Goal: Task Accomplishment & Management: Manage account settings

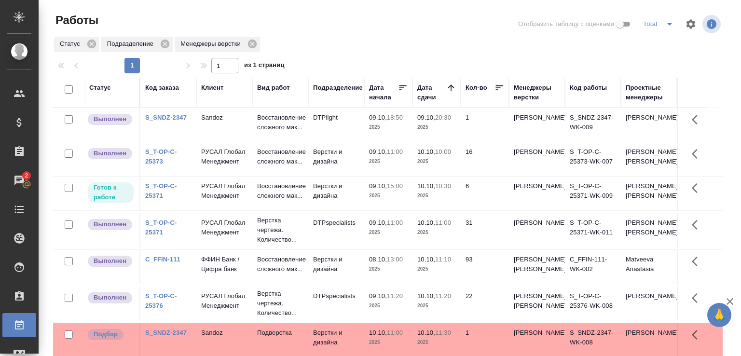
click at [399, 167] on p "2025" at bounding box center [388, 162] width 39 height 10
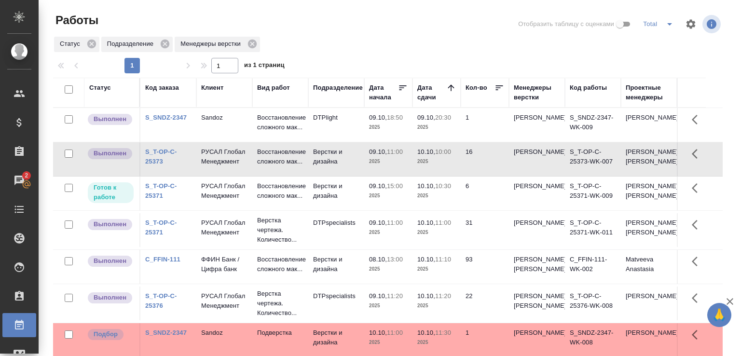
click at [399, 167] on p "2025" at bounding box center [388, 162] width 39 height 10
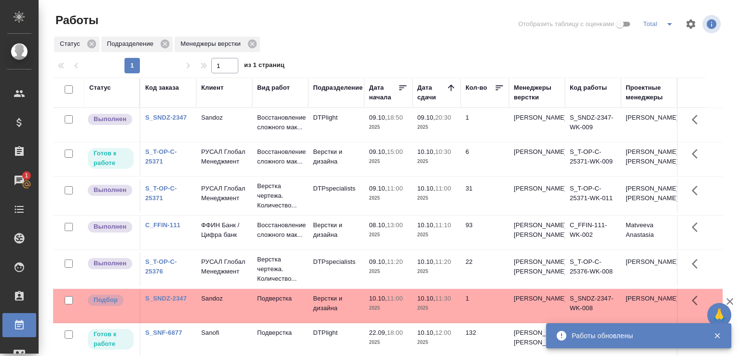
click at [635, 99] on div "Проектные менеджеры" at bounding box center [649, 92] width 46 height 19
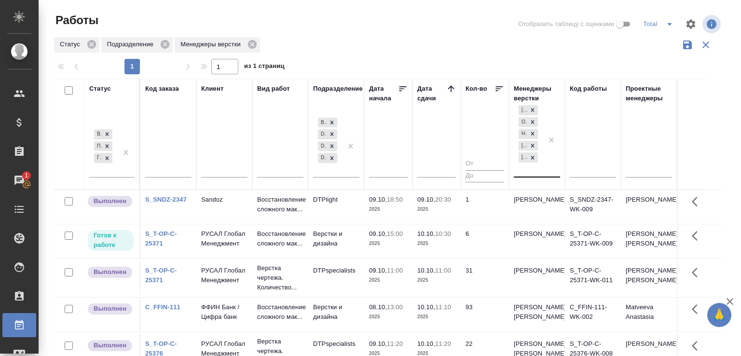
click at [533, 168] on div "Малофеева Екатерина Отдел верстки и дизайна Не указано Матвеева Анастасия (Неак…" at bounding box center [528, 139] width 29 height 73
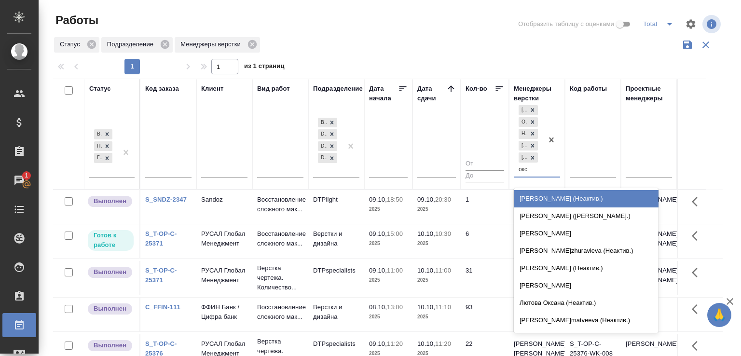
type input "оксю"
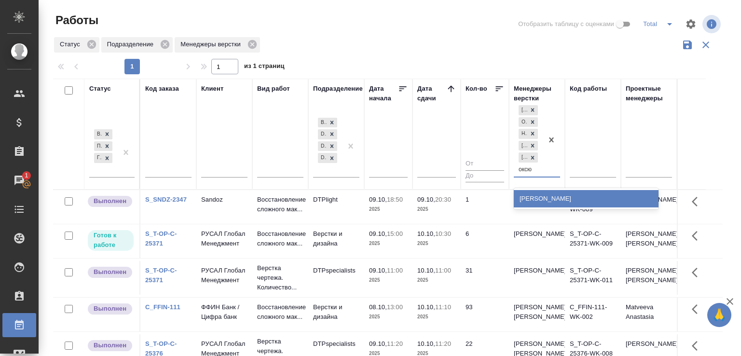
click at [533, 195] on div "Оксютович Ирина" at bounding box center [586, 198] width 145 height 17
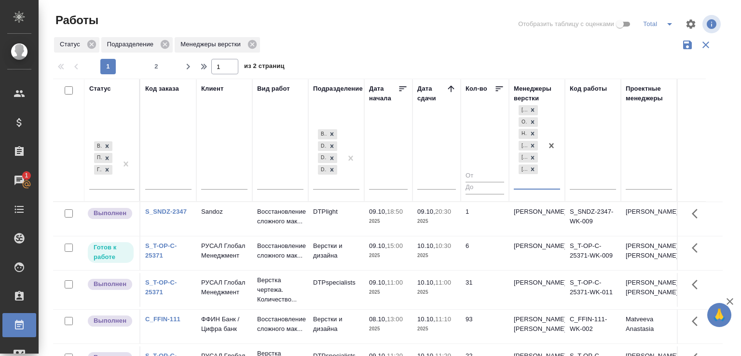
click at [682, 47] on icon "button" at bounding box center [688, 45] width 12 height 12
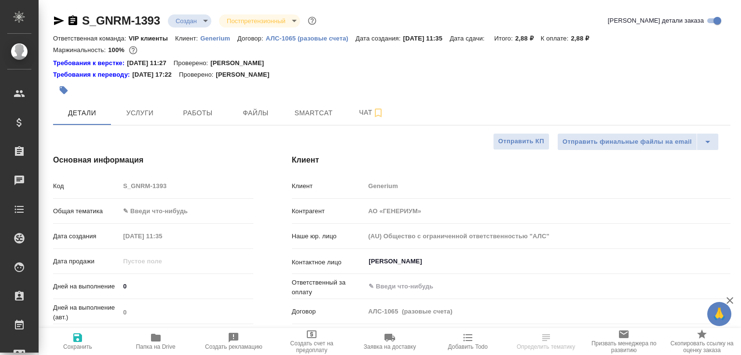
select select "RU"
type textarea "x"
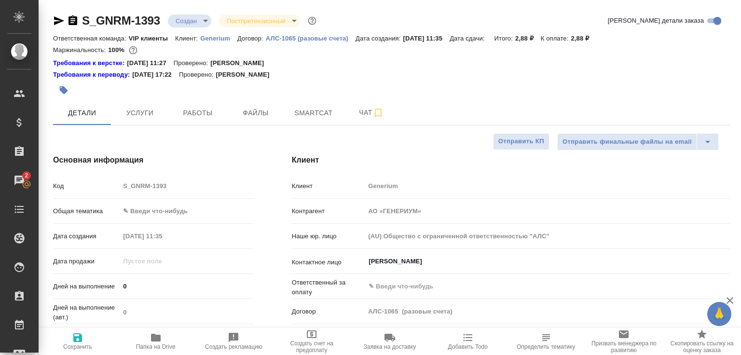
type textarea "x"
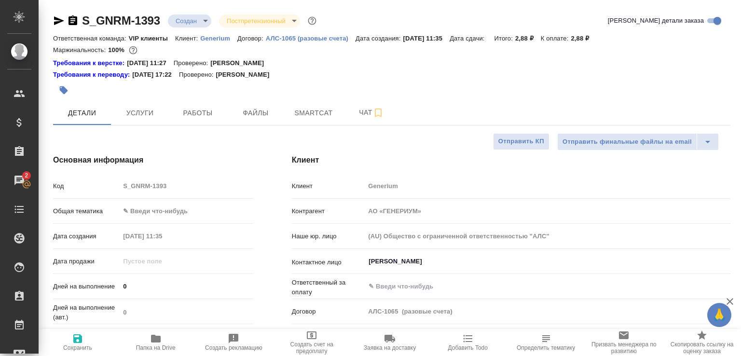
type textarea "x"
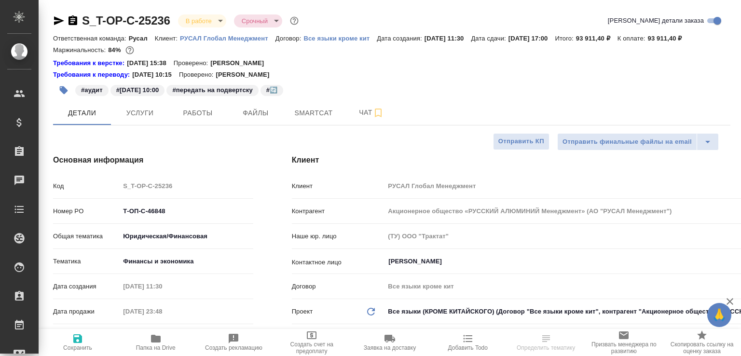
select select "RU"
type textarea "x"
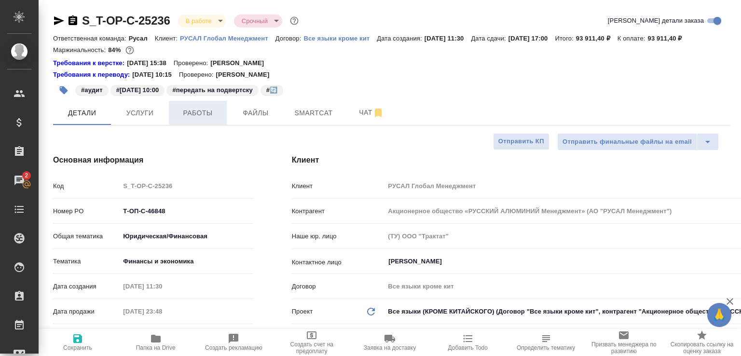
click at [197, 119] on span "Работы" at bounding box center [198, 113] width 46 height 12
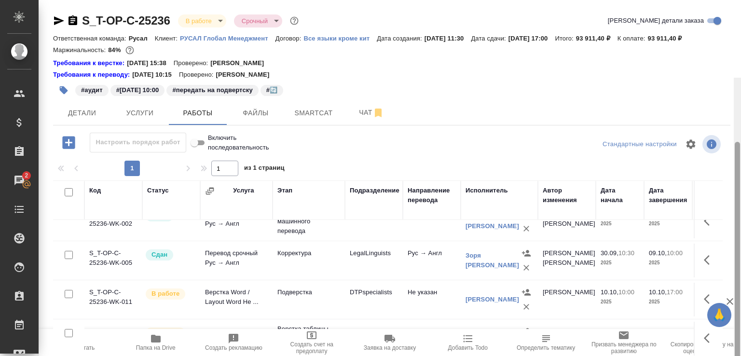
scroll to position [78, 0]
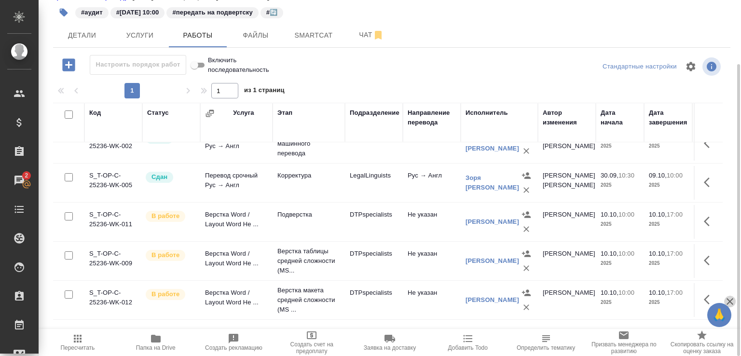
click at [734, 300] on icon "button" at bounding box center [730, 302] width 12 height 12
click at [487, 47] on div "Детали Услуги Работы Файлы Smartcat Чат" at bounding box center [392, 35] width 678 height 24
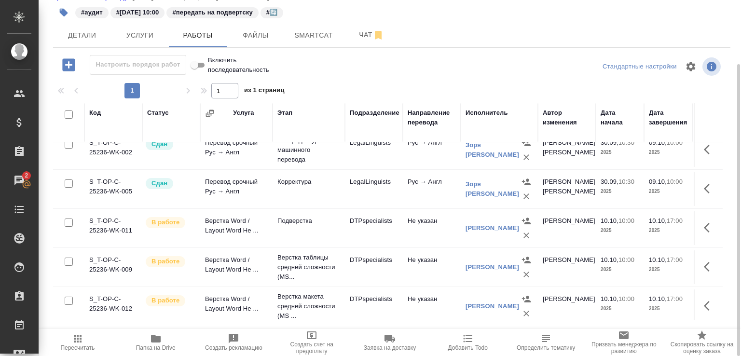
scroll to position [64, 0]
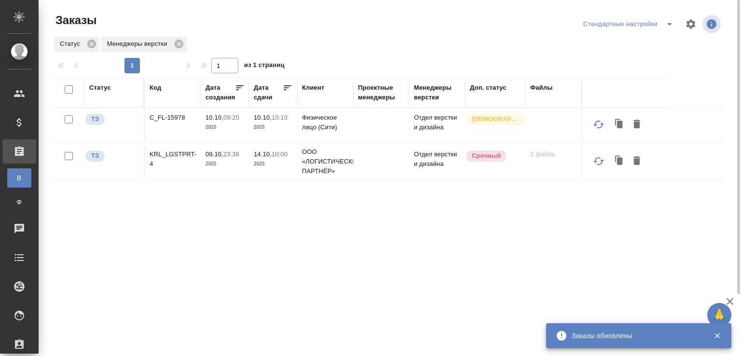
click at [151, 89] on div "Код" at bounding box center [156, 88] width 12 height 10
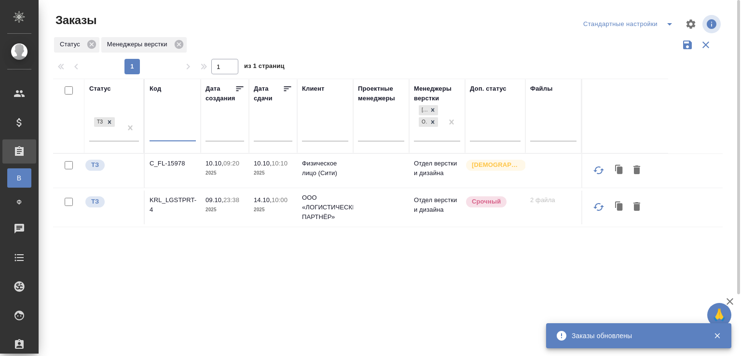
click at [175, 137] on input "text" at bounding box center [173, 135] width 46 height 12
paste input "S_T-OP-C-25377"
type input "S_T-OP-C-25377"
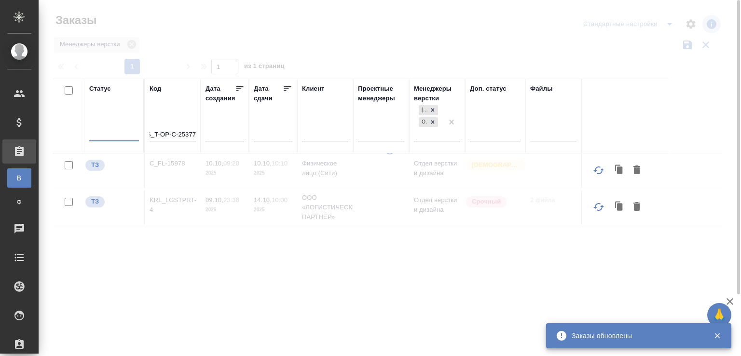
scroll to position [0, 0]
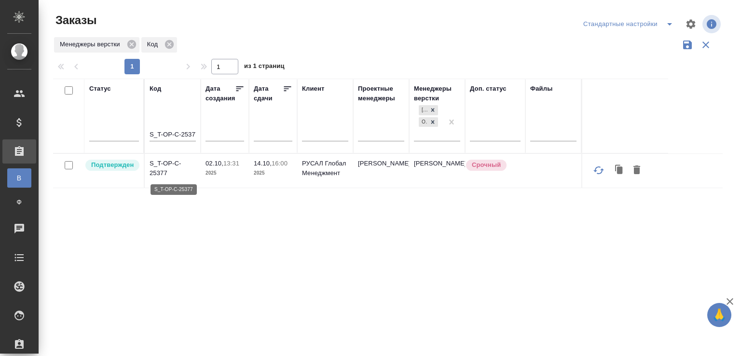
click at [179, 165] on p "S_T-OP-C-25377" at bounding box center [173, 168] width 46 height 19
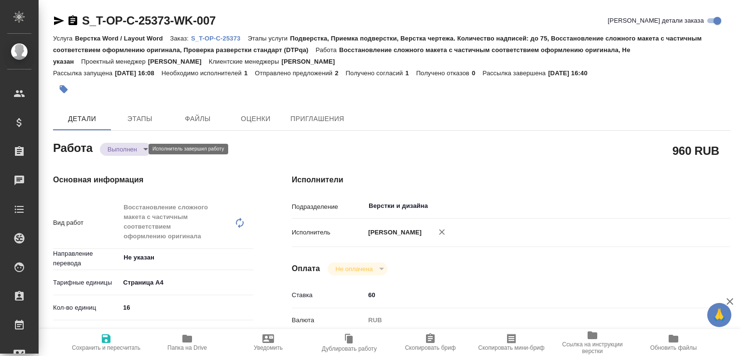
click at [135, 149] on body "🙏 .cls-1 fill:#fff; AWATERA Малофеева Екатерина e.malofeeva Клиенты Спецификаци…" at bounding box center [370, 178] width 741 height 356
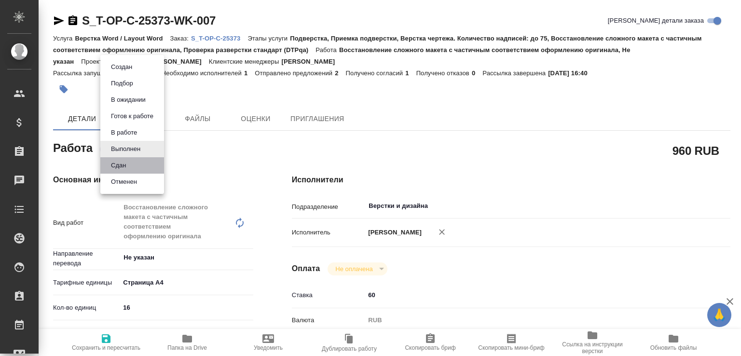
click at [133, 164] on li "Сдан" at bounding box center [132, 165] width 64 height 16
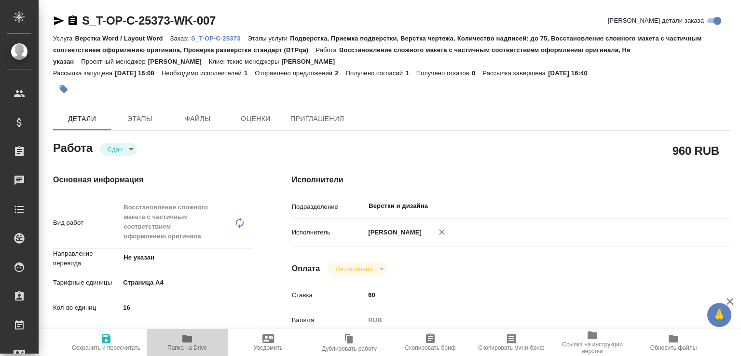
click at [191, 348] on span "Папка на Drive" at bounding box center [187, 348] width 40 height 7
type textarea "x"
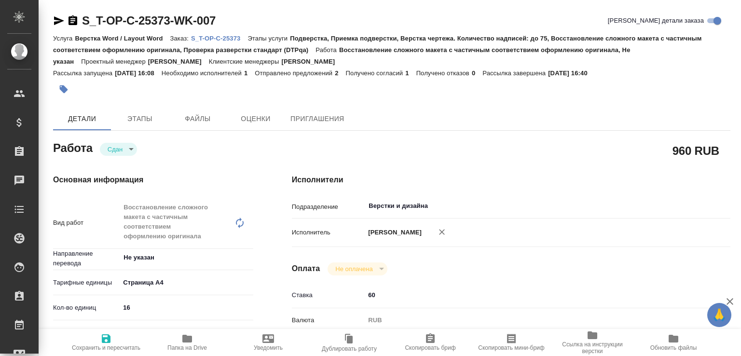
type textarea "x"
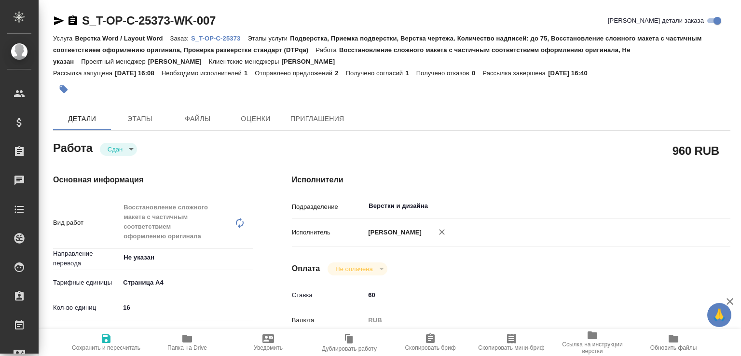
type textarea "x"
click at [233, 37] on p "S_T-OP-C-25373" at bounding box center [219, 38] width 56 height 7
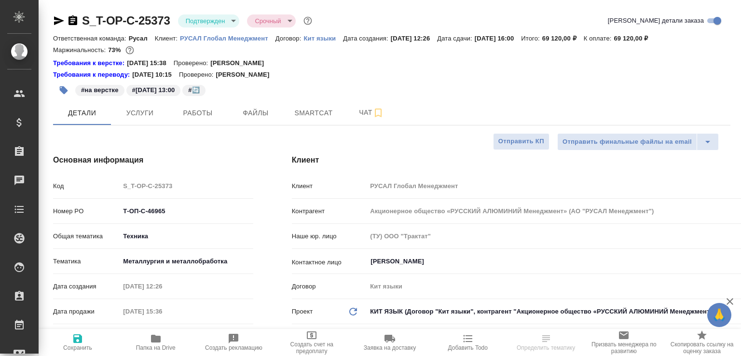
select select "RU"
drag, startPoint x: 205, startPoint y: 112, endPoint x: 203, endPoint y: 2, distance: 110.1
click at [205, 112] on span "Работы" at bounding box center [198, 113] width 46 height 12
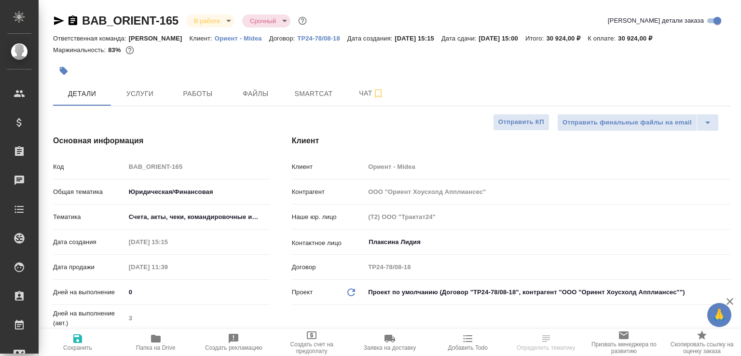
select select "RU"
click at [199, 96] on span "Работы" at bounding box center [198, 94] width 46 height 12
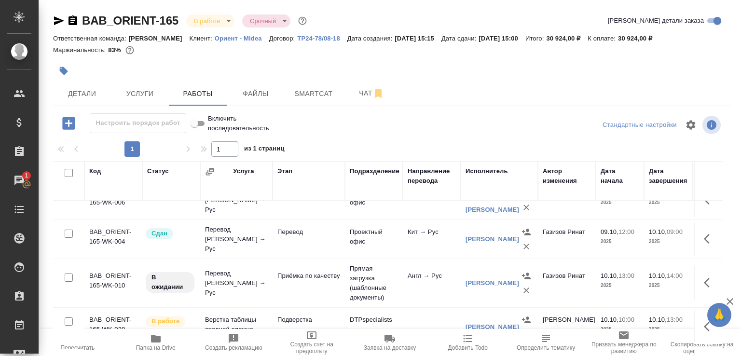
scroll to position [151, 0]
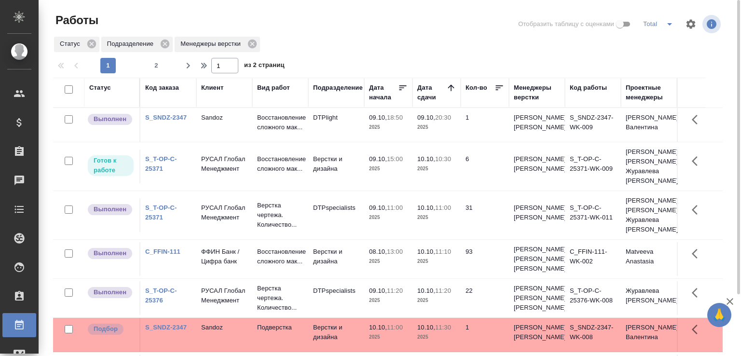
click at [251, 122] on td "Sandoz" at bounding box center [224, 125] width 56 height 34
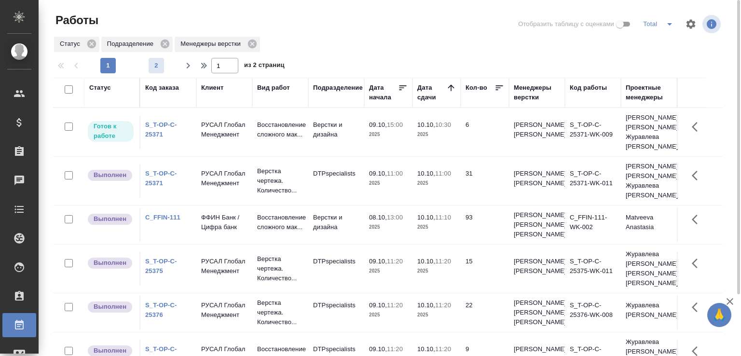
click at [156, 64] on span "2" at bounding box center [156, 66] width 15 height 10
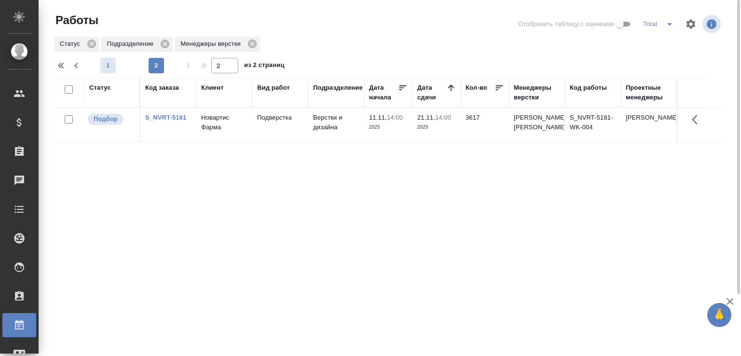
click at [108, 68] on span "1" at bounding box center [107, 66] width 15 height 10
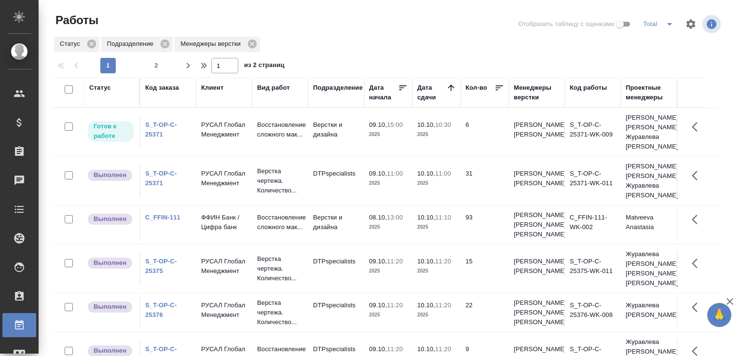
click at [346, 45] on div "Статус Подразделение Менеджеры верстки" at bounding box center [388, 44] width 670 height 17
click at [311, 234] on td "Верстки и дизайна" at bounding box center [336, 225] width 56 height 34
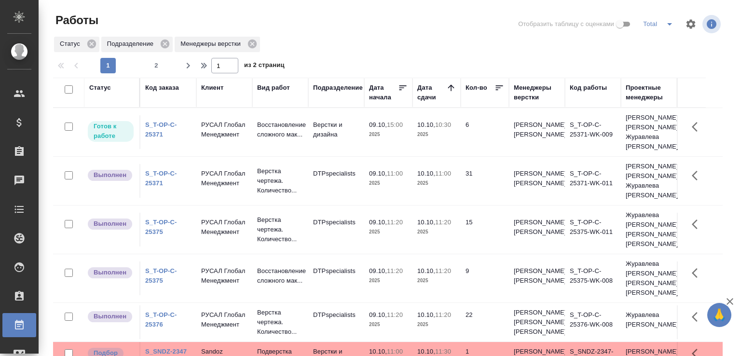
click at [732, 302] on icon "button" at bounding box center [730, 302] width 12 height 12
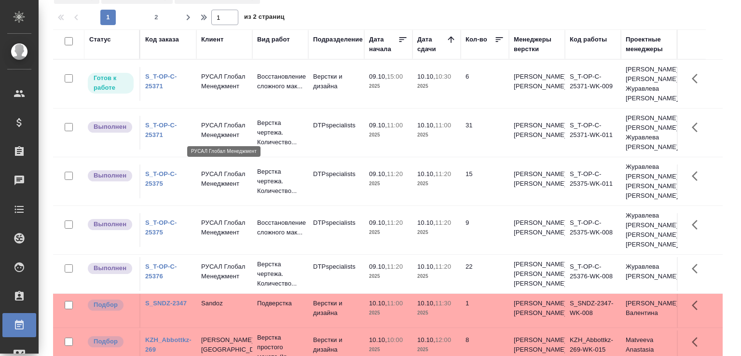
click at [233, 134] on p "РУСАЛ Глобал Менеджмент" at bounding box center [224, 130] width 46 height 19
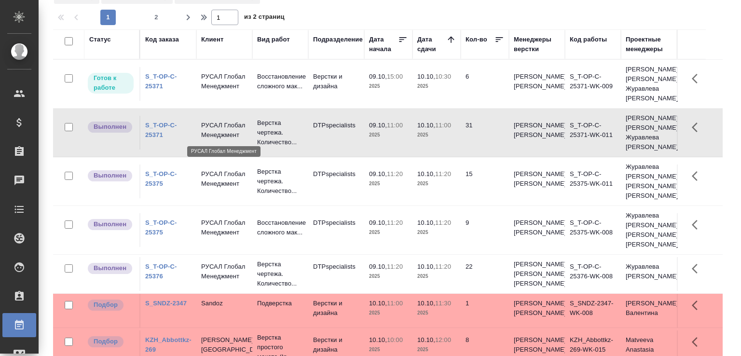
click at [233, 134] on p "РУСАЛ Глобал Менеджмент" at bounding box center [224, 130] width 46 height 19
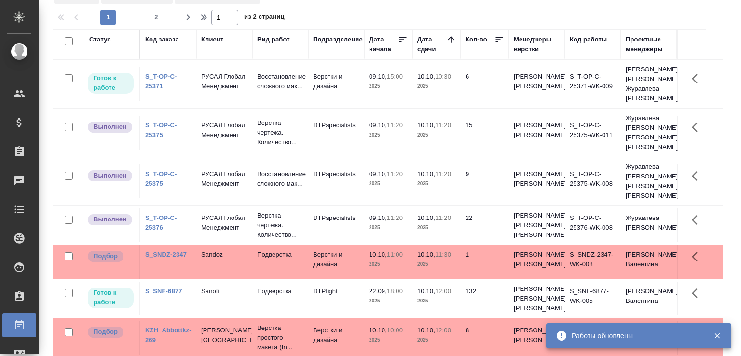
click at [223, 80] on p "РУСАЛ Глобал Менеджмент" at bounding box center [224, 81] width 46 height 19
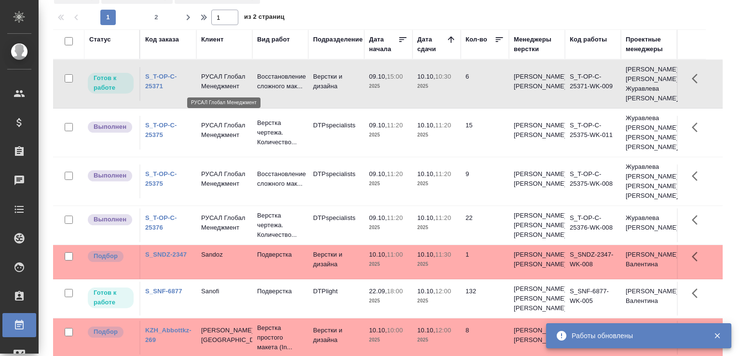
click at [223, 80] on p "РУСАЛ Глобал Менеджмент" at bounding box center [224, 81] width 46 height 19
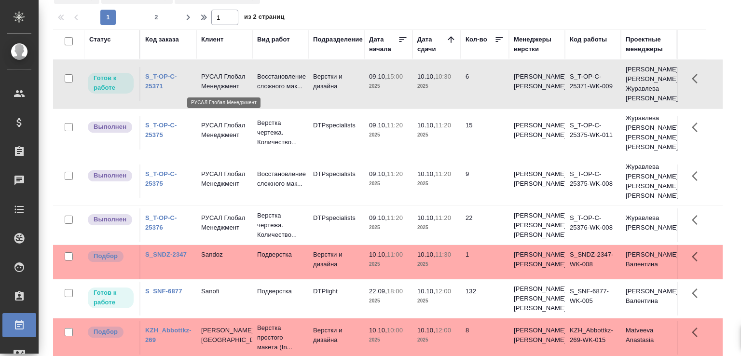
click at [223, 80] on p "РУСАЛ Глобал Менеджмент" at bounding box center [224, 81] width 46 height 19
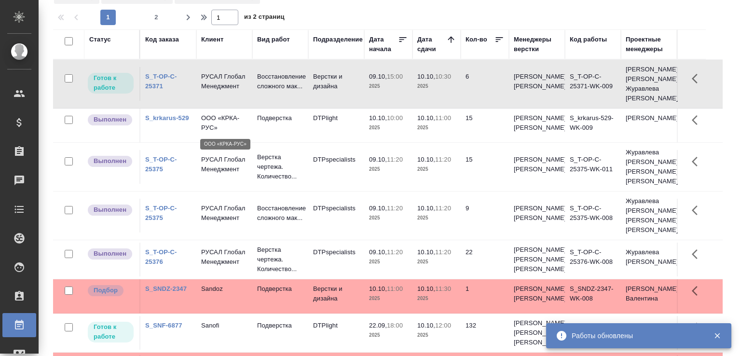
click at [224, 129] on p "ООО «КРКА-РУС»" at bounding box center [224, 122] width 46 height 19
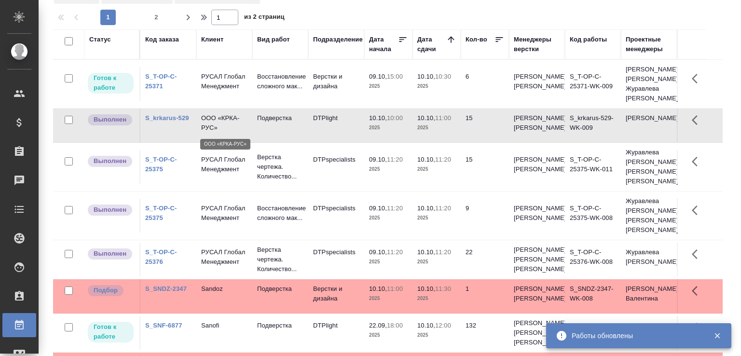
click at [224, 129] on p "ООО «КРКА-РУС»" at bounding box center [224, 122] width 46 height 19
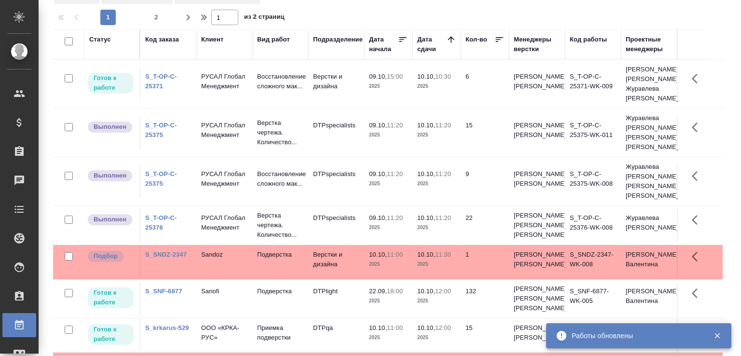
click at [234, 142] on td "РУСАЛ Глобал Менеджмент" at bounding box center [224, 133] width 56 height 34
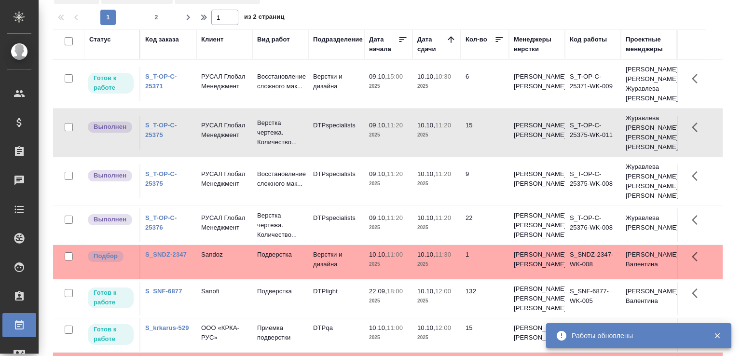
click at [156, 19] on span "2" at bounding box center [156, 18] width 15 height 10
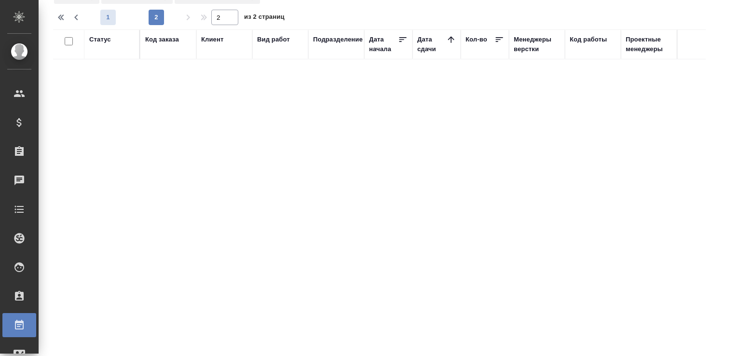
click at [108, 14] on span "1" at bounding box center [107, 18] width 15 height 10
type input "1"
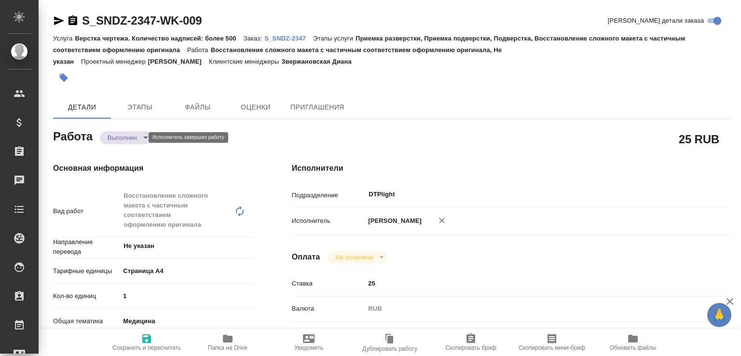
click at [136, 137] on body "🙏 .cls-1 fill:#fff; AWATERA [PERSON_NAME]malofeeva Клиенты Спецификации Заказы …" at bounding box center [370, 178] width 741 height 356
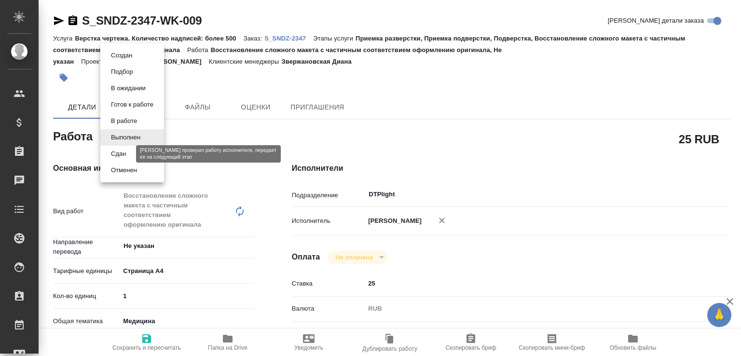
click at [128, 155] on button "Сдан" at bounding box center [118, 154] width 21 height 11
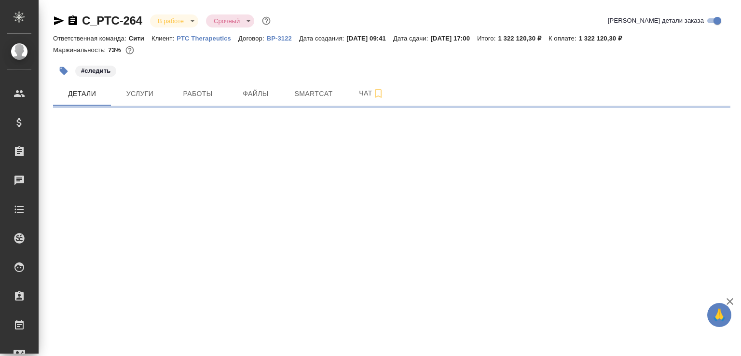
select select "RU"
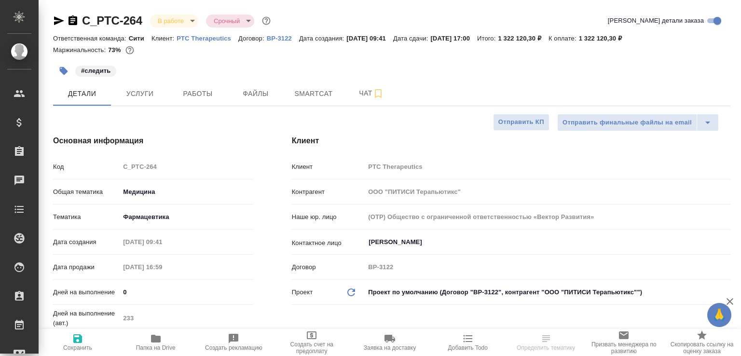
type textarea "x"
click at [199, 95] on span "Работы" at bounding box center [198, 94] width 46 height 12
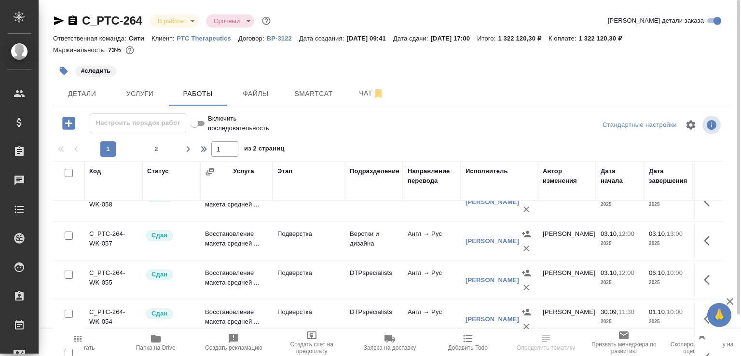
scroll to position [702, 0]
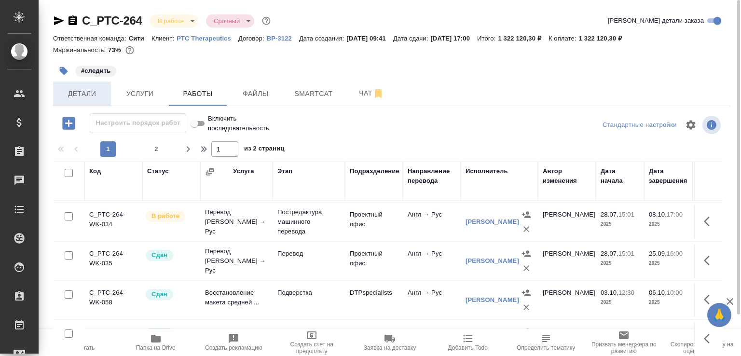
click at [87, 90] on span "Детали" at bounding box center [82, 94] width 46 height 12
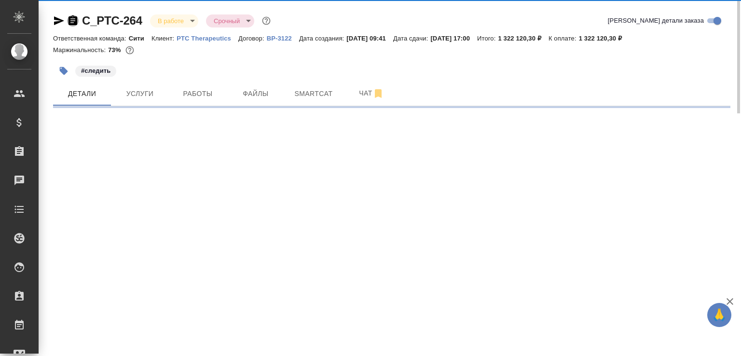
click at [72, 21] on icon "button" at bounding box center [73, 21] width 12 height 12
select select "RU"
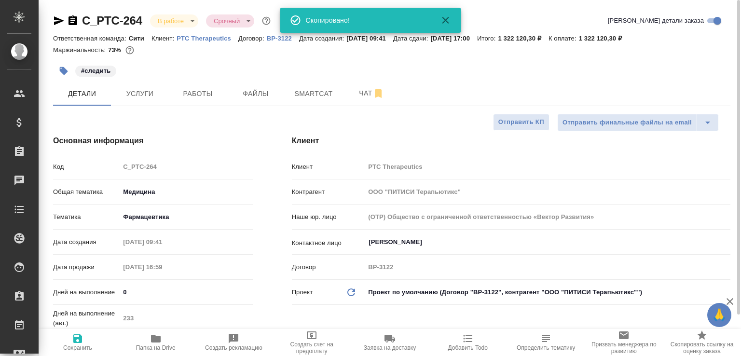
type textarea "x"
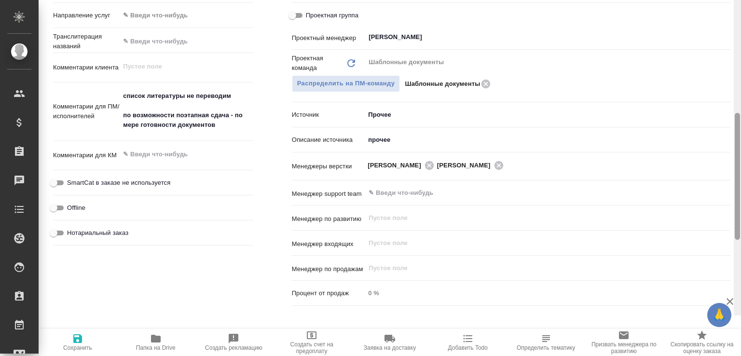
scroll to position [497, 0]
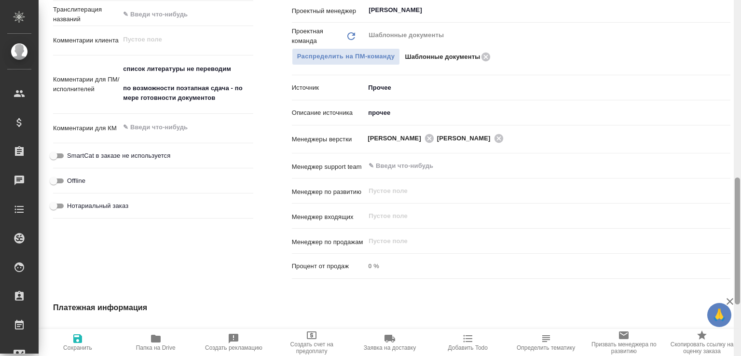
drag, startPoint x: 740, startPoint y: 114, endPoint x: 736, endPoint y: 292, distance: 177.7
click at [736, 292] on div at bounding box center [737, 241] width 5 height 127
type textarea "x"
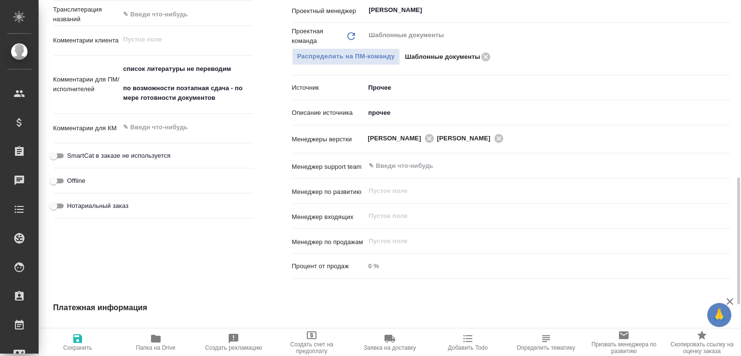
type textarea "x"
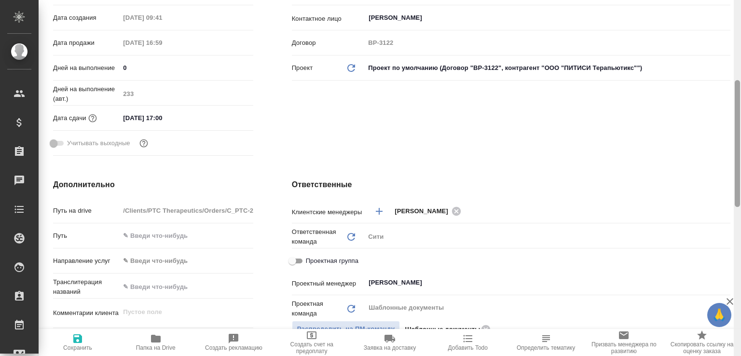
drag, startPoint x: 737, startPoint y: 279, endPoint x: 712, endPoint y: 190, distance: 92.5
click at [712, 190] on div "C_PTC-264 В работе inProgress Срочный urgent Кратко детали заказа Ответственная…" at bounding box center [390, 178] width 703 height 356
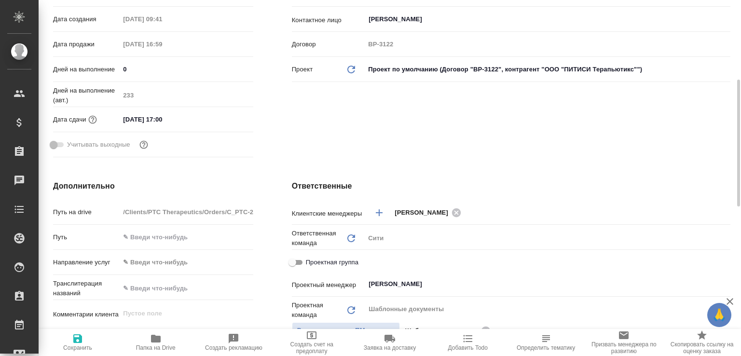
type textarea "x"
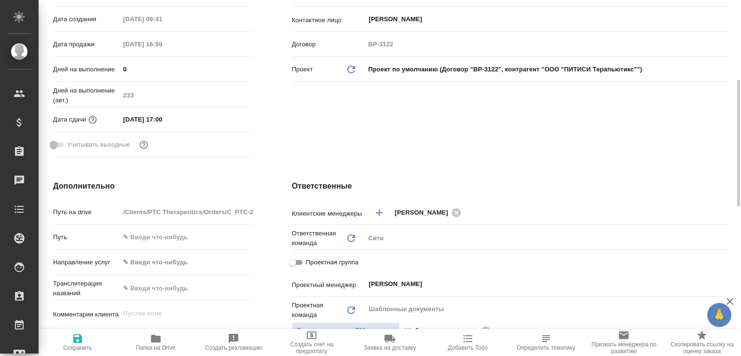
type textarea "x"
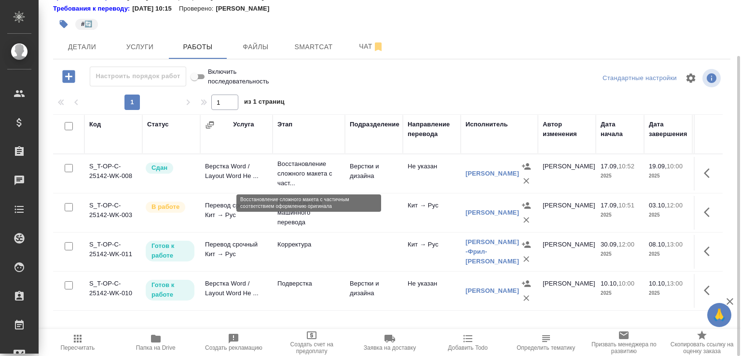
click at [282, 172] on p "Восстановление сложного макета с част..." at bounding box center [309, 173] width 63 height 29
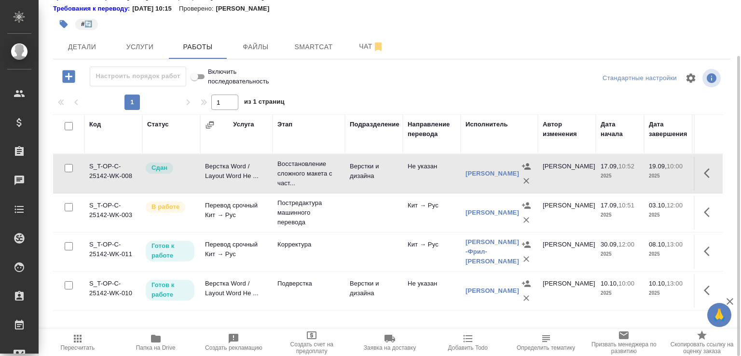
click at [273, 185] on td "Восстановление сложного макета с част..." at bounding box center [309, 173] width 72 height 39
click at [247, 165] on td "Верстка Word / Layout Word Не ..." at bounding box center [236, 174] width 72 height 34
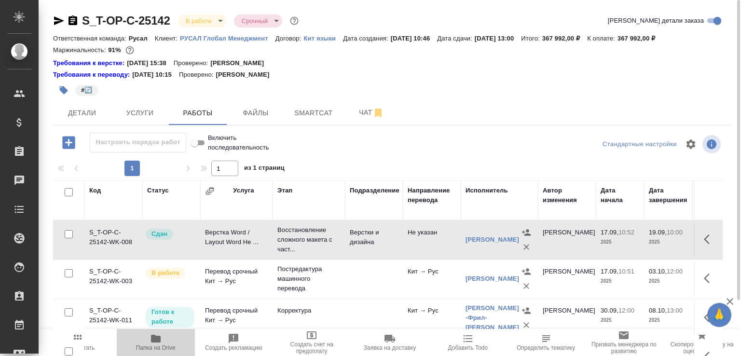
drag, startPoint x: 160, startPoint y: 338, endPoint x: 184, endPoint y: 323, distance: 28.7
click at [163, 336] on span "Папка на Drive" at bounding box center [156, 342] width 67 height 18
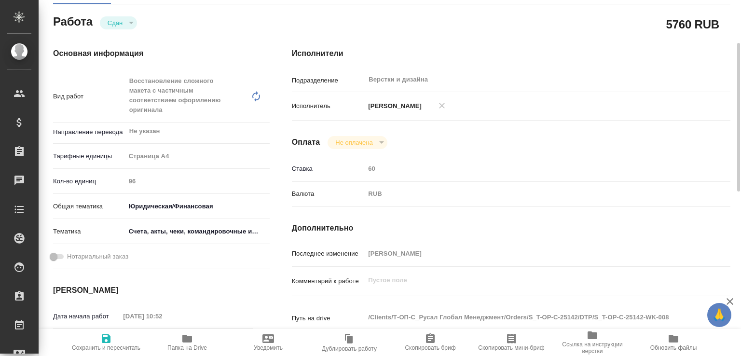
scroll to position [309, 0]
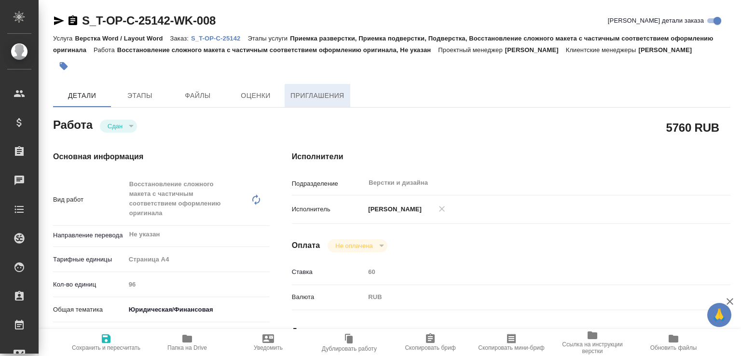
click at [312, 92] on span "Приглашения" at bounding box center [318, 96] width 54 height 12
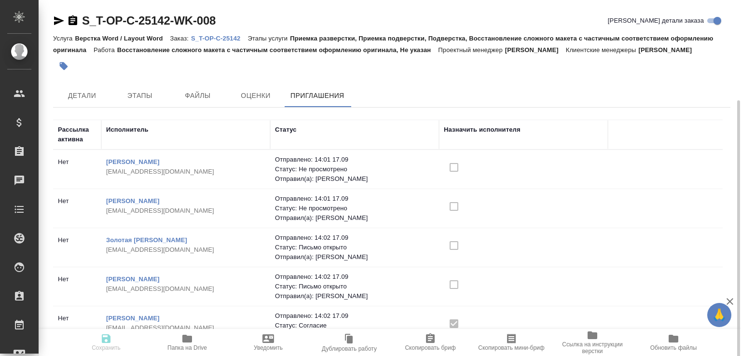
scroll to position [54, 0]
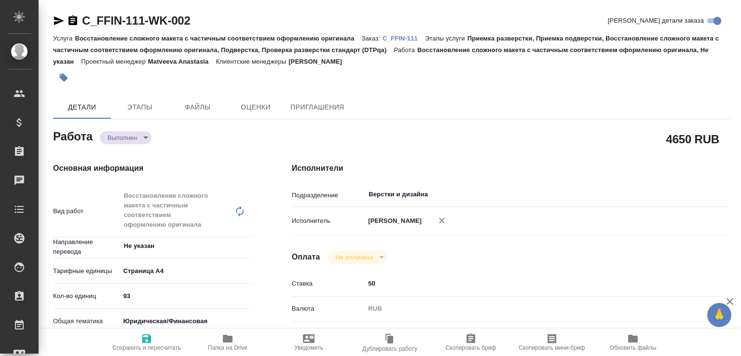
type textarea "x"
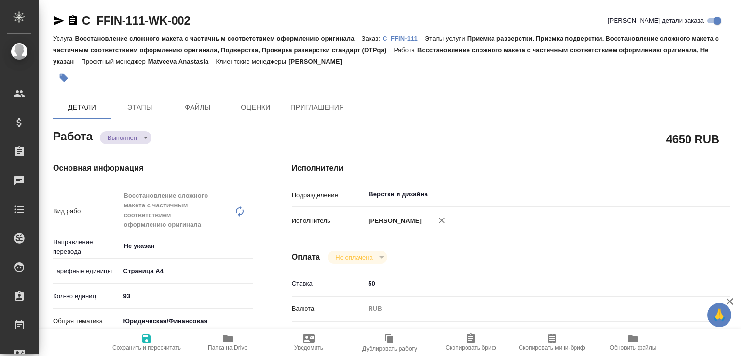
click at [137, 138] on body "🙏 .cls-1 fill:#fff; AWATERA [PERSON_NAME]malofeeva Клиенты Спецификации Заказы …" at bounding box center [370, 178] width 741 height 356
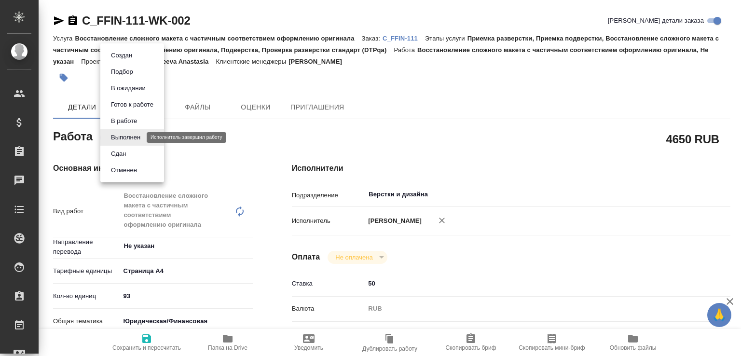
type textarea "x"
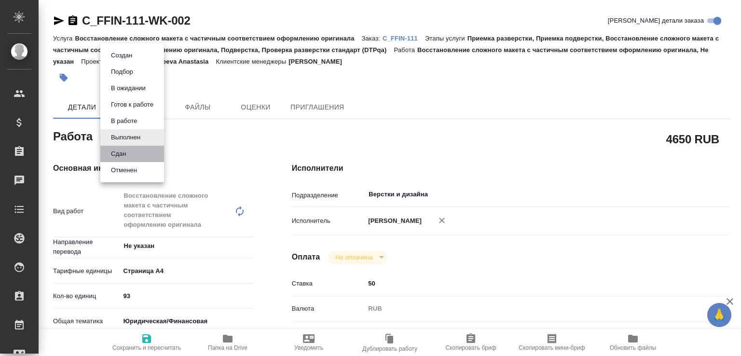
click at [134, 155] on li "Сдан" at bounding box center [132, 154] width 64 height 16
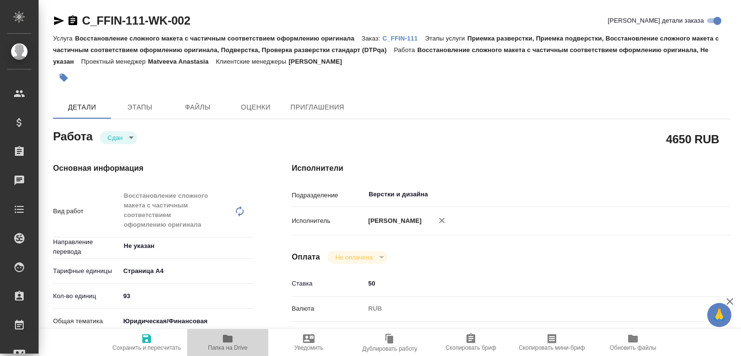
click at [228, 336] on icon "button" at bounding box center [228, 339] width 10 height 8
type textarea "x"
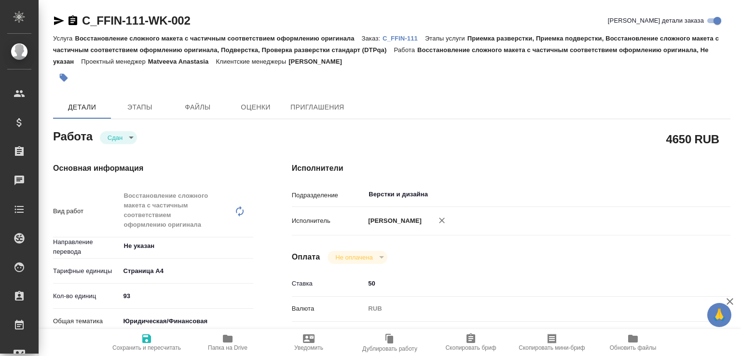
type textarea "x"
click at [414, 35] on p "C_FFIN-111" at bounding box center [404, 38] width 42 height 7
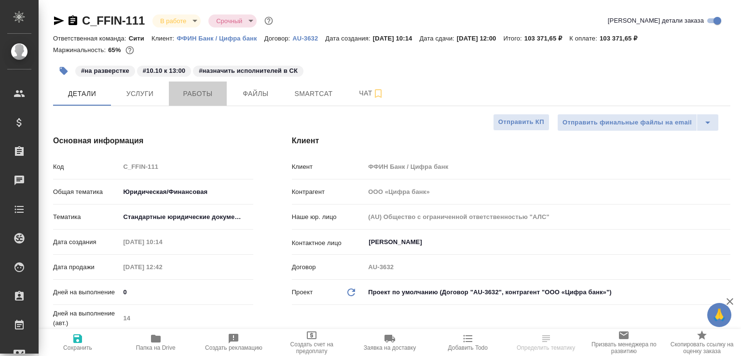
select select "RU"
click at [217, 101] on button "Работы" at bounding box center [198, 94] width 58 height 24
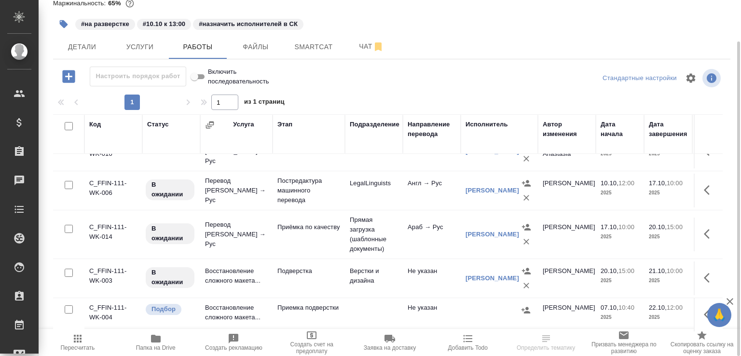
scroll to position [108, 0]
click at [732, 302] on icon "button" at bounding box center [730, 301] width 7 height 7
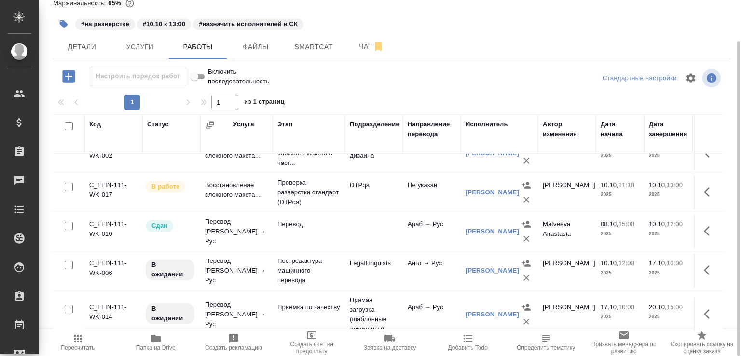
scroll to position [9, 0]
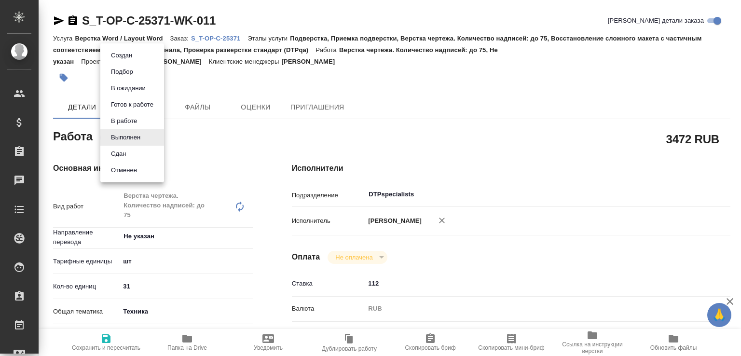
click at [146, 135] on body "🙏 .cls-1 fill:#fff; AWATERA [PERSON_NAME]malofeeva Клиенты Спецификации Заказы …" at bounding box center [370, 178] width 741 height 356
click at [142, 151] on li "Сдан" at bounding box center [132, 154] width 64 height 16
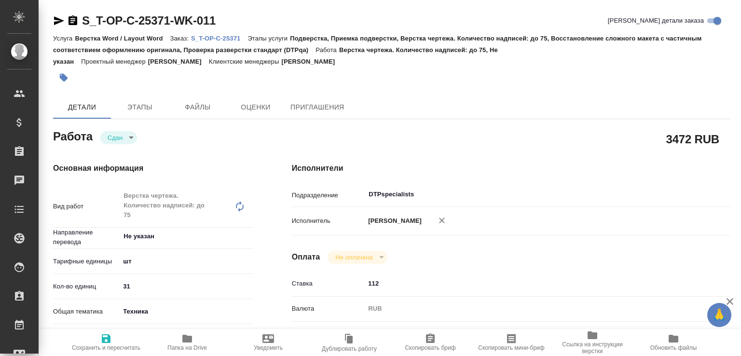
type textarea "x"
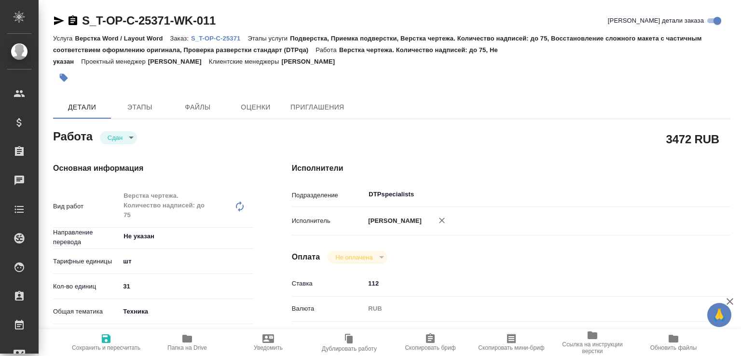
type textarea "x"
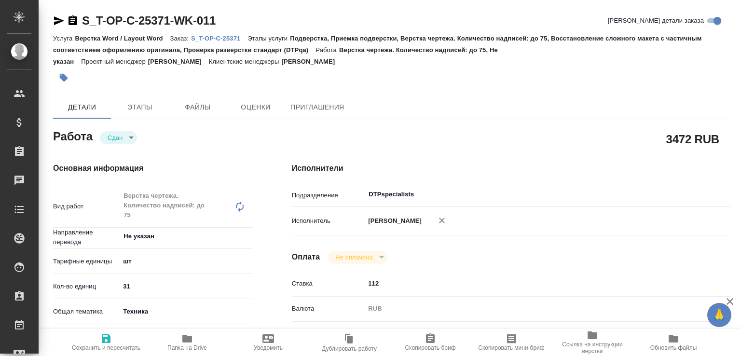
type textarea "x"
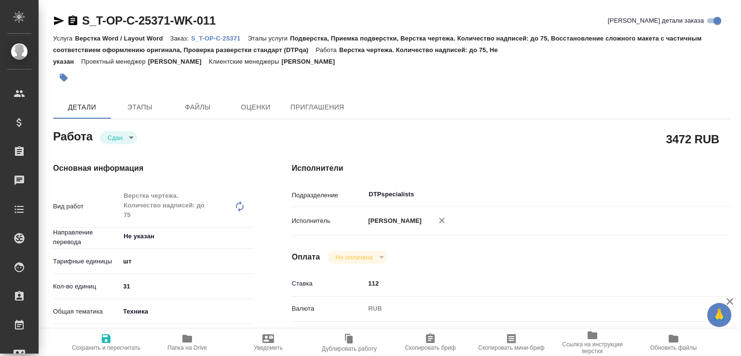
click at [203, 341] on span "Папка на Drive" at bounding box center [188, 342] width 70 height 18
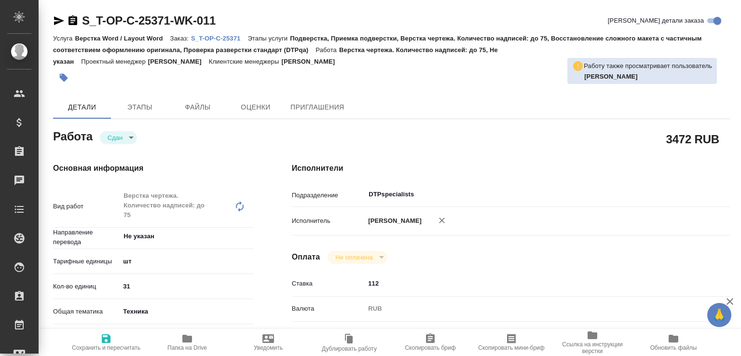
click at [237, 41] on p "S_T-OP-C-25371" at bounding box center [219, 38] width 56 height 7
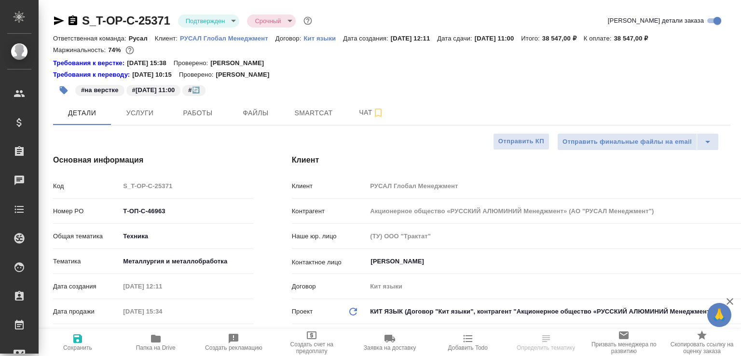
select select "RU"
type textarea "x"
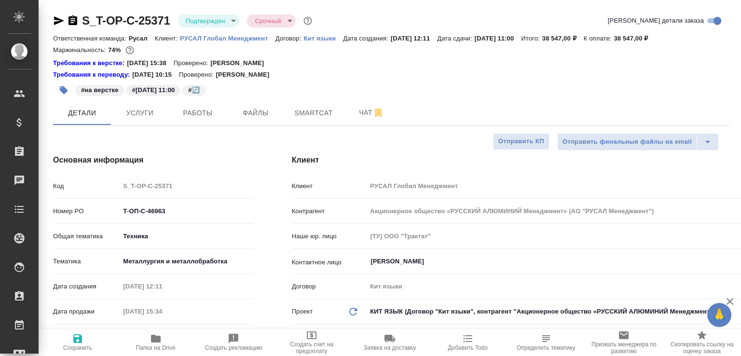
type textarea "x"
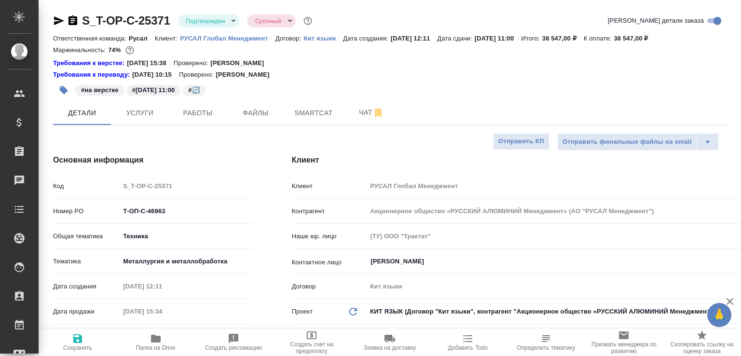
type textarea "x"
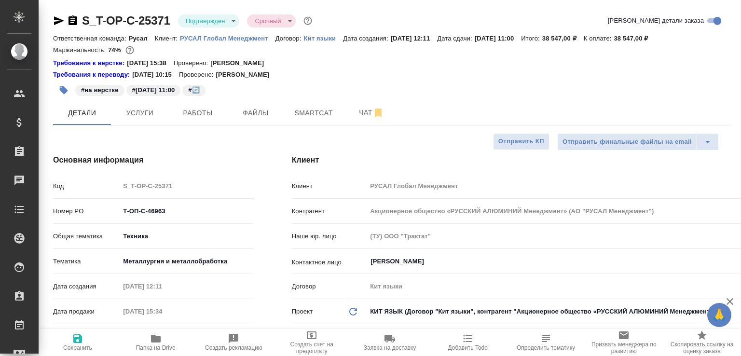
type textarea "x"
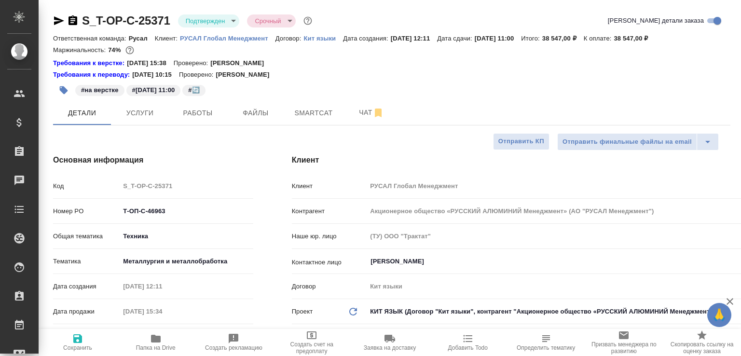
type textarea "x"
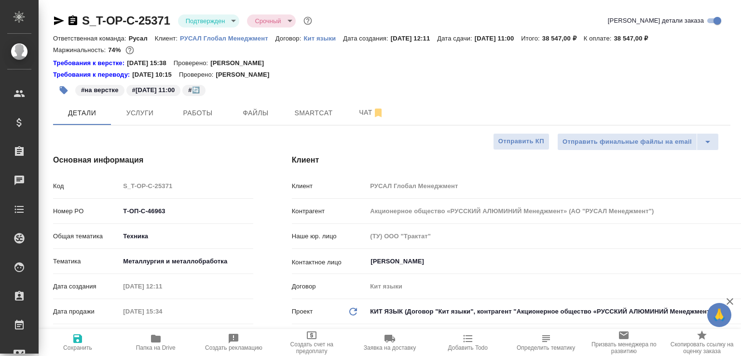
type textarea "x"
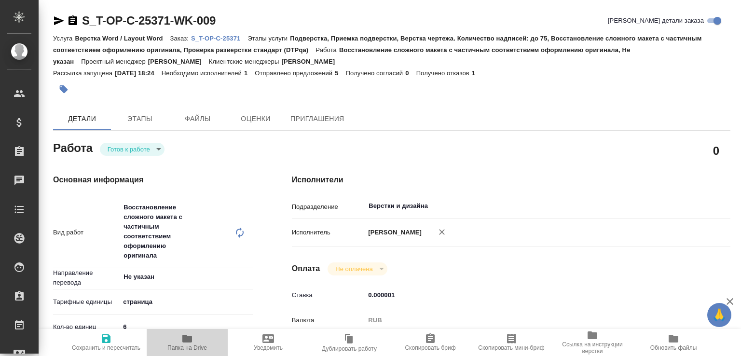
click at [188, 333] on icon "button" at bounding box center [187, 339] width 12 height 12
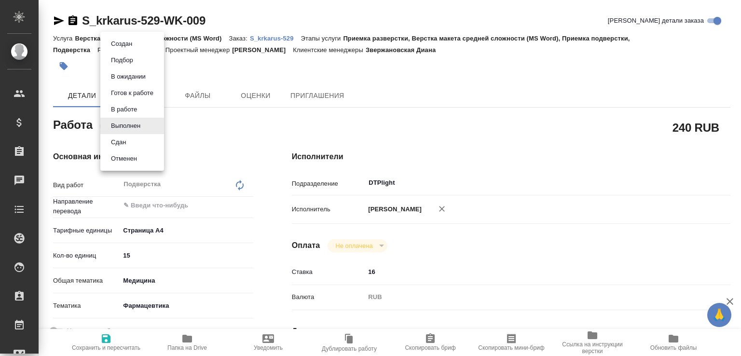
click at [140, 127] on body "🙏 .cls-1 fill:#fff; AWATERA [PERSON_NAME]malofeeva Клиенты Спецификации Заказы …" at bounding box center [370, 178] width 741 height 356
click at [137, 143] on li "Сдан" at bounding box center [132, 142] width 64 height 16
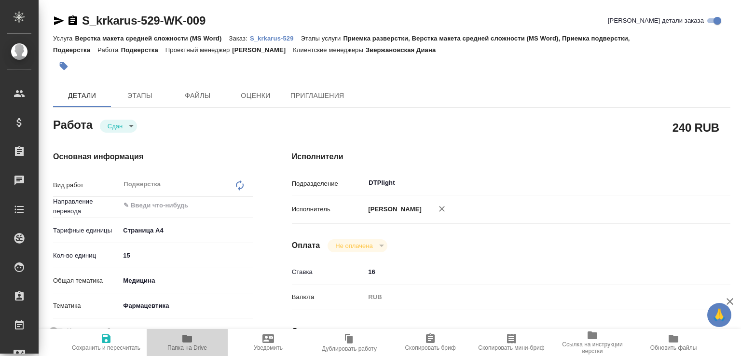
click at [197, 336] on span "Папка на Drive" at bounding box center [188, 342] width 70 height 18
type textarea "x"
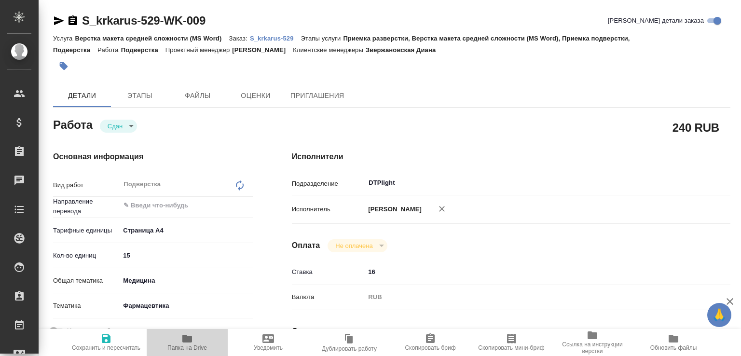
type textarea "x"
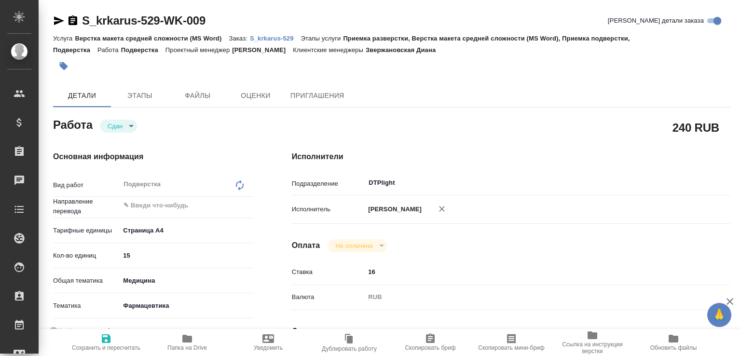
type textarea "x"
click at [284, 35] on p "S_krkarus-529" at bounding box center [275, 38] width 51 height 7
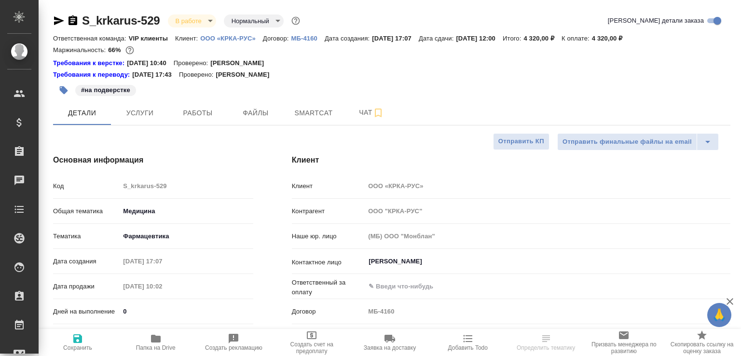
select select "RU"
type textarea "x"
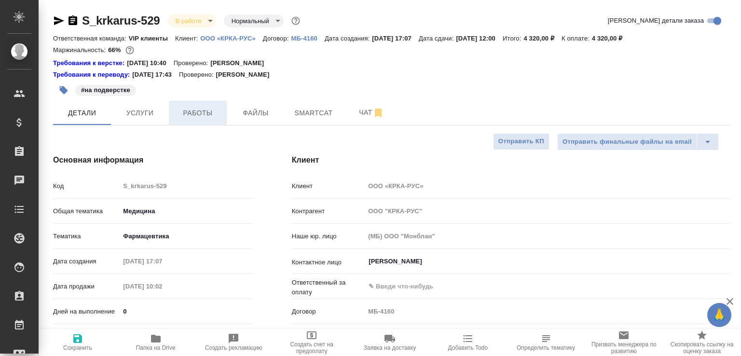
click at [202, 109] on span "Работы" at bounding box center [198, 113] width 46 height 12
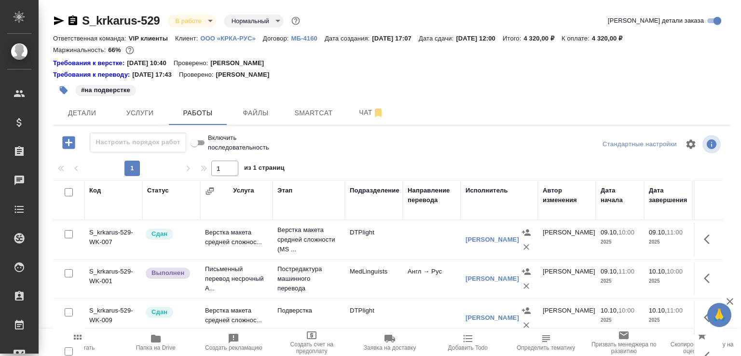
scroll to position [66, 0]
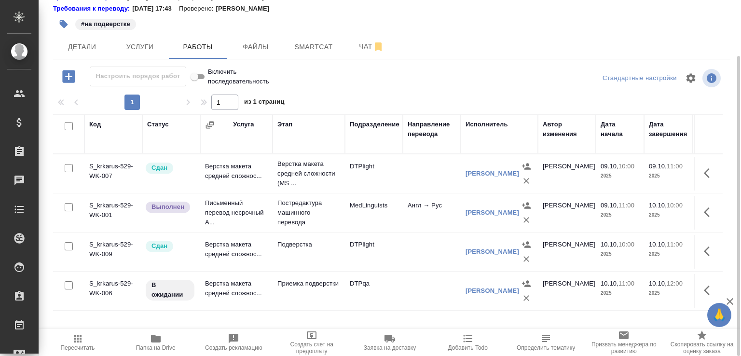
click at [218, 288] on td "Верстка макета средней сложнос..." at bounding box center [236, 291] width 72 height 34
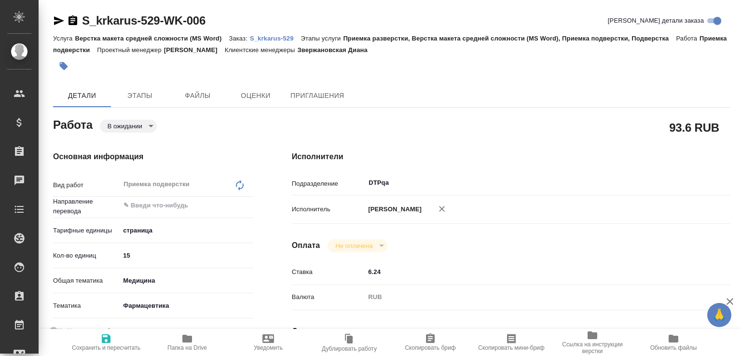
click at [147, 122] on body "🙏 .cls-1 fill:#fff; AWATERA [PERSON_NAME]malofeeva Клиенты Спецификации Заказы …" at bounding box center [370, 178] width 741 height 356
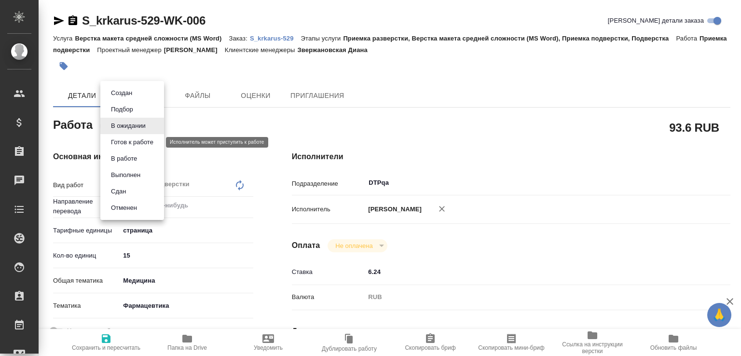
click at [133, 145] on button "Готов к работе" at bounding box center [132, 142] width 48 height 11
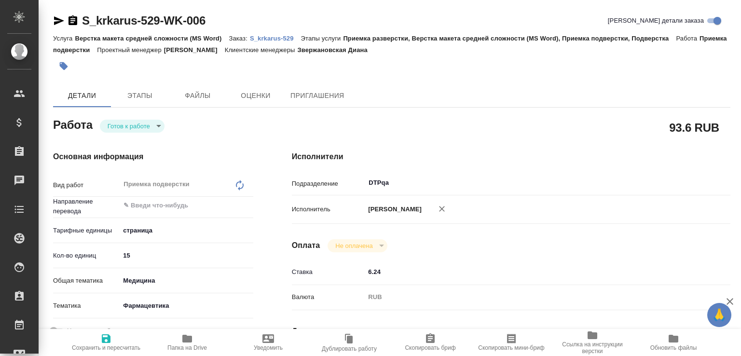
type textarea "x"
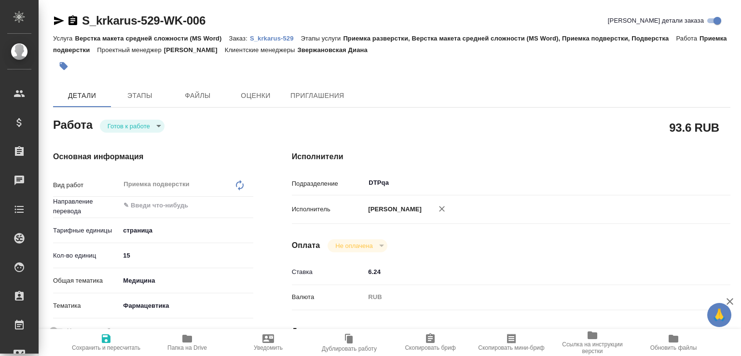
type textarea "x"
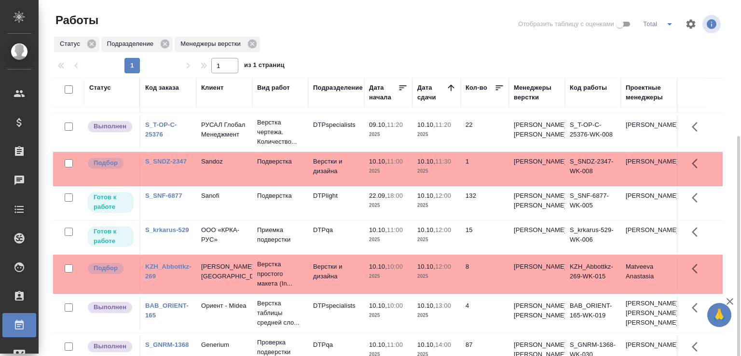
scroll to position [74, 0]
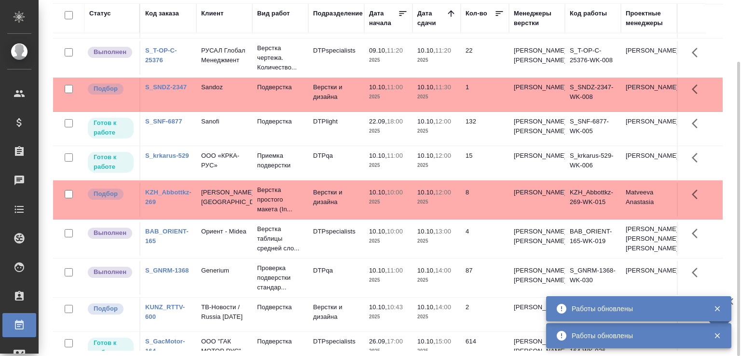
click at [233, 38] on td "РУСАЛ Глобал Менеджмент" at bounding box center [224, 21] width 56 height 34
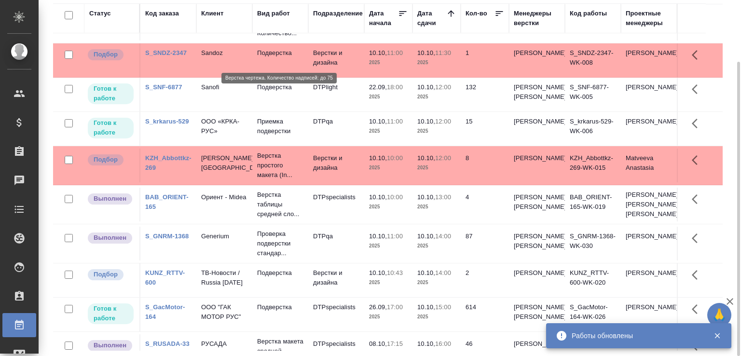
click at [293, 38] on p "Верстка чертежа. Количество..." at bounding box center [280, 23] width 46 height 29
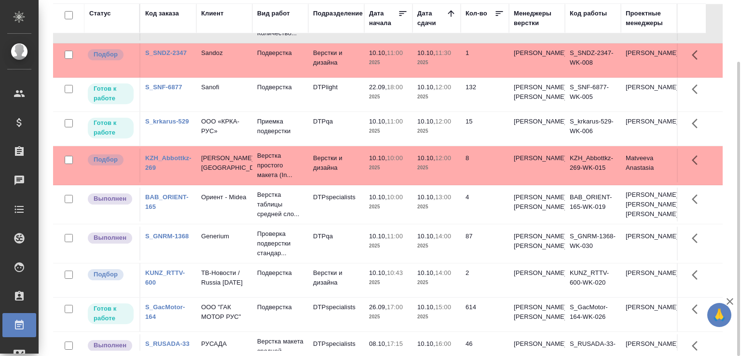
click at [214, 77] on td "Sandoz" at bounding box center [224, 60] width 56 height 34
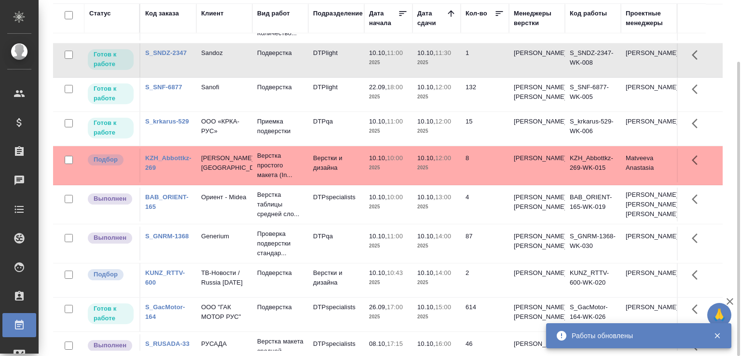
click at [221, 41] on td "РУСАЛ Глобал Менеджмент" at bounding box center [224, 24] width 56 height 34
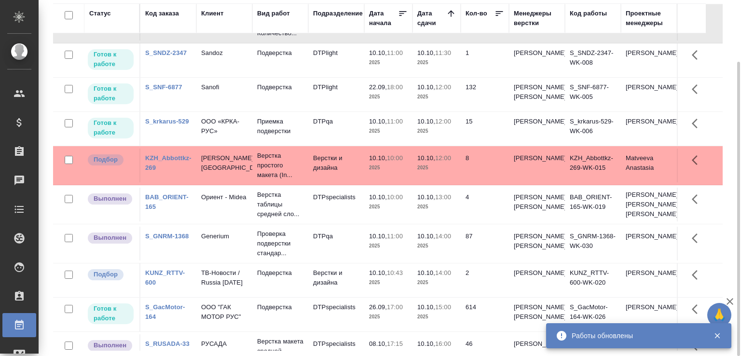
click at [245, 31] on p "РУСАЛ Глобал Менеджмент" at bounding box center [224, 21] width 46 height 19
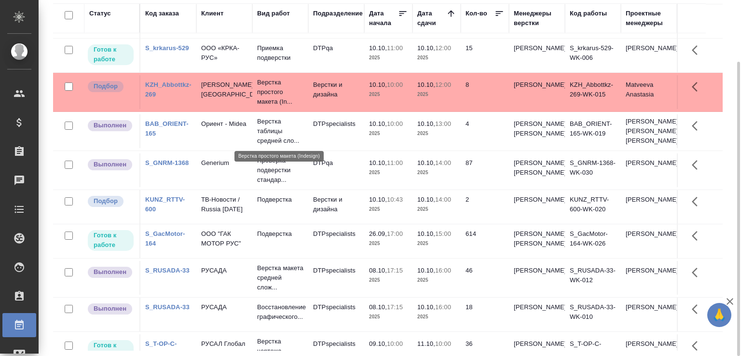
click at [268, 107] on p "Верстка простого макета (In..." at bounding box center [280, 92] width 46 height 29
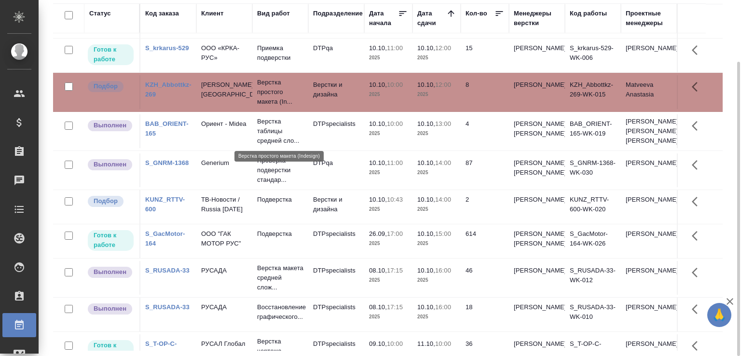
click at [268, 107] on p "Верстка простого макета (In..." at bounding box center [280, 92] width 46 height 29
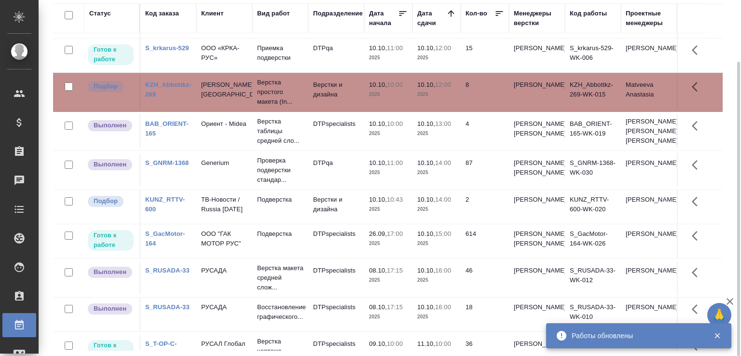
click at [167, 98] on link "KZH_Abbottkz-269" at bounding box center [168, 89] width 46 height 17
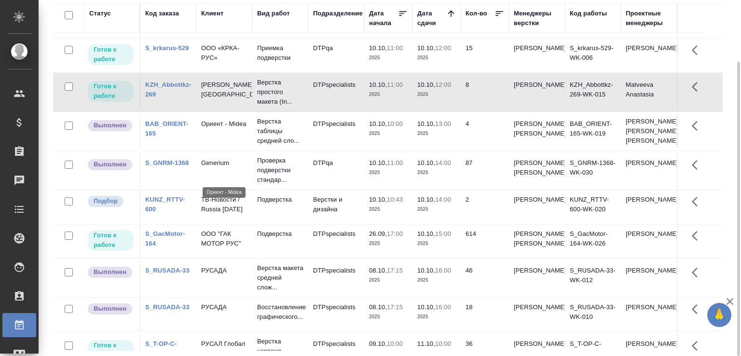
click at [223, 129] on p "Ориент - Midea" at bounding box center [224, 124] width 46 height 10
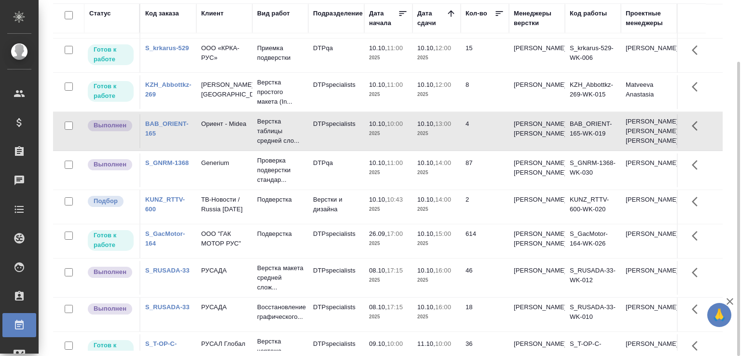
click at [307, 224] on td "Подверстка" at bounding box center [280, 207] width 56 height 34
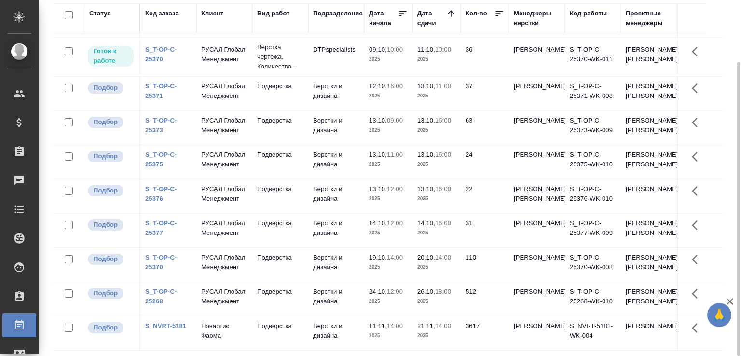
scroll to position [588, 0]
click at [733, 302] on icon "button" at bounding box center [730, 302] width 12 height 12
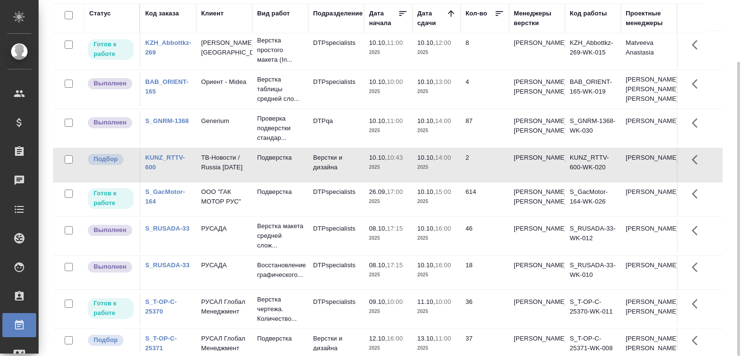
scroll to position [0, 0]
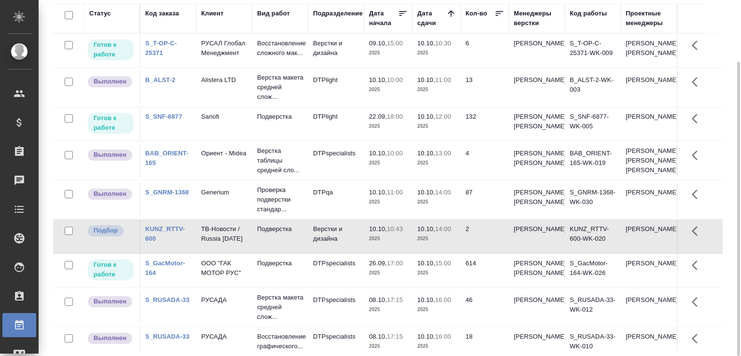
click at [695, 37] on tr "Готов к работе S_T-OP-C-25371 РУСАЛ Глобал Менеджмент Восстановление сложного м…" at bounding box center [388, 51] width 670 height 34
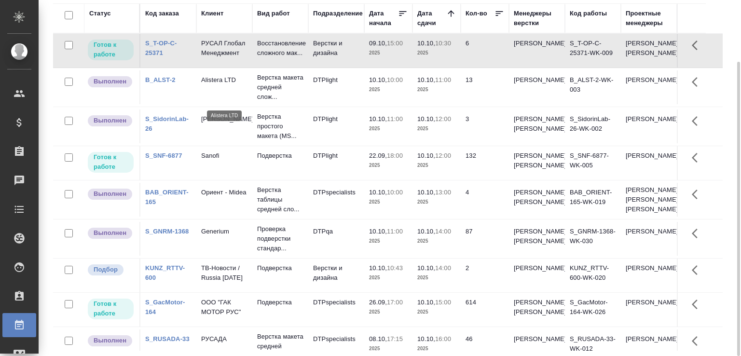
click at [232, 85] on p "Alistera LTD" at bounding box center [224, 80] width 46 height 10
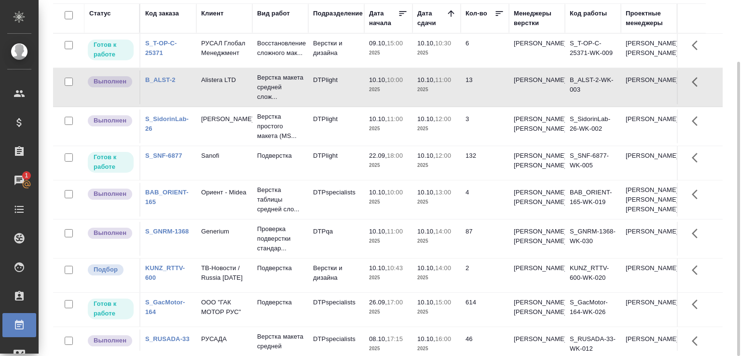
click at [213, 104] on td "Alistera LTD" at bounding box center [224, 87] width 56 height 34
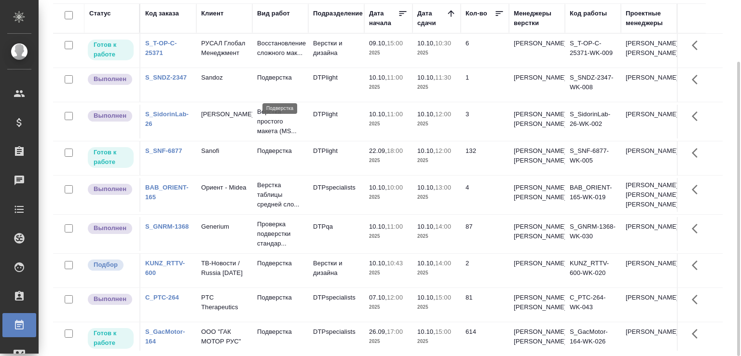
click at [294, 83] on p "Подверстка" at bounding box center [280, 78] width 46 height 10
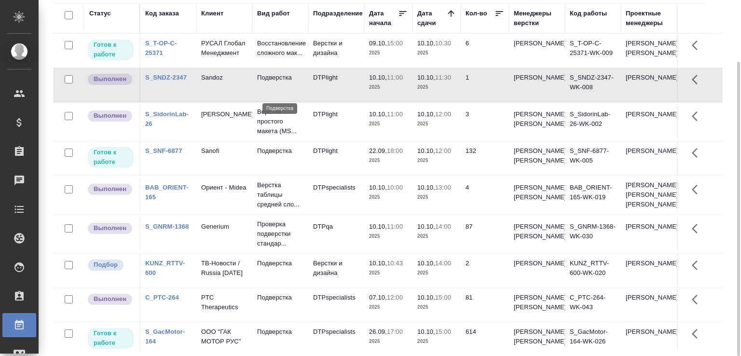
click at [294, 83] on p "Подверстка" at bounding box center [280, 78] width 46 height 10
click at [730, 186] on div "Статус Код заказа Клиент Вид работ Подразделение Дата начала Дата сдачи Кол-во …" at bounding box center [392, 177] width 678 height 348
click at [732, 135] on div "Работы Отобразить таблицу с оценками Total Статус Подразделение Менеджеры верст…" at bounding box center [392, 141] width 688 height 431
click at [719, 279] on div "Статус Код заказа Клиент Вид работ Подразделение Дата начала Дата сдачи Кол-во …" at bounding box center [392, 177] width 678 height 348
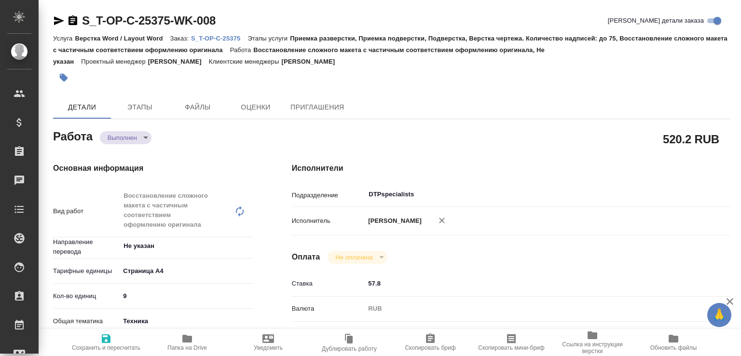
click at [144, 138] on body "🙏 .cls-1 fill:#fff; AWATERA Малофеева Екатерина e.malofeeva Клиенты Спецификаци…" at bounding box center [370, 178] width 741 height 356
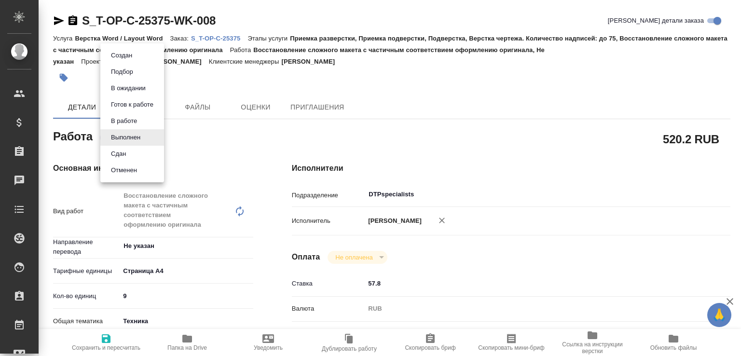
click at [138, 158] on li "Сдан" at bounding box center [132, 154] width 64 height 16
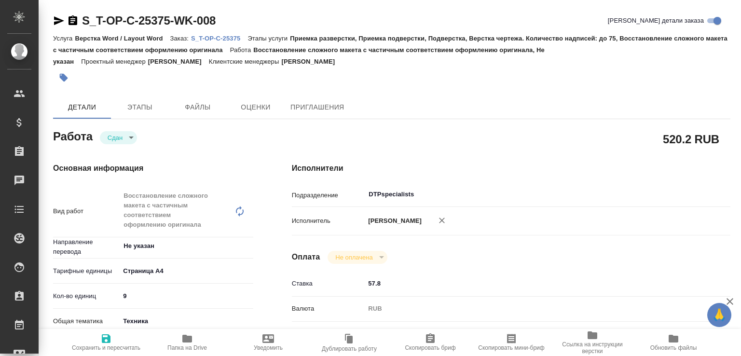
type textarea "x"
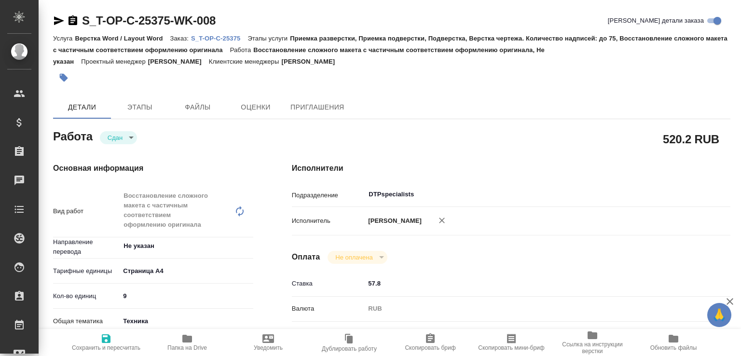
type textarea "x"
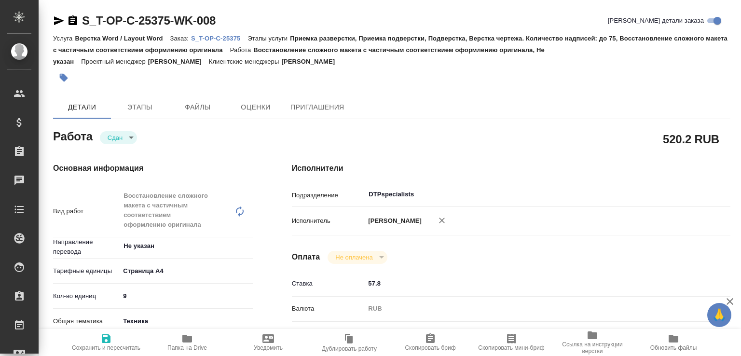
click at [180, 336] on span "Папка на Drive" at bounding box center [188, 342] width 70 height 18
type textarea "x"
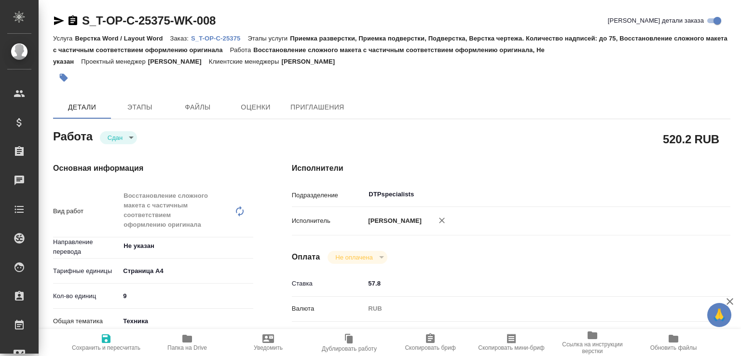
type textarea "x"
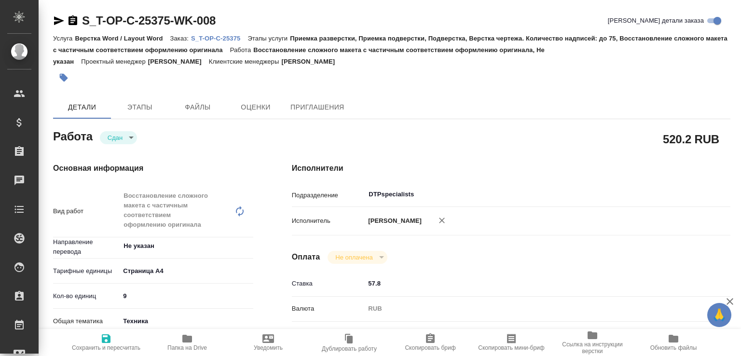
type textarea "x"
click at [239, 37] on p "S_T-OP-C-25375" at bounding box center [219, 38] width 56 height 7
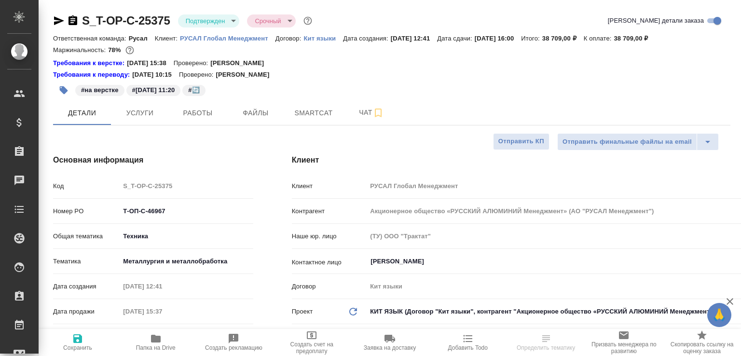
select select "RU"
click at [199, 103] on button "Работы" at bounding box center [198, 113] width 58 height 24
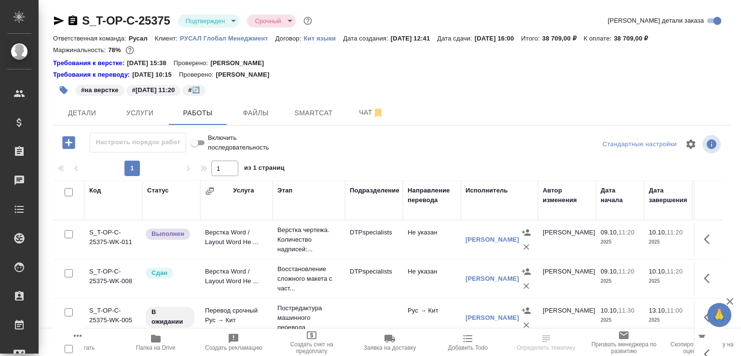
scroll to position [48, 0]
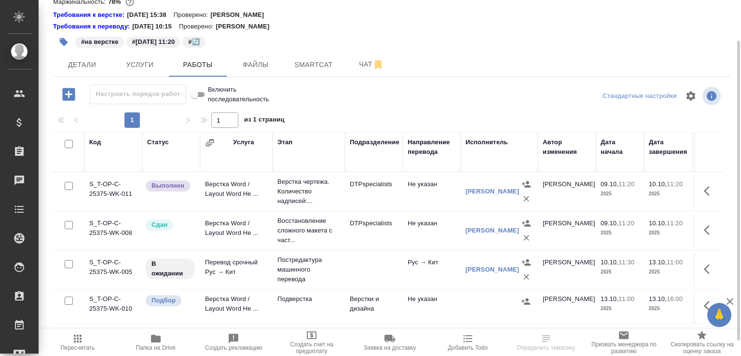
click at [239, 200] on td "Верстка Word / Layout Word Не ..." at bounding box center [236, 192] width 72 height 34
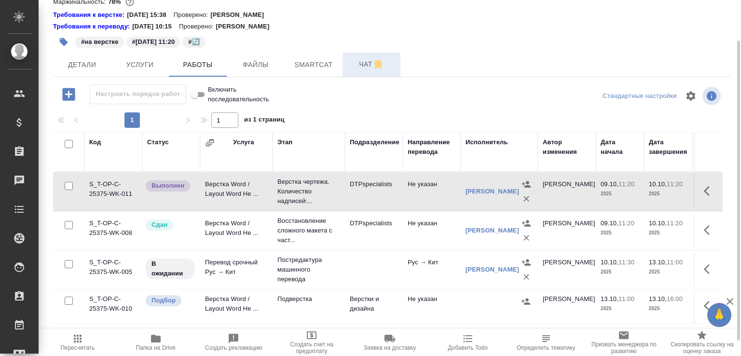
click at [365, 58] on button "Чат" at bounding box center [372, 65] width 58 height 24
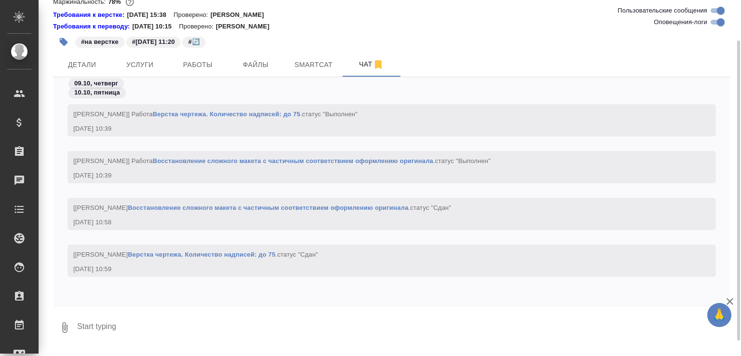
scroll to position [48, 0]
click at [240, 327] on textarea at bounding box center [403, 327] width 655 height 33
paste textarea "[URL][DOMAIN_NAME]"
type textarea "[URL][DOMAIN_NAME]"
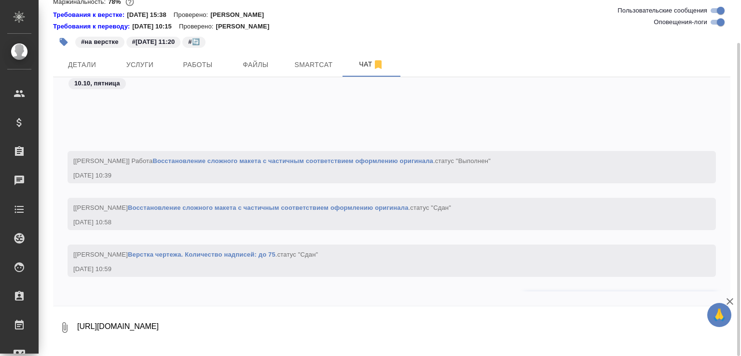
scroll to position [6449, 0]
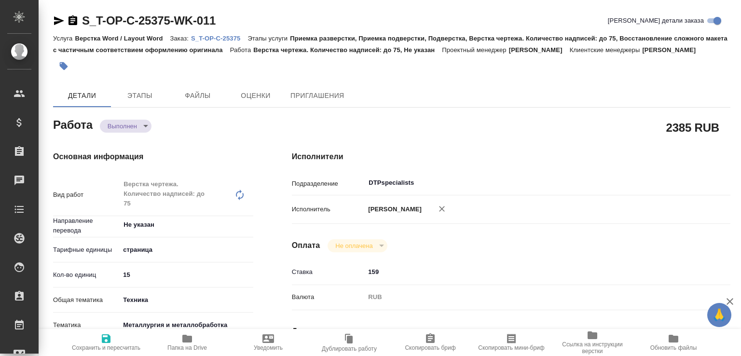
click at [137, 138] on body "🙏 .cls-1 fill:#fff; AWATERA [PERSON_NAME]malofeeva Клиенты Спецификации Заказы …" at bounding box center [370, 178] width 741 height 356
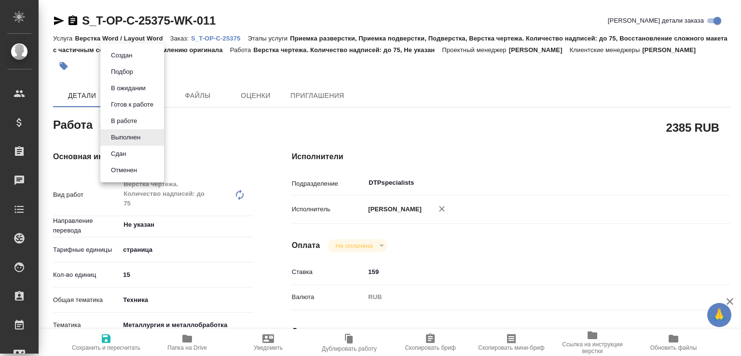
click at [132, 153] on li "Сдан" at bounding box center [132, 154] width 64 height 16
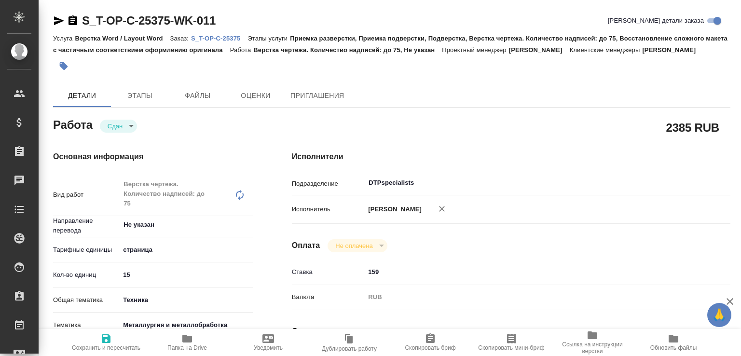
type textarea "x"
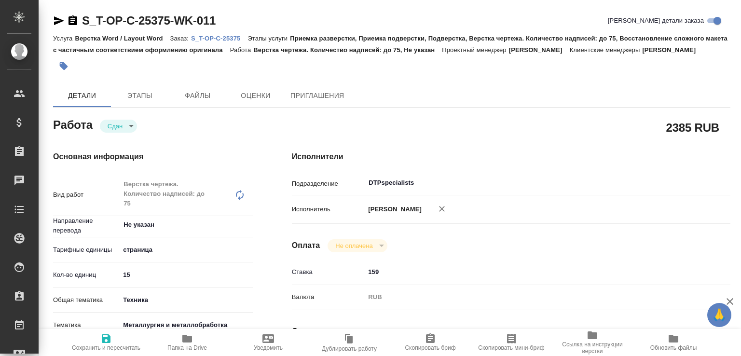
type textarea "x"
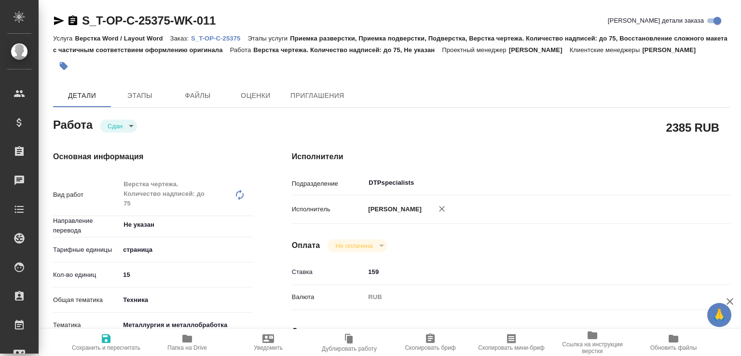
type textarea "x"
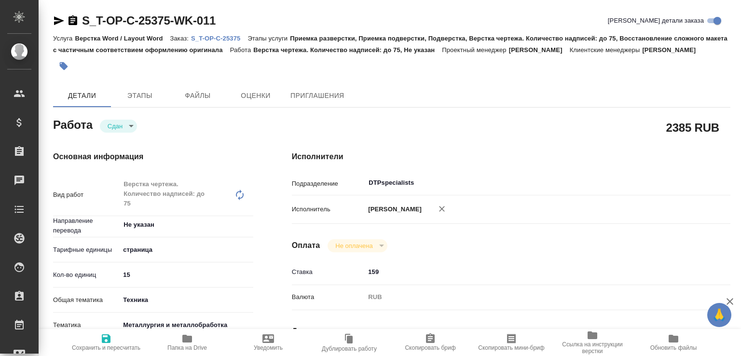
click at [205, 349] on span "Папка на Drive" at bounding box center [187, 348] width 40 height 7
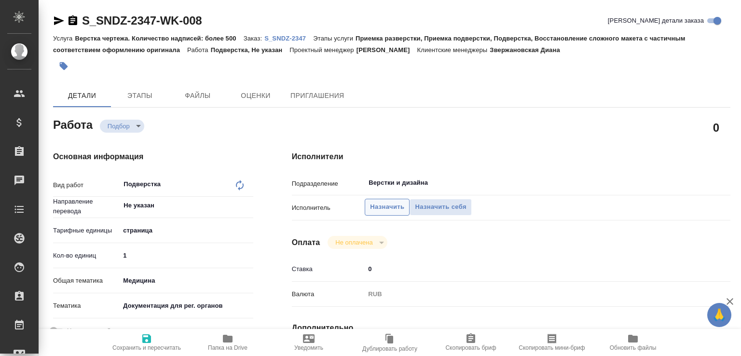
click at [378, 202] on span "Назначить" at bounding box center [387, 207] width 34 height 11
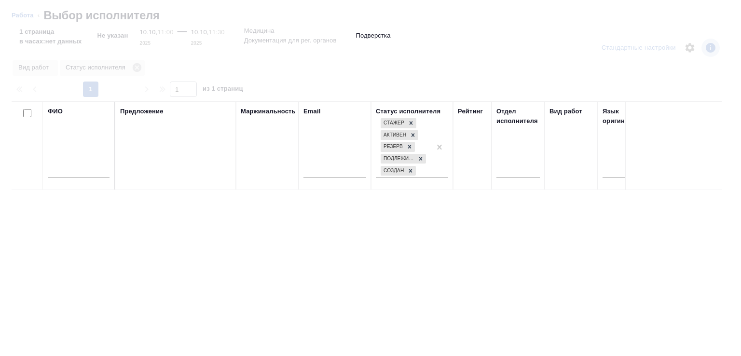
click at [91, 175] on input "text" at bounding box center [79, 172] width 62 height 12
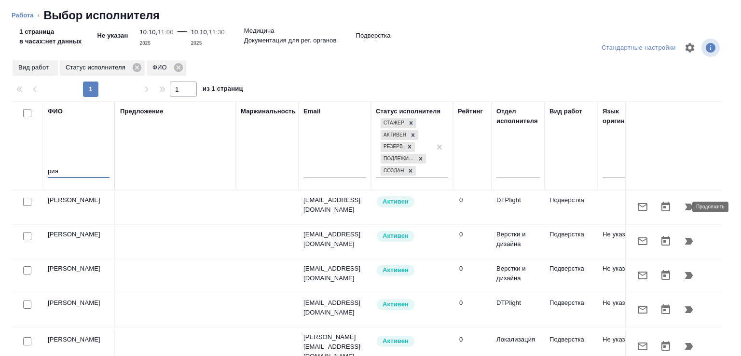
type input "рия"
click at [685, 207] on icon "button" at bounding box center [689, 207] width 8 height 7
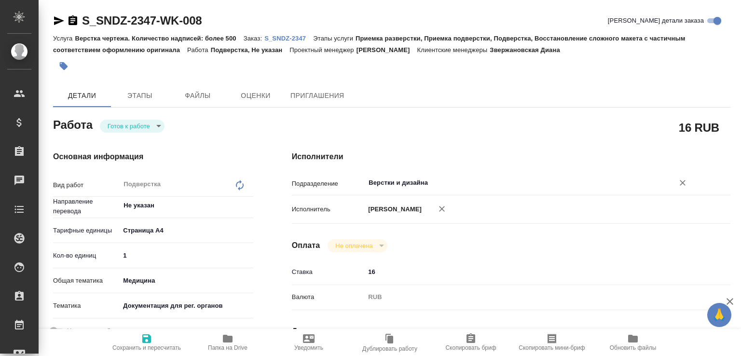
click at [418, 186] on input "Верстки и дизайна" at bounding box center [513, 183] width 291 height 12
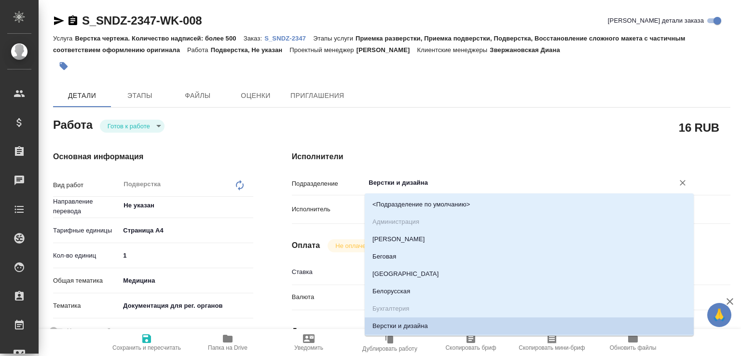
type textarea "x"
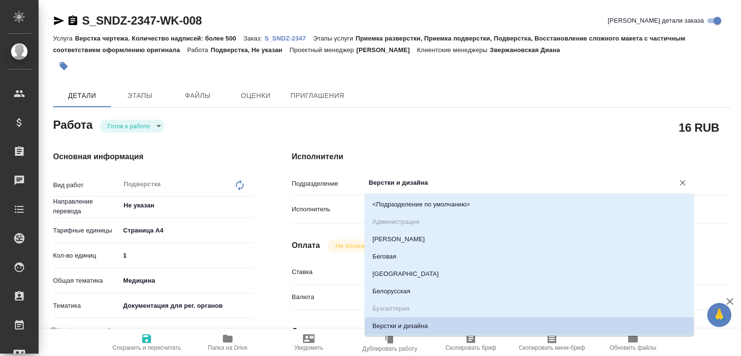
type textarea "x"
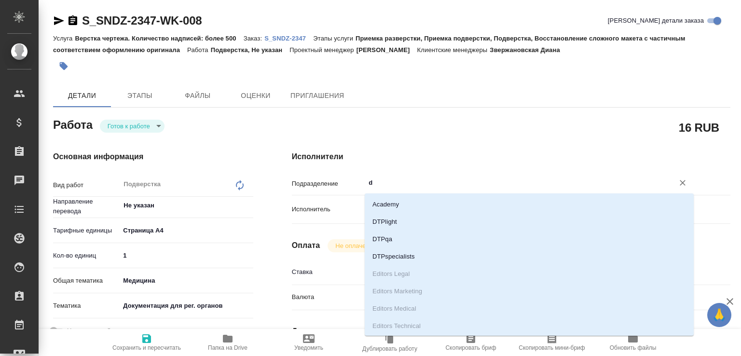
type input "dt"
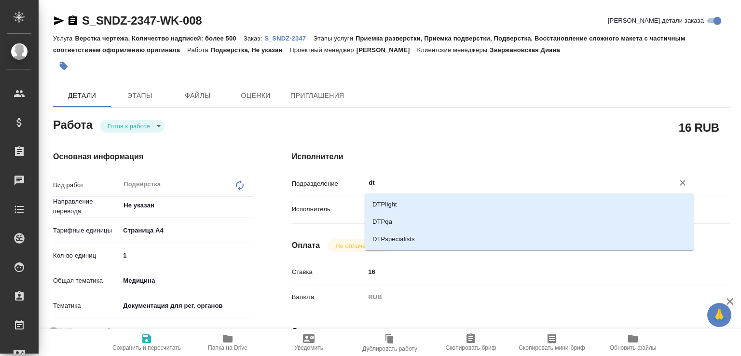
type textarea "x"
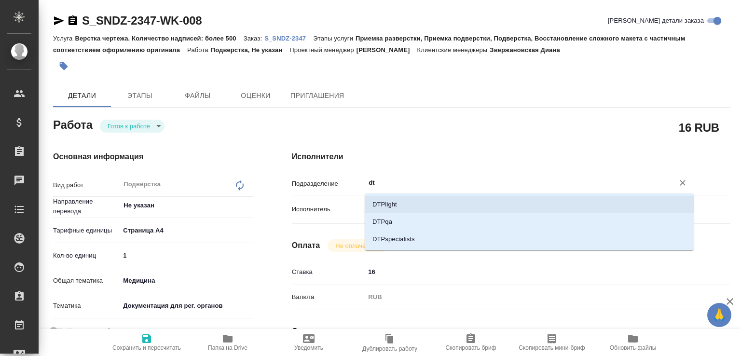
click at [400, 197] on li "DTPlight" at bounding box center [529, 204] width 329 height 17
type textarea "x"
type input "DTPlight"
type textarea "x"
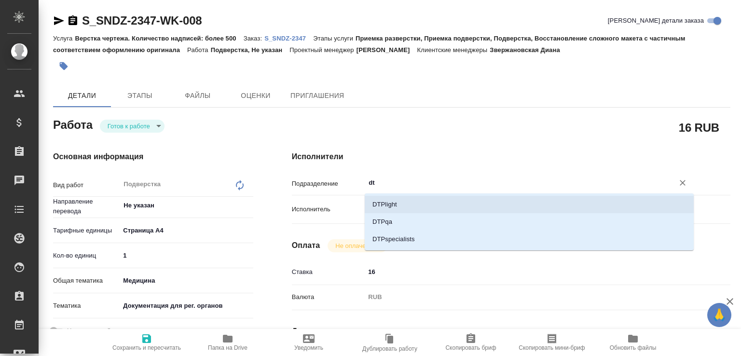
type textarea "x"
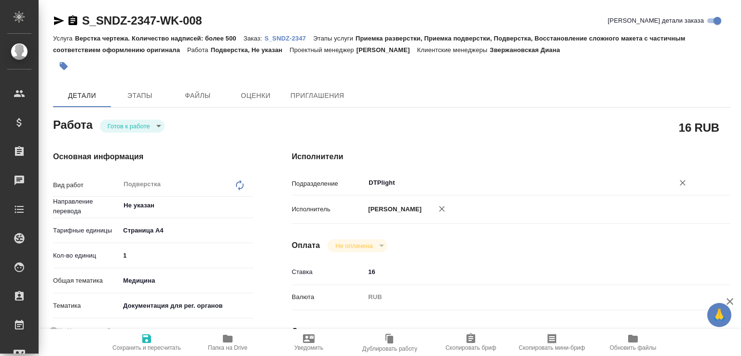
type textarea "x"
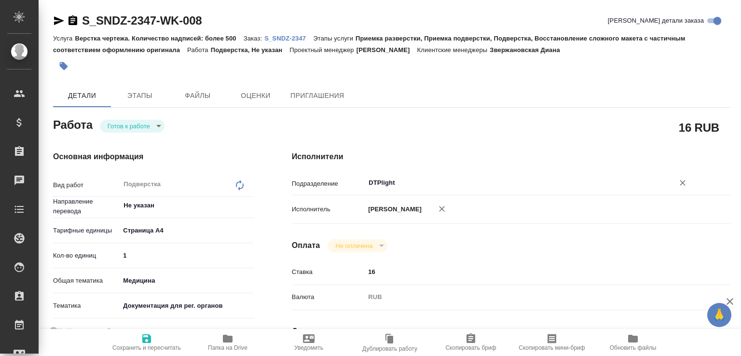
type input "DTPlight"
click at [153, 336] on span "Сохранить и пересчитать" at bounding box center [147, 342] width 70 height 18
type textarea "x"
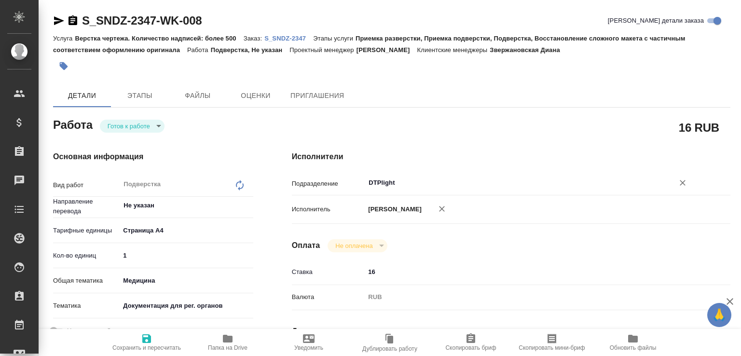
type textarea "x"
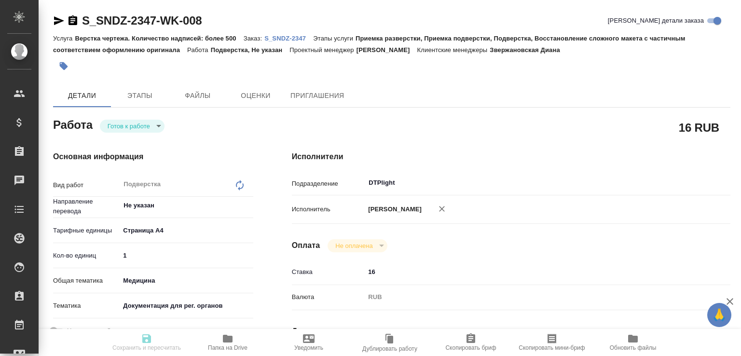
type textarea "x"
type input "readyForWork"
type textarea "Подверстка"
type textarea "x"
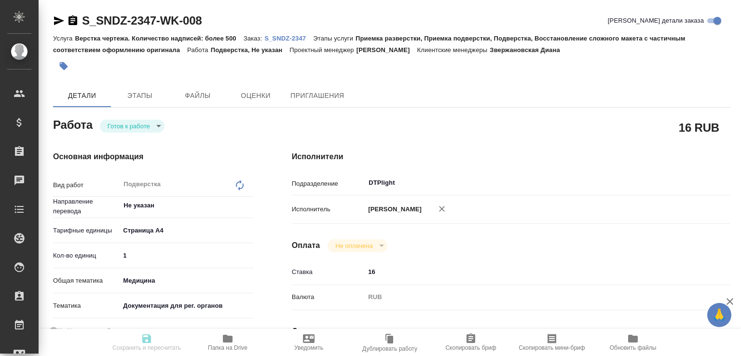
type input "Не указан"
type input "5f036ec4e16dec2d6b59c8ff"
type input "1"
type input "med"
type input "5f647205b73bc97568ca66c6"
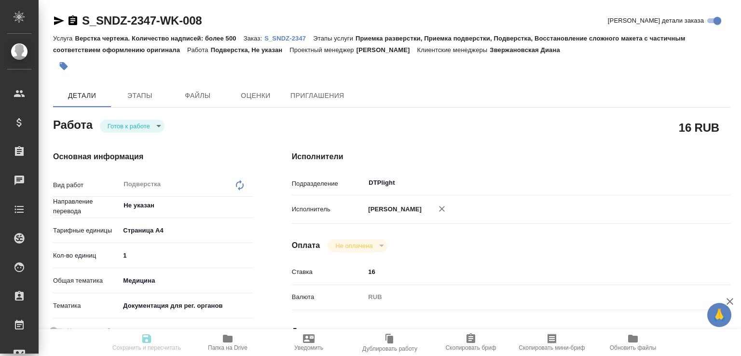
type input "10.10.2025 11:00"
type input "10.10.2025 11:30"
type input "10.10.2025 12:00"
type input "DTPlight"
type input "notPayed"
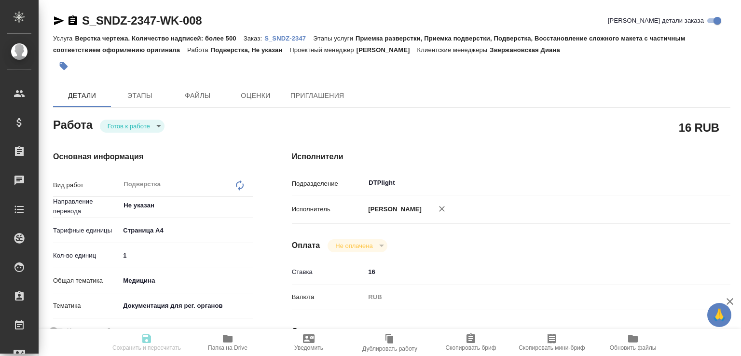
type input "16"
type input "RUB"
type input "[PERSON_NAME]"
type textarea "x"
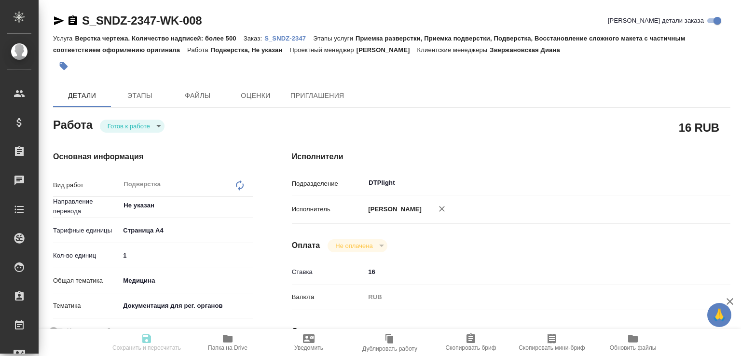
type input "S_SNDZ-2347"
type input "Верстка чертежа. Количество надписей: более 500"
type input "Приемка разверстки, Приемка подверстки, Подверстка, Восстановление сложного мак…"
type input "Звержановская Диана"
type input "[PERSON_NAME]"
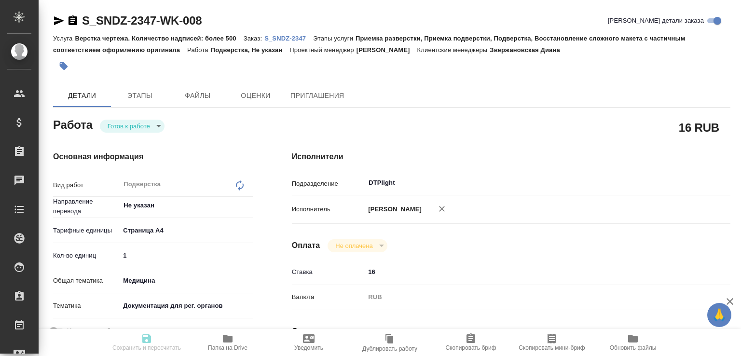
type input "/Clients/Sandoz/Orders/S_SNDZ-2347"
type textarea "x"
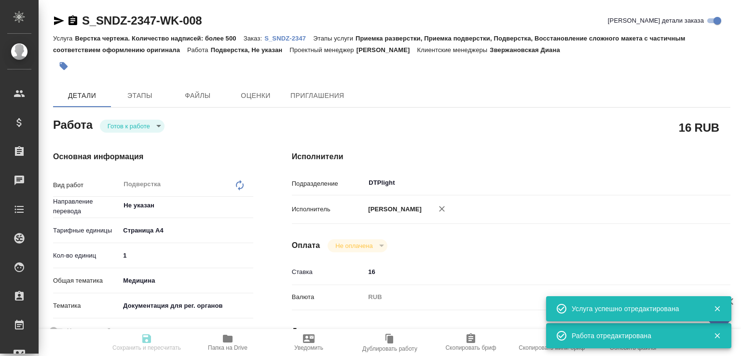
type textarea "x"
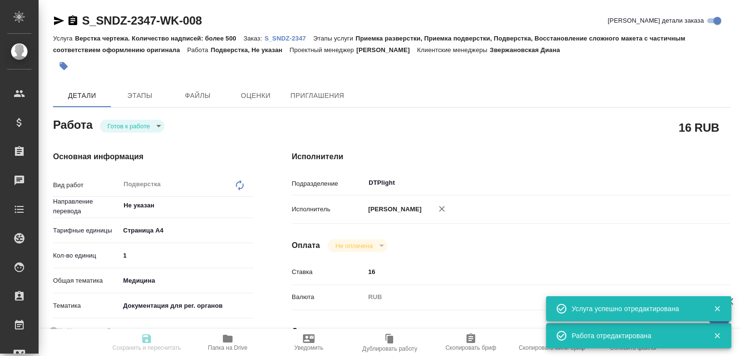
type textarea "x"
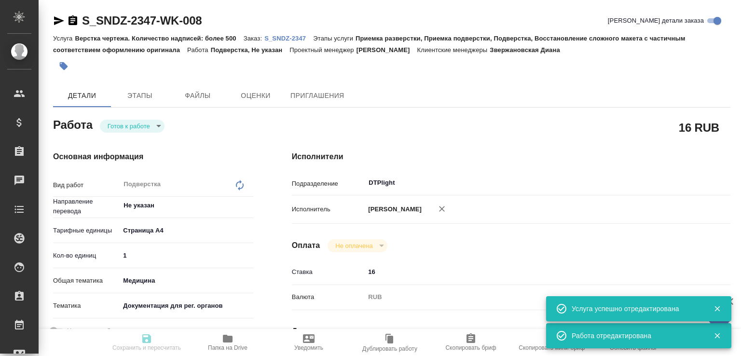
type textarea "x"
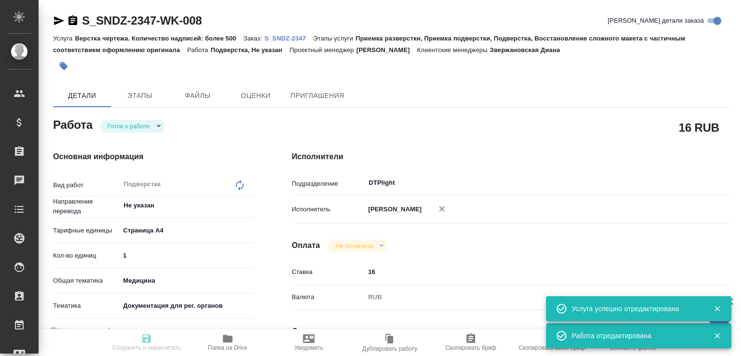
type input "readyForWork"
type textarea "Подверстка"
type textarea "x"
type input "Не указан"
type input "5f036ec4e16dec2d6b59c8ff"
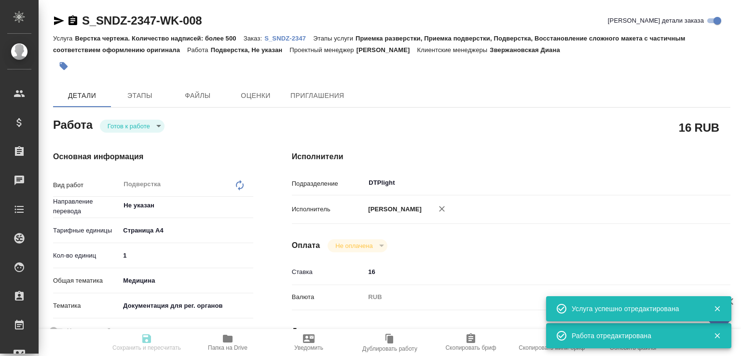
type input "1"
type input "med"
type input "5f647205b73bc97568ca66c6"
type input "10.10.2025 11:00"
type input "10.10.2025 11:30"
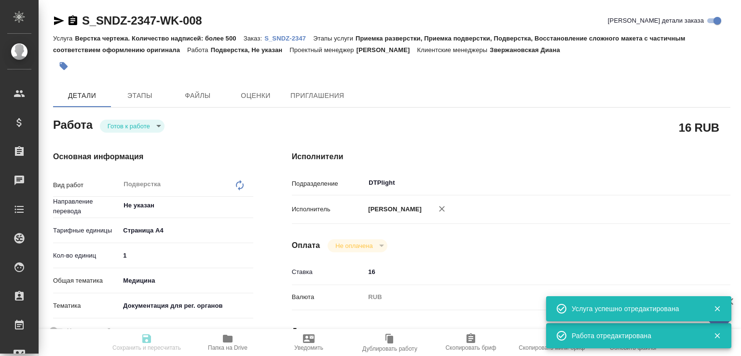
type input "10.10.2025 12:00"
type input "DTPlight"
type input "notPayed"
type input "16"
type input "RUB"
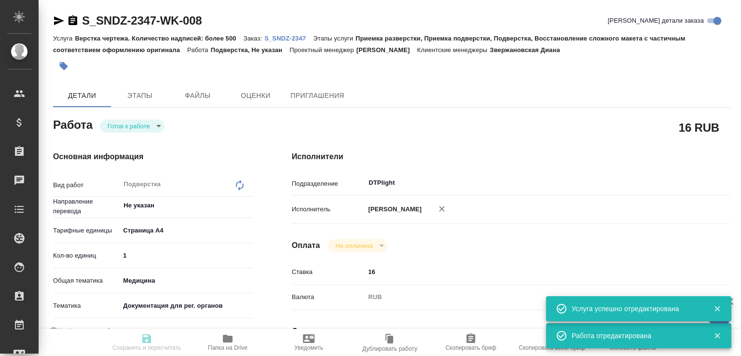
type input "[PERSON_NAME]"
type textarea "x"
type input "S_SNDZ-2347"
type input "Верстка чертежа. Количество надписей: более 500"
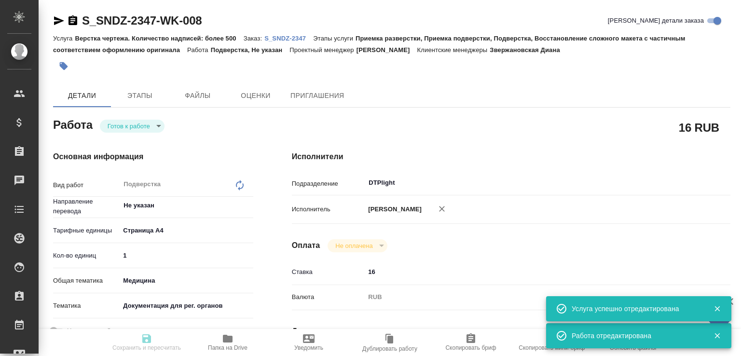
type input "Приемка разверстки, Приемка подверстки, Подверстка, Восстановление сложного мак…"
type input "Звержановская Диана"
type input "[PERSON_NAME]"
type input "/Clients/Sandoz/Orders/S_SNDZ-2347"
type textarea "x"
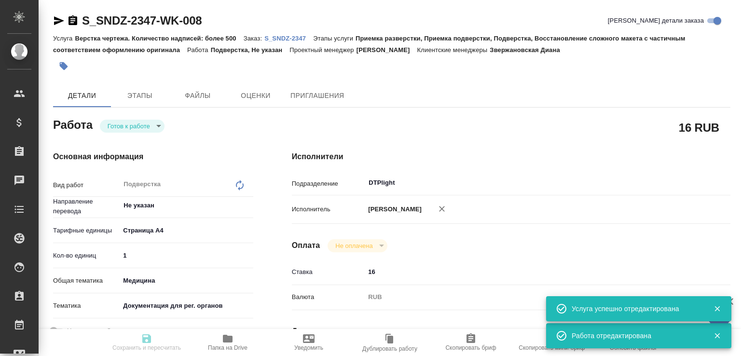
type textarea "x"
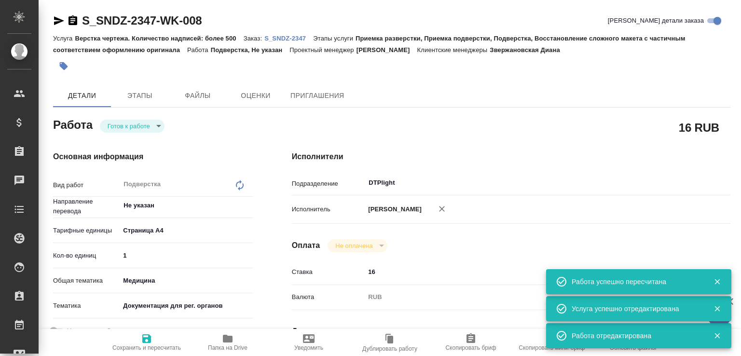
type textarea "x"
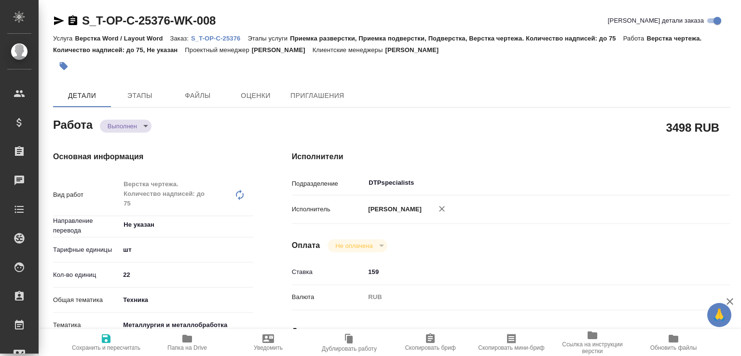
click at [118, 123] on body "🙏 .cls-1 fill:#fff; AWATERA [PERSON_NAME]malofeeva Клиенты Спецификации Заказы …" at bounding box center [370, 178] width 741 height 356
type textarea "x"
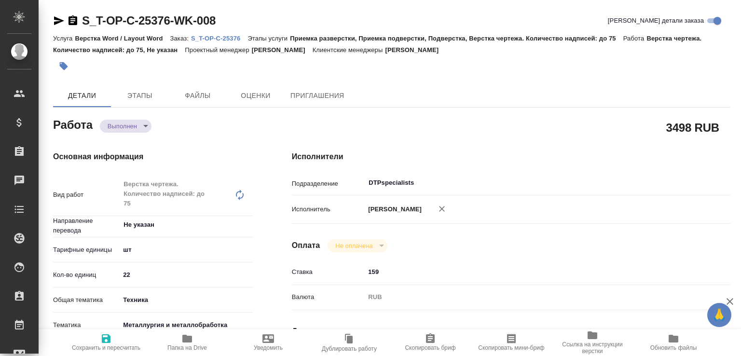
type textarea "x"
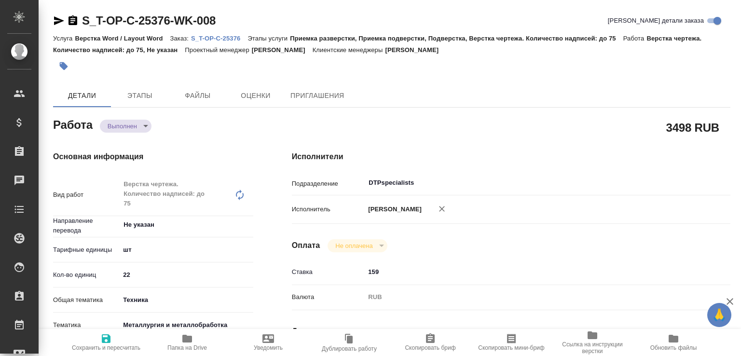
type textarea "x"
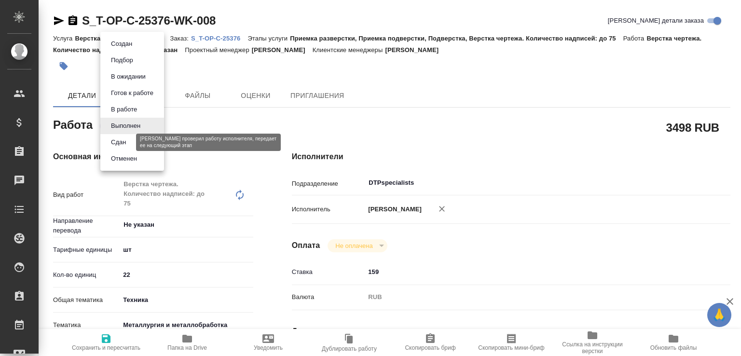
click at [125, 139] on button "Сдан" at bounding box center [118, 142] width 21 height 11
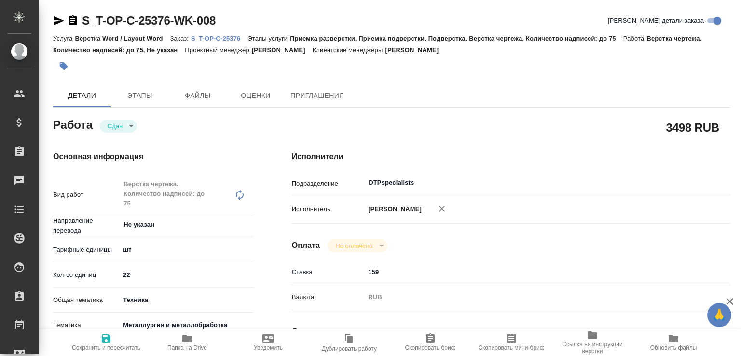
type textarea "x"
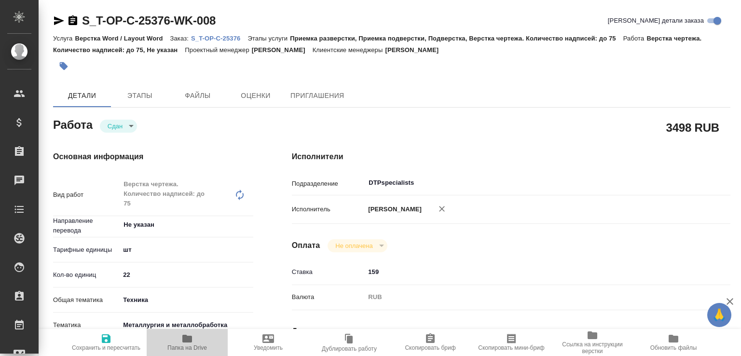
click at [210, 346] on span "Папка на Drive" at bounding box center [188, 342] width 70 height 18
type textarea "x"
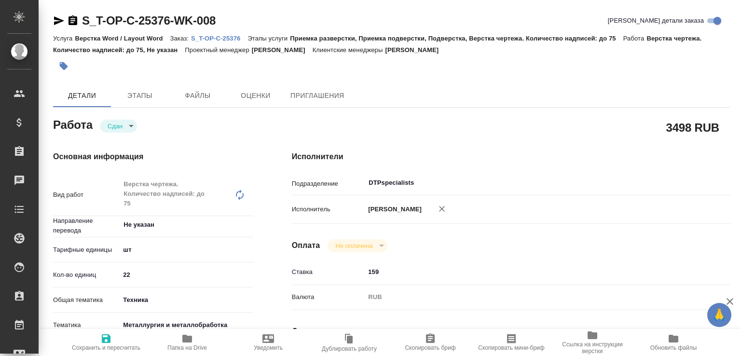
type textarea "x"
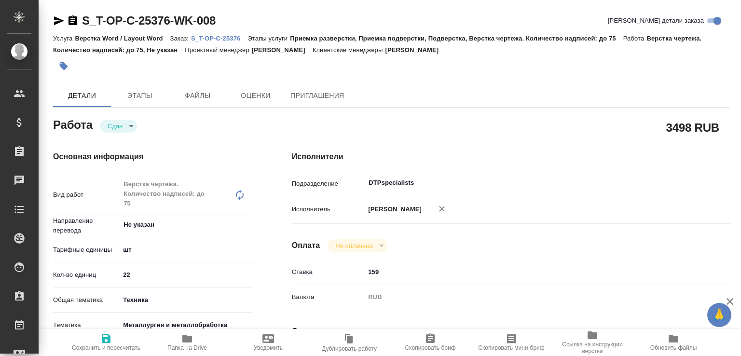
type textarea "x"
click at [243, 38] on p "S_T-OP-C-25376" at bounding box center [219, 38] width 56 height 7
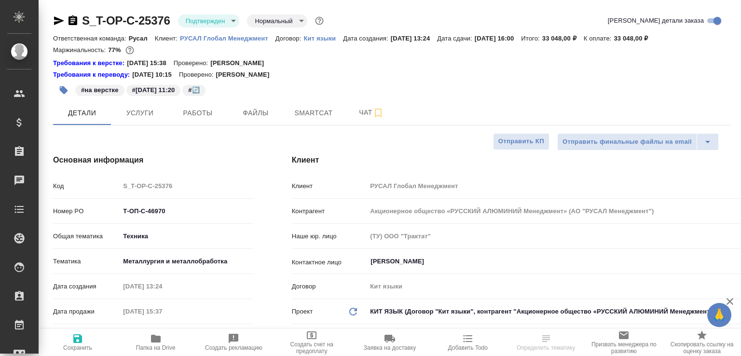
select select "RU"
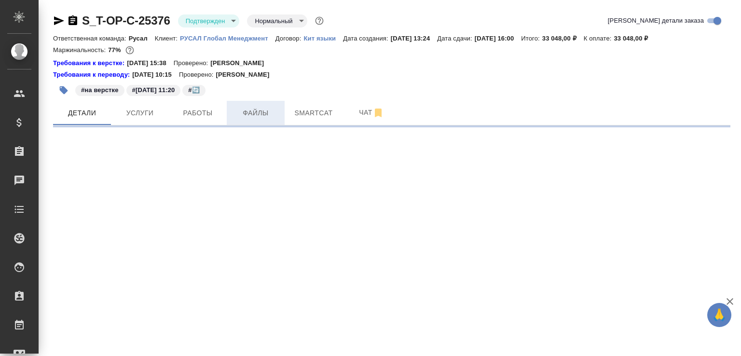
select select "RU"
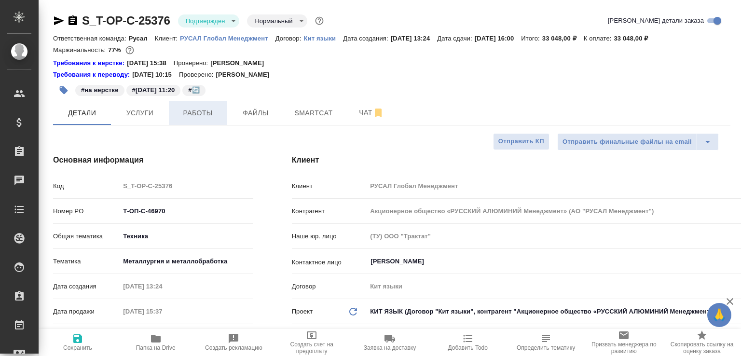
type textarea "x"
click at [218, 108] on span "Работы" at bounding box center [198, 113] width 46 height 12
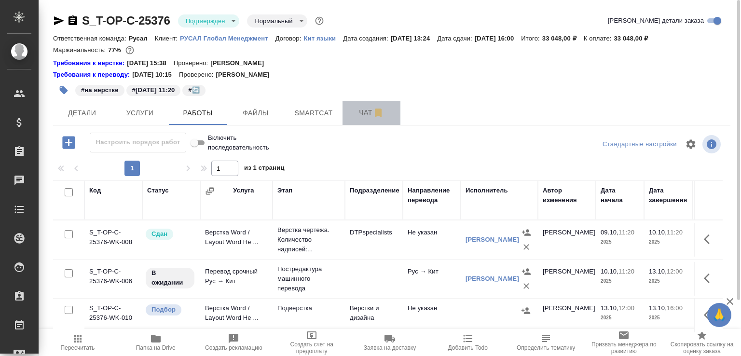
click at [364, 110] on span "Чат" at bounding box center [371, 113] width 46 height 12
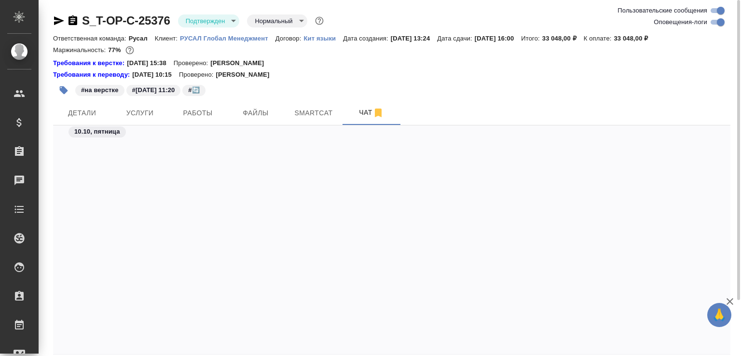
scroll to position [5239, 0]
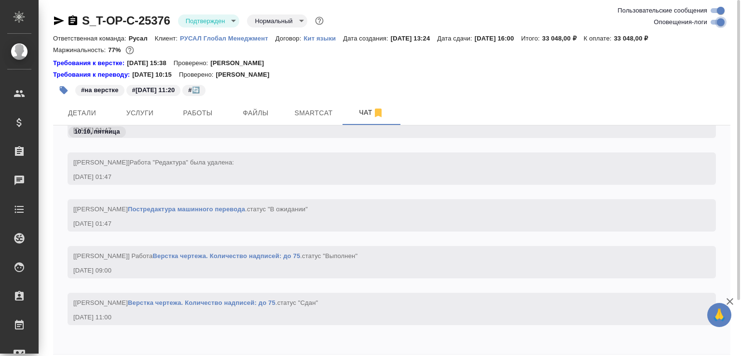
click at [716, 24] on input "Оповещения-логи" at bounding box center [721, 22] width 35 height 12
checkbox input "false"
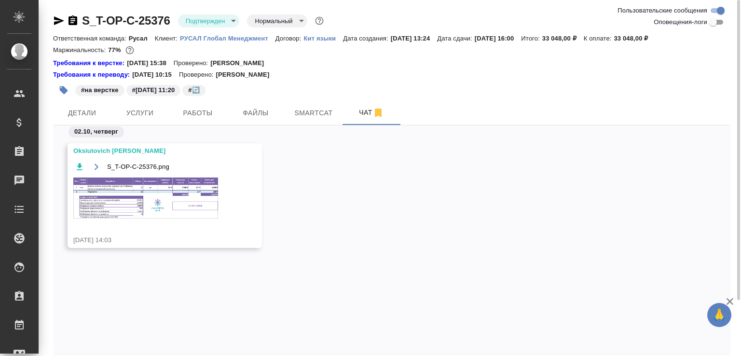
click at [151, 185] on img at bounding box center [145, 198] width 145 height 41
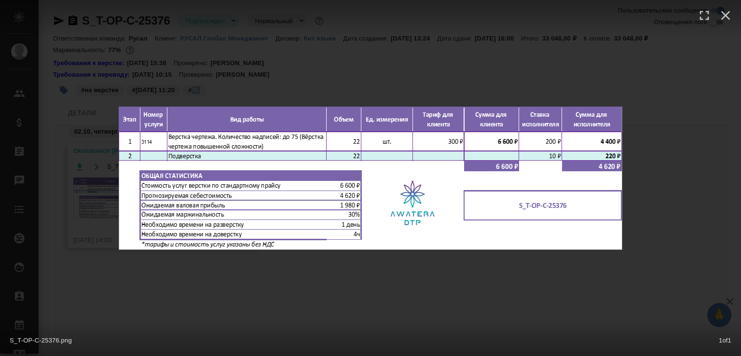
click at [350, 64] on div "S_T-OP-C-25376.png 1 of 1" at bounding box center [370, 178] width 741 height 356
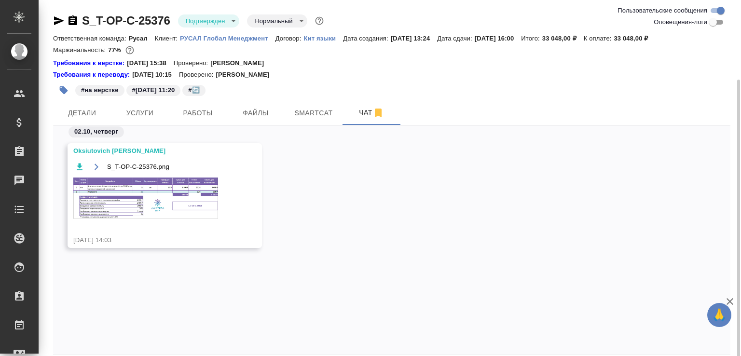
scroll to position [42, 0]
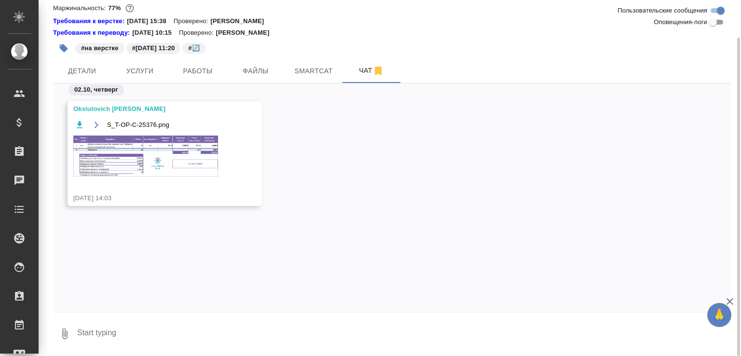
click at [137, 331] on textarea at bounding box center [403, 334] width 655 height 33
paste textarea "https://drive.awatera.com/apps/files/files/10575895?dir=/Shares/%D0%A2-%D0%9E%D…"
type textarea "https://drive.awatera.com/apps/files/files/10575895?dir=/Shares/%D0%A2-%D0%9E%D…"
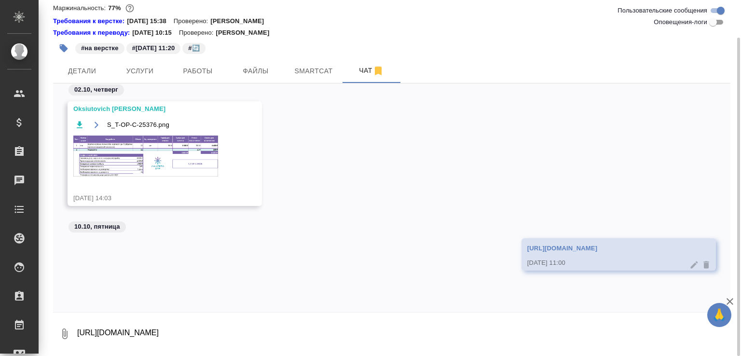
scroll to position [7, 0]
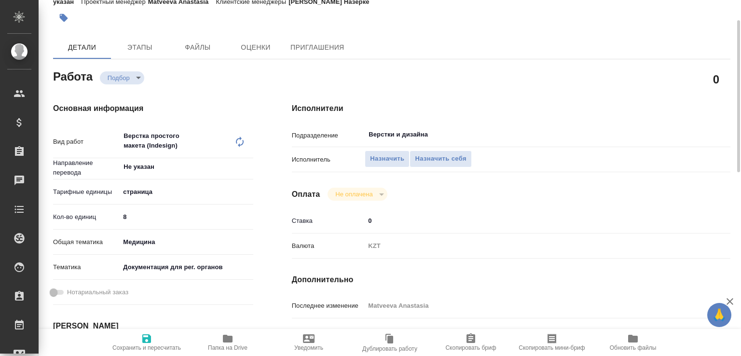
scroll to position [97, 0]
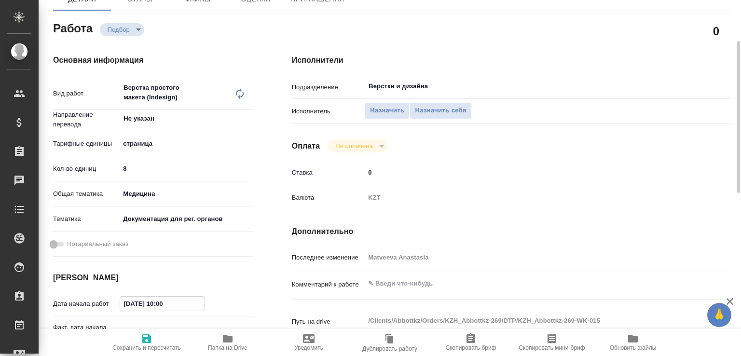
drag, startPoint x: 168, startPoint y: 303, endPoint x: 163, endPoint y: 305, distance: 6.1
click at [163, 305] on input "10.10.2025 10:00" at bounding box center [162, 304] width 84 height 14
type input "10.10.2025 11:00"
drag, startPoint x: 143, startPoint y: 340, endPoint x: 242, endPoint y: 309, distance: 103.7
click at [146, 345] on span "Сохранить и пересчитать" at bounding box center [146, 348] width 69 height 7
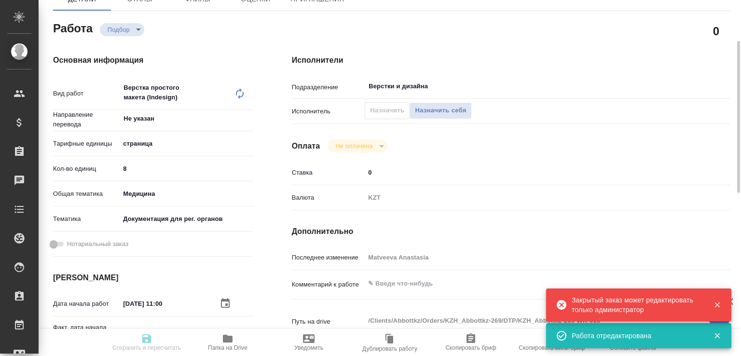
type input "recruiting"
type input "Не указан"
type input "5a8b1489cc6b4906c91bfdb2"
type input "8"
type input "med"
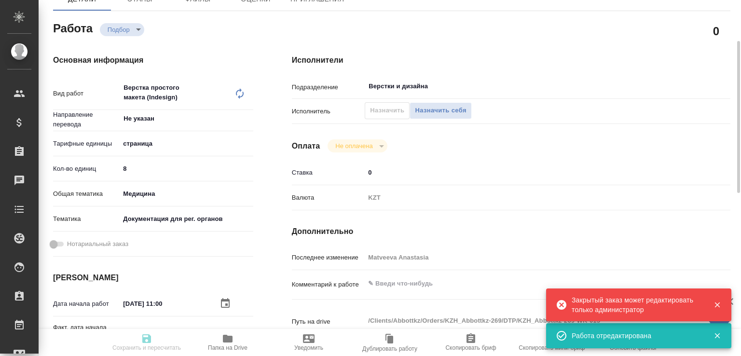
type input "5f647205b73bc97568ca66c6"
type input "10.10.2025 11:00"
type input "10.10.2025 12:00"
type input "10.10.2025 15:00"
type input "Верстки и дизайна"
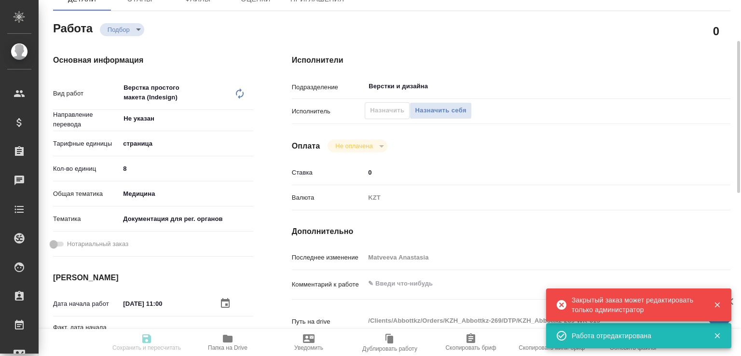
type input "notPayed"
type input "0"
type input "KZT"
type input "Matveeva Anastasia"
type input "KZH_Abbottkz-269"
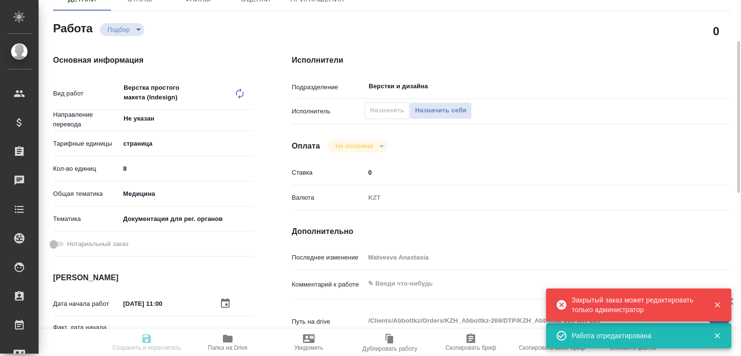
type input "Верстка простого макета (Indesign)"
type input "Приемка подверстки, Верстка простого макета (Indesign)"
type input "Кошербаева Назерке"
type input "[PERSON_NAME]"
type input "/Clients/Abbottkz/Orders/KZH_Abbottkz-269"
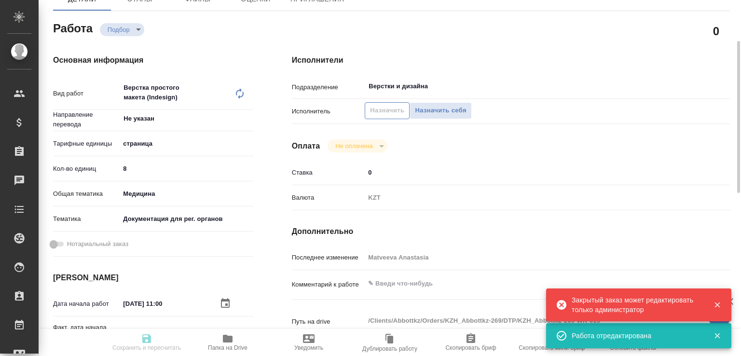
type input "recruiting"
type input "Не указан"
type input "5a8b1489cc6b4906c91bfdb2"
type input "8"
type input "med"
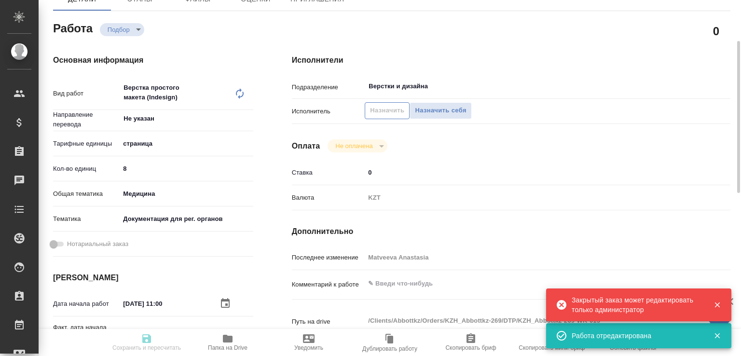
type input "5f647205b73bc97568ca66c6"
type input "10.10.2025 11:00"
type input "10.10.2025 12:00"
type input "10.10.2025 15:00"
type input "Верстки и дизайна"
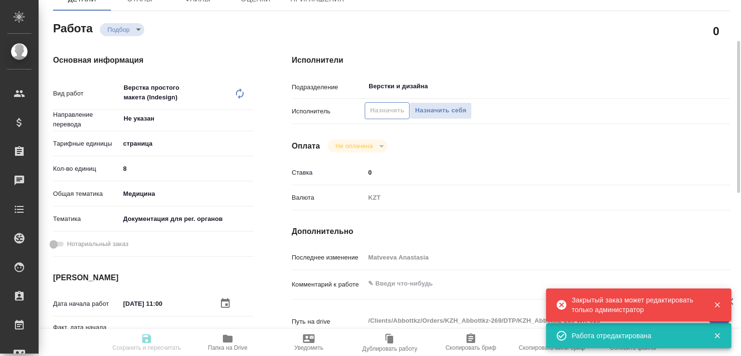
type input "notPayed"
type input "0"
type input "KZT"
type input "Matveeva Anastasia"
type input "KZH_Abbottkz-269"
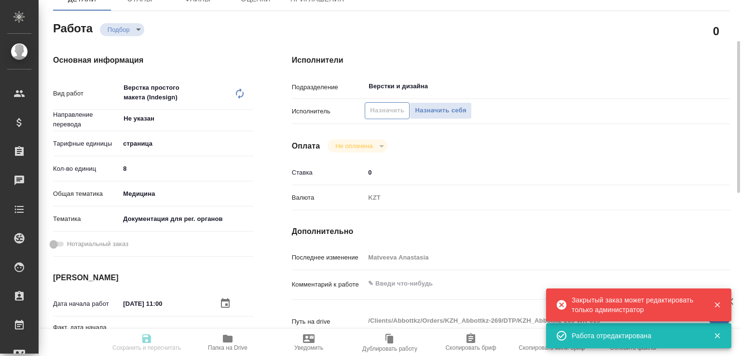
type input "Верстка простого макета (Indesign)"
type input "Приемка подверстки, Верстка простого макета (Indesign)"
type input "[PERSON_NAME]"
type input "/Clients/Abbottkz/Orders/KZH_Abbottkz-269"
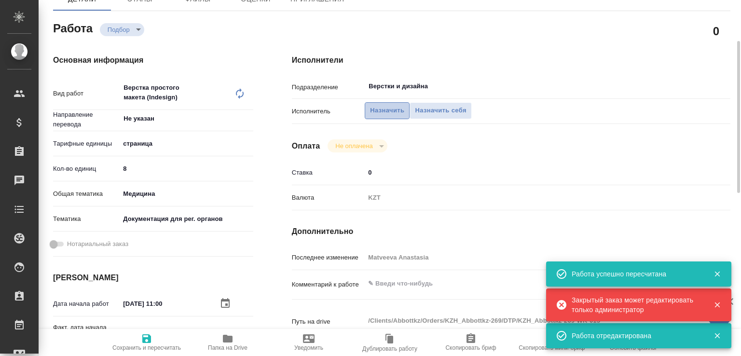
click at [394, 106] on span "Назначить" at bounding box center [387, 110] width 34 height 11
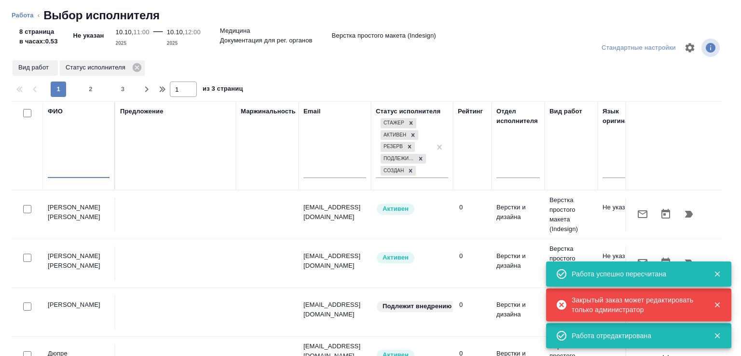
click at [94, 170] on input "text" at bounding box center [79, 172] width 62 height 12
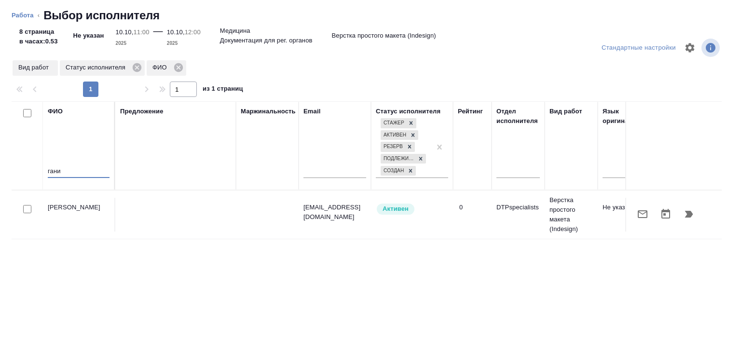
type input "гани"
click at [685, 209] on icon "button" at bounding box center [689, 215] width 12 height 12
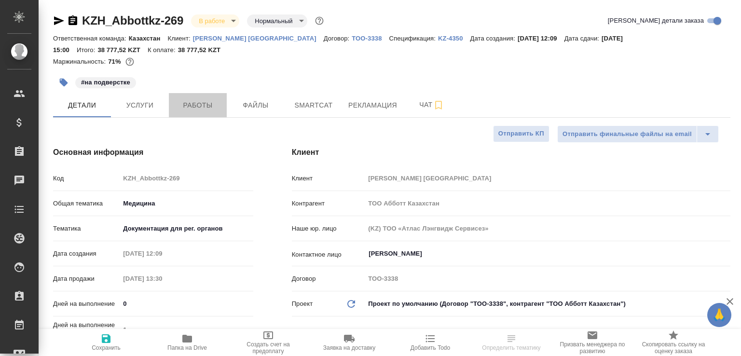
select select "RU"
click at [221, 99] on button "Работы" at bounding box center [198, 105] width 58 height 24
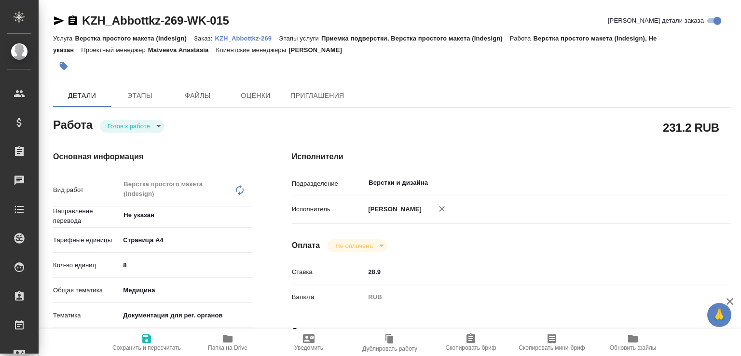
type textarea "x"
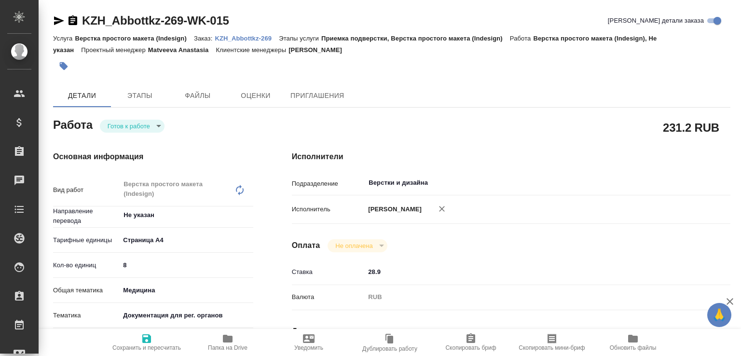
type textarea "x"
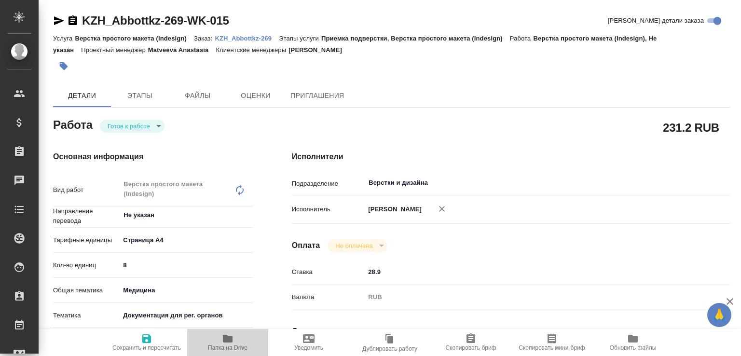
click at [226, 340] on icon "button" at bounding box center [228, 339] width 10 height 8
type textarea "x"
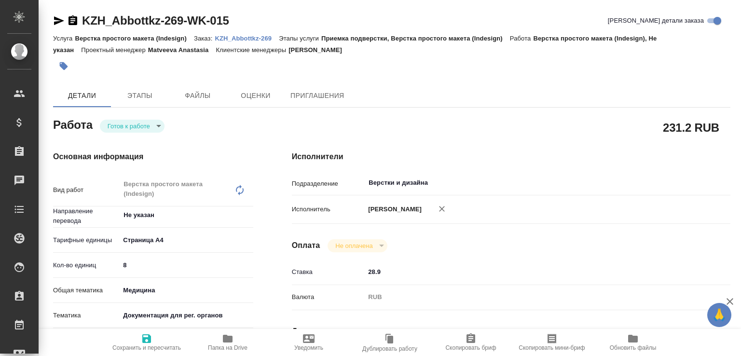
type textarea "x"
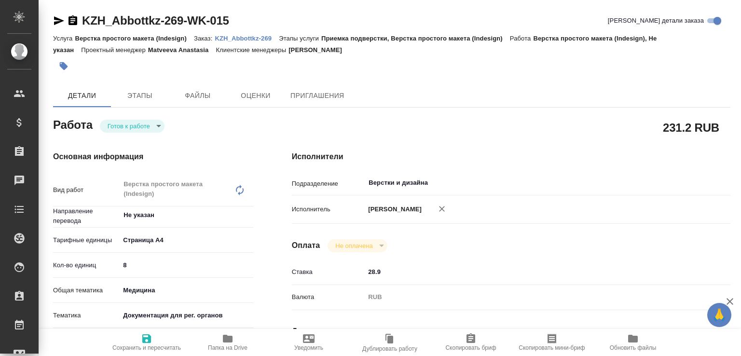
type textarea "x"
click at [412, 187] on input "Верстки и дизайна" at bounding box center [513, 183] width 291 height 12
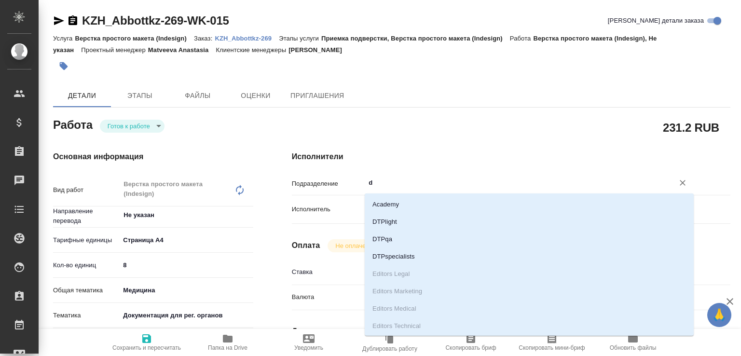
type input "dt"
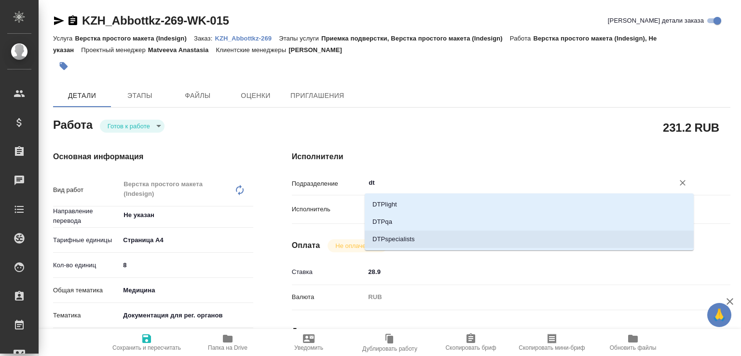
click at [403, 235] on li "DTPspecialists" at bounding box center [529, 239] width 329 height 17
type textarea "x"
type input "DTPspecialists"
type textarea "x"
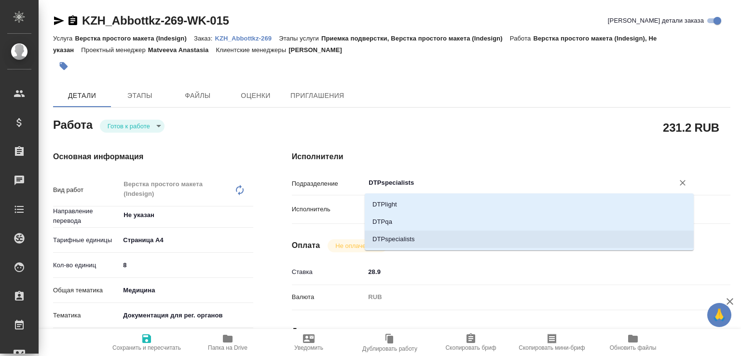
type textarea "x"
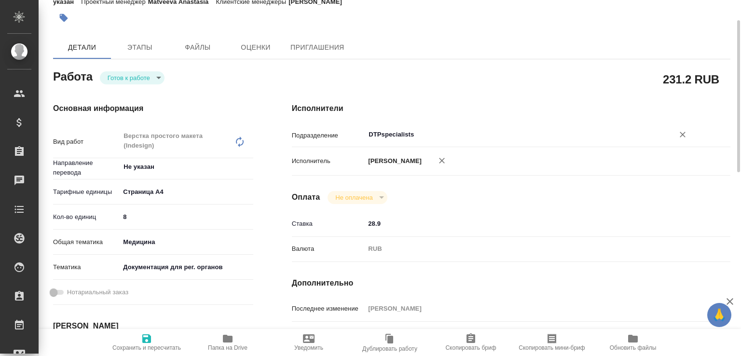
scroll to position [97, 0]
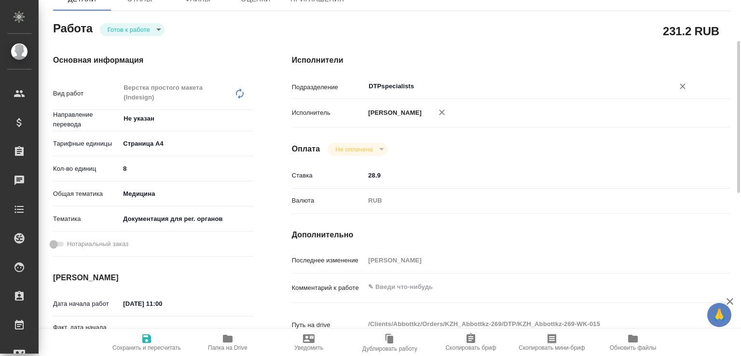
type input "DTPspecialists"
type textarea "x"
click at [403, 295] on textarea at bounding box center [529, 287] width 329 height 16
type textarea "x"
type textarea "з"
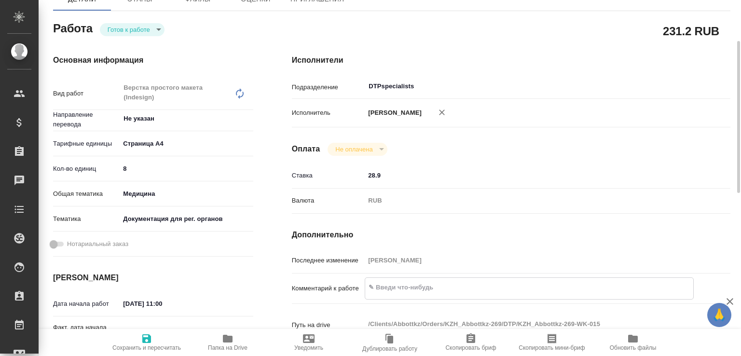
type textarea "x"
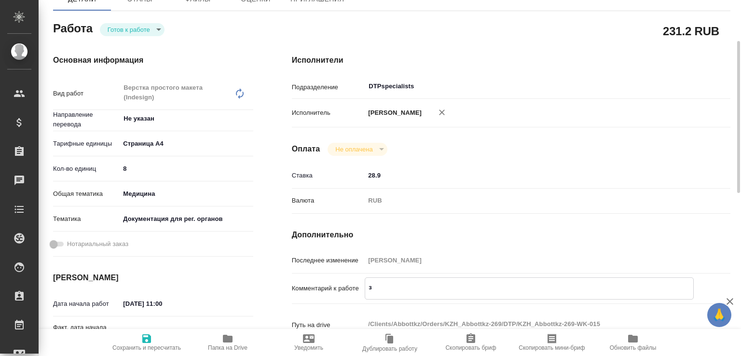
type textarea "за"
type textarea "x"
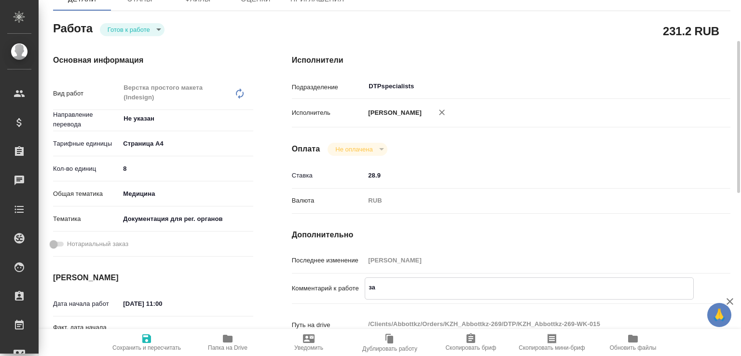
type textarea "x"
type textarea "зам"
type textarea "x"
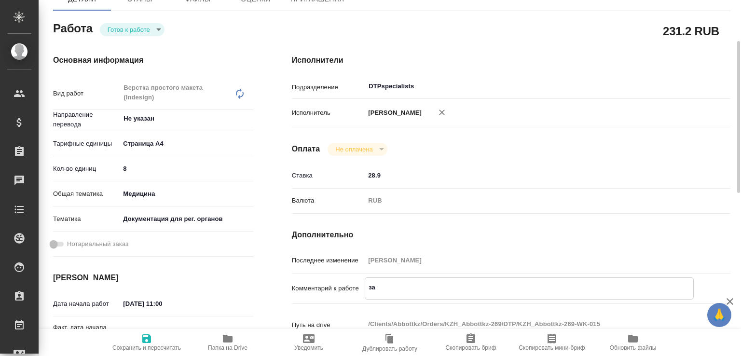
type textarea "x"
type textarea "заме"
type textarea "x"
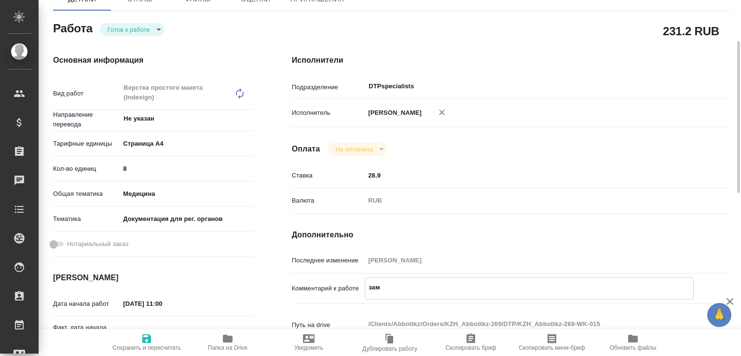
type textarea "x"
type textarea "замен"
type textarea "x"
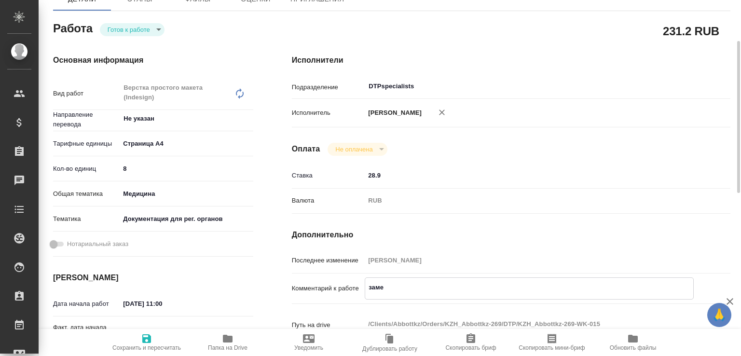
type textarea "x"
type textarea "замени"
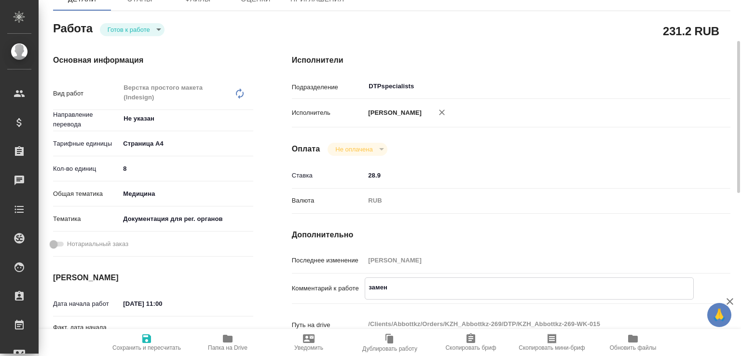
type textarea "x"
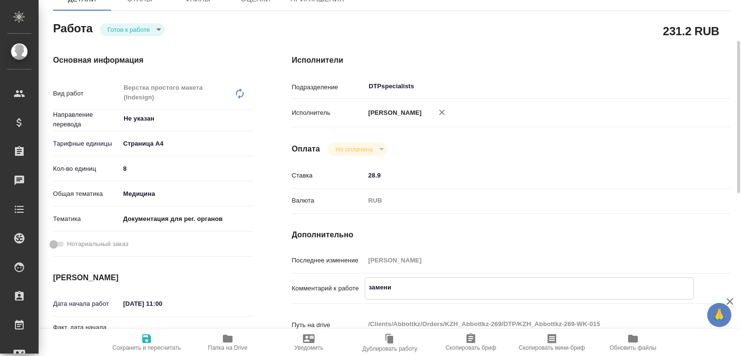
type textarea "заменит"
type textarea "x"
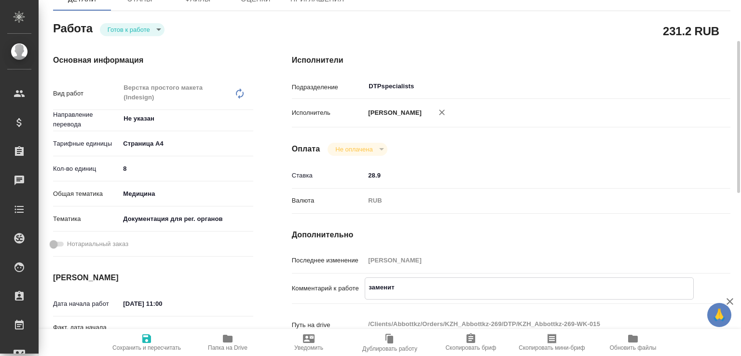
type textarea "x"
type textarea "заменить"
type textarea "x"
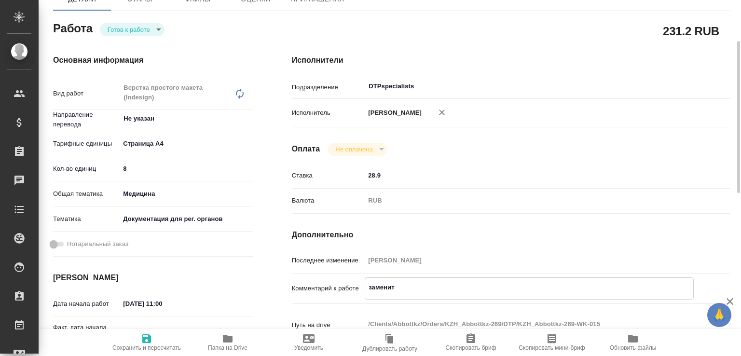
type textarea "x"
type textarea "заменить"
type textarea "x"
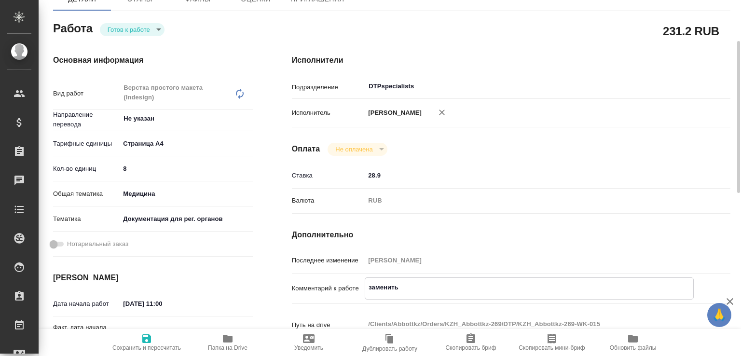
type textarea "x"
type textarea "заменить т"
type textarea "x"
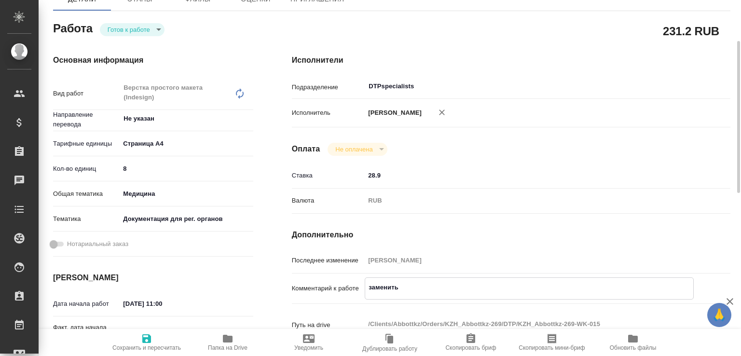
type textarea "x"
type textarea "заменить те"
type textarea "x"
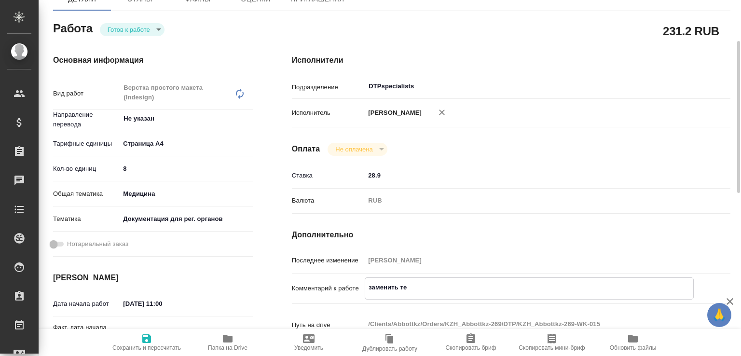
type textarea "x"
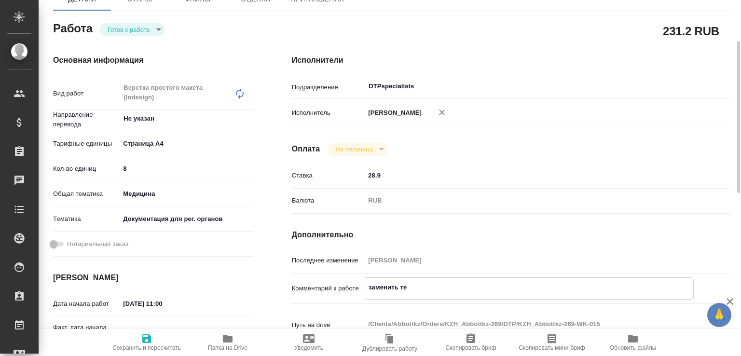
type textarea "заменить тек"
type textarea "x"
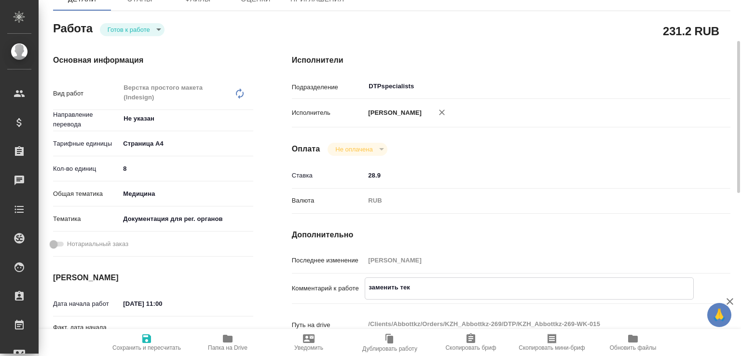
type textarea "x"
type textarea "заменить текс"
type textarea "x"
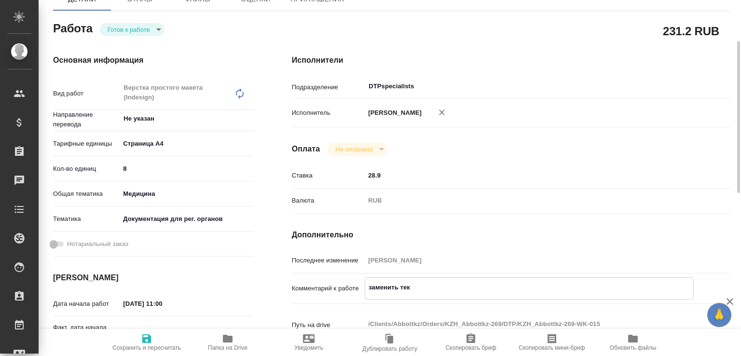
type textarea "x"
type textarea "заменить текст"
type textarea "x"
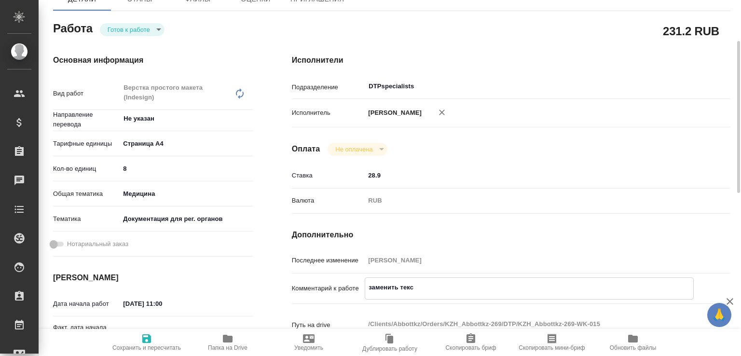
type textarea "x"
type textarea "заменить текст"
type textarea "x"
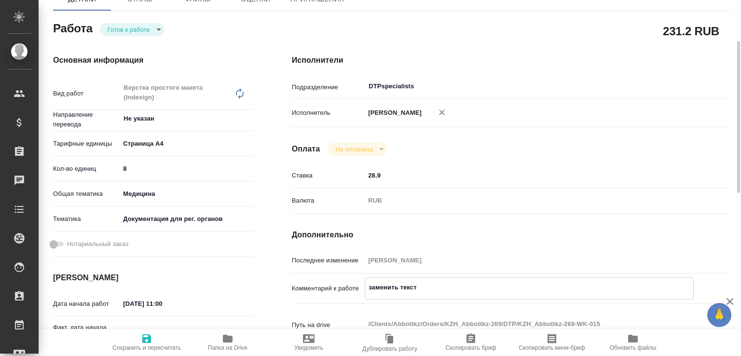
type textarea "x"
type textarea "заменить текст н"
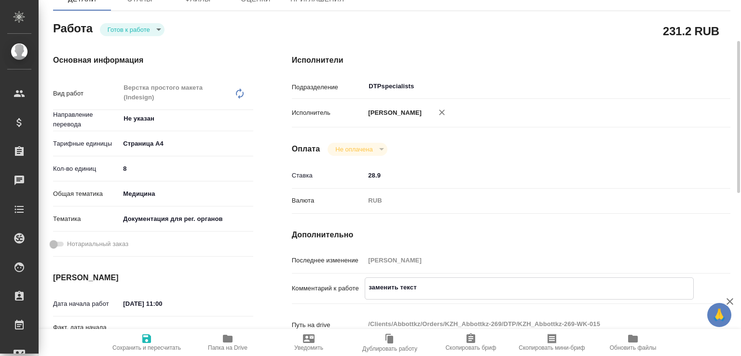
type textarea "x"
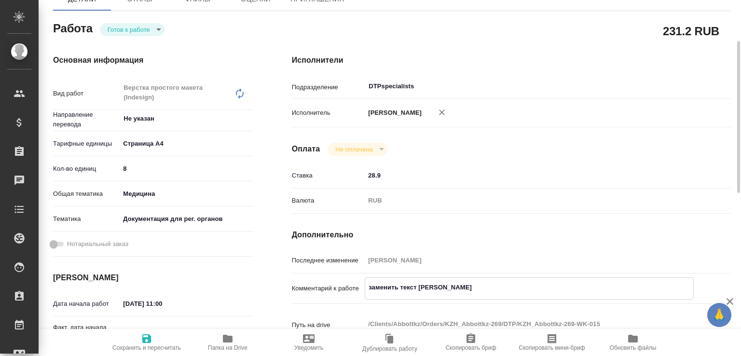
type textarea "заменить текст на"
type textarea "x"
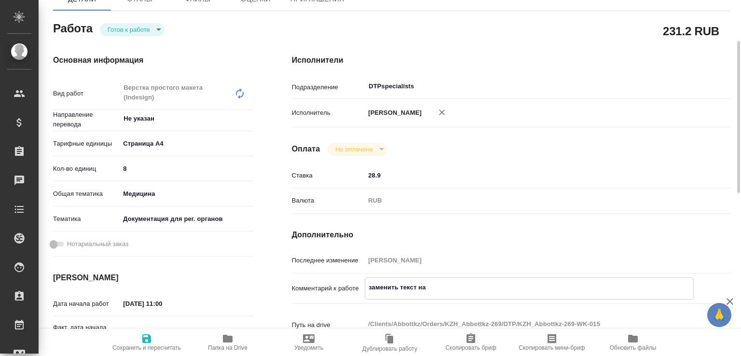
type textarea "x"
type textarea "заменить текст на"
type textarea "x"
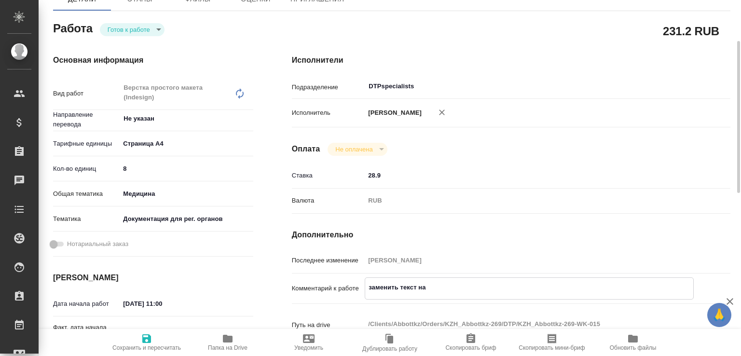
type textarea "x"
type textarea "заменить текст на т"
type textarea "x"
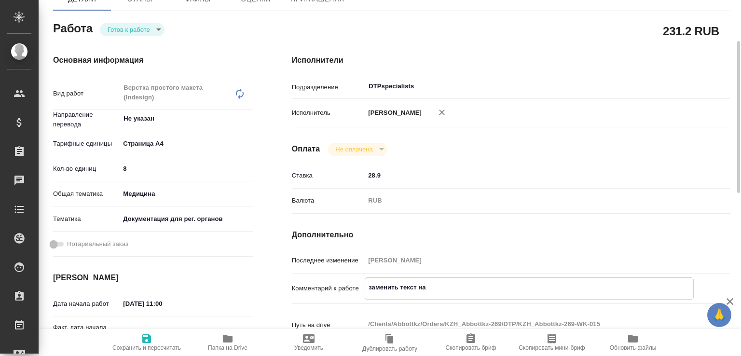
type textarea "x"
type textarea "заменить текст на то"
type textarea "x"
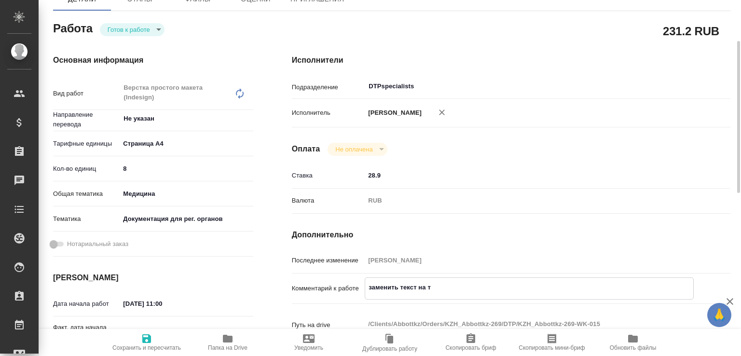
type textarea "x"
type textarea "заменить текст на тот"
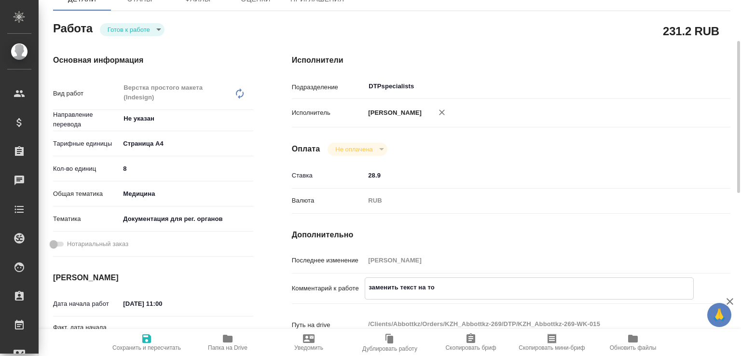
type textarea "x"
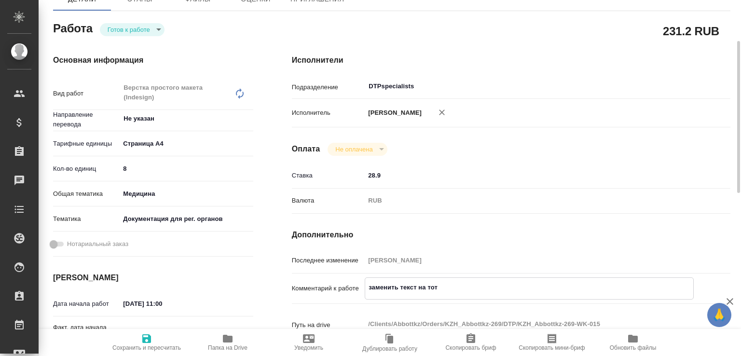
type textarea "заменить текст на тот,"
type textarea "x"
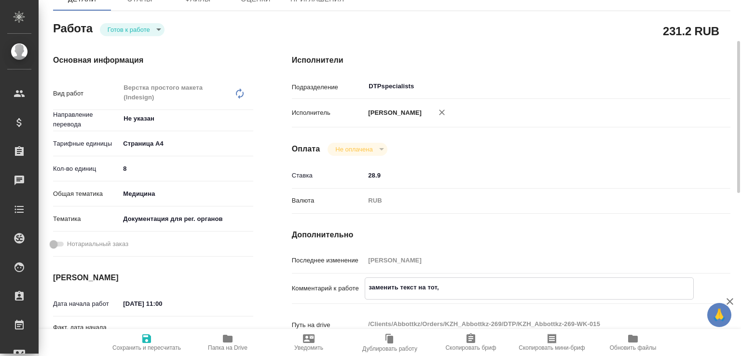
type textarea "x"
type textarea "заменить текст на тот,"
type textarea "x"
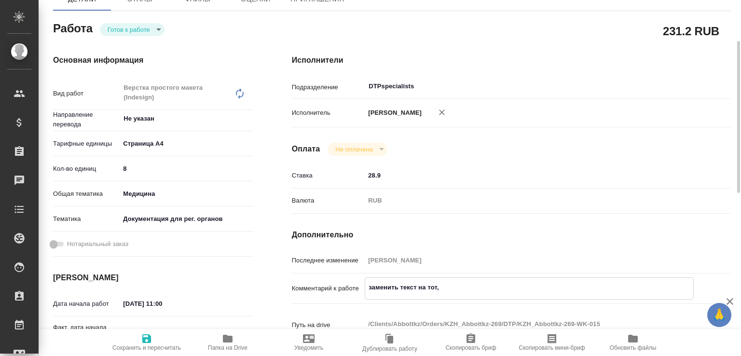
type textarea "x"
type textarea "заменить текст на тот, ч"
type textarea "x"
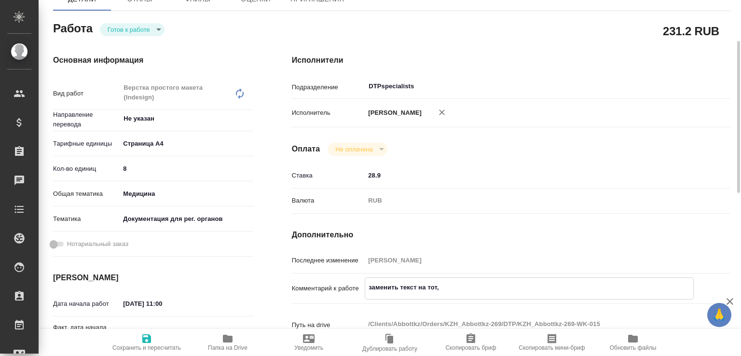
type textarea "x"
type textarea "заменить текст на тот, чт"
type textarea "x"
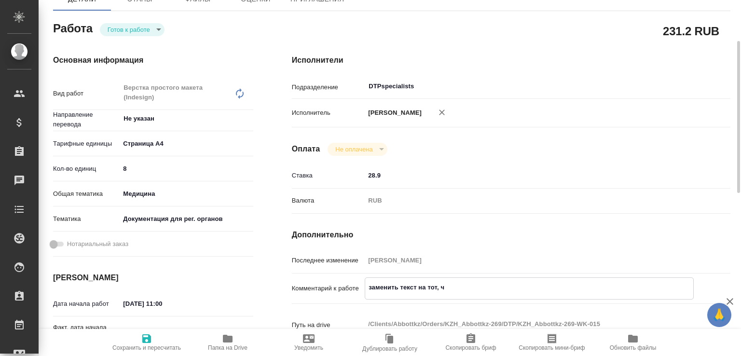
type textarea "x"
type textarea "заменить текст на тот, что"
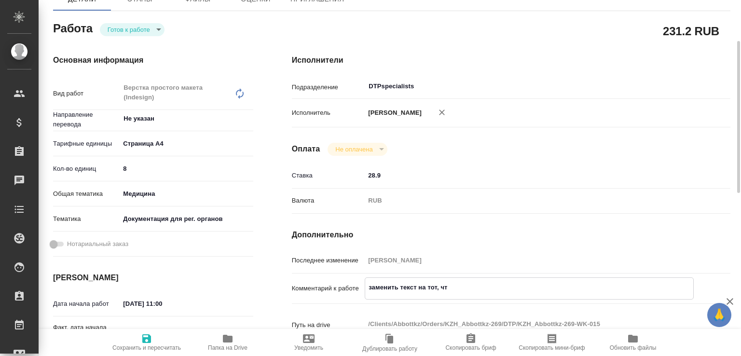
type textarea "x"
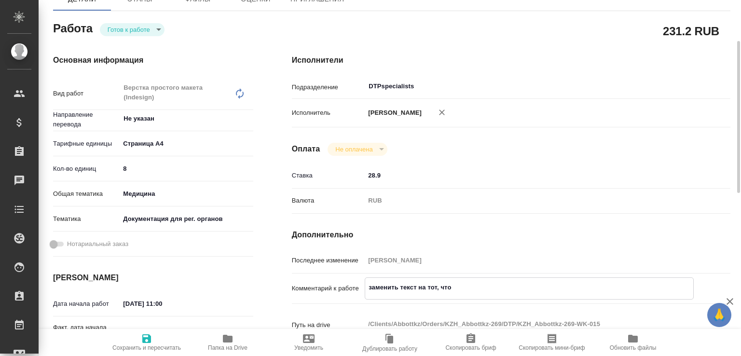
type textarea "заменить текст на тот, что"
type textarea "x"
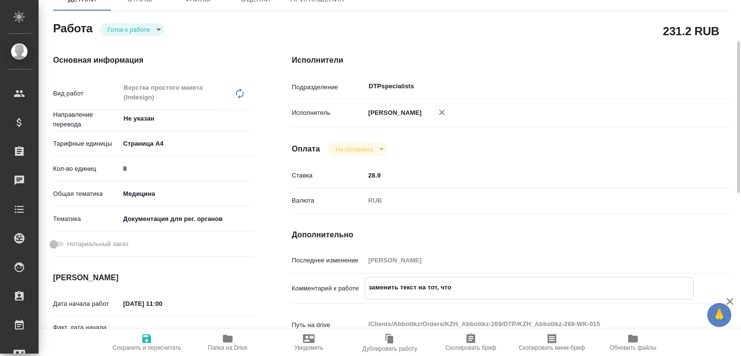
type textarea "x"
type textarea "заменить текст на тот, что к"
type textarea "x"
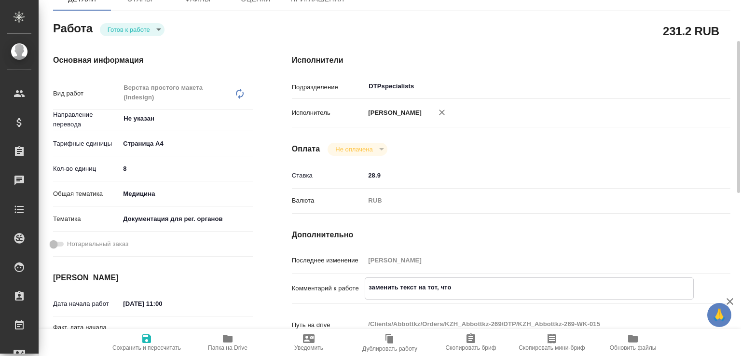
type textarea "x"
type textarea "заменить текст на тот, что кл"
type textarea "x"
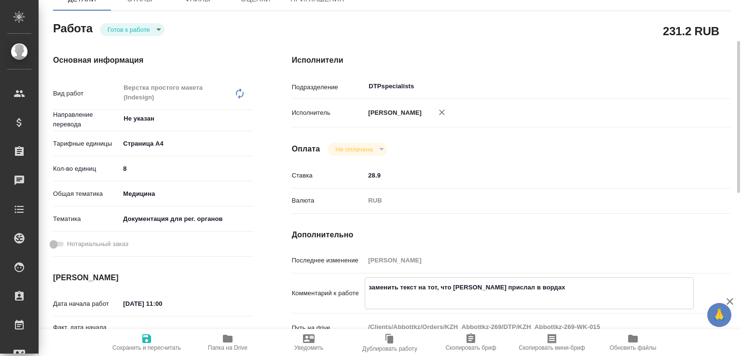
paste textarea "https://drive.awatera.com/s/z3A7QNd9mdG5eS5"
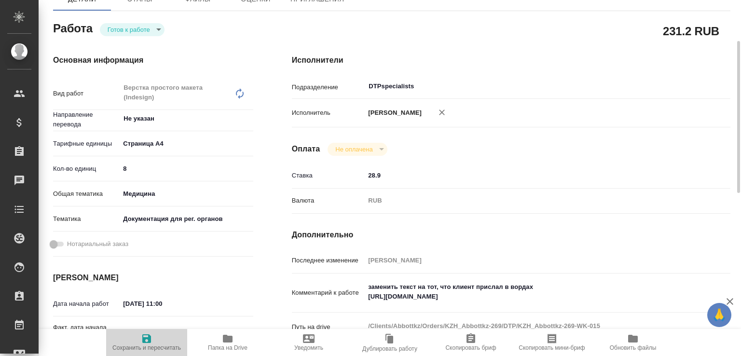
click at [151, 349] on span "Сохранить и пересчитать" at bounding box center [146, 348] width 69 height 7
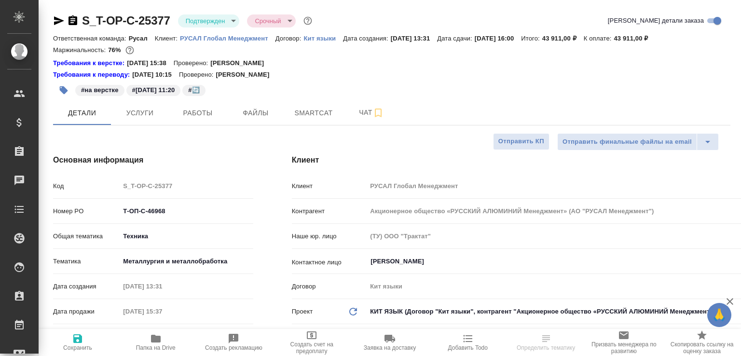
select select "RU"
click at [219, 122] on button "Работы" at bounding box center [198, 113] width 58 height 24
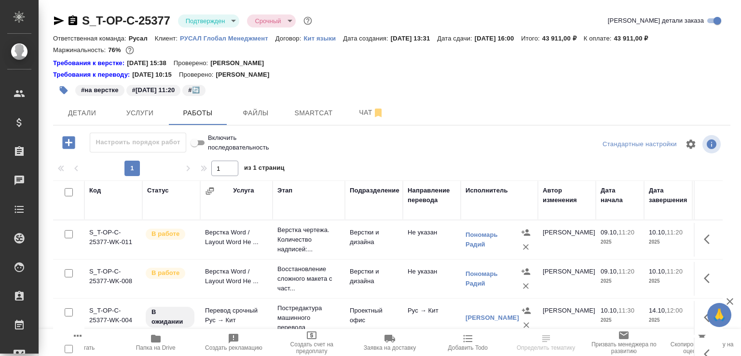
click at [72, 273] on input "checkbox" at bounding box center [69, 273] width 8 height 8
checkbox input "true"
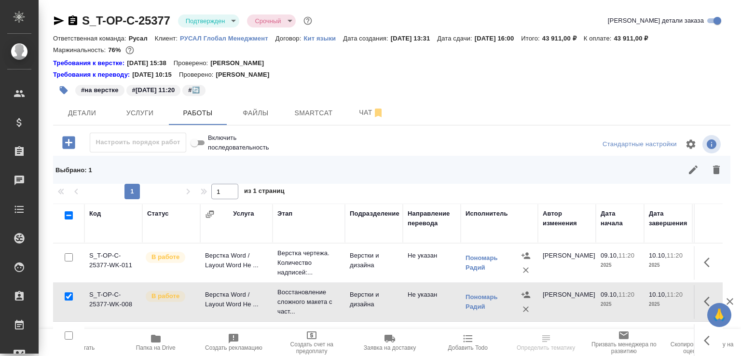
click at [70, 257] on input "checkbox" at bounding box center [69, 257] width 8 height 8
checkbox input "true"
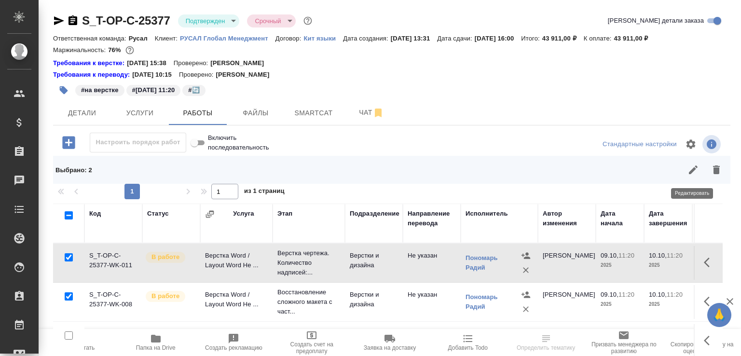
click at [688, 171] on icon "button" at bounding box center [694, 170] width 12 height 12
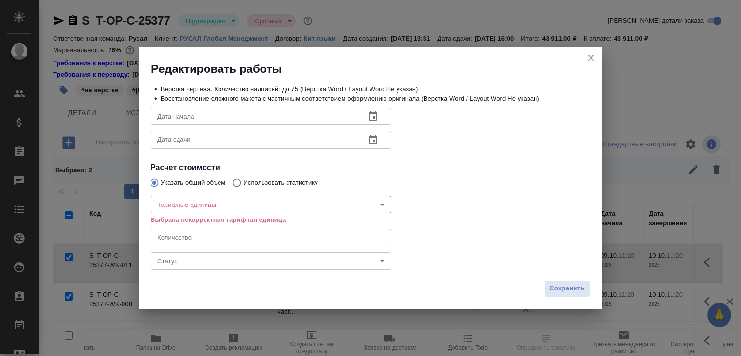
click at [232, 267] on body "🙏 .cls-1 fill:#fff; AWATERA [PERSON_NAME]malofeeva Клиенты Спецификации Заказы …" at bounding box center [370, 178] width 741 height 356
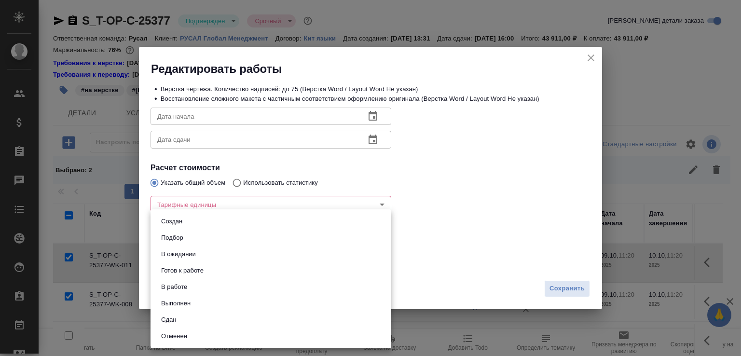
click at [181, 320] on li "Сдан" at bounding box center [271, 320] width 241 height 16
type input "closed"
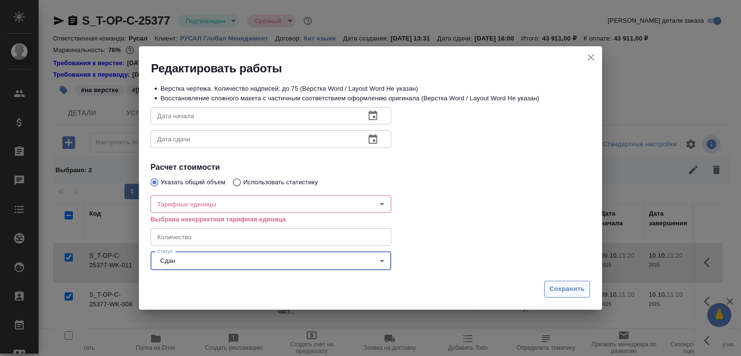
click at [566, 285] on span "Сохранить" at bounding box center [567, 289] width 35 height 11
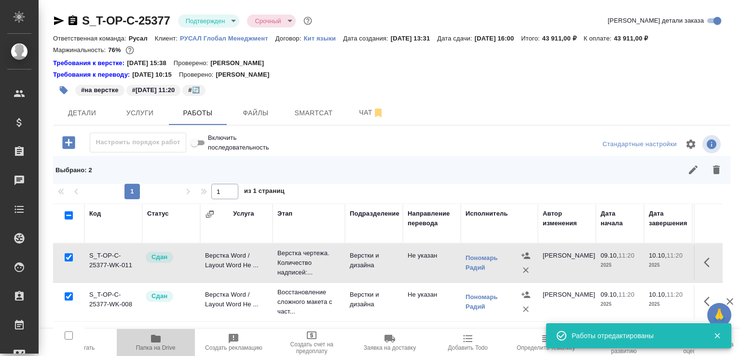
click at [145, 338] on span "Папка на Drive" at bounding box center [156, 342] width 67 height 18
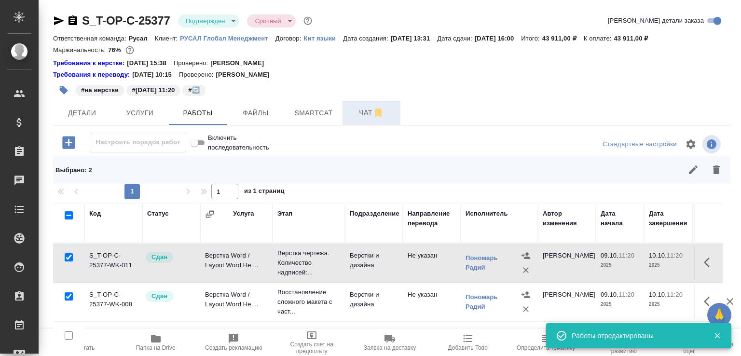
click at [359, 101] on button "Чат" at bounding box center [372, 113] width 58 height 24
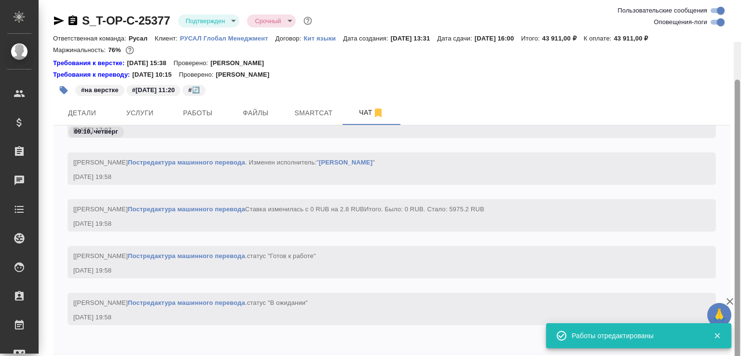
scroll to position [42, 0]
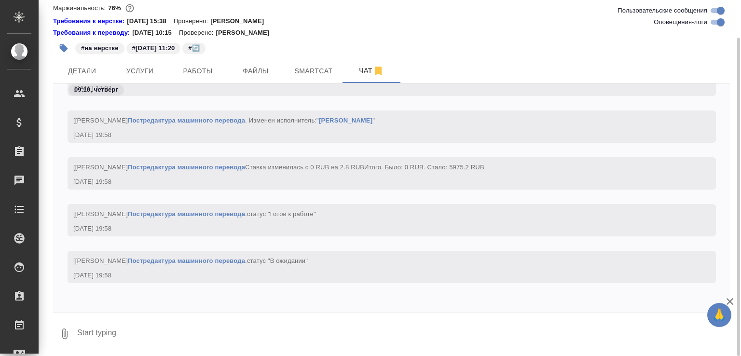
click at [270, 321] on textarea at bounding box center [403, 334] width 655 height 33
paste textarea "[URL][DOMAIN_NAME]"
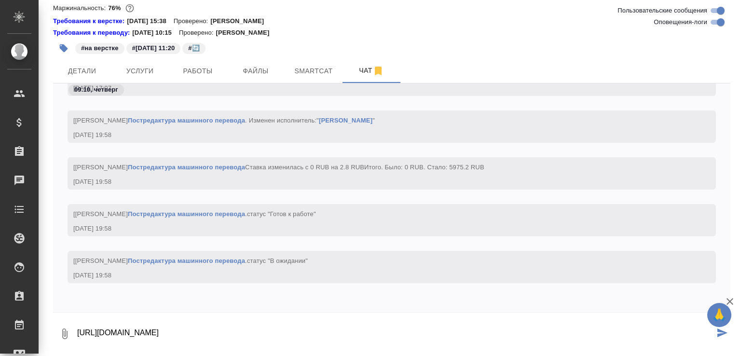
type textarea "[URL][DOMAIN_NAME]"
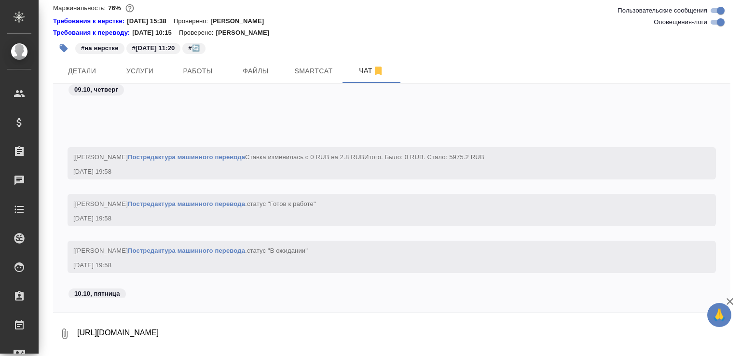
scroll to position [7144, 0]
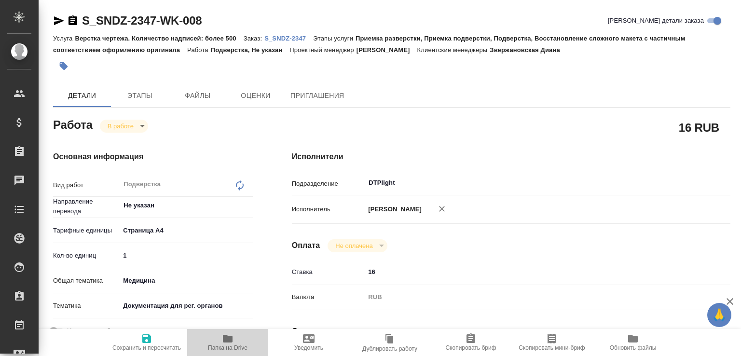
click at [212, 338] on span "Папка на Drive" at bounding box center [228, 342] width 70 height 18
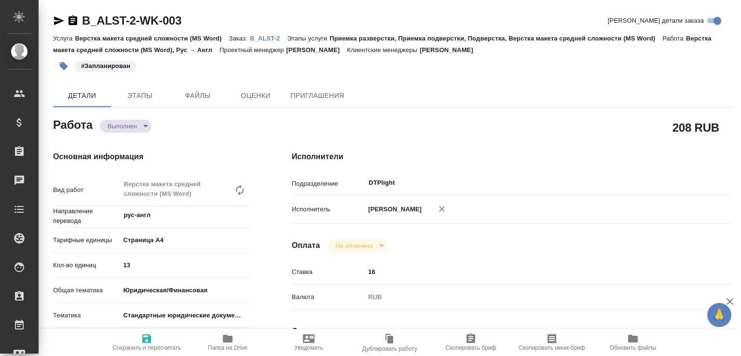
click at [133, 123] on body "🙏 .cls-1 fill:#fff; AWATERA [PERSON_NAME]malofeeva Клиенты Спецификации Заказы …" at bounding box center [370, 178] width 741 height 356
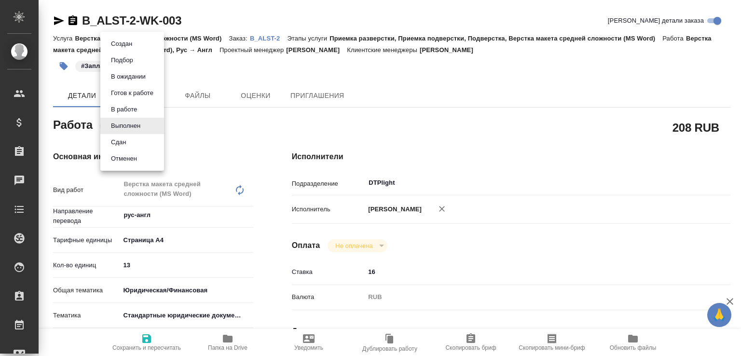
click at [129, 144] on li "Сдан" at bounding box center [132, 142] width 64 height 16
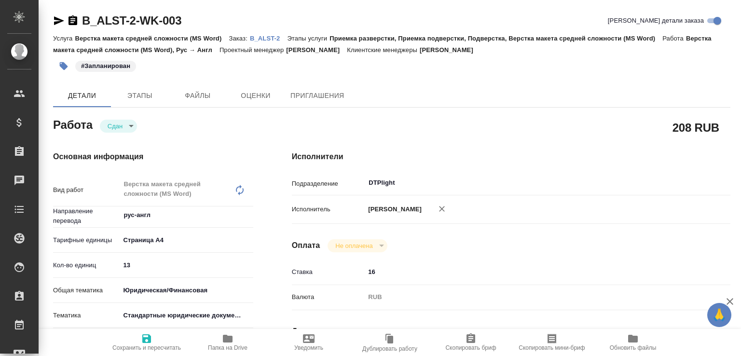
type textarea "x"
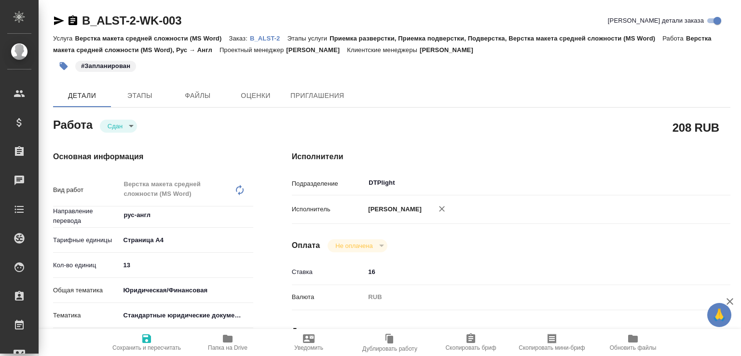
click at [234, 348] on span "Папка на Drive" at bounding box center [228, 348] width 40 height 7
type textarea "x"
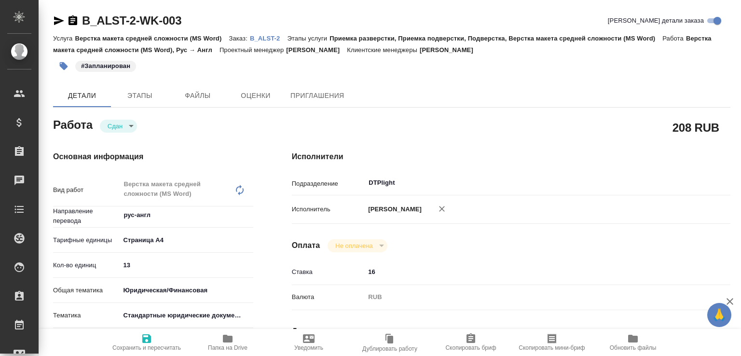
type textarea "x"
click at [263, 36] on p "B_ALST-2" at bounding box center [269, 38] width 38 height 7
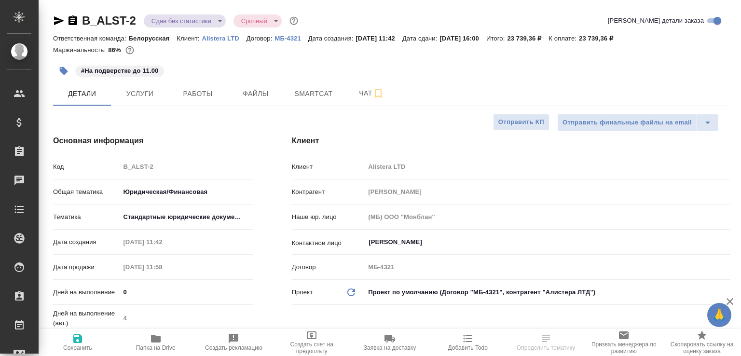
select select "RU"
type textarea "x"
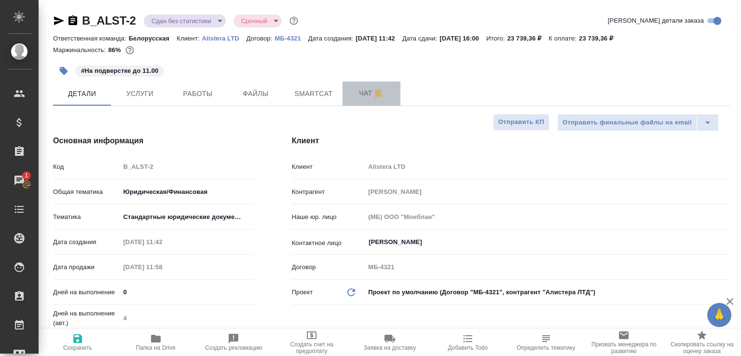
click at [351, 100] on button "Чат" at bounding box center [372, 94] width 58 height 24
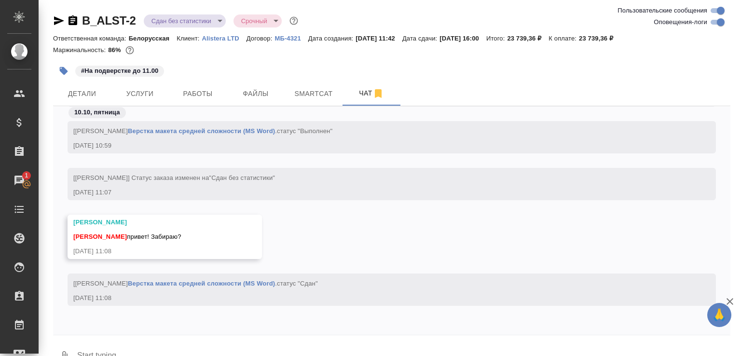
scroll to position [23, 0]
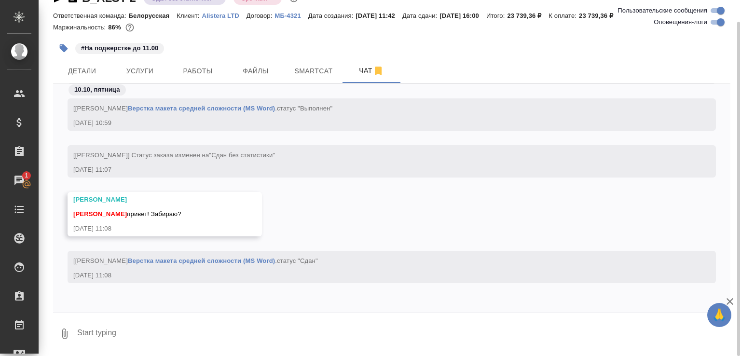
click at [227, 325] on textarea at bounding box center [403, 334] width 655 height 33
paste textarea "https://drive.awatera.com/apps/files/files/10618872?dir=/Shares/Alistera%20LTD/…"
type textarea "https://drive.awatera.com/apps/files/files/10618872?dir=/Shares/Alistera%20LTD/…"
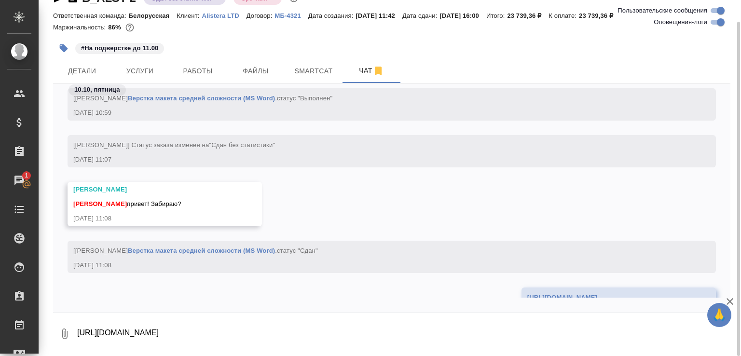
scroll to position [2782, 0]
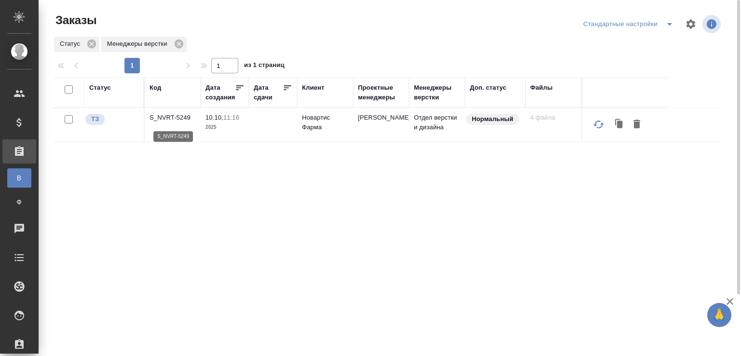
click at [186, 122] on p "S_NVRT-5249" at bounding box center [173, 118] width 46 height 10
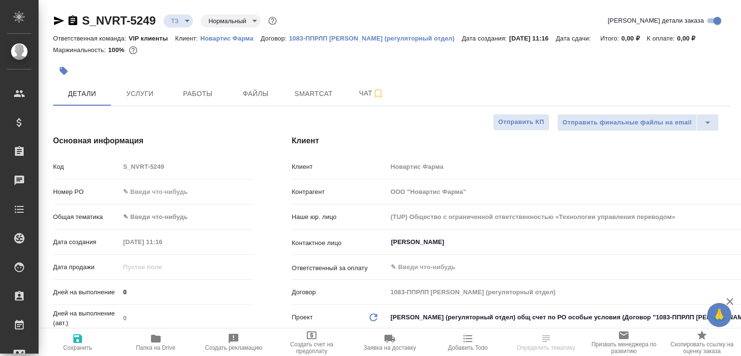
select select "RU"
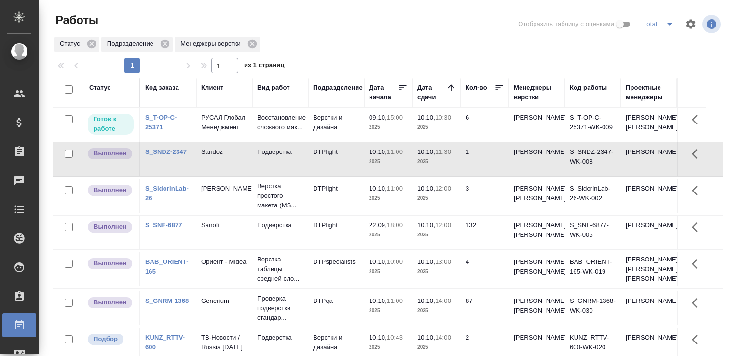
scroll to position [74, 0]
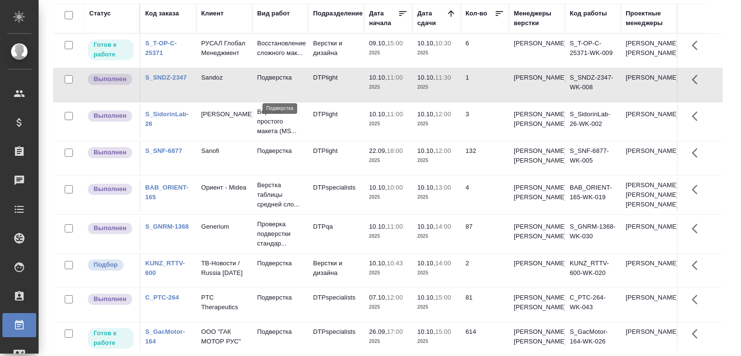
click at [285, 83] on p "Подверстка" at bounding box center [280, 78] width 46 height 10
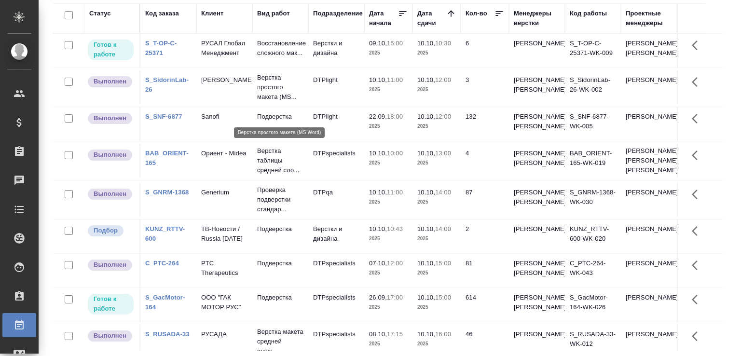
click at [282, 102] on p "Верстка простого макета (MS..." at bounding box center [280, 87] width 46 height 29
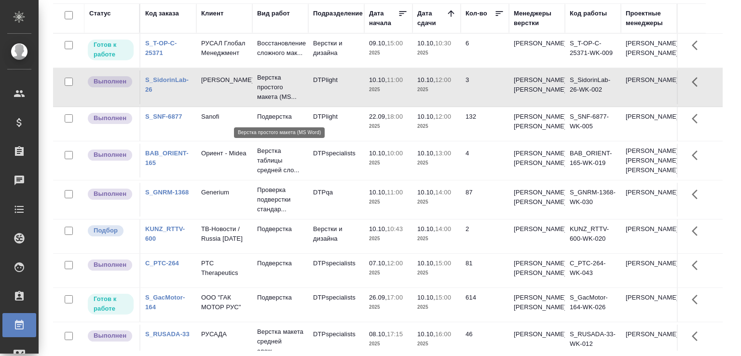
click at [284, 102] on p "Верстка простого макета (MS..." at bounding box center [280, 87] width 46 height 29
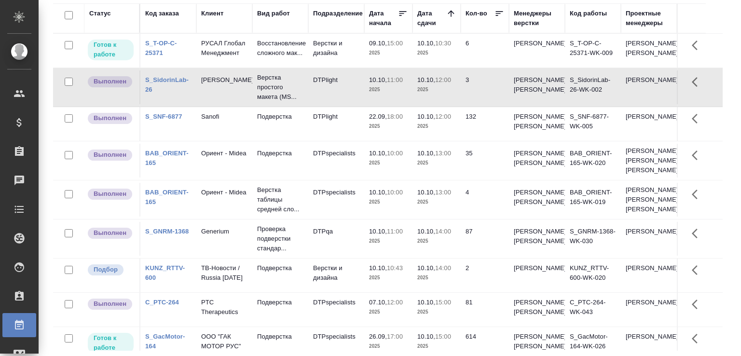
click at [726, 237] on div "Работы Отобразить таблицу с оценками Total Статус Подразделение Менеджеры верст…" at bounding box center [392, 141] width 688 height 431
click at [727, 163] on div "Работы Отобразить таблицу с оценками Total Статус Подразделение Менеджеры верст…" at bounding box center [392, 141] width 688 height 431
click at [729, 157] on div "Работы Отобразить таблицу с оценками Total Статус Подразделение Менеджеры верст…" at bounding box center [391, 141] width 691 height 431
click at [725, 227] on div "Работы Отобразить таблицу с оценками Total Статус Подразделение Менеджеры верст…" at bounding box center [392, 141] width 688 height 431
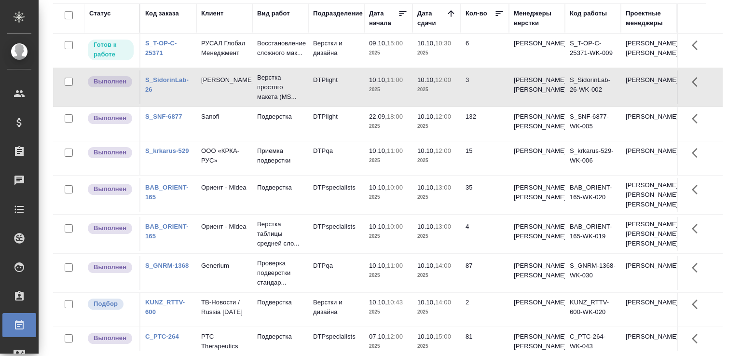
click at [645, 290] on td "Грабко Мария" at bounding box center [649, 273] width 56 height 34
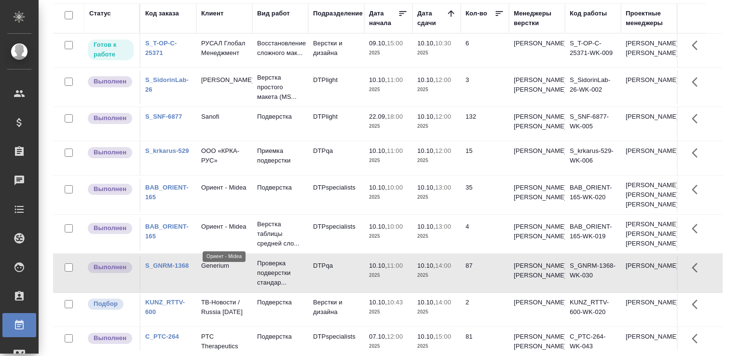
click at [242, 193] on p "Ориент - Midea" at bounding box center [224, 188] width 46 height 10
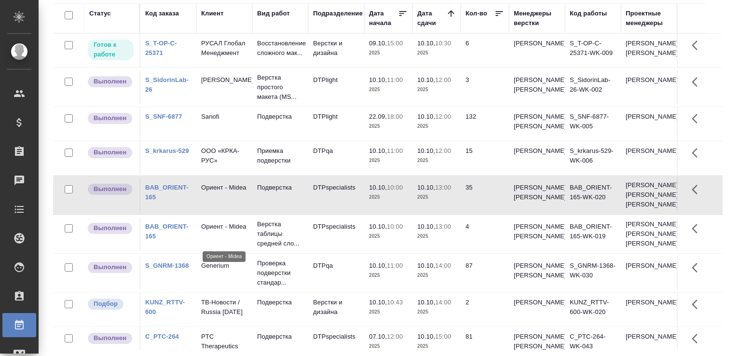
click at [242, 193] on p "Ориент - Midea" at bounding box center [224, 188] width 46 height 10
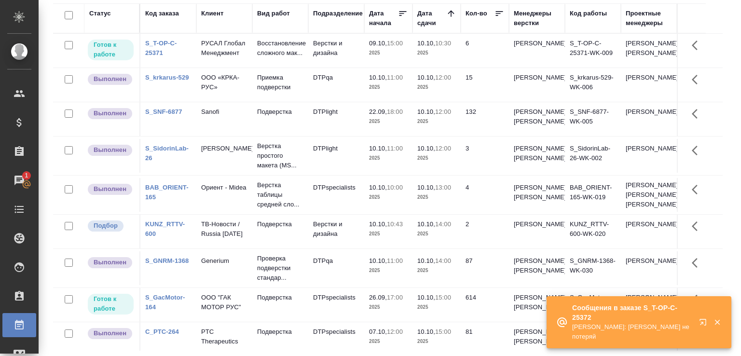
click at [637, 323] on p "Журавлева Александра: Малофеева Екатерина не потеряй" at bounding box center [632, 331] width 121 height 19
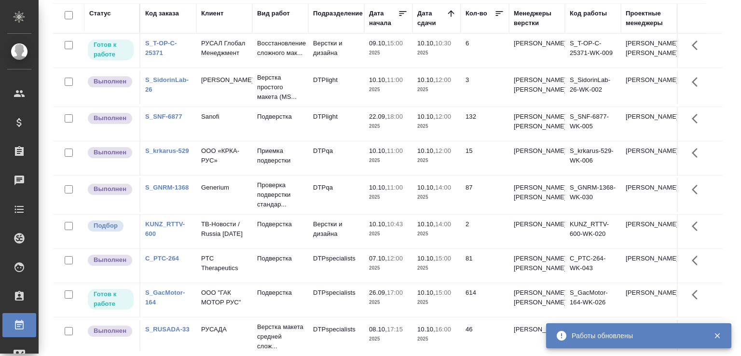
click at [218, 104] on td "Сидорин Лаб" at bounding box center [224, 87] width 56 height 34
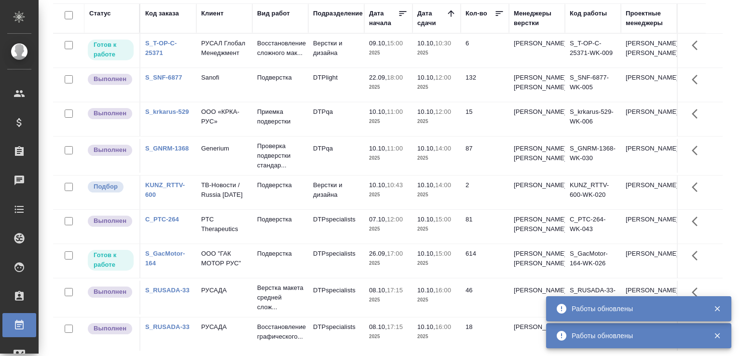
click at [255, 102] on td "Подверстка" at bounding box center [280, 85] width 56 height 34
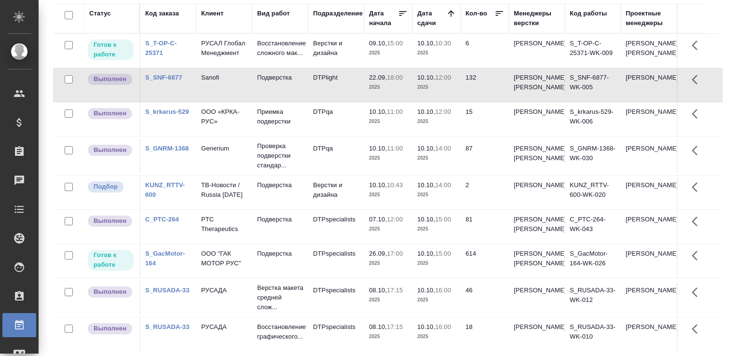
click at [255, 102] on td "Подверстка" at bounding box center [280, 85] width 56 height 34
click at [252, 102] on td "Подверстка" at bounding box center [280, 85] width 56 height 34
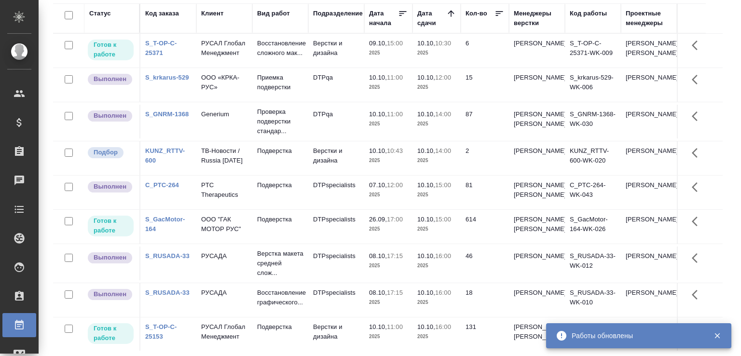
click at [204, 102] on td "ООО «КРКА-РУС»" at bounding box center [224, 85] width 56 height 34
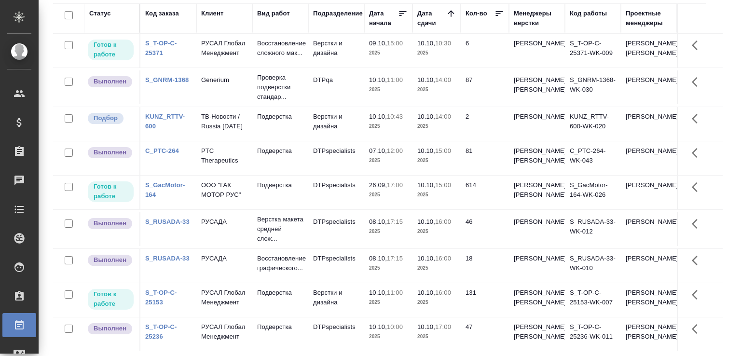
click at [265, 107] on td "Проверка подверстки стандар..." at bounding box center [280, 87] width 56 height 39
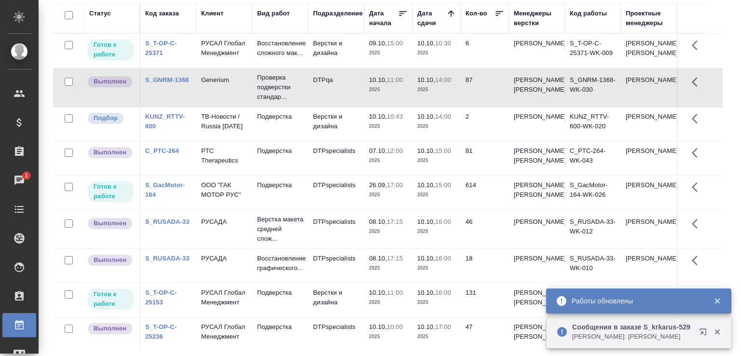
click at [629, 322] on p "Сообщения в заказе S_krkarus-529" at bounding box center [632, 327] width 121 height 10
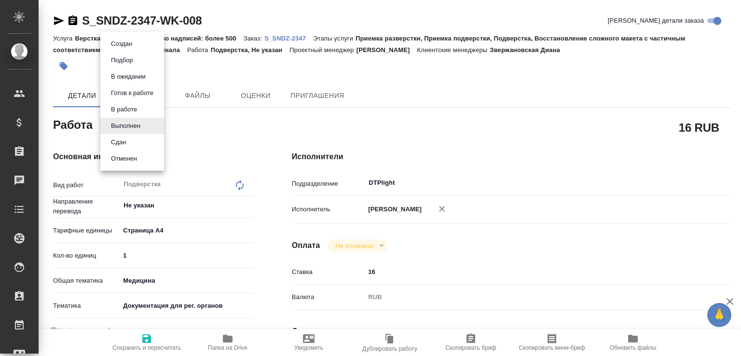
click at [145, 124] on body "🙏 .cls-1 fill:#fff; AWATERA [PERSON_NAME]malofeeva Клиенты Спецификации Заказы …" at bounding box center [370, 178] width 741 height 356
click at [151, 139] on li "Сдан" at bounding box center [132, 142] width 64 height 16
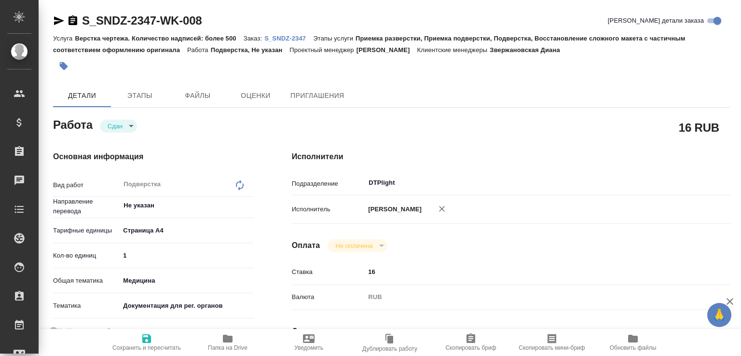
type textarea "x"
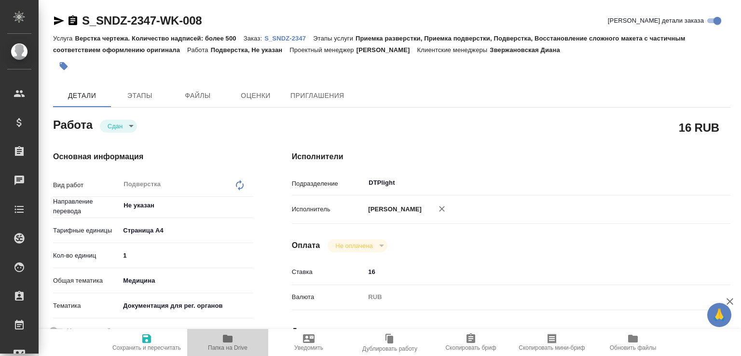
click at [222, 338] on icon "button" at bounding box center [228, 339] width 12 height 12
type textarea "x"
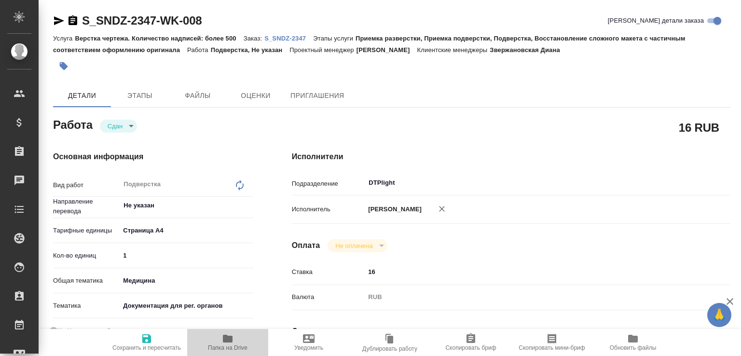
type textarea "x"
click at [295, 37] on p "S_SNDZ-2347" at bounding box center [289, 38] width 49 height 7
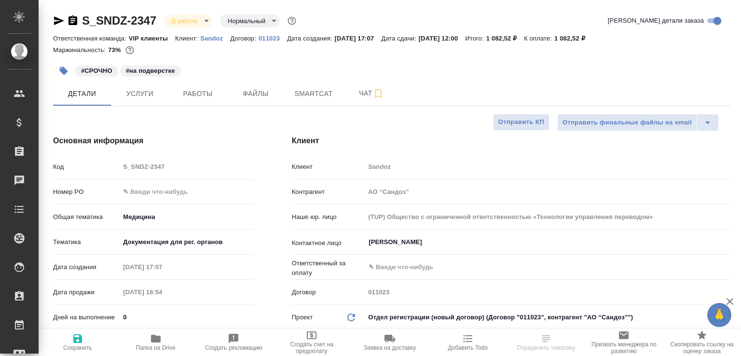
select select "RU"
click at [354, 97] on span "Чат" at bounding box center [371, 93] width 46 height 12
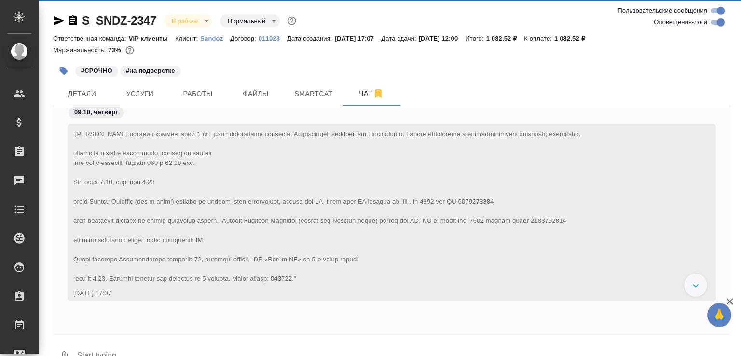
scroll to position [23, 0]
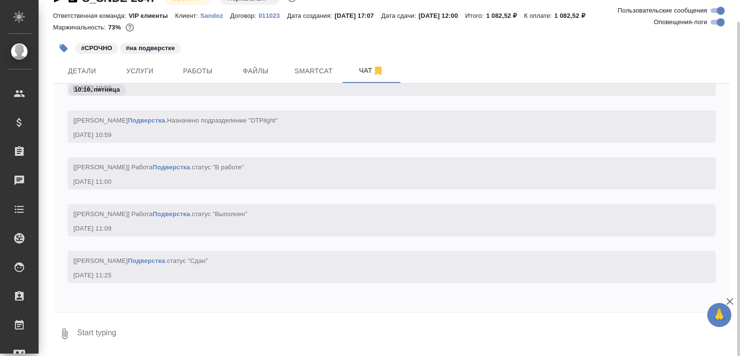
click at [160, 328] on textarea at bounding box center [403, 334] width 655 height 33
paste textarea "[URL][DOMAIN_NAME]"
type textarea "[URL][DOMAIN_NAME]"
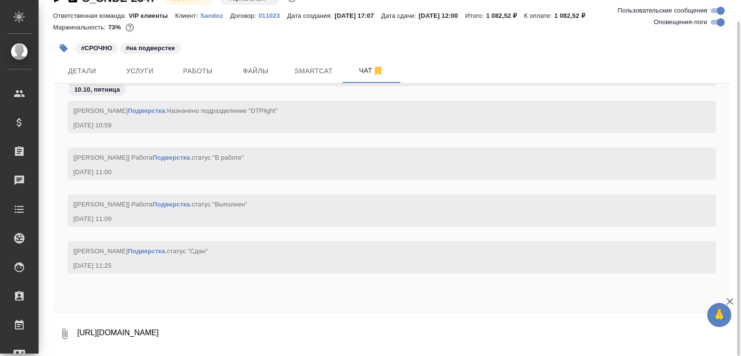
scroll to position [14202, 0]
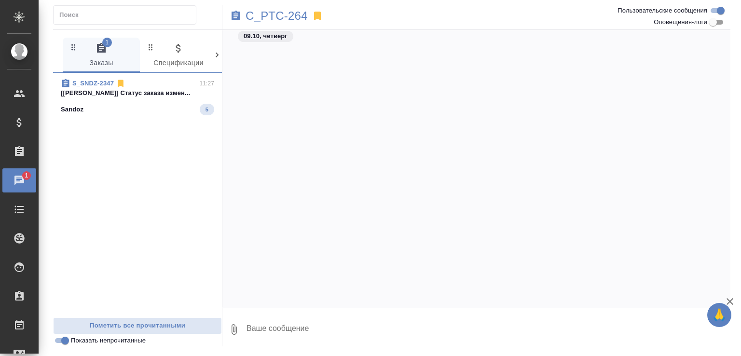
scroll to position [8985, 0]
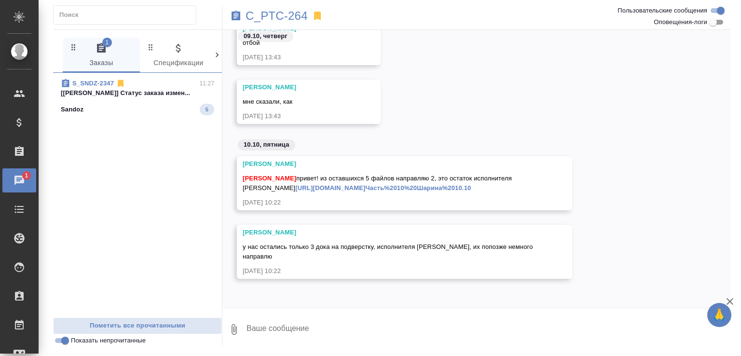
click at [192, 84] on div "S_SNDZ-2347 11:27" at bounding box center [137, 84] width 153 height 10
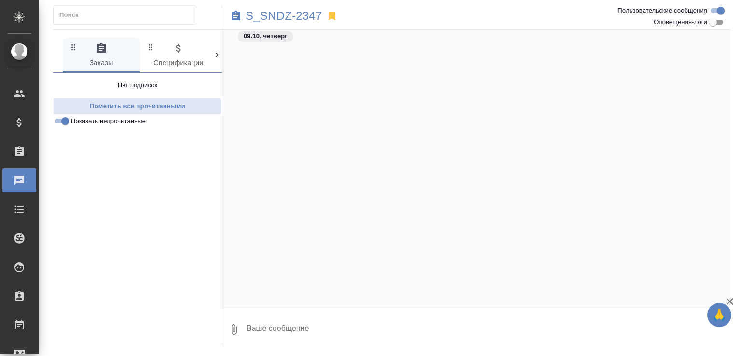
scroll to position [471, 0]
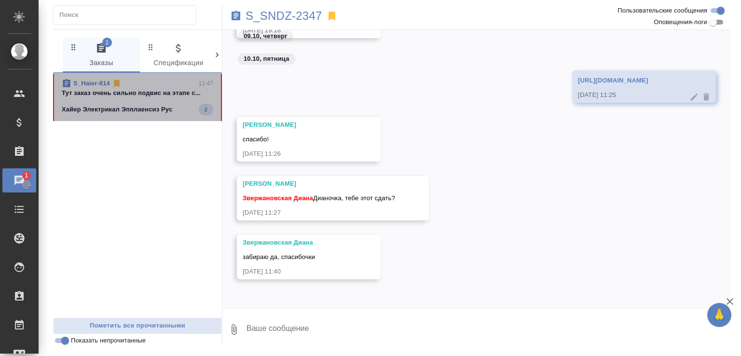
click at [161, 85] on div "S_Haier-814 11:47" at bounding box center [138, 84] width 152 height 10
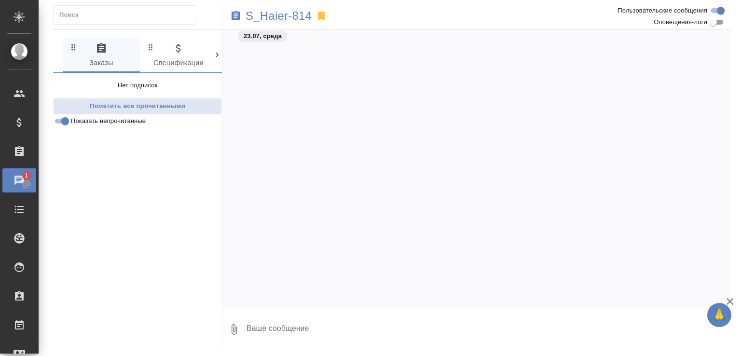
scroll to position [3377, 0]
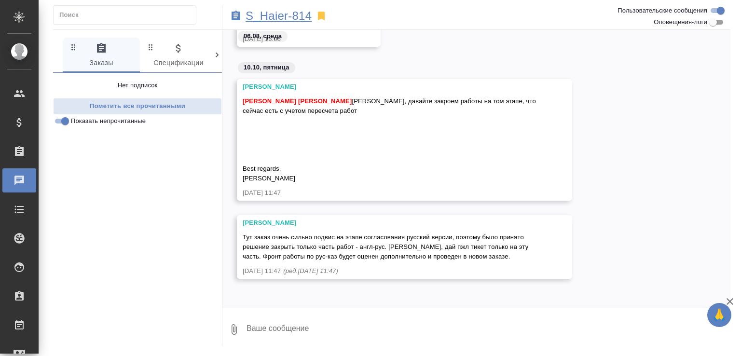
click at [276, 20] on p "S_Haier-814" at bounding box center [279, 16] width 66 height 10
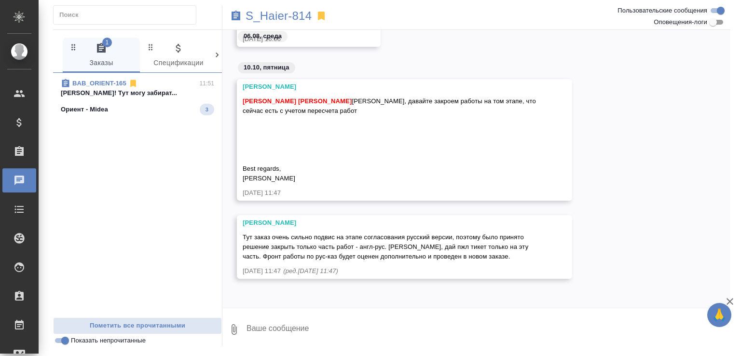
click at [144, 99] on span "BAB_ORIENT-165 11:51 Оксютович Ирина Привет! Тут могу забират... Ориент - Midea…" at bounding box center [137, 97] width 153 height 37
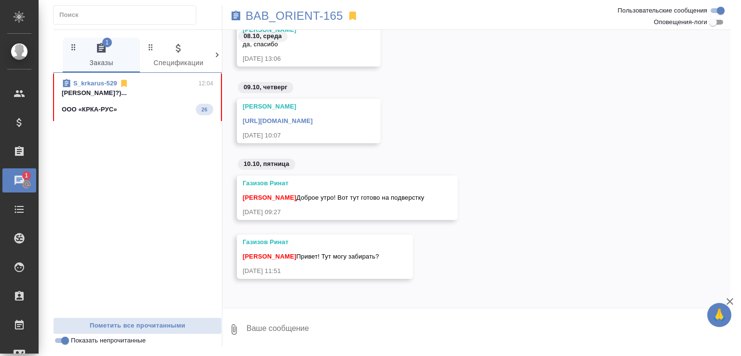
scroll to position [1189, 0]
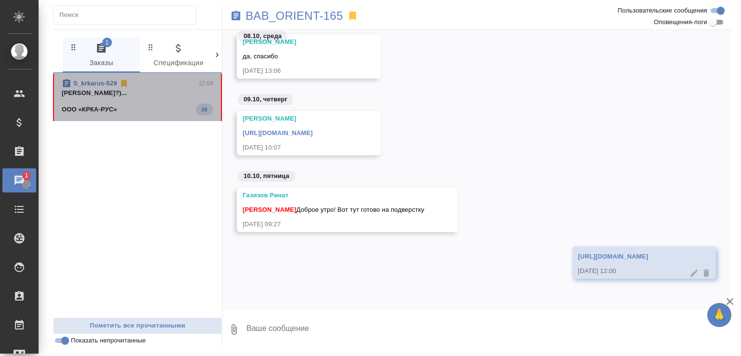
click at [192, 99] on span "S_krkarus-529 12:04 Малофеева Екатерина отдашь?)... ООО «КРКА-РУС» 26" at bounding box center [138, 97] width 152 height 37
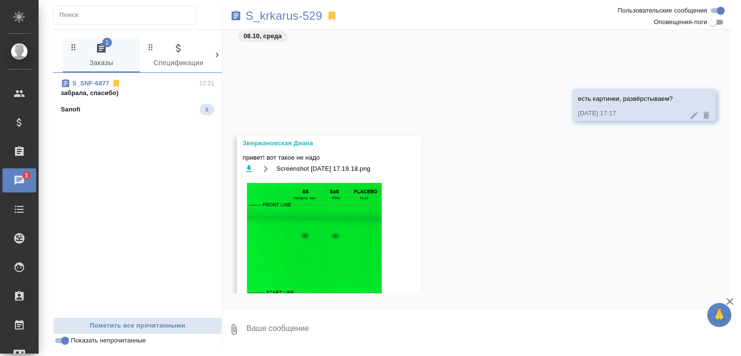
scroll to position [398, 0]
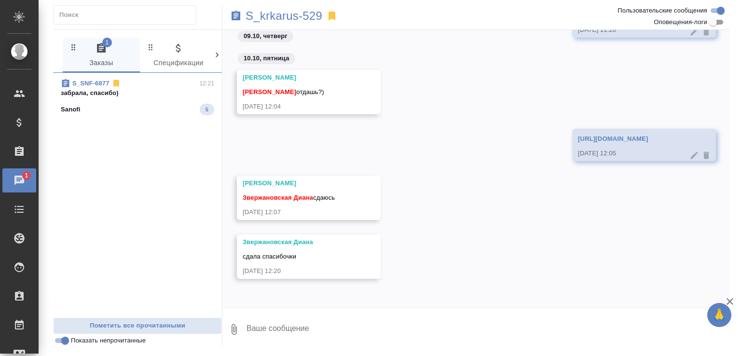
click at [143, 102] on span "S_SNF-6877 12:21 забрала, спасибо) Sanofi 5" at bounding box center [137, 97] width 153 height 37
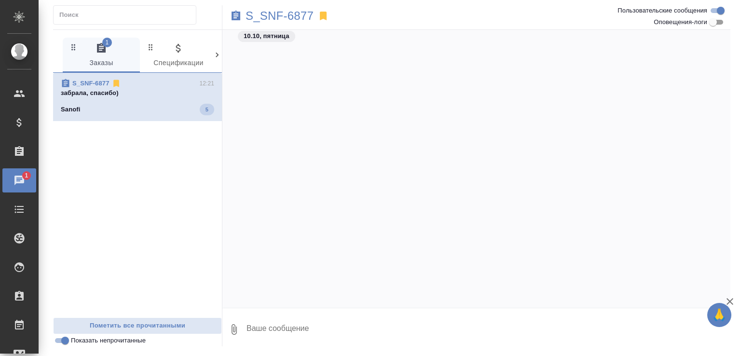
scroll to position [2780, 0]
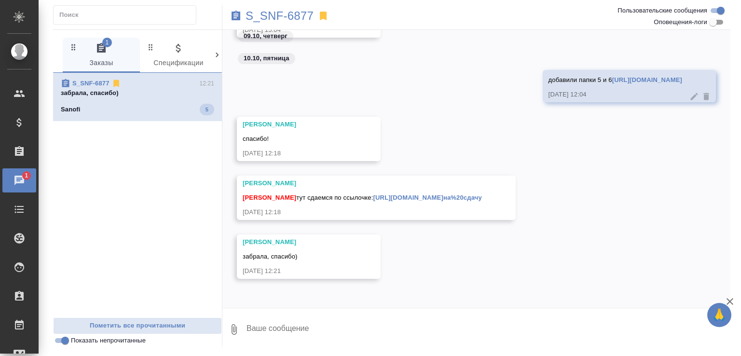
click at [158, 84] on div "S_SNF-6877 12:21" at bounding box center [137, 84] width 153 height 10
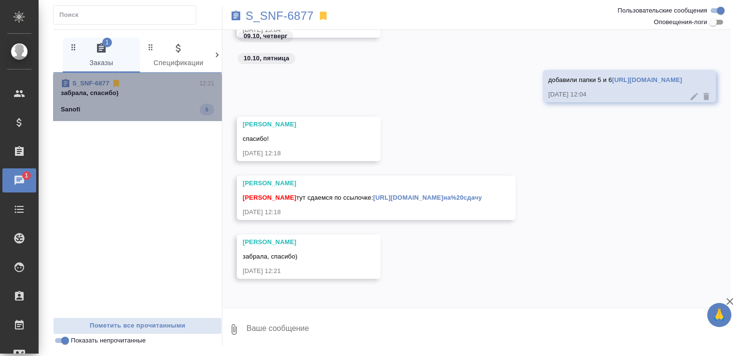
click at [158, 84] on div "S_SNF-6877 12:21" at bounding box center [137, 84] width 153 height 10
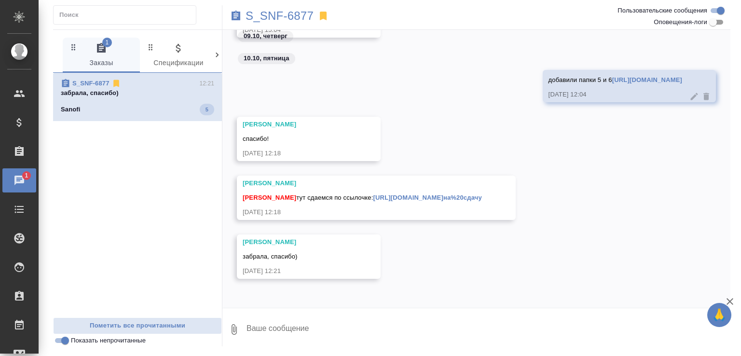
click at [139, 340] on div "S_SNF-6877 12:21 забрала, спасибо) Sanofi 5 Пометить все прочитанными Показать …" at bounding box center [137, 210] width 169 height 274
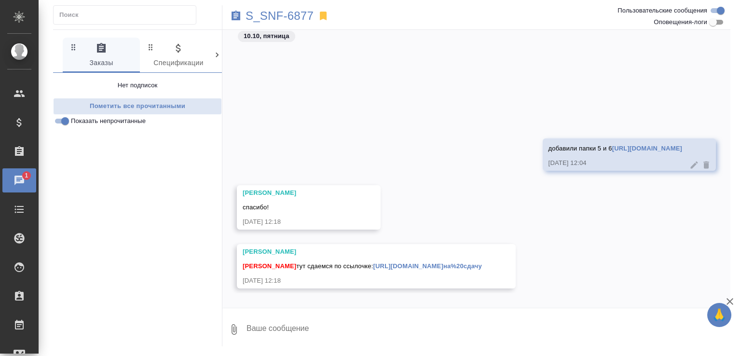
scroll to position [2827, 0]
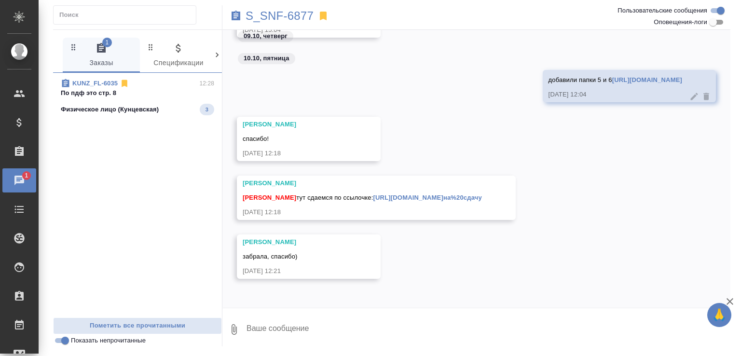
click at [147, 96] on p "По пдф это стр. 8" at bounding box center [137, 93] width 153 height 10
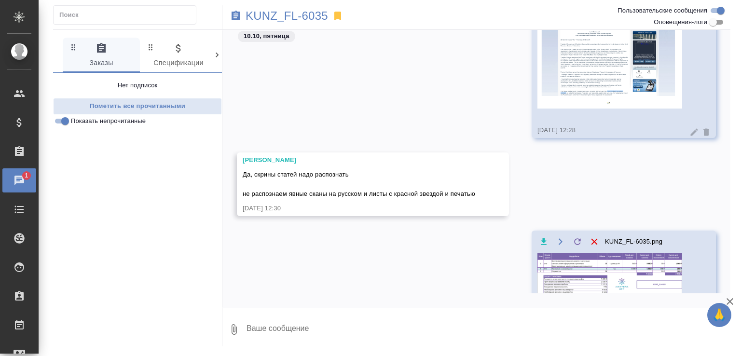
scroll to position [643, 0]
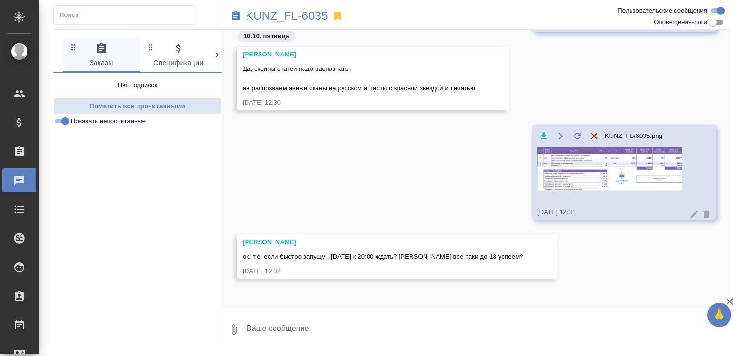
click at [337, 332] on textarea at bounding box center [488, 329] width 485 height 33
type textarea "ну если быстро утвердят"
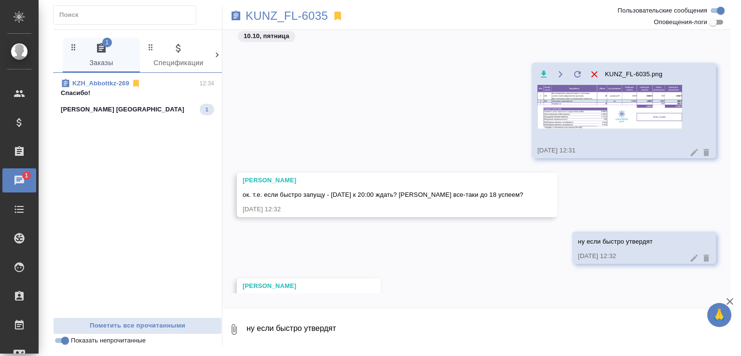
scroll to position [525, 0]
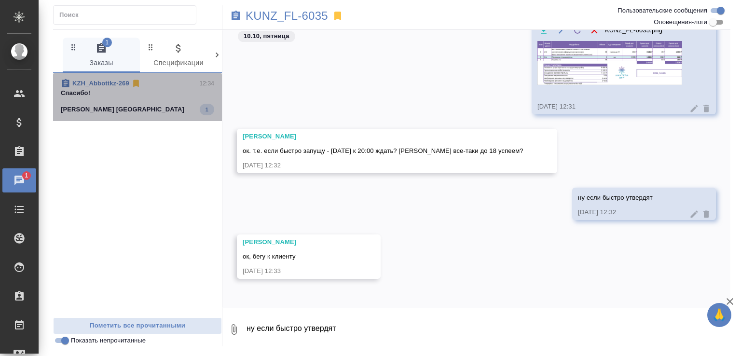
click at [174, 96] on p "Спасибо!" at bounding box center [137, 93] width 153 height 10
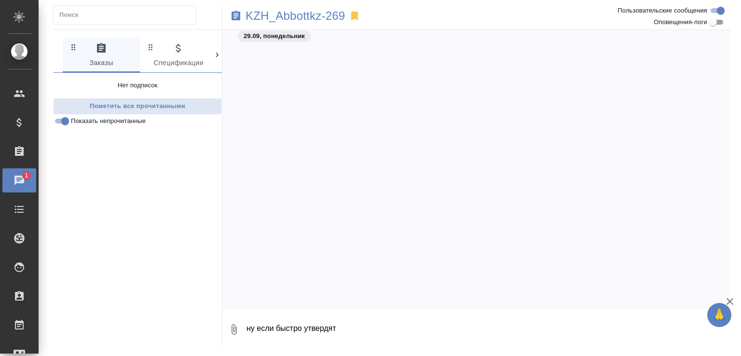
scroll to position [1138, 0]
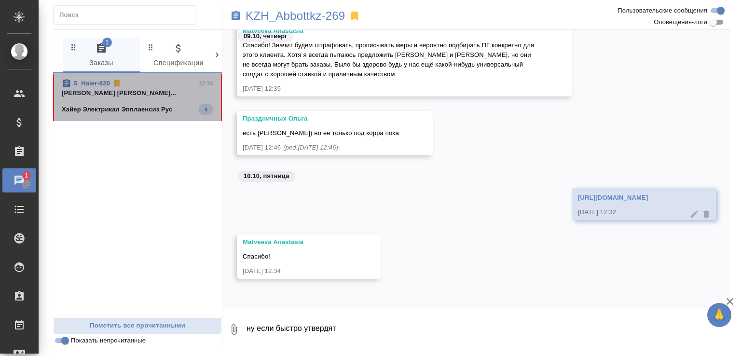
click at [160, 89] on p "Малофеева Екатерина Арсеньева Вера Можно..." at bounding box center [138, 93] width 152 height 10
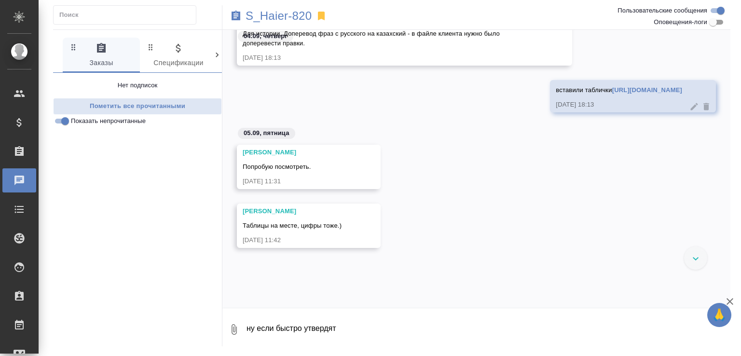
scroll to position [10800, 0]
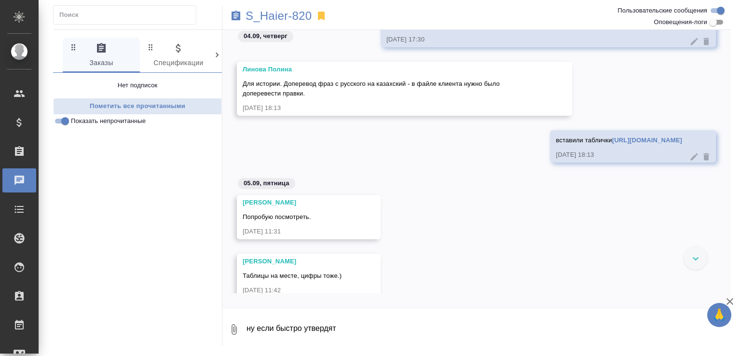
click at [274, 23] on div "S_Haier-820" at bounding box center [392, 15] width 339 height 21
click at [275, 18] on p "S_Haier-820" at bounding box center [279, 16] width 66 height 10
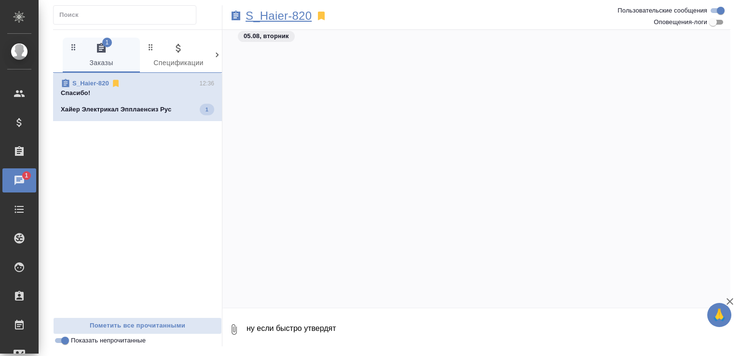
scroll to position [11598, 0]
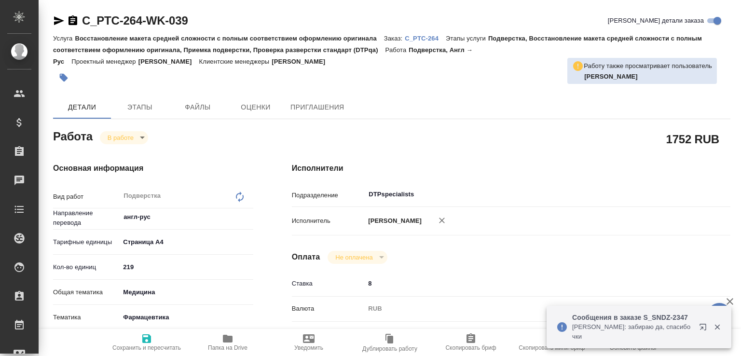
type textarea "x"
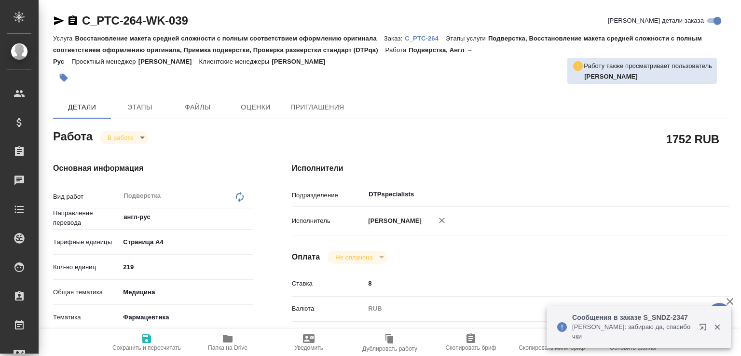
type textarea "x"
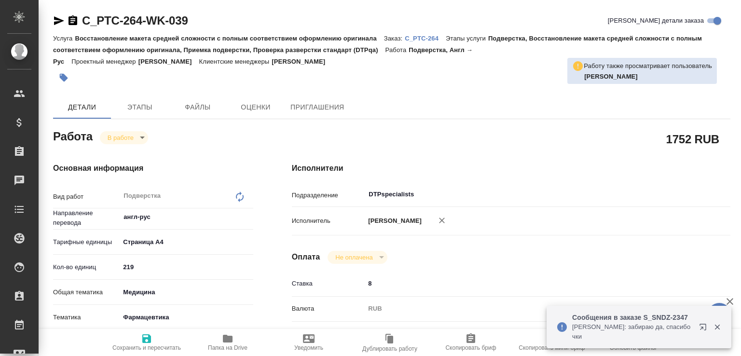
type textarea "x"
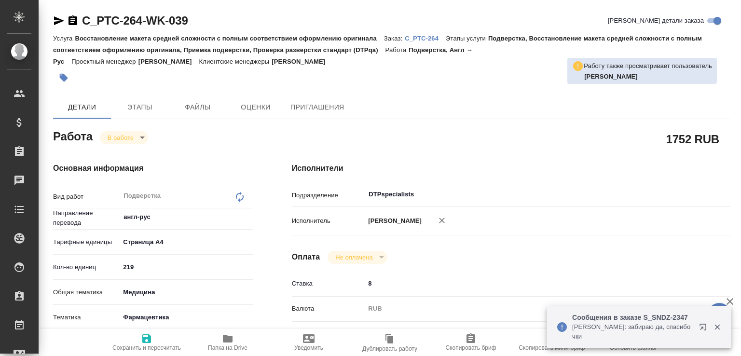
click at [664, 323] on p "Звержановская Диана: забираю да, спасибочки" at bounding box center [632, 331] width 121 height 19
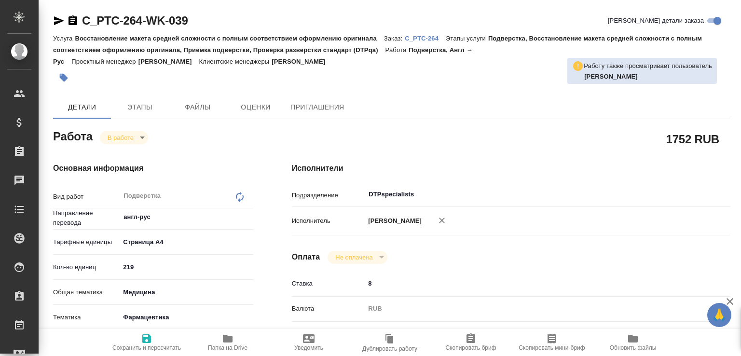
type textarea "x"
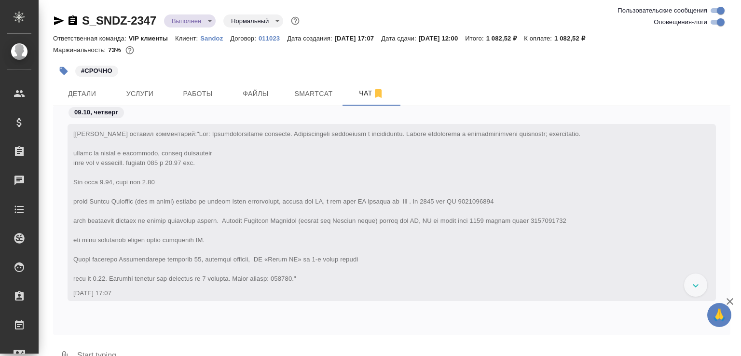
scroll to position [15590, 0]
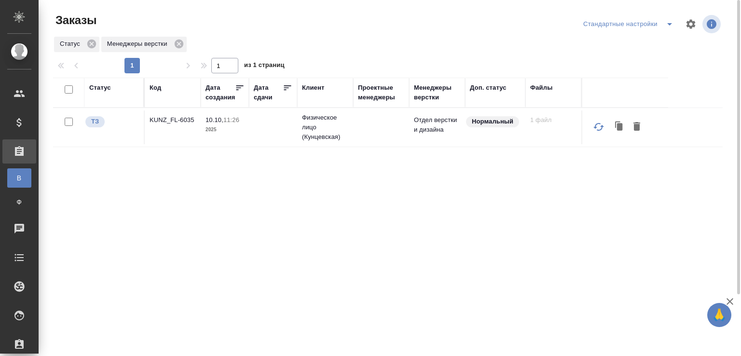
click at [161, 125] on p "KUNZ_FL-6035" at bounding box center [173, 120] width 46 height 10
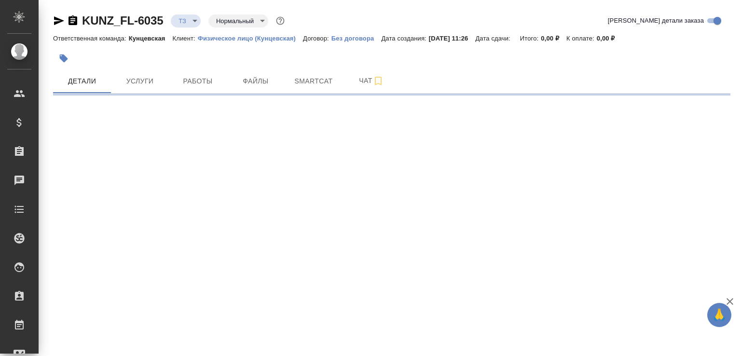
select select "RU"
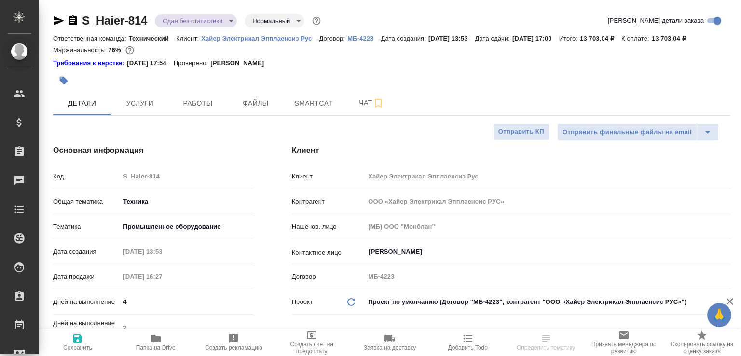
select select "RU"
click at [351, 109] on span "Чат" at bounding box center [371, 103] width 46 height 12
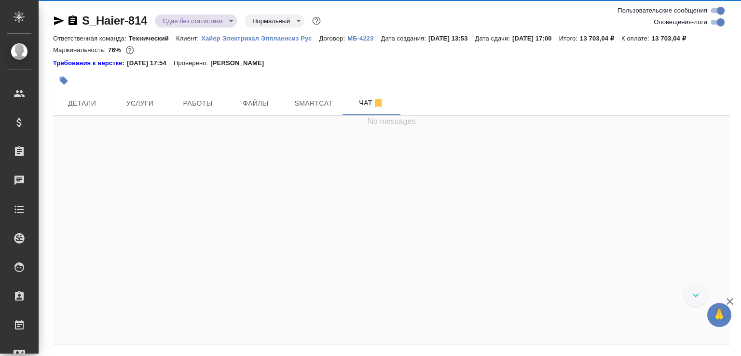
scroll to position [13353, 0]
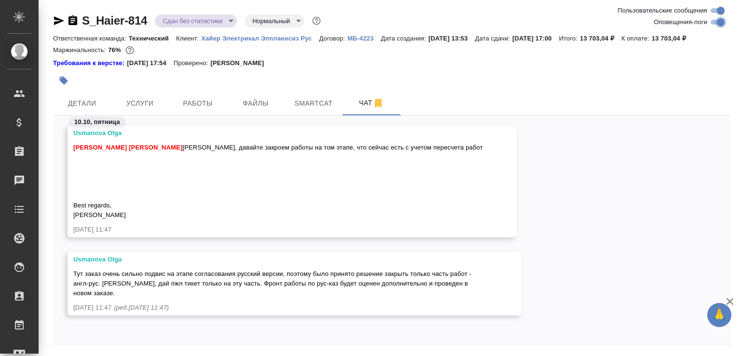
click at [718, 21] on input "Оповещения-логи" at bounding box center [721, 22] width 35 height 12
checkbox input "false"
click at [734, 298] on icon "button" at bounding box center [730, 302] width 12 height 12
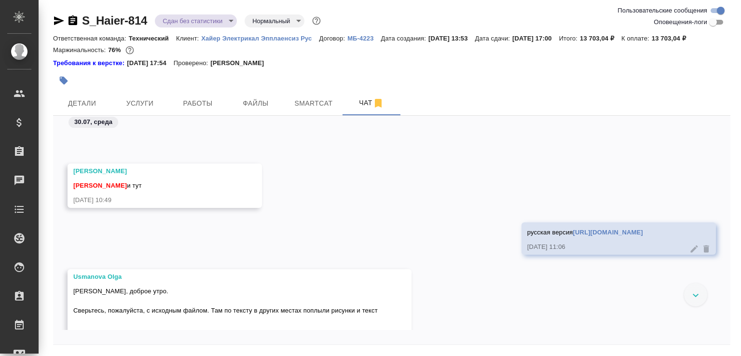
scroll to position [2868, 0]
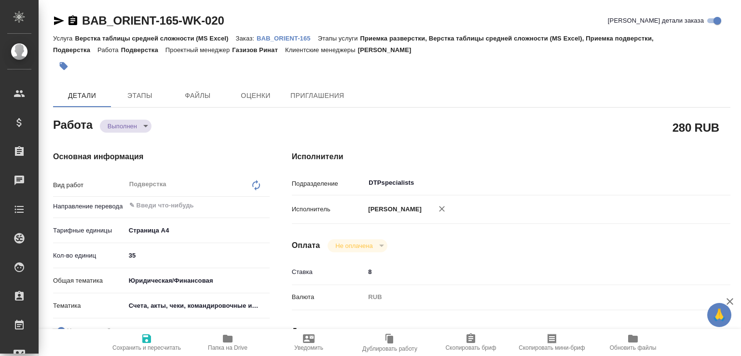
type input "completed"
type input "5f036ec4e16dec2d6b59c8ff"
type input "35"
type input "yr-fn"
type input "5f647205b73bc97568ca66c0"
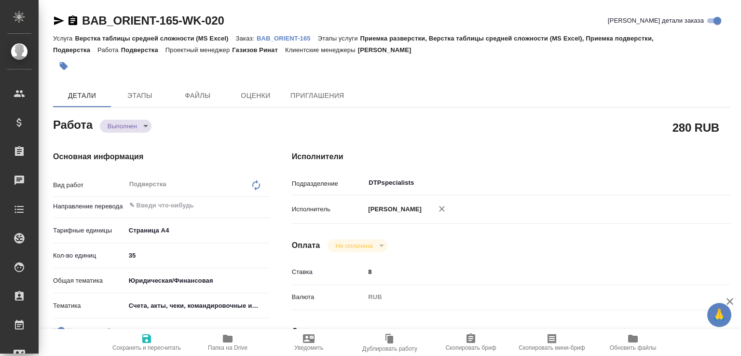
checkbox input "true"
type input "10.10.2025 10:00"
type input "10.10.2025 09:45"
type input "10.10.2025 13:00"
type input "10.10.2025 11:31"
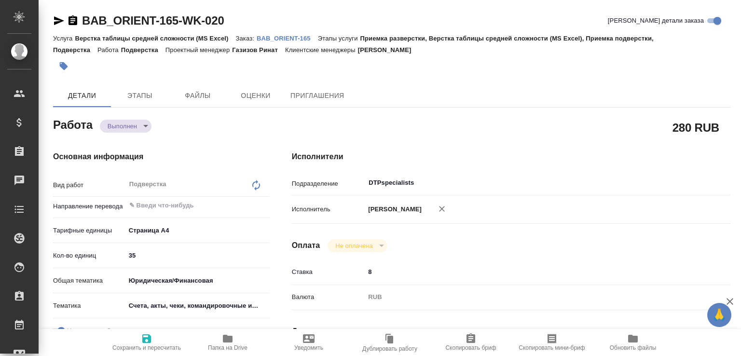
type input "[DATE] 15:00"
type input "DTPspecialists"
type input "notPayed"
type input "8"
type input "RUB"
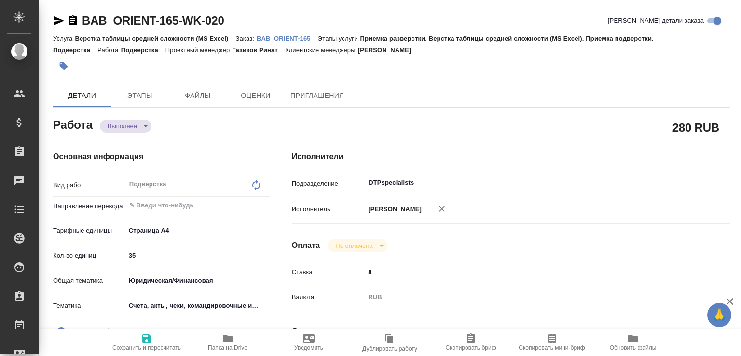
type input "[PERSON_NAME]"
type input "BAB_ORIENT-165"
type input "Верстка таблицы средней сложности (MS Excel)"
type input "Приемка разверстки, Верстка таблицы средней сложности (MS Excel), Приемка подве…"
type input "[PERSON_NAME]"
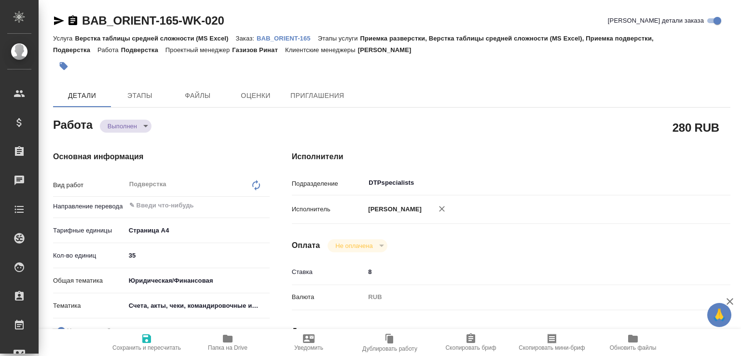
type input "[PERSON_NAME], [PERSON_NAME]"
type input "/Clients/Orient/Orders/BAB_ORIENT-165"
click at [137, 127] on body "🙏 .cls-1 fill:#fff; AWATERA Малофеева Екатерина e.malofeeva Клиенты Спецификаци…" at bounding box center [370, 178] width 741 height 356
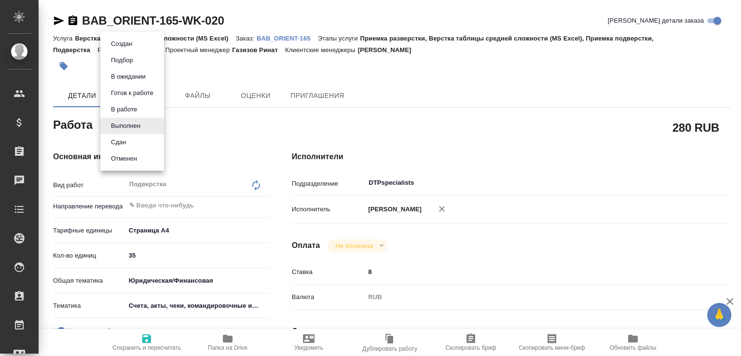
click at [133, 141] on li "Сдан" at bounding box center [132, 142] width 64 height 16
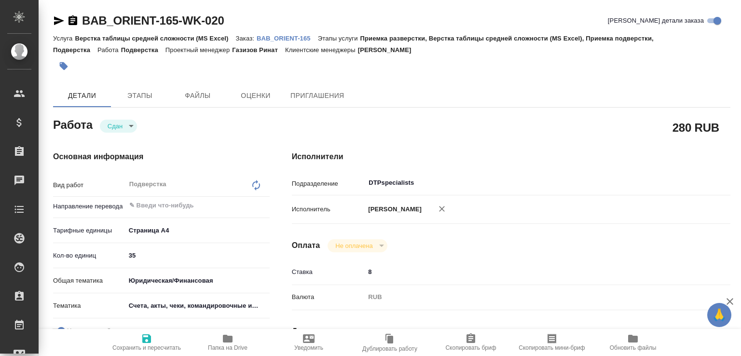
click at [230, 343] on icon "button" at bounding box center [228, 339] width 12 height 12
type textarea "x"
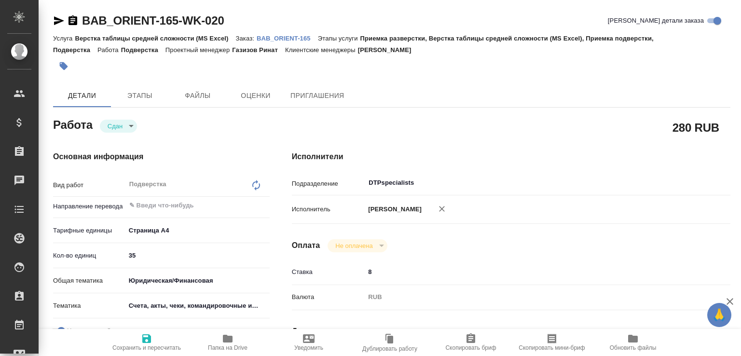
type textarea "x"
click at [266, 41] on p "BAB_ORIENT-165" at bounding box center [287, 38] width 61 height 7
click at [56, 16] on icon "button" at bounding box center [59, 21] width 12 height 12
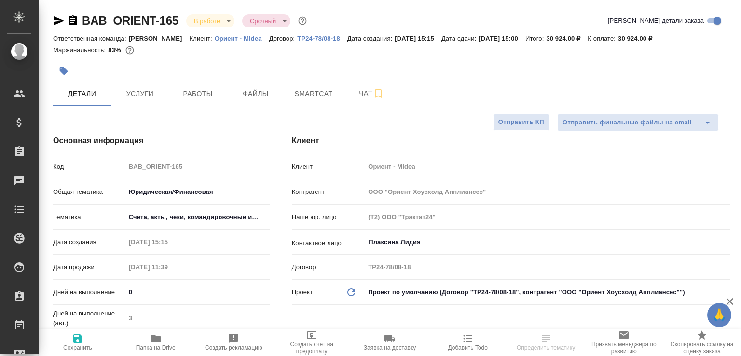
select select "RU"
type textarea "x"
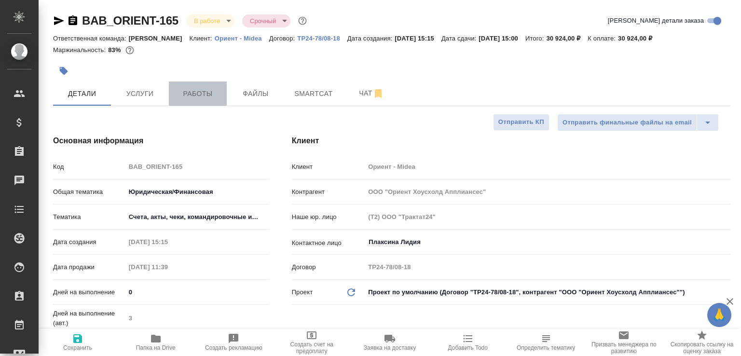
click at [202, 82] on button "Работы" at bounding box center [198, 94] width 58 height 24
click at [202, 88] on span "Работы" at bounding box center [198, 94] width 46 height 12
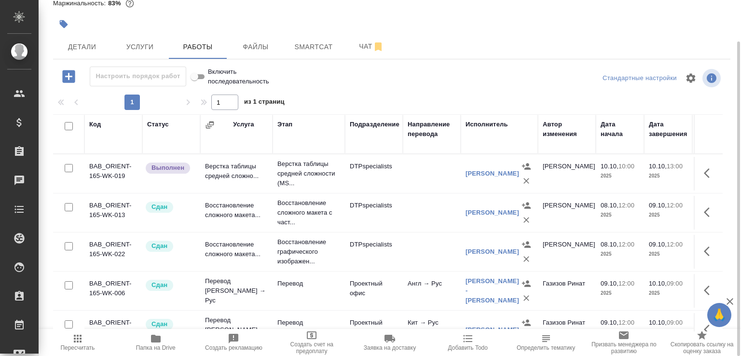
scroll to position [151, 0]
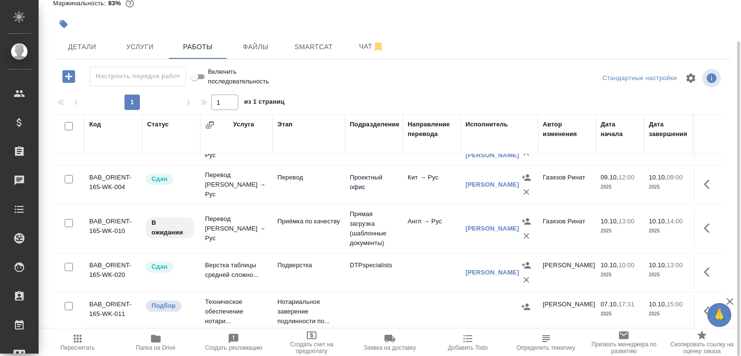
click at [249, 269] on td "Верстка таблицы средней сложно..." at bounding box center [236, 273] width 72 height 34
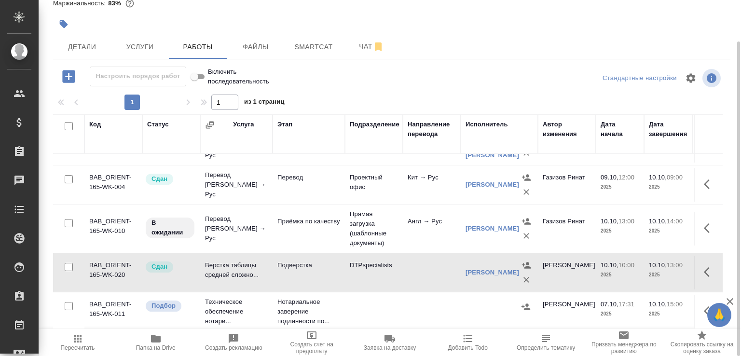
click at [249, 269] on td "Верстка таблицы средней сложно..." at bounding box center [236, 273] width 72 height 34
click at [352, 55] on button "Чат" at bounding box center [372, 47] width 58 height 24
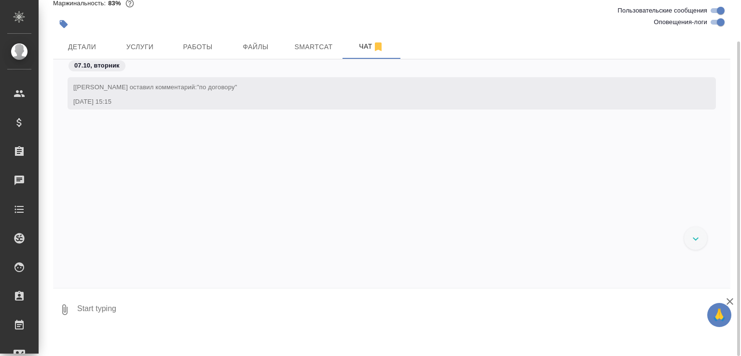
scroll to position [6846, 0]
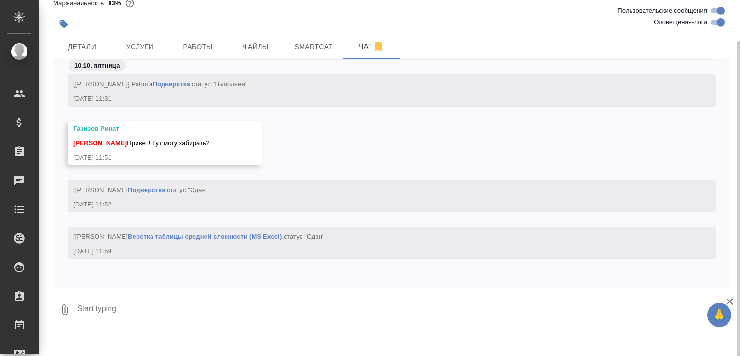
click at [230, 314] on textarea at bounding box center [403, 309] width 655 height 33
paste textarea "[URL][DOMAIN_NAME]"
type textarea "[URL][DOMAIN_NAME]"
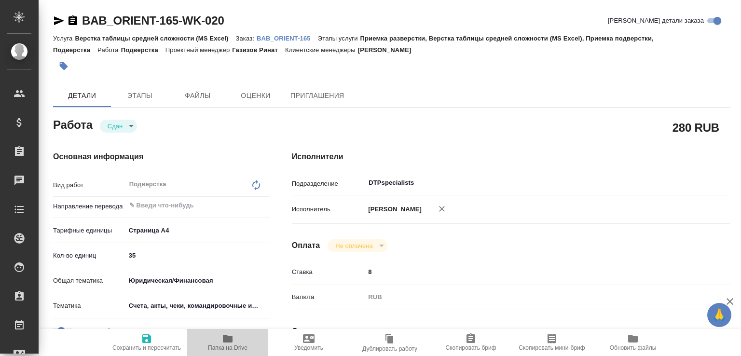
click at [205, 338] on span "Папка на Drive" at bounding box center [228, 342] width 70 height 18
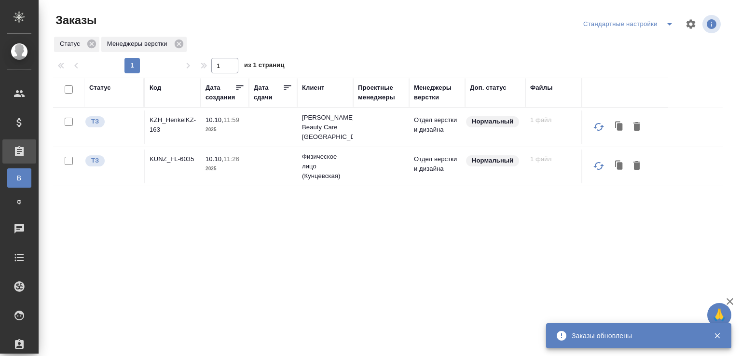
click at [157, 87] on div "Код" at bounding box center [156, 88] width 12 height 10
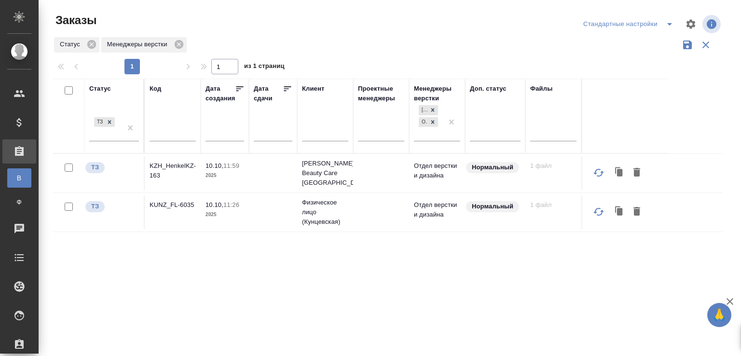
click at [176, 137] on input "text" at bounding box center [173, 135] width 46 height 12
paste input "S_T-OP-C-25373"
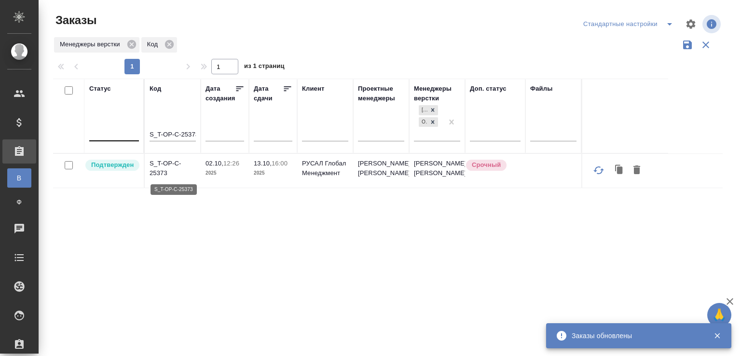
click at [163, 159] on p "S_T-OP-C-25373" at bounding box center [173, 168] width 46 height 19
click at [181, 132] on input "S_T-OP-C-25373" at bounding box center [173, 135] width 46 height 12
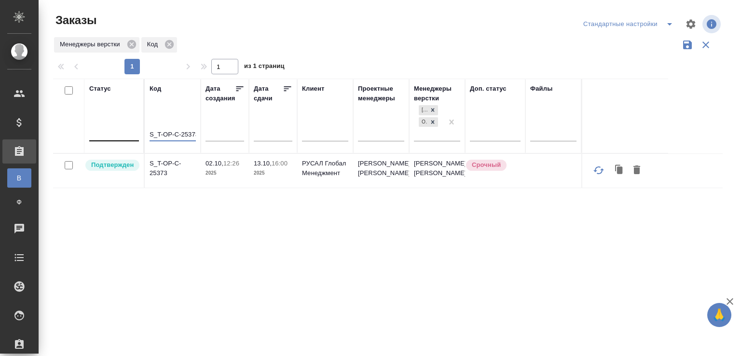
paste input "0"
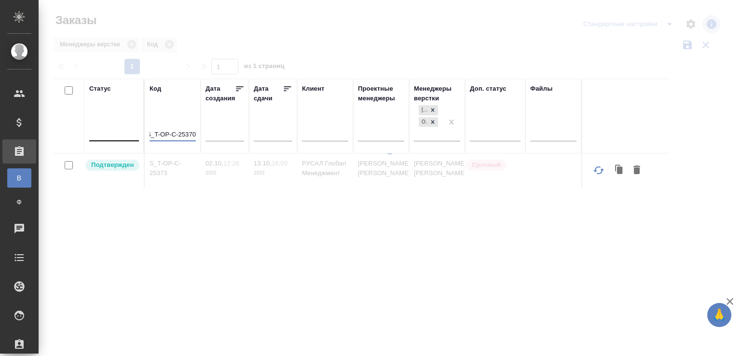
type input "S_T-OP-C-25370"
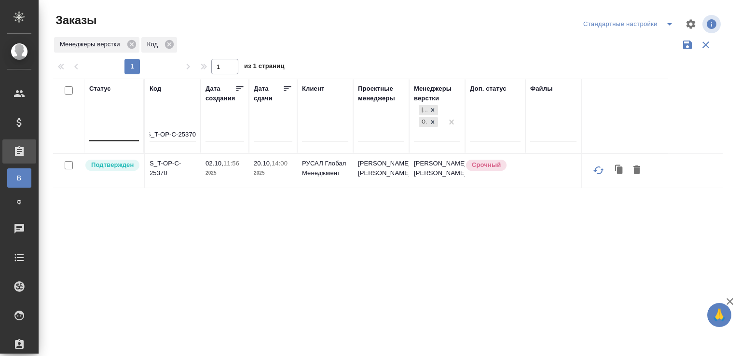
scroll to position [0, 0]
click at [162, 161] on p "S_T-OP-C-25370" at bounding box center [173, 168] width 46 height 19
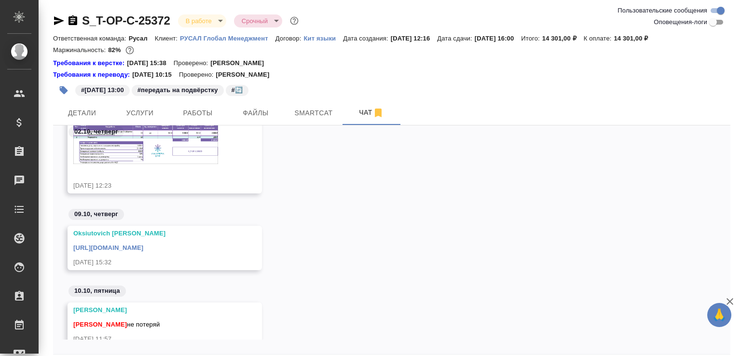
scroll to position [96, 0]
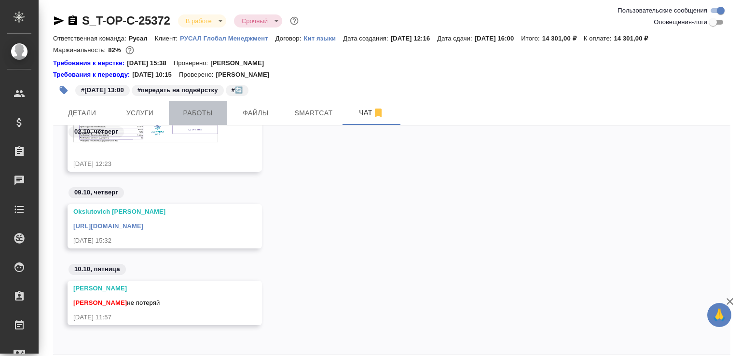
click at [212, 114] on span "Работы" at bounding box center [198, 113] width 46 height 12
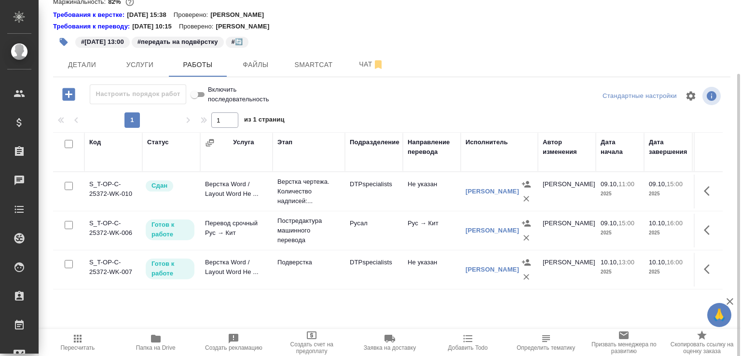
scroll to position [66, 0]
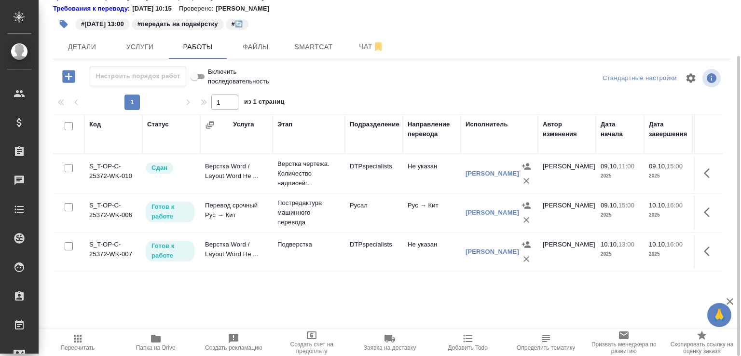
click at [241, 252] on td "Верстка Word / Layout Word Не ..." at bounding box center [236, 252] width 72 height 34
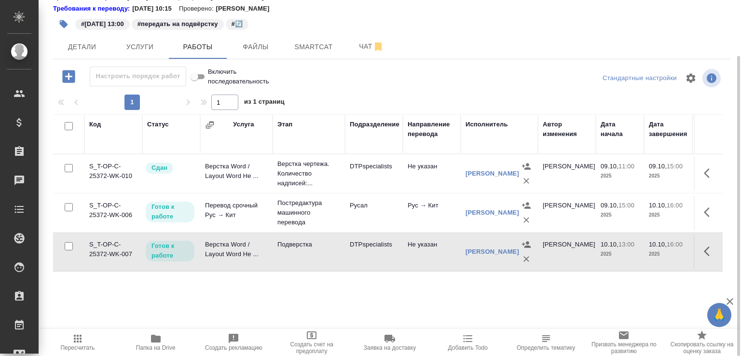
click at [241, 252] on td "Верстка Word / Layout Word Не ..." at bounding box center [236, 252] width 72 height 34
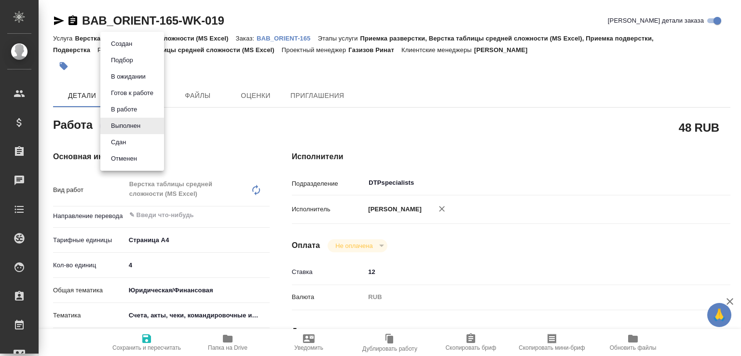
click at [125, 121] on body "🙏 .cls-1 fill:#fff; AWATERA [PERSON_NAME]malofeeva Клиенты Спецификации Заказы …" at bounding box center [370, 178] width 741 height 356
click at [127, 136] on li "Сдан" at bounding box center [132, 142] width 64 height 16
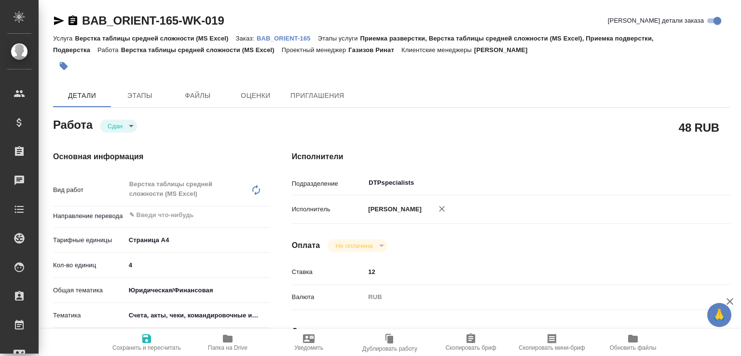
click at [232, 335] on icon "button" at bounding box center [228, 339] width 12 height 12
type textarea "x"
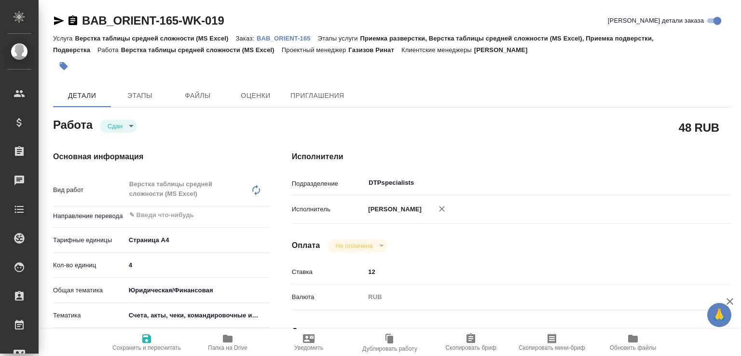
type textarea "x"
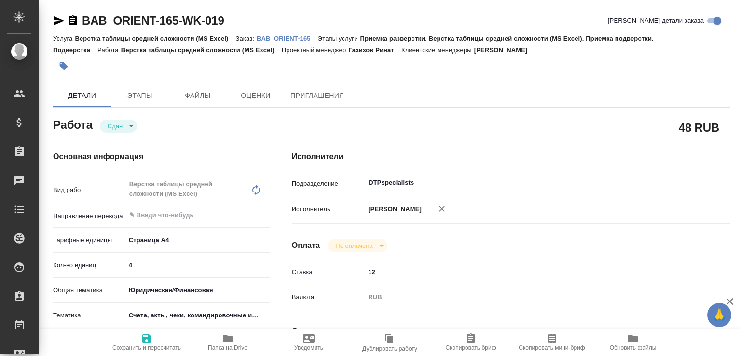
type textarea "x"
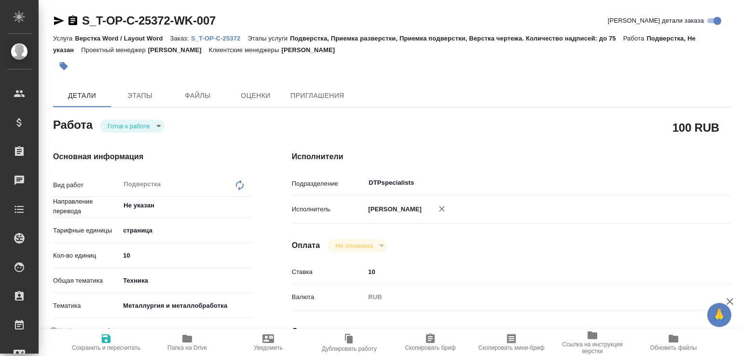
click at [70, 20] on icon "button" at bounding box center [73, 20] width 9 height 10
click at [56, 22] on icon "button" at bounding box center [59, 20] width 10 height 9
click at [201, 340] on span "Папка на Drive" at bounding box center [188, 342] width 70 height 18
click at [158, 123] on body "🙏 .cls-1 fill:#fff; AWATERA [PERSON_NAME]malofeeva Клиенты Спецификации Заказы …" at bounding box center [370, 178] width 741 height 356
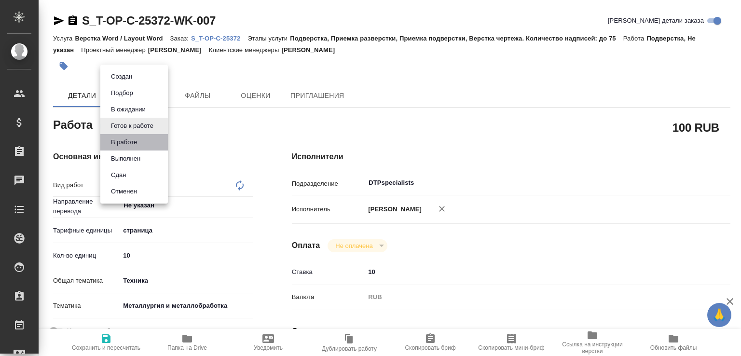
click at [145, 137] on li "В работе" at bounding box center [134, 142] width 68 height 16
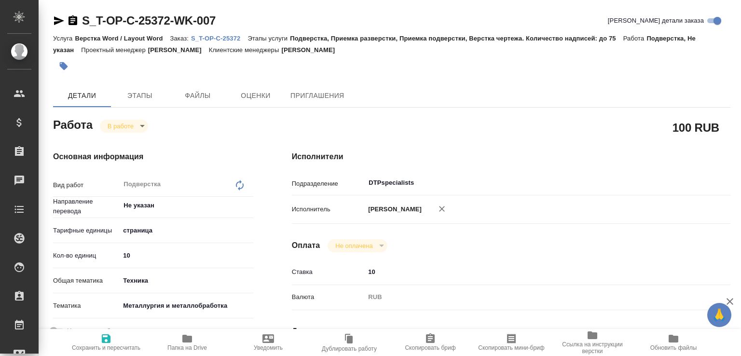
type textarea "x"
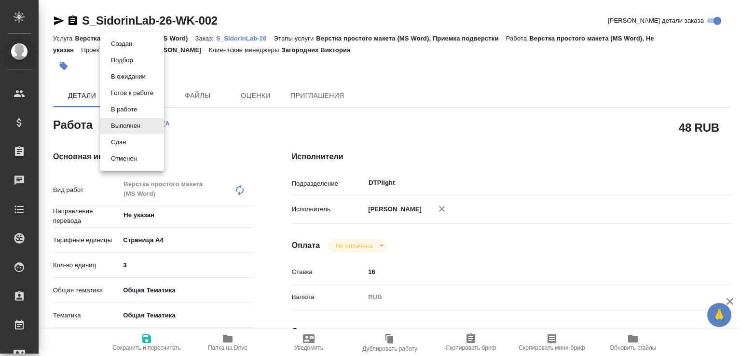
click at [139, 125] on body "🙏 .cls-1 fill:#fff; AWATERA [PERSON_NAME]malofeeva Клиенты Спецификации Заказы …" at bounding box center [370, 178] width 741 height 356
click at [129, 138] on button "Сдан" at bounding box center [118, 142] width 21 height 11
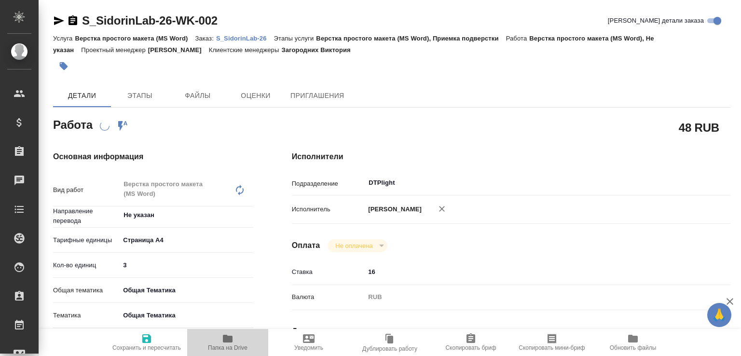
click at [236, 345] on span "Папка на Drive" at bounding box center [228, 348] width 40 height 7
type textarea "x"
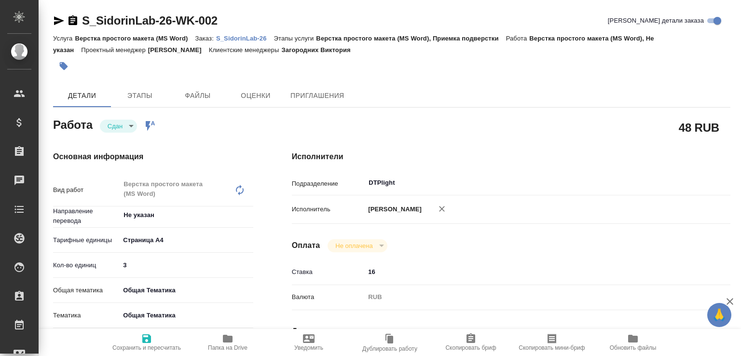
type textarea "x"
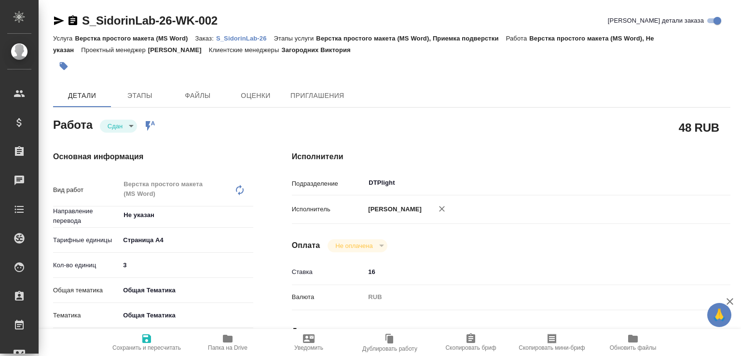
type textarea "x"
click at [230, 39] on p "S_SidorinLab-26" at bounding box center [245, 38] width 58 height 7
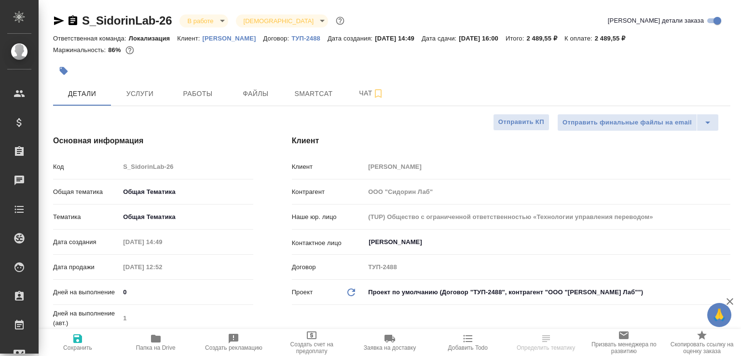
select select "RU"
click at [356, 100] on button "Чат" at bounding box center [372, 94] width 58 height 24
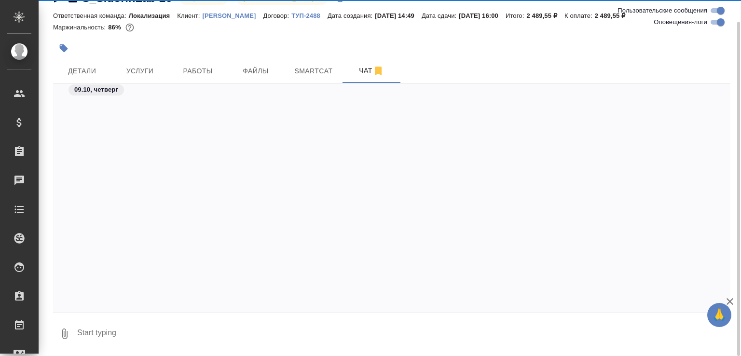
scroll to position [1946, 0]
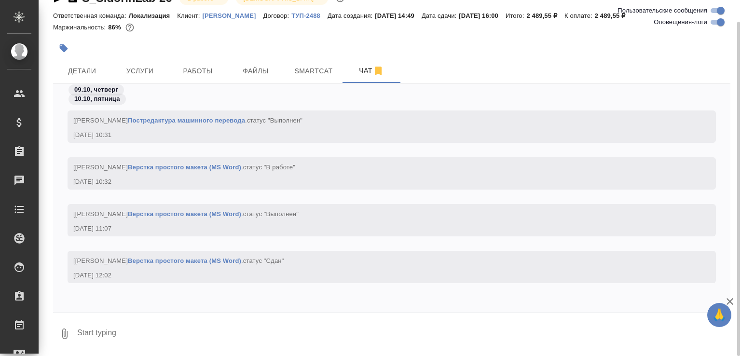
click at [135, 321] on textarea at bounding box center [403, 334] width 655 height 33
paste textarea "[URL][DOMAIN_NAME]"
type textarea "[URL][DOMAIN_NAME]"
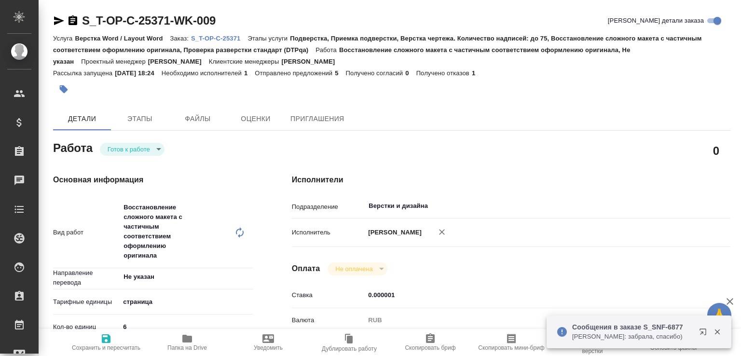
click at [160, 148] on body "🙏 .cls-1 fill:#fff; AWATERA [PERSON_NAME]malofeeva Клиенты Спецификации Заказы …" at bounding box center [370, 178] width 741 height 356
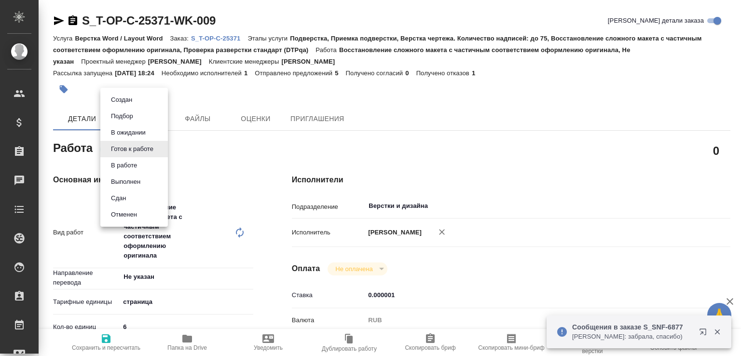
click at [147, 161] on li "В работе" at bounding box center [134, 165] width 68 height 16
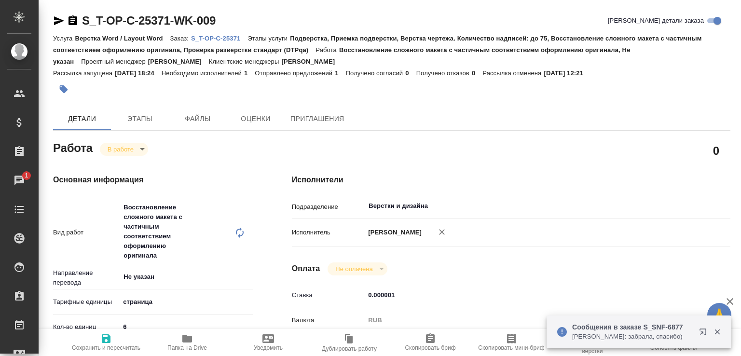
type textarea "x"
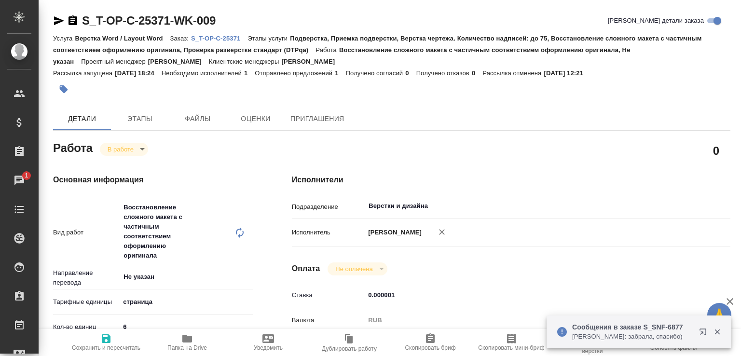
click at [142, 147] on body "🙏 .cls-1 fill:#fff; AWATERA Малофеева Екатерина e.malofeeva Клиенты Спецификаци…" at bounding box center [370, 178] width 741 height 356
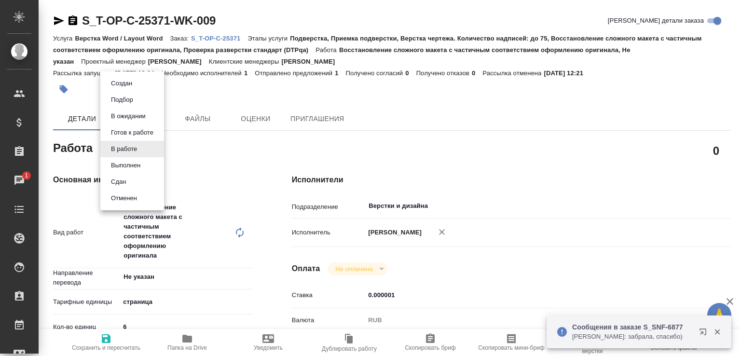
type textarea "x"
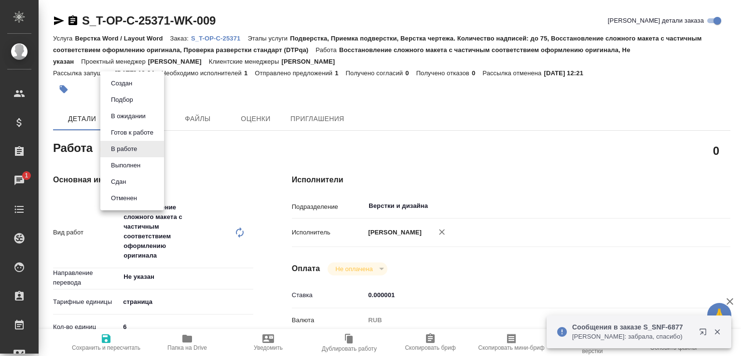
click at [131, 183] on li "Сдан" at bounding box center [132, 182] width 64 height 16
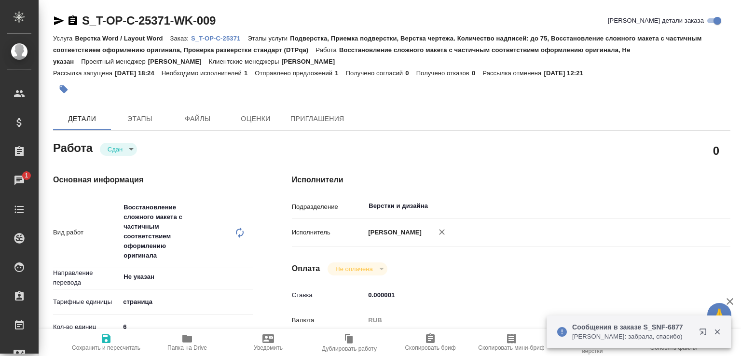
type textarea "x"
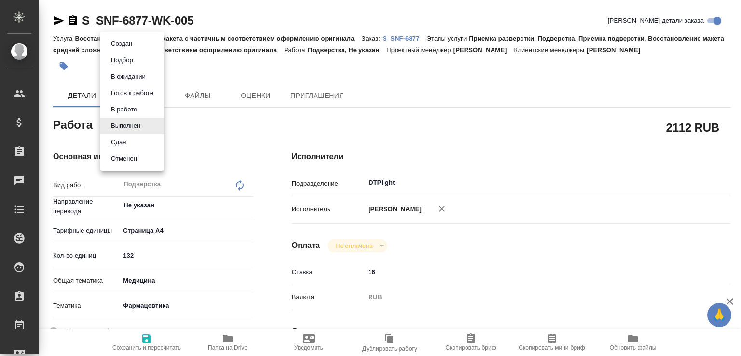
click at [135, 122] on body "🙏 .cls-1 fill:#fff; AWATERA Малофеева Екатерина e.malofeeva Клиенты Спецификаци…" at bounding box center [370, 178] width 741 height 356
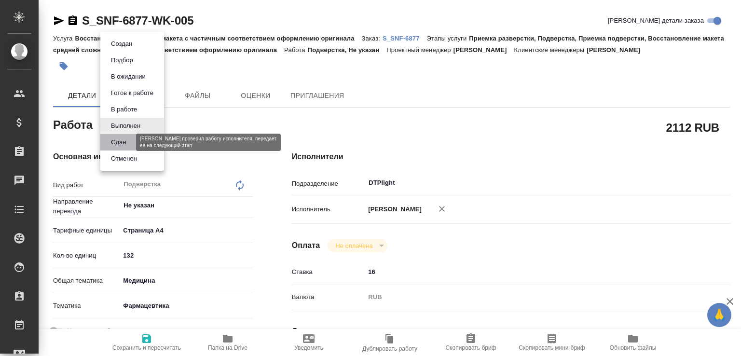
click at [124, 139] on button "Сдан" at bounding box center [118, 142] width 21 height 11
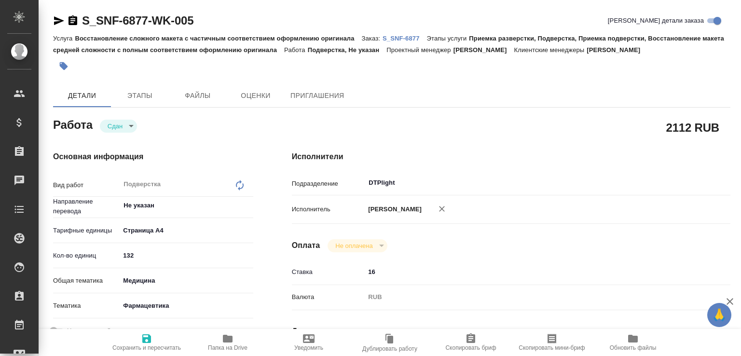
click at [235, 338] on span "Папка на Drive" at bounding box center [228, 342] width 70 height 18
type textarea "x"
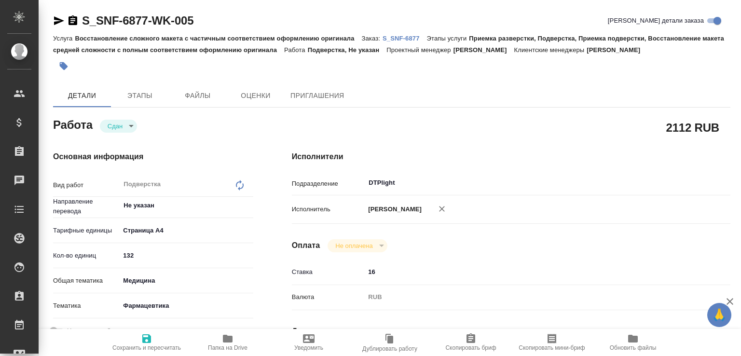
type textarea "x"
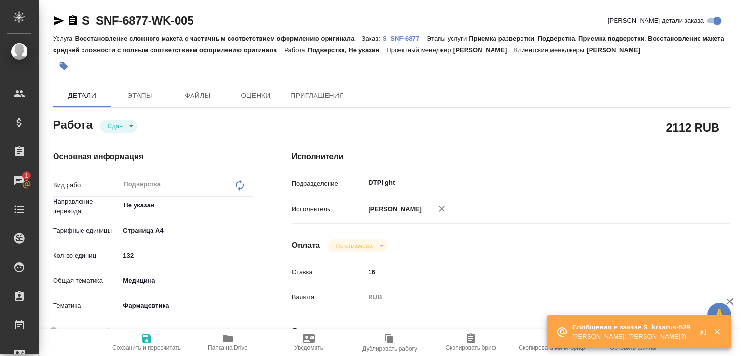
click at [416, 40] on p "S_SNF-6877" at bounding box center [405, 38] width 44 height 7
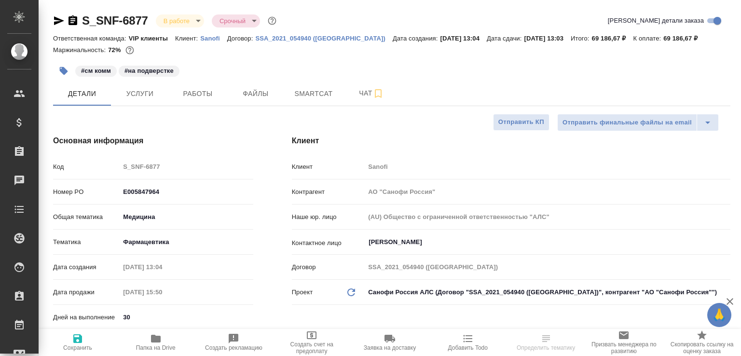
select select "RU"
click at [366, 95] on span "Чат" at bounding box center [371, 93] width 46 height 12
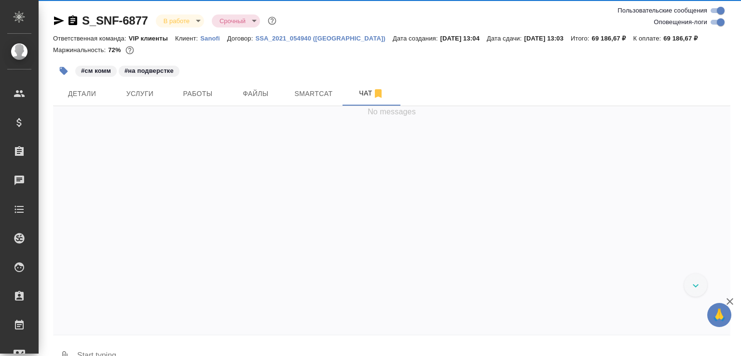
scroll to position [55214, 0]
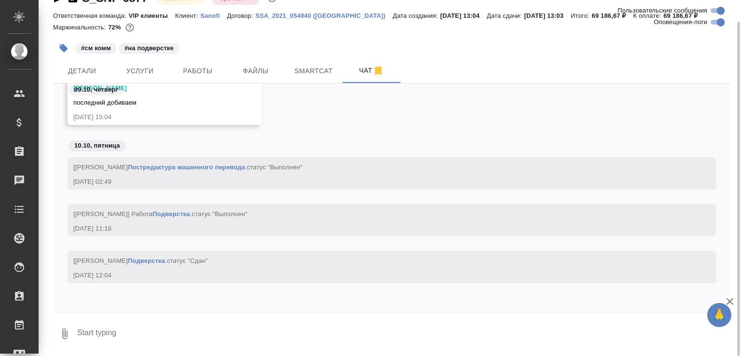
click at [133, 349] on textarea at bounding box center [403, 334] width 655 height 33
paste textarea "https://drive.awatera.com/f/10325032"
type textarea "добавили папки 5 и 6 https://drive.awatera.com/f/10325032"
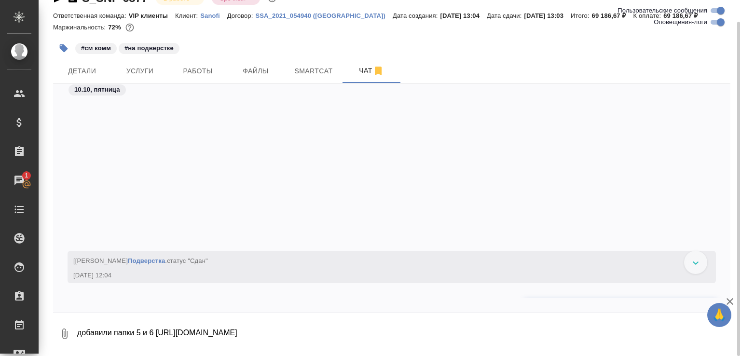
scroll to position [55262, 0]
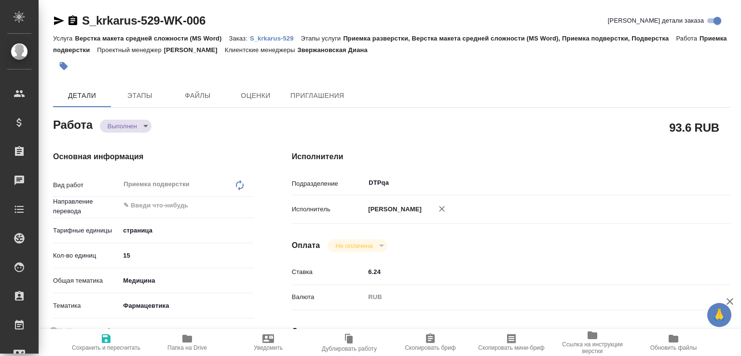
click at [140, 130] on body "🙏 .cls-1 fill:#fff; AWATERA Малофеева Екатерина e.malofeeva Клиенты Спецификаци…" at bounding box center [370, 178] width 741 height 356
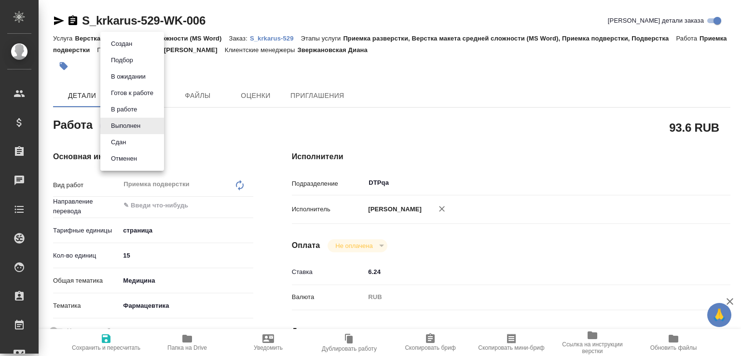
click at [133, 140] on li "Сдан" at bounding box center [132, 142] width 64 height 16
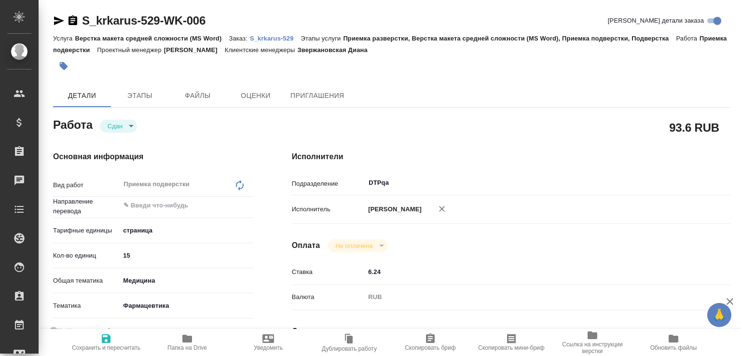
type textarea "x"
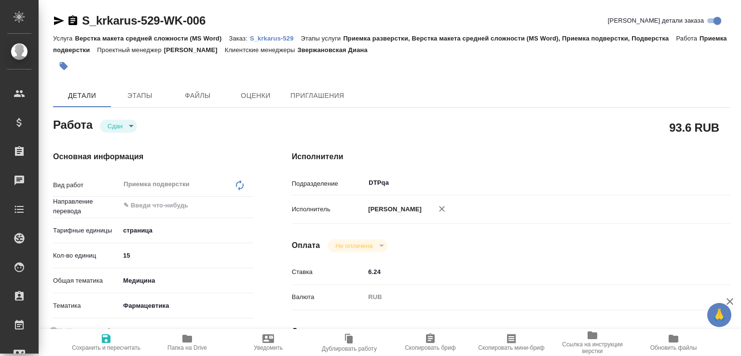
type textarea "x"
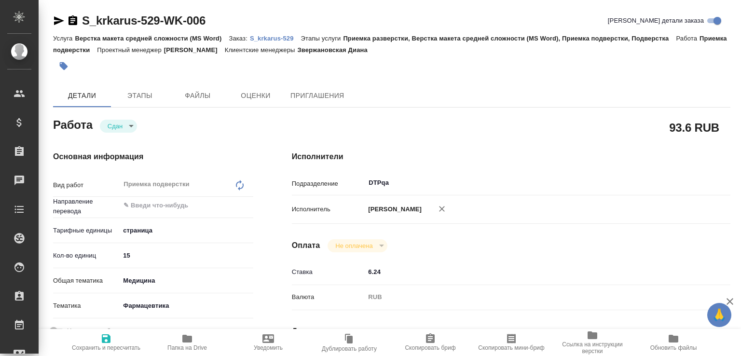
click at [210, 332] on button "Папка на Drive" at bounding box center [187, 342] width 81 height 27
type textarea "x"
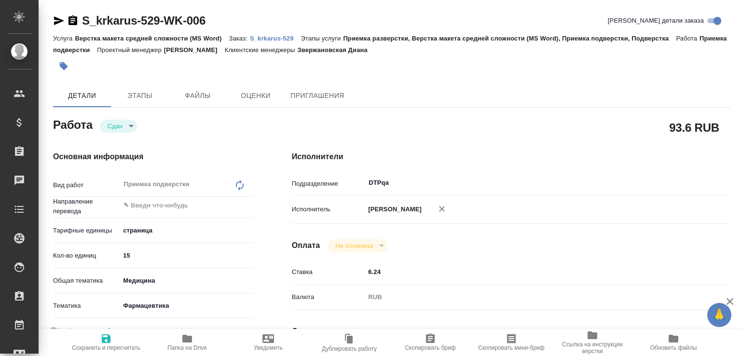
type textarea "x"
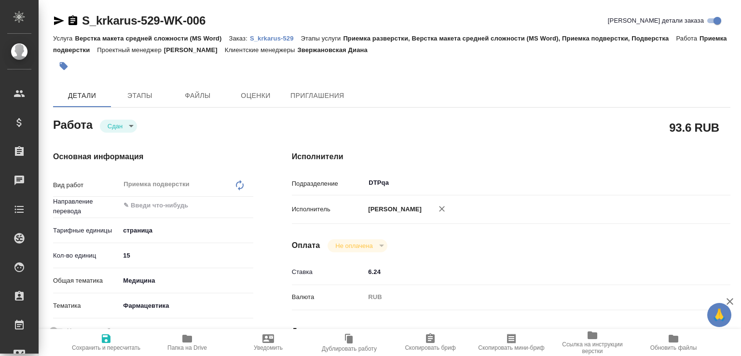
type textarea "x"
click at [292, 42] on p "S_krkarus-529" at bounding box center [275, 38] width 51 height 7
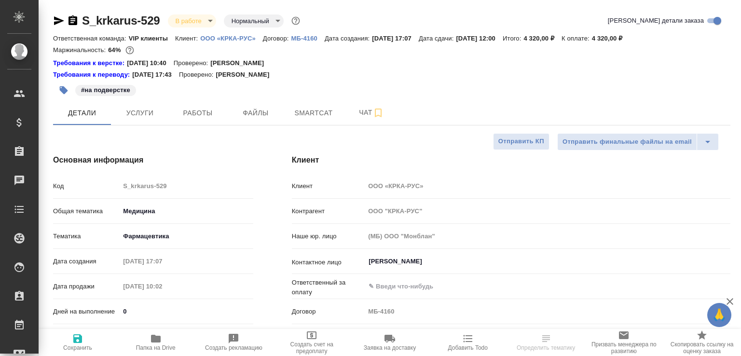
select select "RU"
type textarea "x"
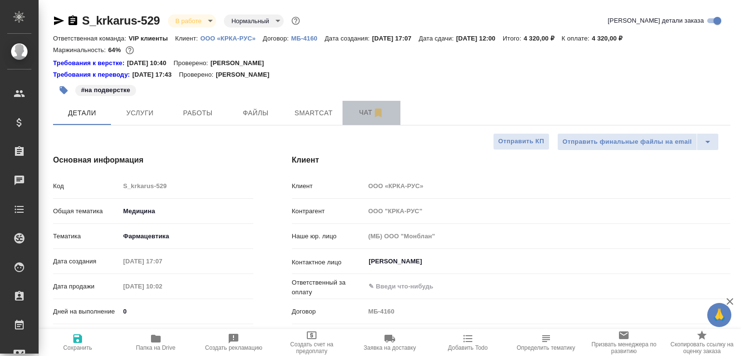
click at [351, 102] on button "Чат" at bounding box center [372, 113] width 58 height 24
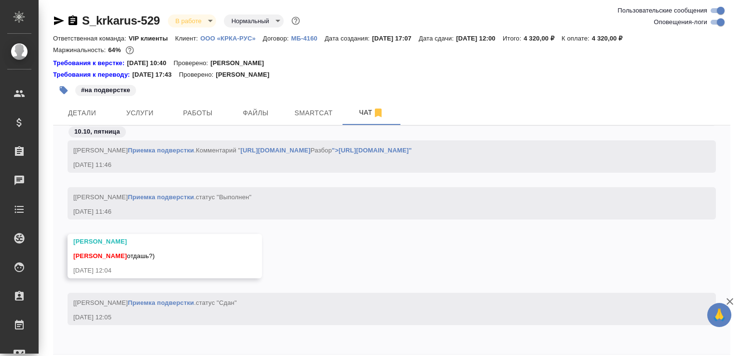
scroll to position [42, 0]
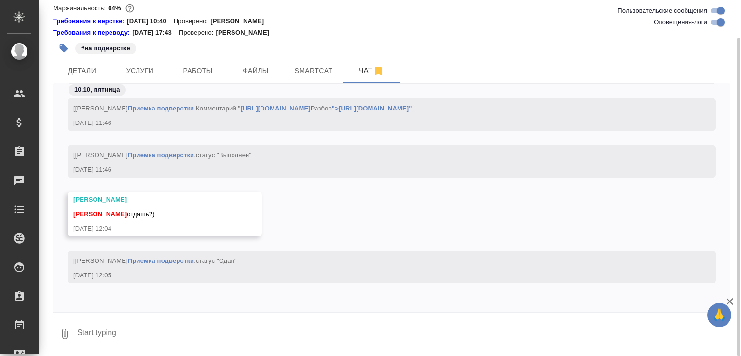
click at [195, 323] on textarea at bounding box center [403, 334] width 655 height 33
paste textarea "[URL][DOMAIN_NAME]"
type textarea "[URL][DOMAIN_NAME]"
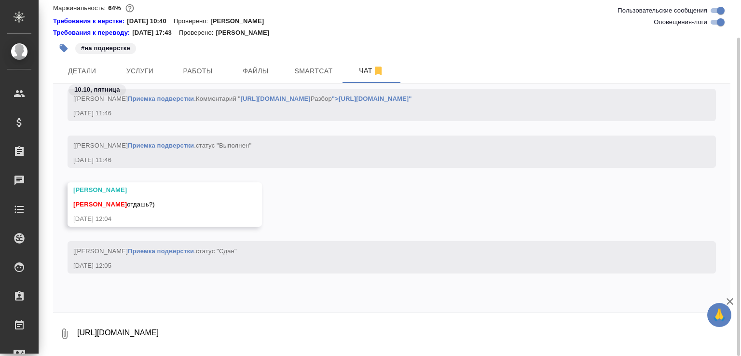
scroll to position [59332, 0]
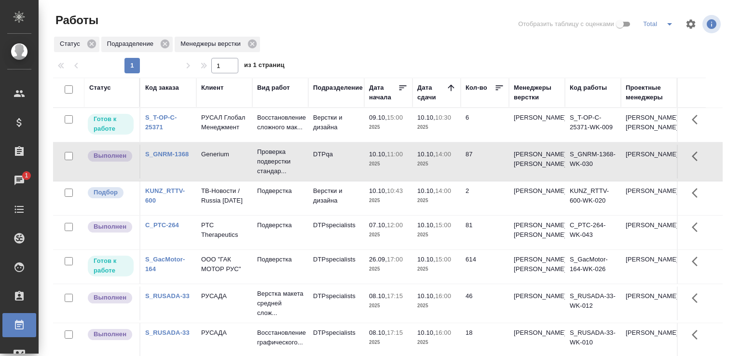
scroll to position [74, 0]
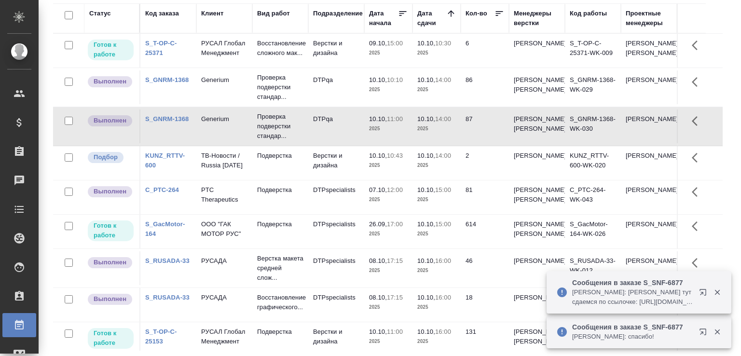
click at [622, 301] on p "Горшкова Валентина: Сайдашева Диляра тут сдаемся по ссылочке: https://drive.awa…" at bounding box center [632, 297] width 121 height 19
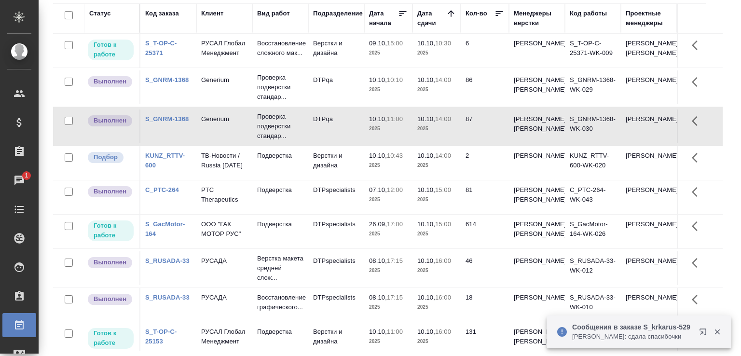
click at [612, 332] on p "Звержановская Диана: сдала спасибочки" at bounding box center [632, 337] width 121 height 10
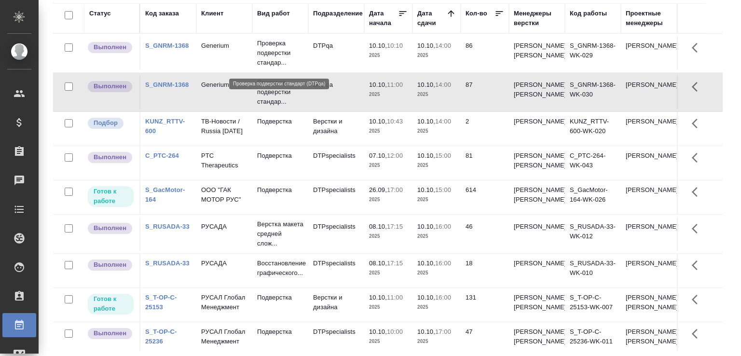
click at [272, 53] on p "Проверка подверстки стандар..." at bounding box center [280, 53] width 46 height 29
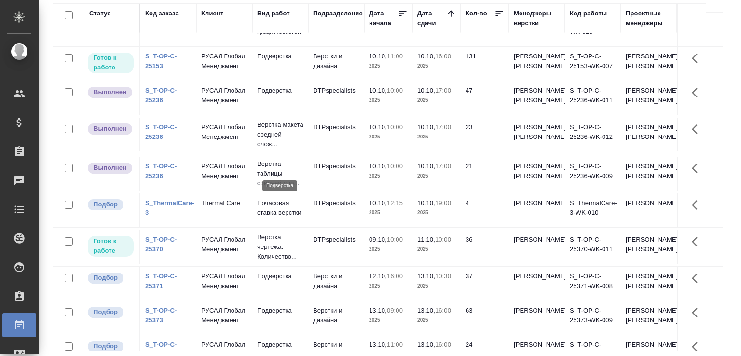
scroll to position [290, 0]
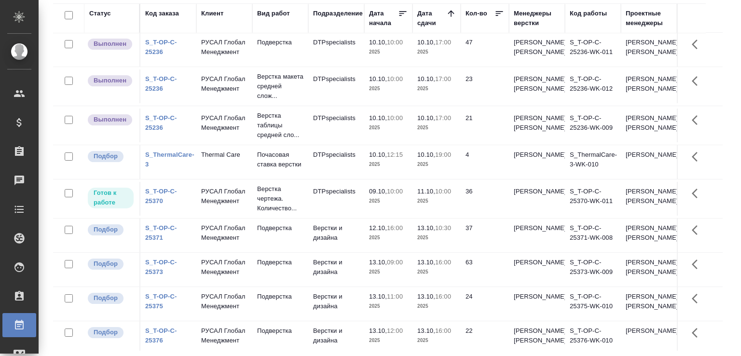
click at [350, 32] on td "Верстки и дизайна" at bounding box center [336, 16] width 56 height 34
click at [324, 32] on td "Верстки и дизайна" at bounding box center [336, 16] width 56 height 34
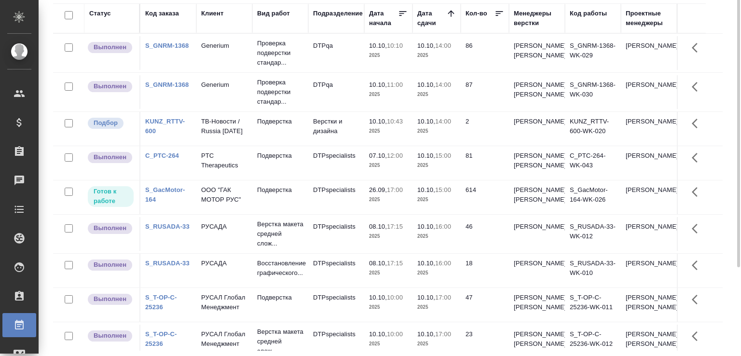
scroll to position [26, 0]
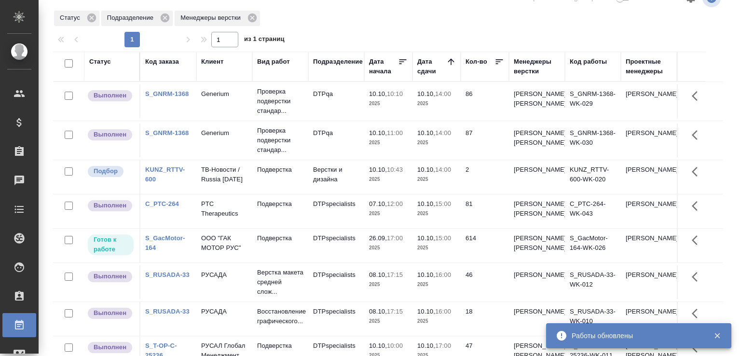
click at [592, 36] on div "1 1 из 1 страниц" at bounding box center [392, 39] width 678 height 15
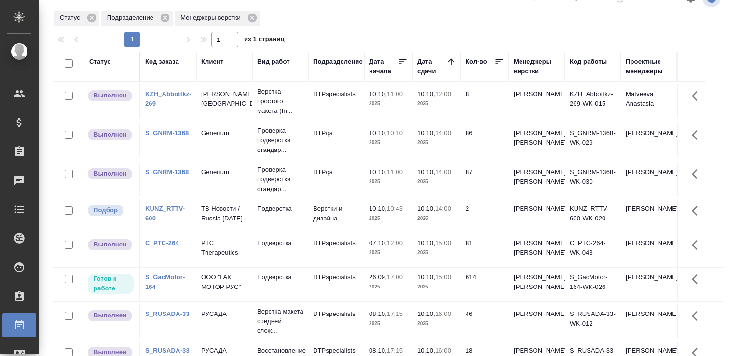
click at [338, 105] on td "DTPspecialists" at bounding box center [336, 101] width 56 height 34
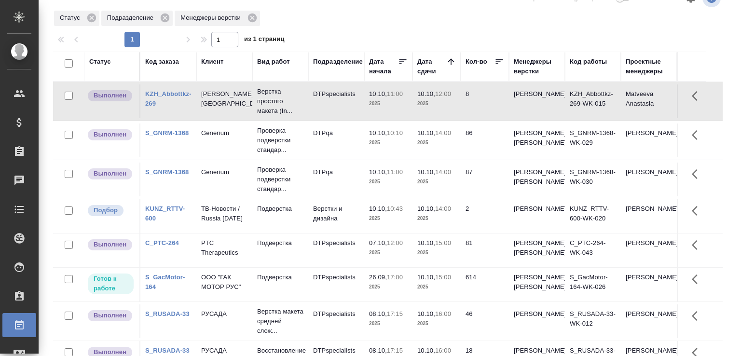
click at [338, 105] on td "DTPspecialists" at bounding box center [336, 101] width 56 height 34
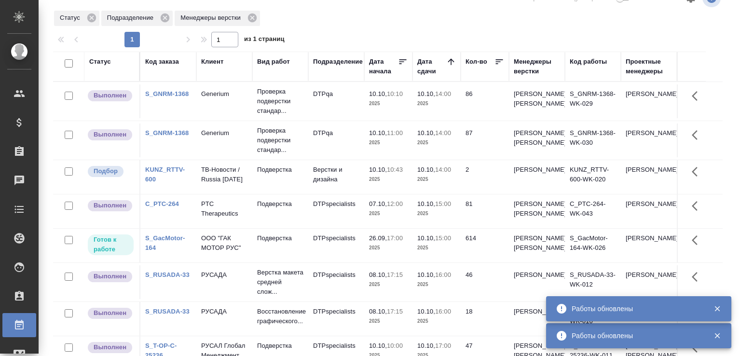
click at [318, 27] on div at bounding box center [392, 29] width 678 height 5
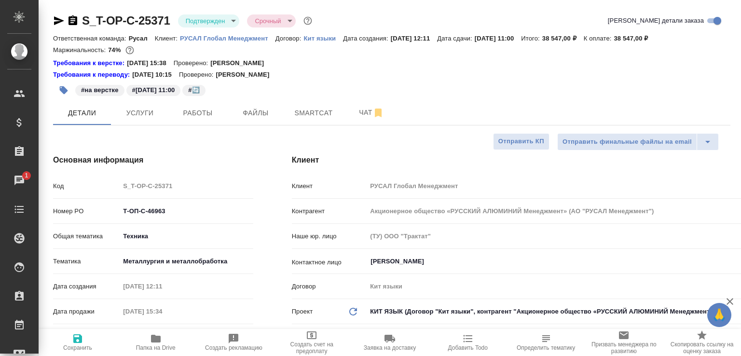
select select "RU"
click at [353, 110] on span "Чат" at bounding box center [371, 113] width 46 height 12
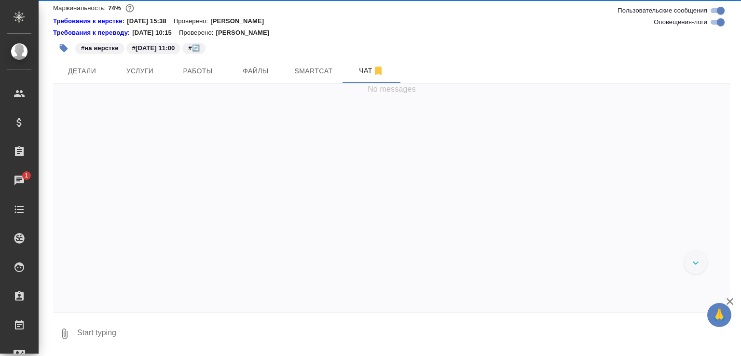
scroll to position [8671, 0]
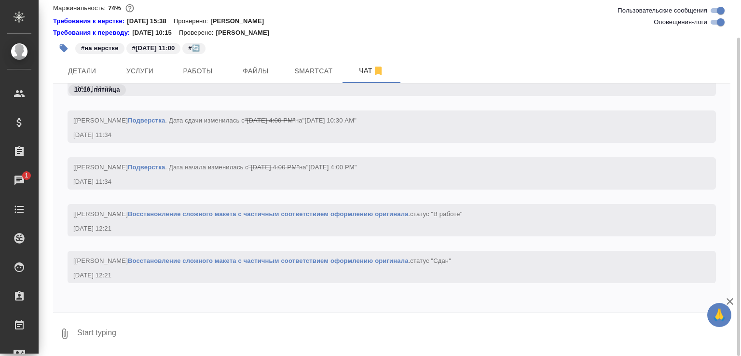
click at [209, 324] on textarea at bounding box center [403, 334] width 655 height 33
paste textarea "https://drive.awatera.com/apps/files/files/10573937?dir=/Shares/%D0%A2-%D0%9E%D…"
type textarea "https://drive.awatera.com/apps/files/files/10573937?dir=/Shares/%D0%A2-%D0%9E%D…"
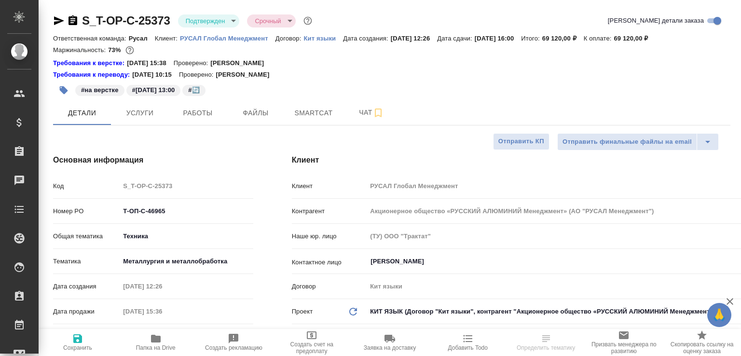
select select "RU"
click at [220, 115] on span "Работы" at bounding box center [198, 113] width 46 height 12
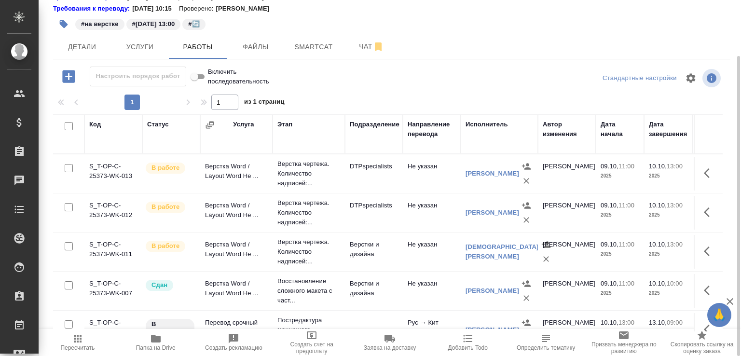
click at [236, 244] on td "Верстка Word / Layout Word Не ..." at bounding box center [236, 252] width 72 height 34
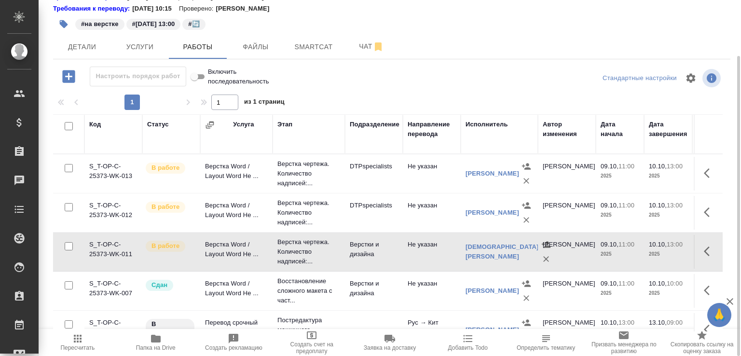
click at [236, 244] on td "Верстка Word / Layout Word Не ..." at bounding box center [236, 252] width 72 height 34
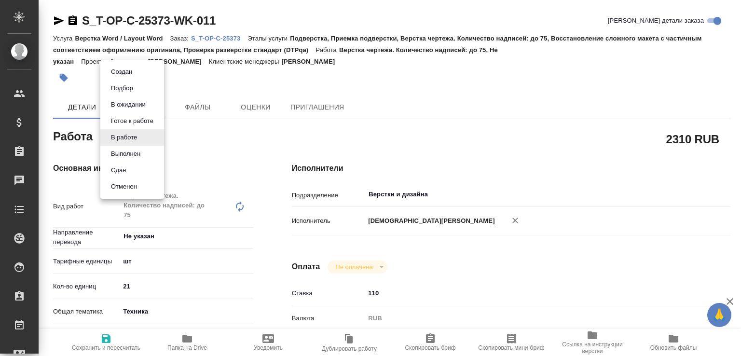
click at [139, 136] on body "🙏 .cls-1 fill:#fff; AWATERA [PERSON_NAME]malofeeva Клиенты Спецификации Заказы …" at bounding box center [370, 178] width 741 height 356
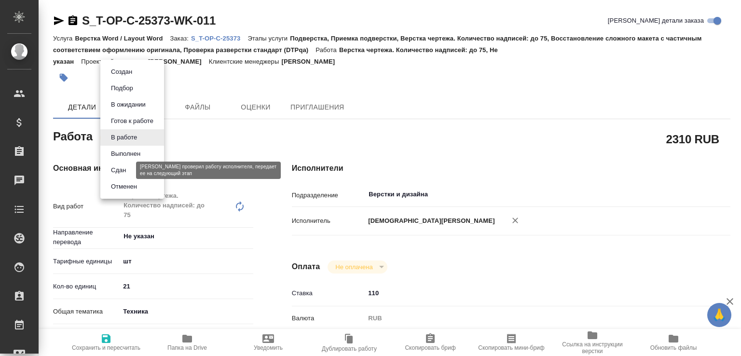
click at [122, 167] on button "Сдан" at bounding box center [118, 170] width 21 height 11
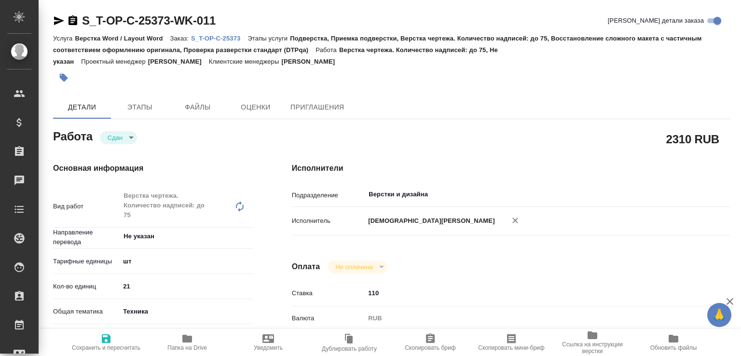
type textarea "x"
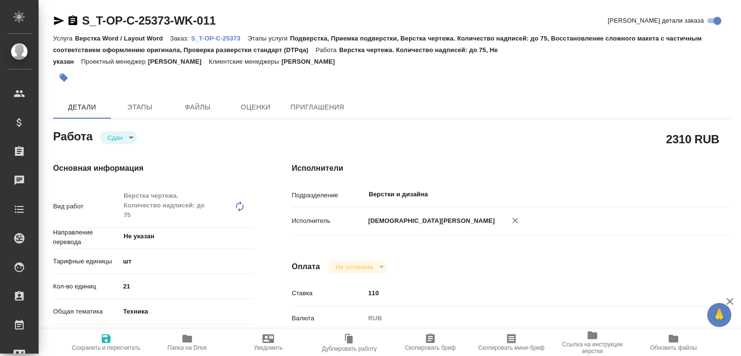
type textarea "x"
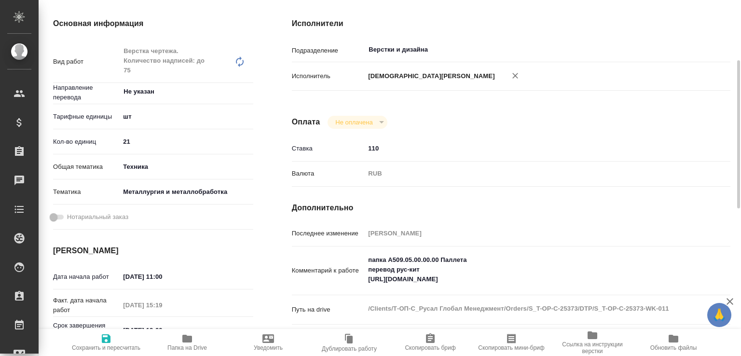
type textarea "x"
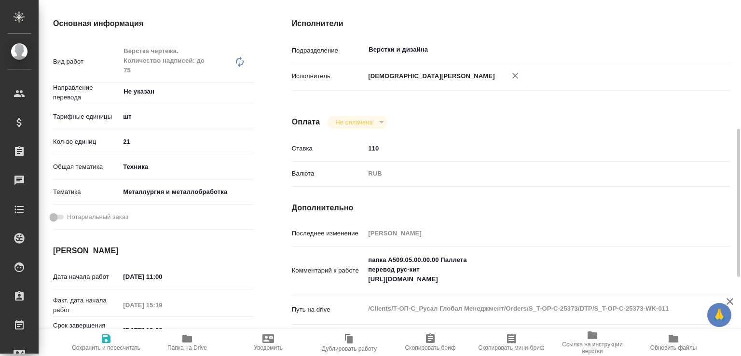
scroll to position [193, 0]
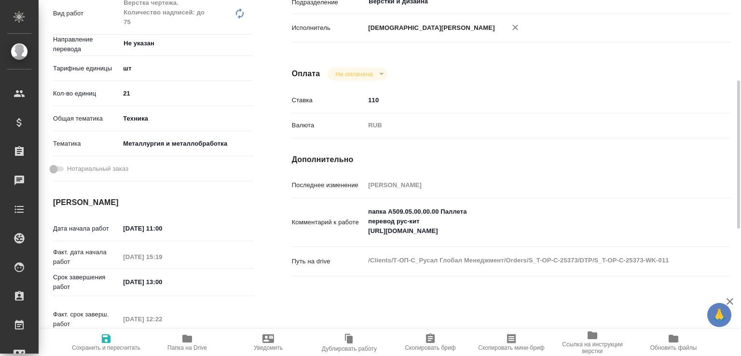
type textarea "x"
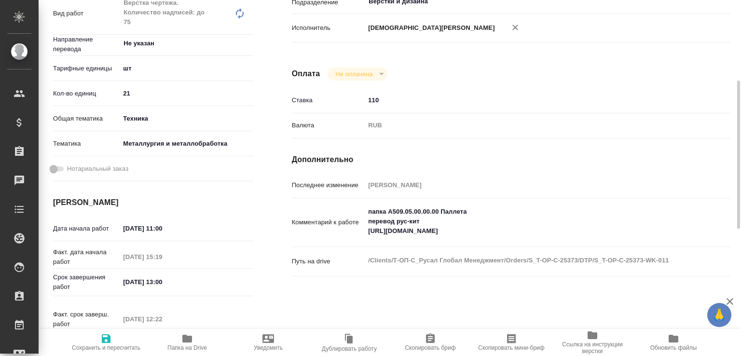
click at [203, 351] on span "Папка на Drive" at bounding box center [187, 348] width 40 height 7
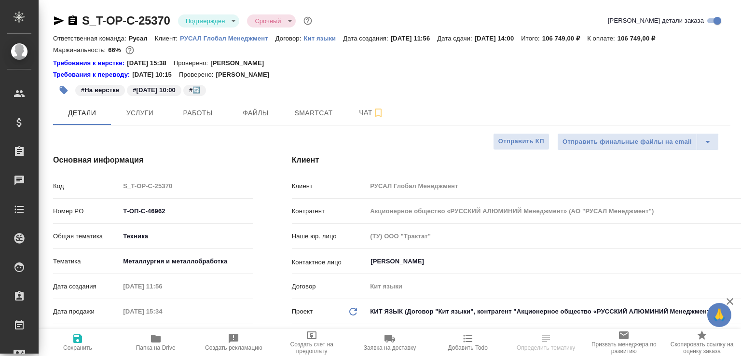
select select "RU"
click at [218, 117] on span "Работы" at bounding box center [198, 113] width 46 height 12
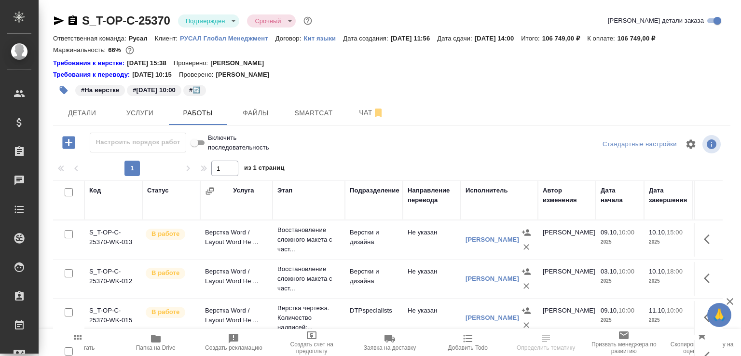
click at [247, 275] on td "Верстка Word / Layout Word Не ..." at bounding box center [236, 279] width 72 height 34
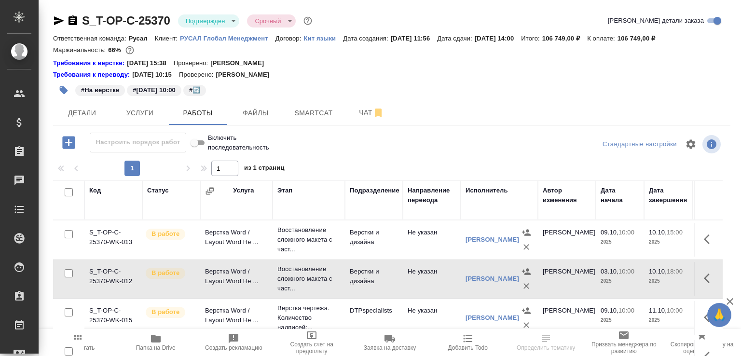
click at [247, 275] on td "Верстка Word / Layout Word Не ..." at bounding box center [236, 279] width 72 height 34
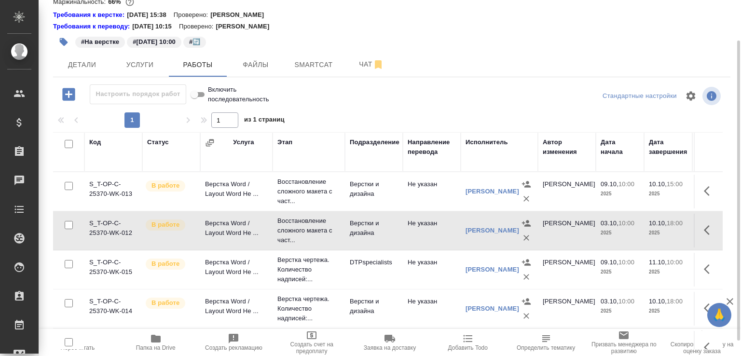
click at [254, 302] on td "Верстка Word / Layout Word Не ..." at bounding box center [236, 309] width 72 height 34
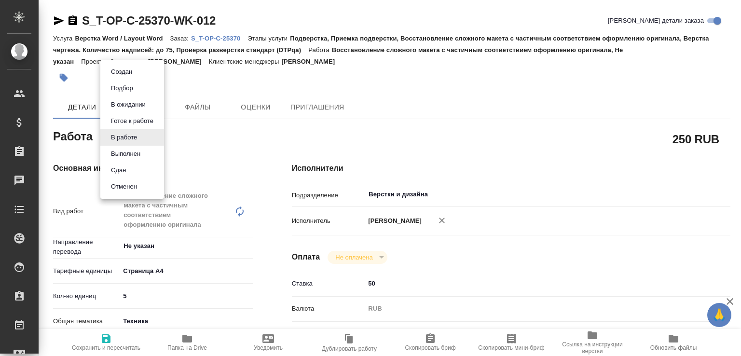
click at [138, 140] on body "🙏 .cls-1 fill:#fff; AWATERA [PERSON_NAME]malofeeva Клиенты Спецификации Заказы …" at bounding box center [370, 178] width 741 height 356
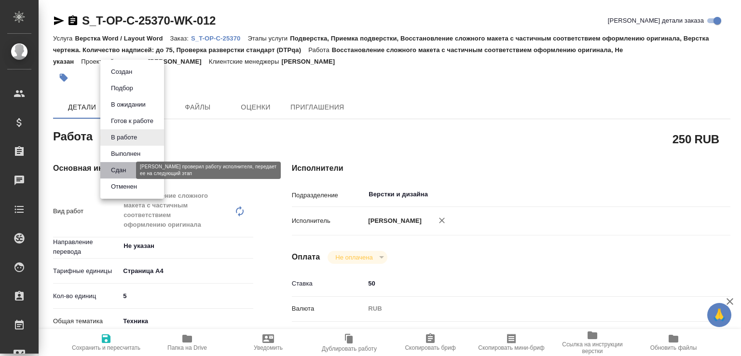
click at [125, 170] on button "Сдан" at bounding box center [118, 170] width 21 height 11
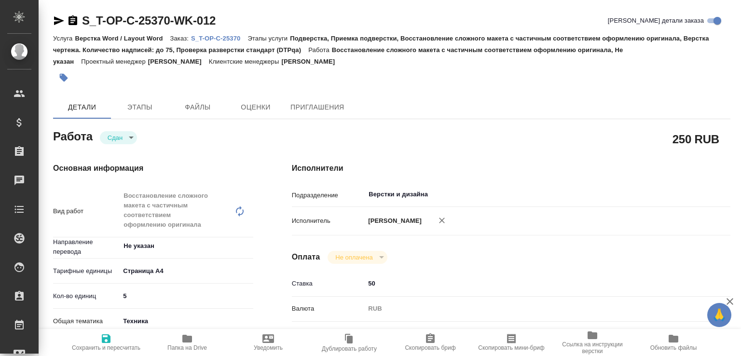
type textarea "x"
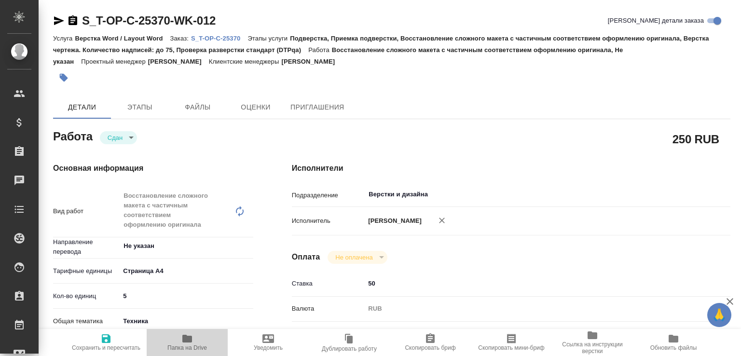
click at [207, 338] on span "Папка на Drive" at bounding box center [188, 342] width 70 height 18
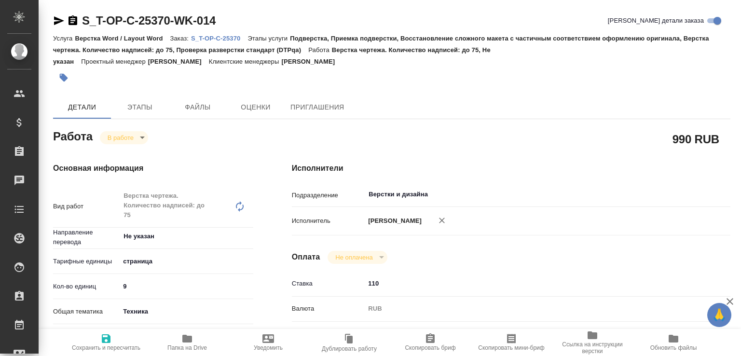
type textarea "x"
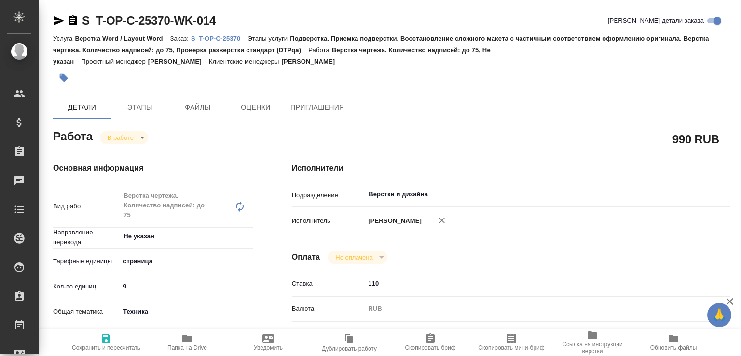
type textarea "x"
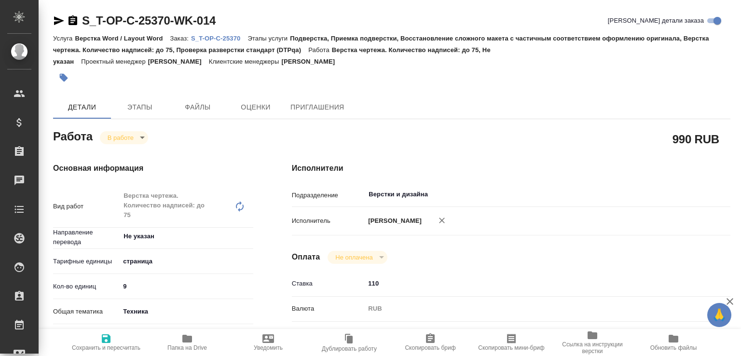
type textarea "x"
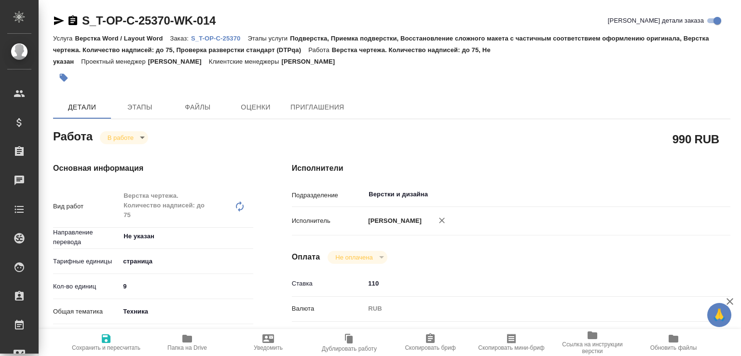
click at [134, 138] on body "🙏 .cls-1 fill:#fff; AWATERA Малофеева Екатерина e.malofeeva Клиенты Спецификаци…" at bounding box center [370, 178] width 741 height 356
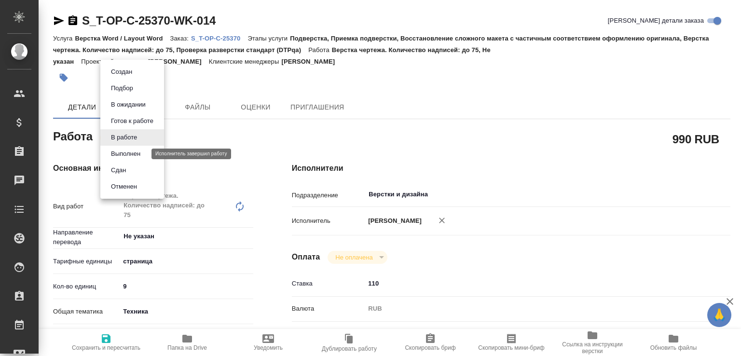
type textarea "x"
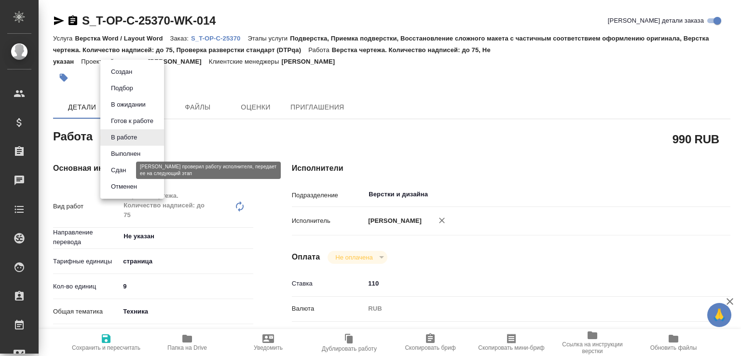
click at [122, 167] on button "Сдан" at bounding box center [118, 170] width 21 height 11
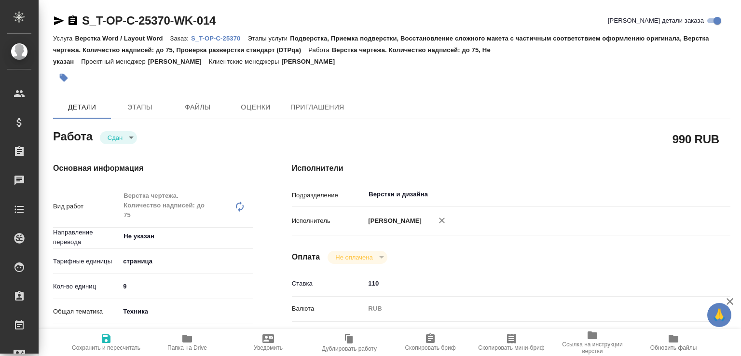
type textarea "x"
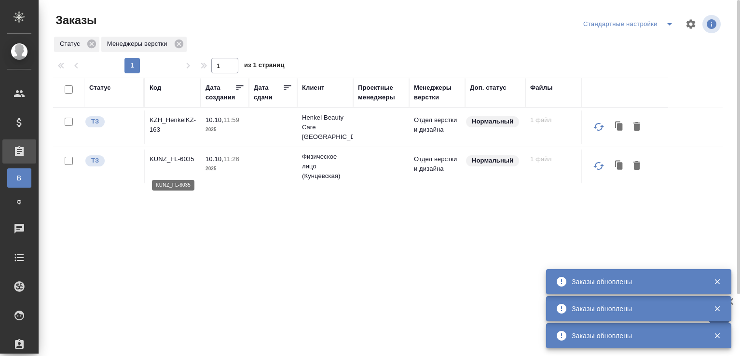
click at [162, 161] on p "KUNZ_FL-6035" at bounding box center [173, 159] width 46 height 10
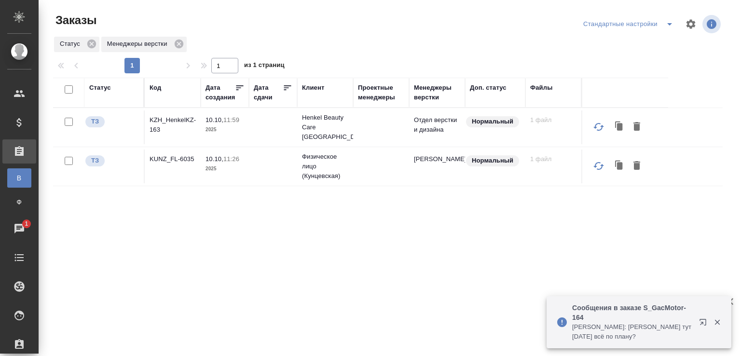
click at [641, 320] on p "Сообщения в заказе S_GacMotor-164" at bounding box center [632, 312] width 121 height 19
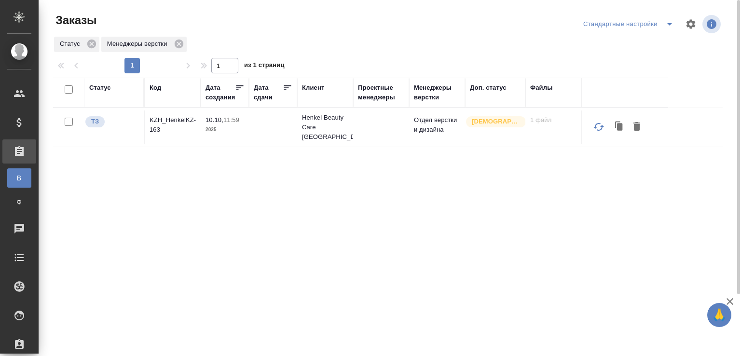
click at [170, 120] on p "KZH_HenkelKZ-163" at bounding box center [173, 124] width 46 height 19
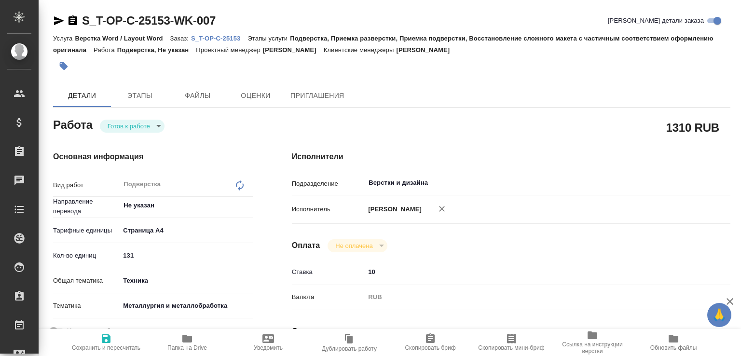
click at [139, 124] on body "🙏 .cls-1 fill:#fff; AWATERA [PERSON_NAME]malofeeva Клиенты Спецификации Заказы …" at bounding box center [370, 178] width 741 height 356
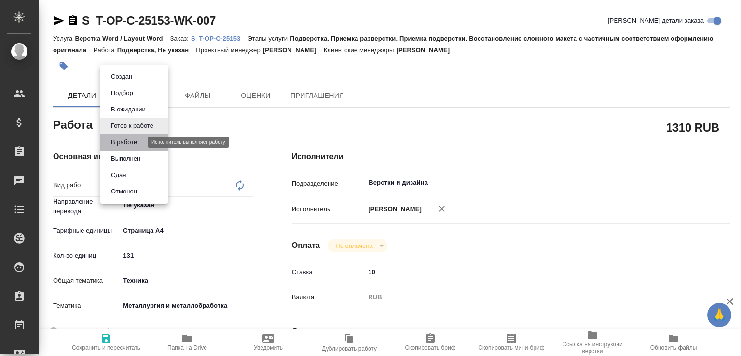
click at [131, 141] on button "В работе" at bounding box center [124, 142] width 32 height 11
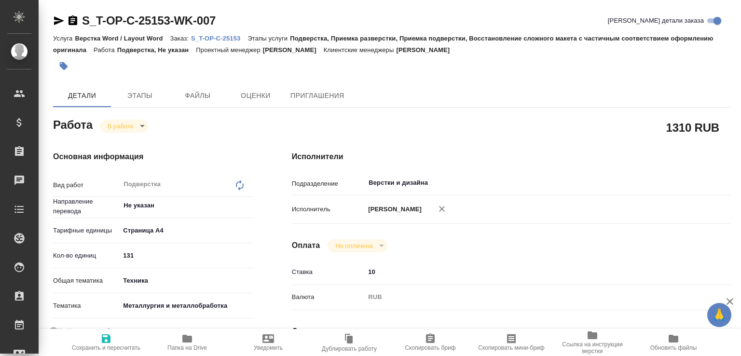
type textarea "x"
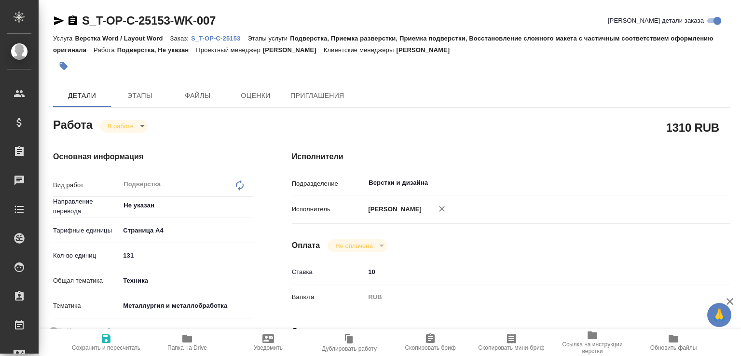
type textarea "x"
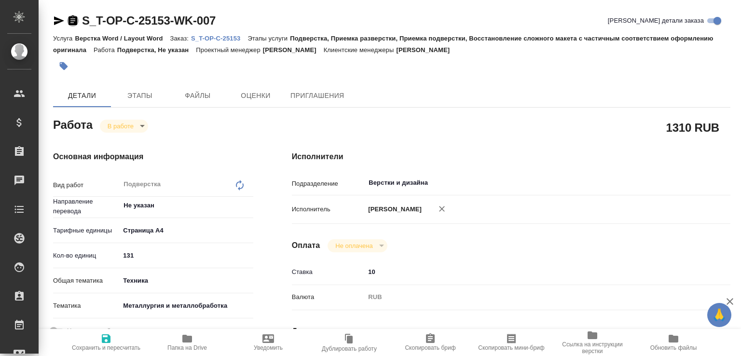
click at [68, 17] on icon "button" at bounding box center [73, 21] width 12 height 12
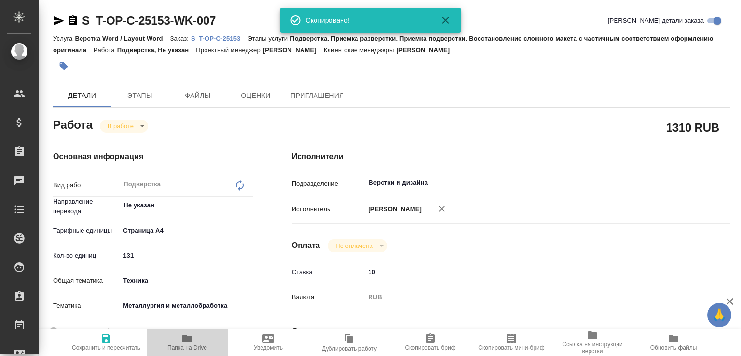
click at [205, 334] on span "Папка на Drive" at bounding box center [188, 342] width 70 height 18
type textarea "x"
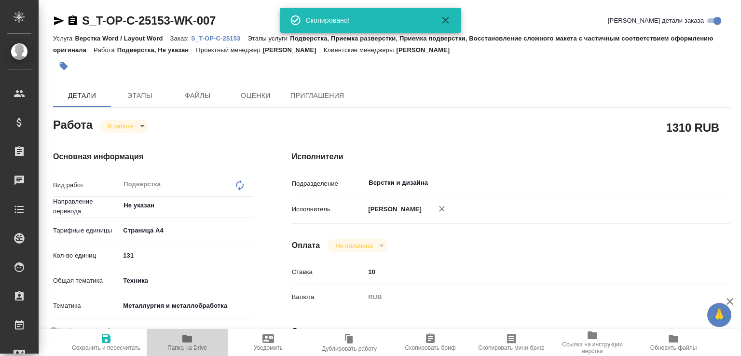
type textarea "x"
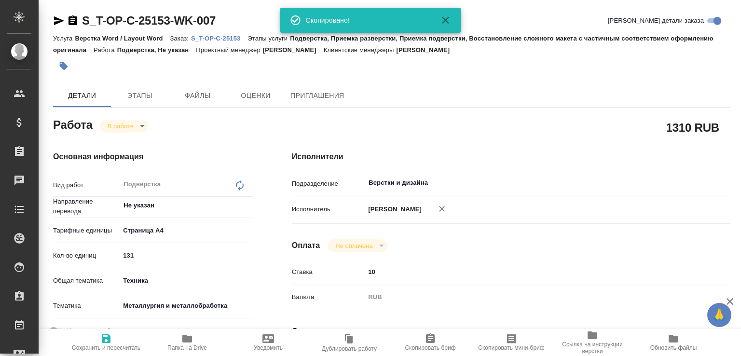
type textarea "x"
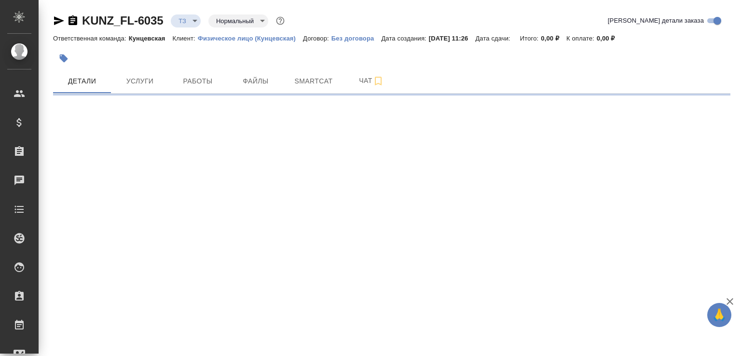
select select "RU"
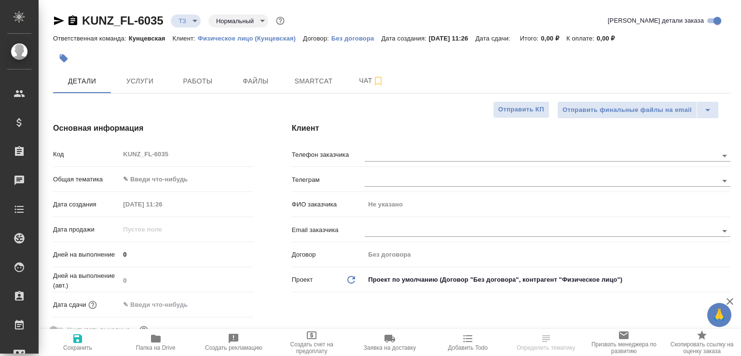
type textarea "x"
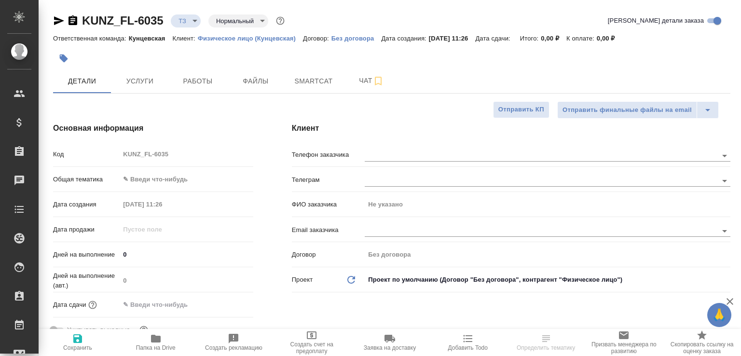
type textarea "x"
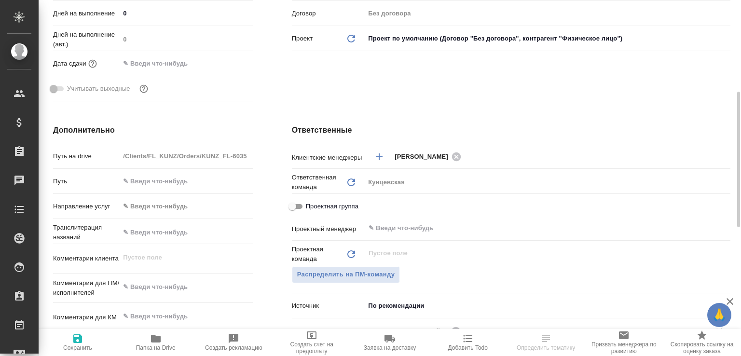
scroll to position [338, 0]
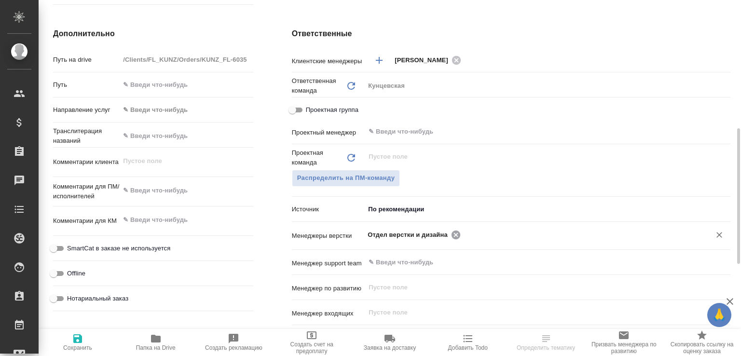
click at [452, 235] on icon at bounding box center [456, 234] width 9 height 9
type textarea "x"
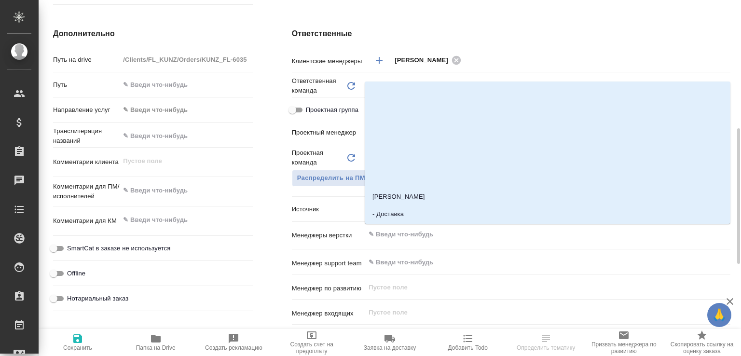
click at [450, 235] on input "text" at bounding box center [532, 235] width 328 height 12
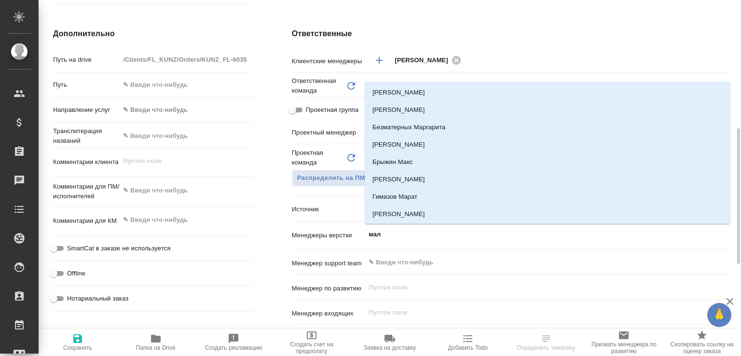
type input "мало"
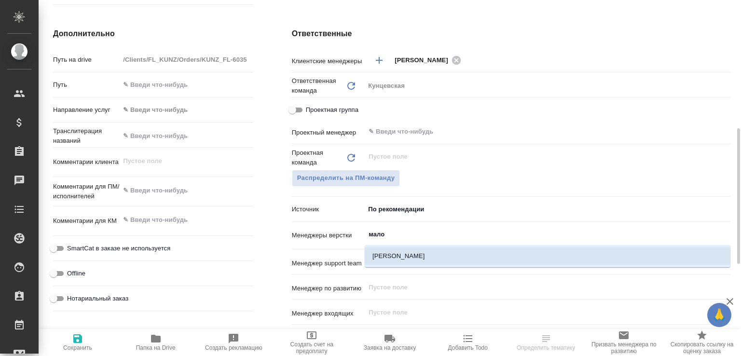
click at [405, 251] on li "Малофеева Екатерина" at bounding box center [548, 256] width 366 height 17
type textarea "x"
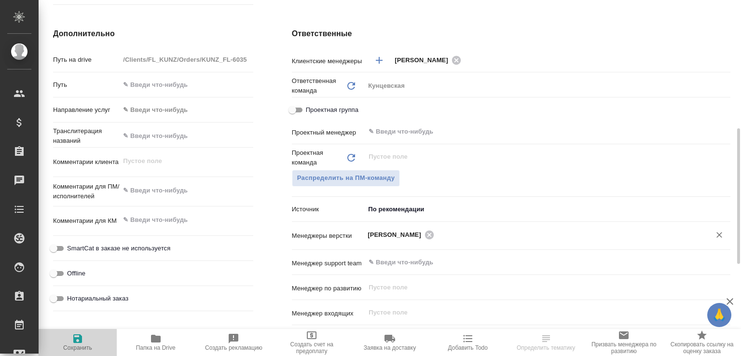
click at [85, 338] on span "Сохранить" at bounding box center [77, 342] width 67 height 18
type textarea "x"
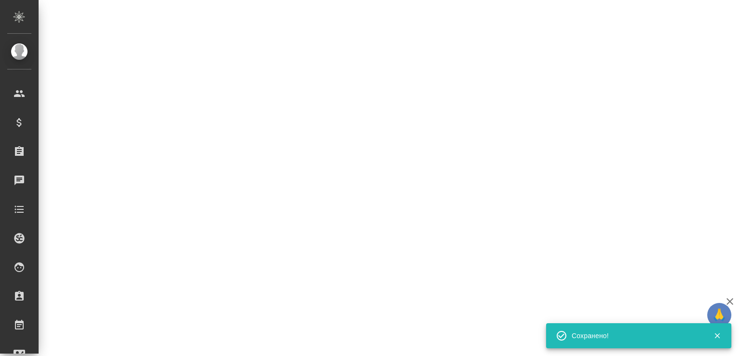
click at [169, 342] on div ".cls-1 fill:#fff; AWATERA Малофеева Екатерина e.malofeeva Клиенты Спецификации …" at bounding box center [370, 178] width 741 height 356
select select "RU"
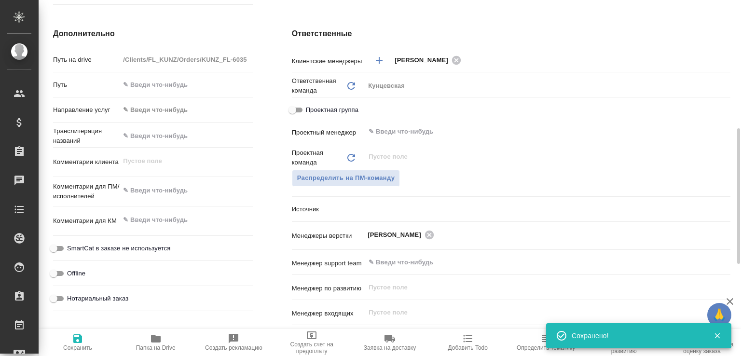
type textarea "x"
click at [164, 337] on span "Папка на Drive" at bounding box center [156, 342] width 67 height 18
type textarea "x"
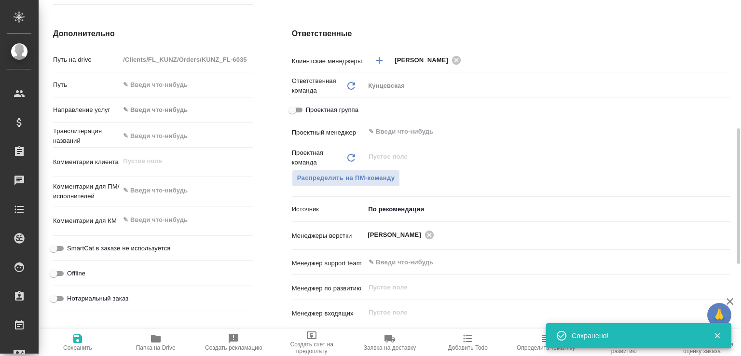
type textarea "x"
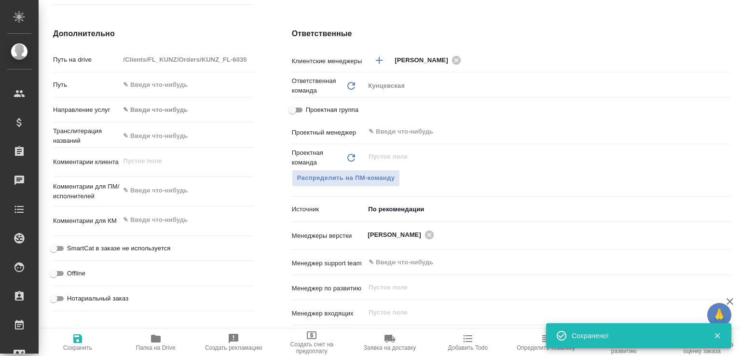
type textarea "x"
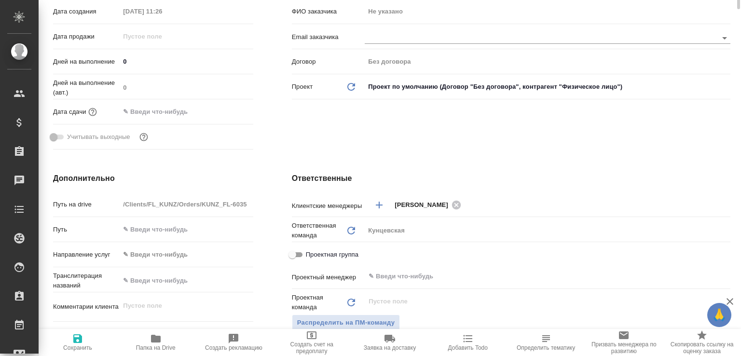
scroll to position [0, 0]
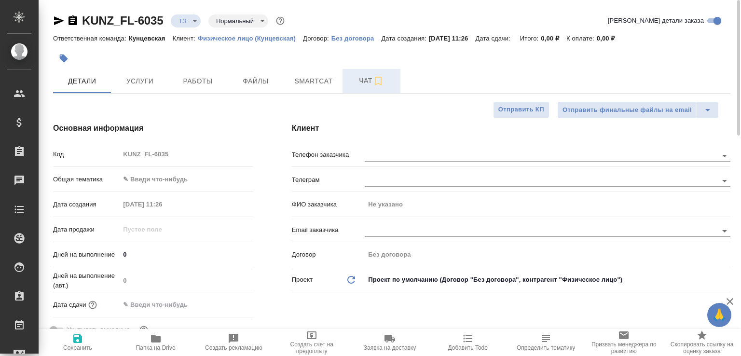
click at [357, 86] on span "Чат" at bounding box center [371, 81] width 46 height 12
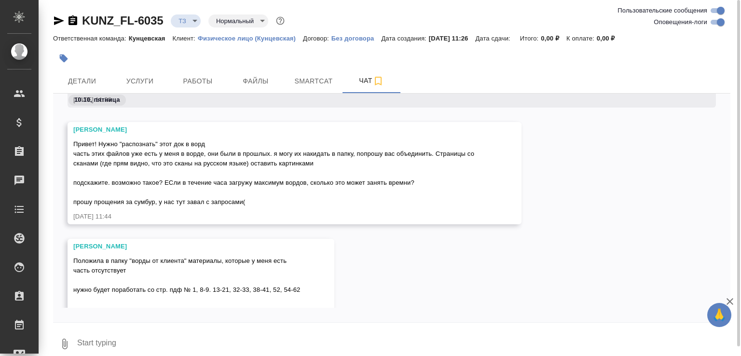
scroll to position [84, 0]
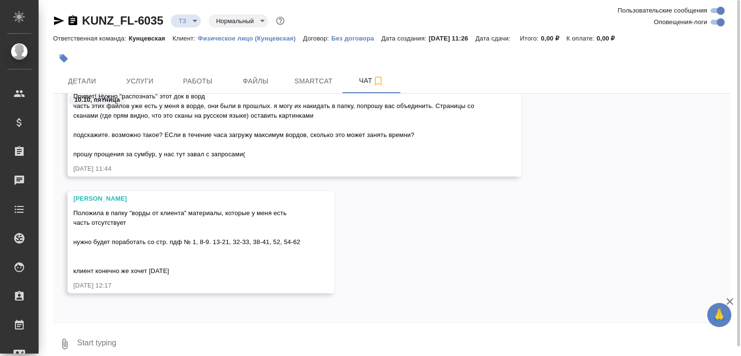
click at [174, 337] on textarea at bounding box center [403, 344] width 655 height 33
type textarea "Скриншоты распознавать?"
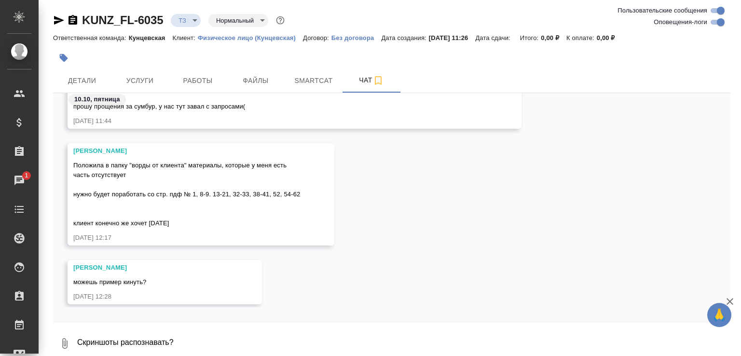
click at [291, 331] on textarea "Скриншоты распознавать?" at bounding box center [403, 343] width 655 height 33
paste textarea
type textarea "По пдф это стр. 8"
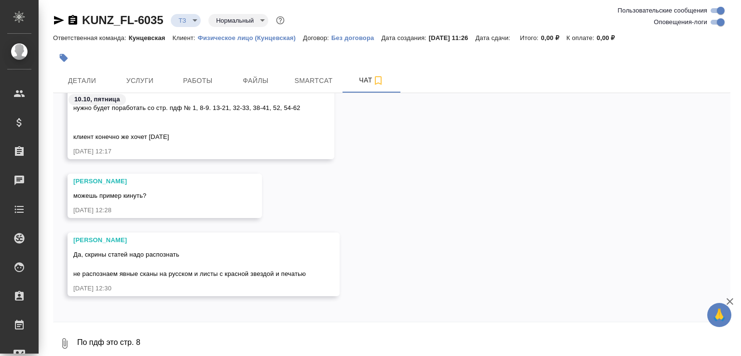
scroll to position [222, 0]
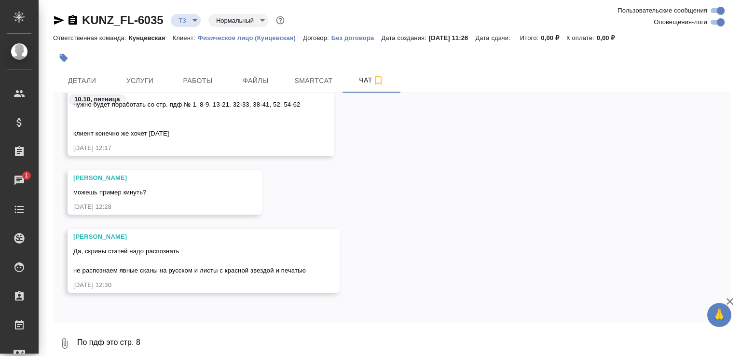
click at [72, 25] on icon "button" at bounding box center [73, 20] width 12 height 12
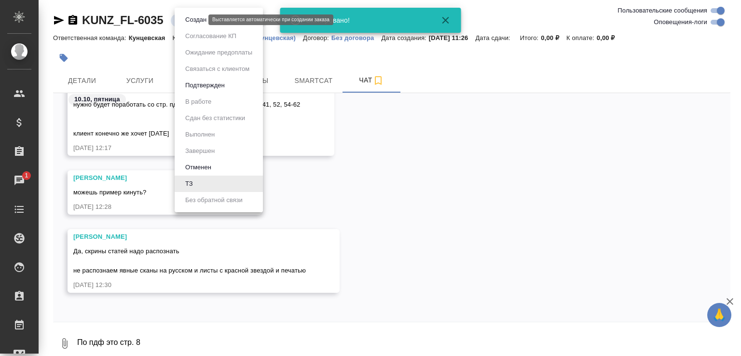
click at [195, 19] on body "🙏 .cls-1 fill:#fff; AWATERA Малофеева Екатерина e.malofeeva Клиенты Спецификаци…" at bounding box center [370, 178] width 741 height 356
click at [195, 19] on button "Создан" at bounding box center [195, 19] width 27 height 11
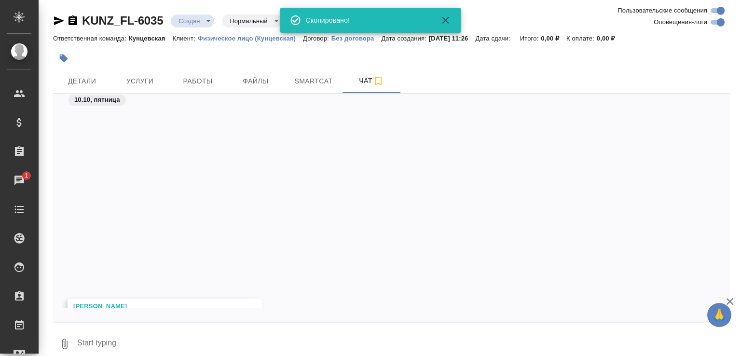
scroll to position [251, 0]
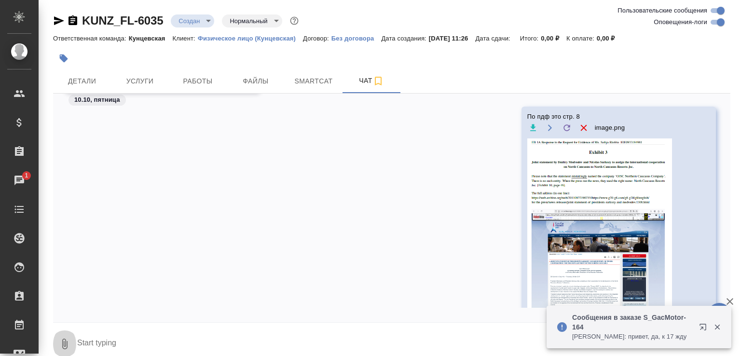
click at [68, 334] on button "0" at bounding box center [64, 344] width 23 height 33
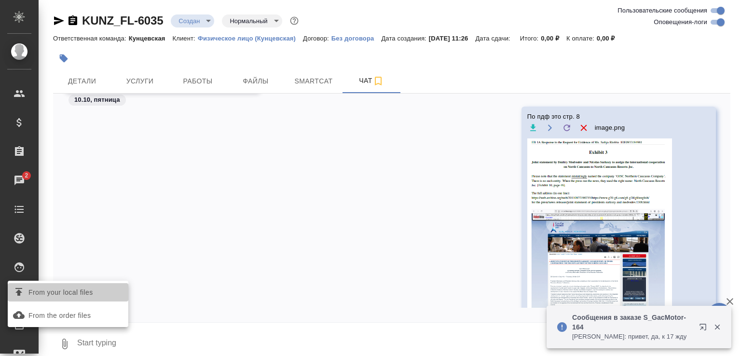
click at [113, 287] on span "From your local files" at bounding box center [68, 292] width 113 height 13
click at [0, 0] on input "From your local files" at bounding box center [0, 0] width 0 height 0
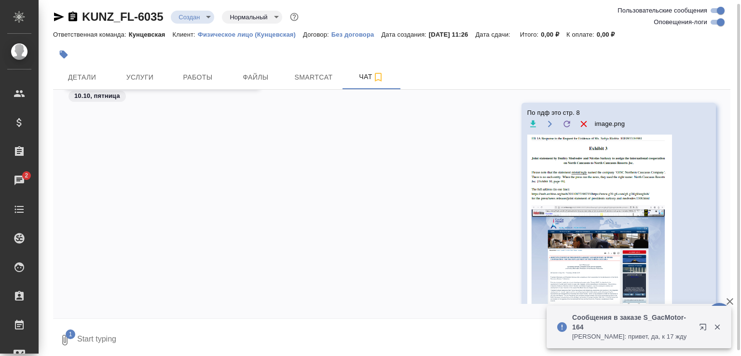
click at [133, 329] on textarea at bounding box center [395, 340] width 639 height 33
click at [640, 332] on p "Петрова Валерия: привет, да, к 17 жду" at bounding box center [632, 337] width 121 height 10
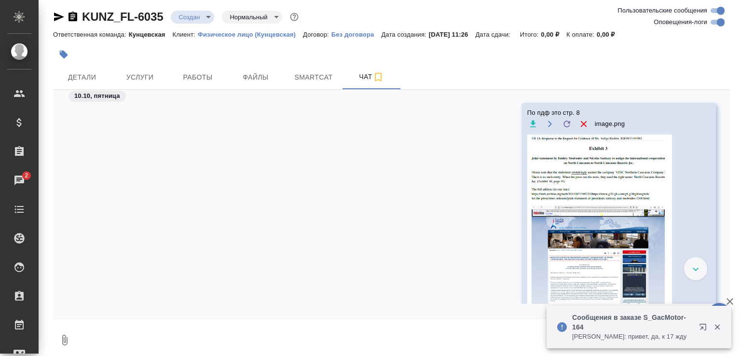
click at [640, 332] on p "Петрова Валерия: привет, да, к 17 жду" at bounding box center [632, 337] width 121 height 10
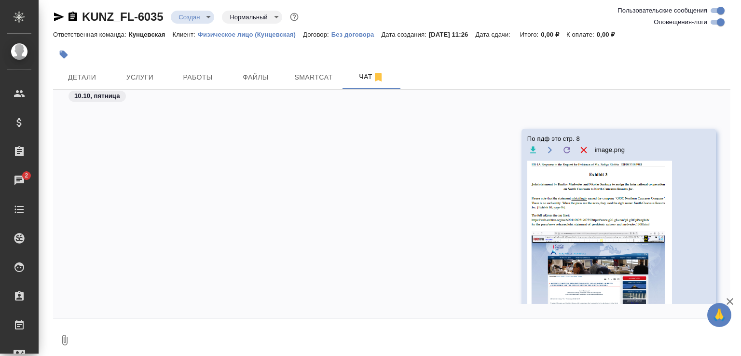
scroll to position [664, 0]
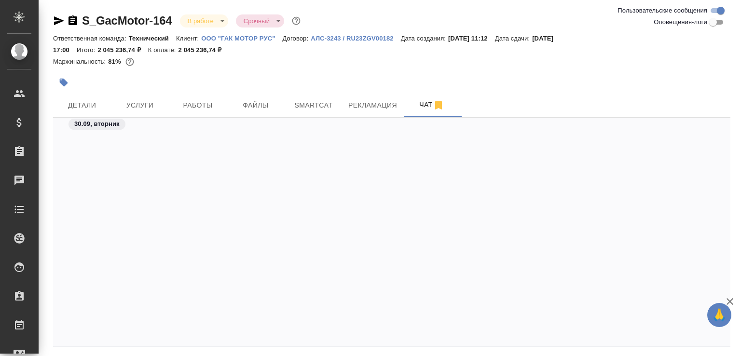
scroll to position [5399, 0]
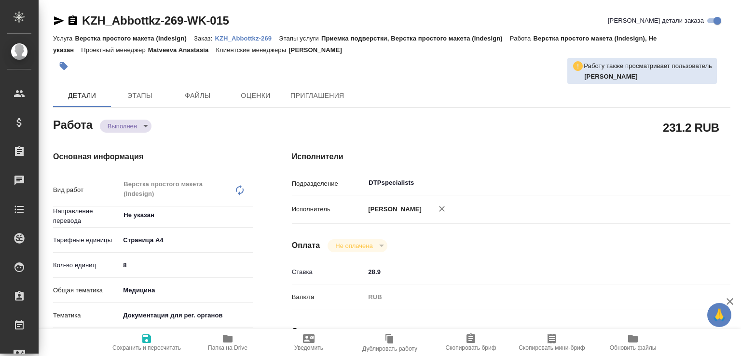
click at [142, 126] on body "🙏 .cls-1 fill:#fff; AWATERA [PERSON_NAME]malofeeva Клиенты Спецификации Заказы …" at bounding box center [370, 178] width 741 height 356
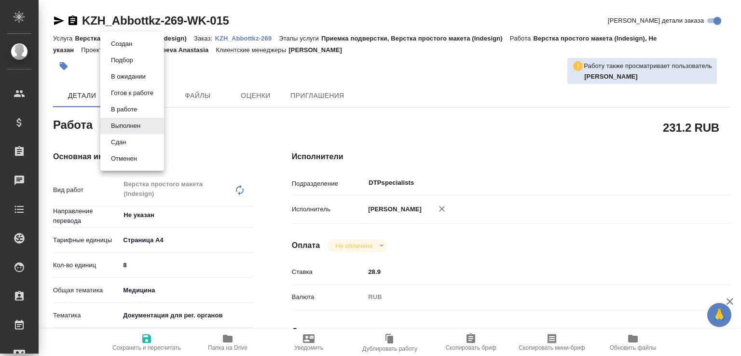
click at [133, 140] on li "Сдан" at bounding box center [132, 142] width 64 height 16
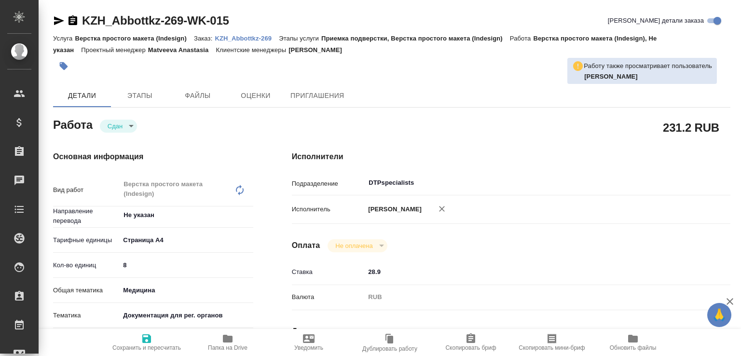
click at [223, 329] on button "Папка на Drive" at bounding box center [227, 342] width 81 height 27
type textarea "x"
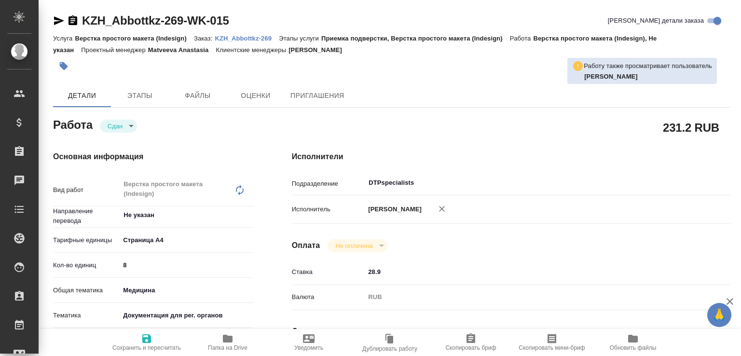
type textarea "x"
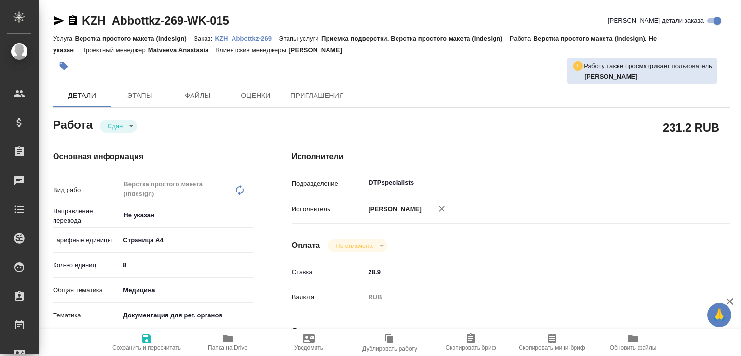
type textarea "x"
click at [264, 35] on p "KZH_Abbottkz-269" at bounding box center [247, 38] width 64 height 7
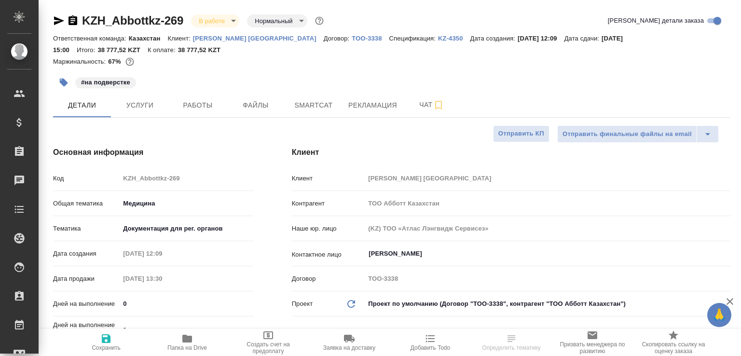
select select "RU"
type textarea "x"
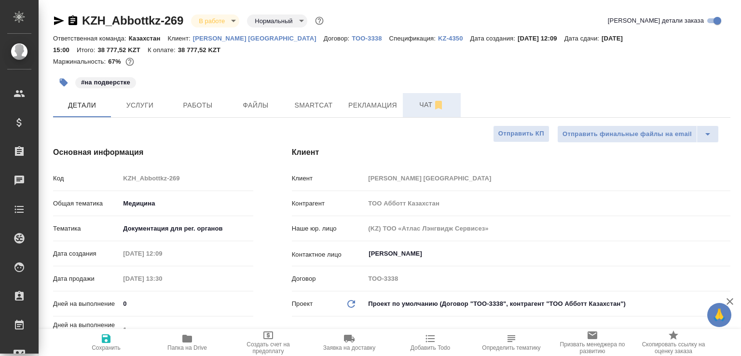
click at [413, 107] on span "Чат" at bounding box center [432, 105] width 46 height 12
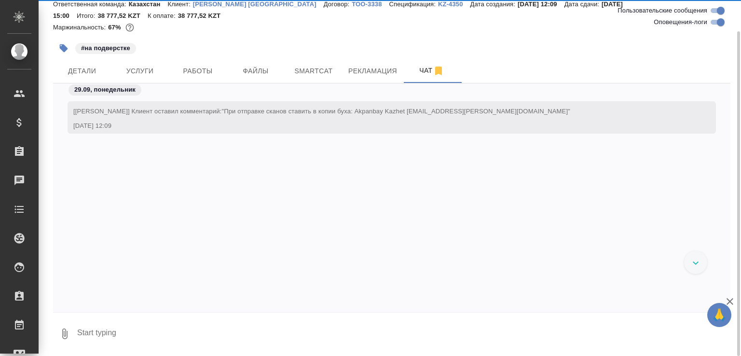
scroll to position [5211, 0]
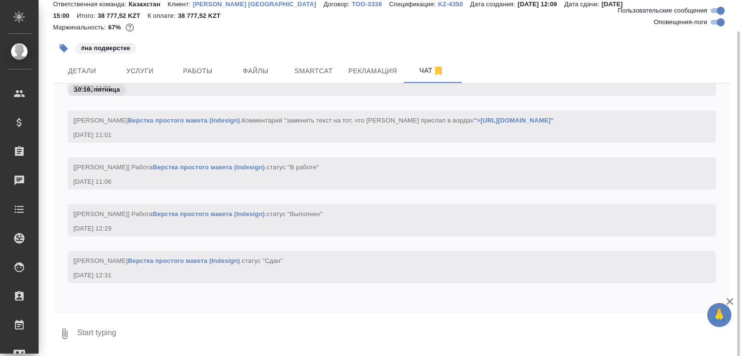
click at [207, 341] on textarea at bounding box center [403, 334] width 655 height 33
drag, startPoint x: 202, startPoint y: 338, endPoint x: 54, endPoint y: 340, distance: 148.2
click at [54, 340] on div "0 м" at bounding box center [392, 334] width 678 height 33
paste textarea "[URL][DOMAIN_NAME]"
type textarea "[URL][DOMAIN_NAME]"
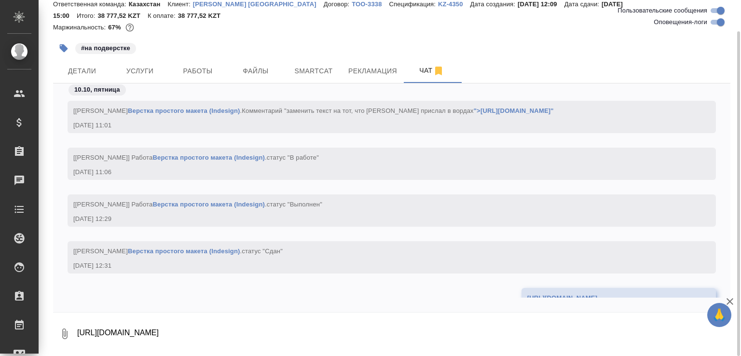
scroll to position [5258, 0]
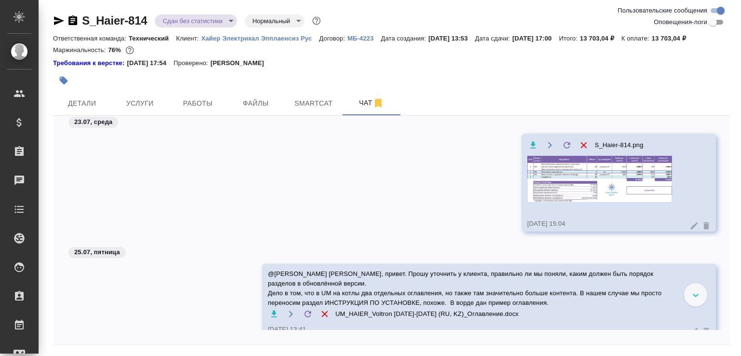
click at [609, 198] on img at bounding box center [600, 179] width 145 height 46
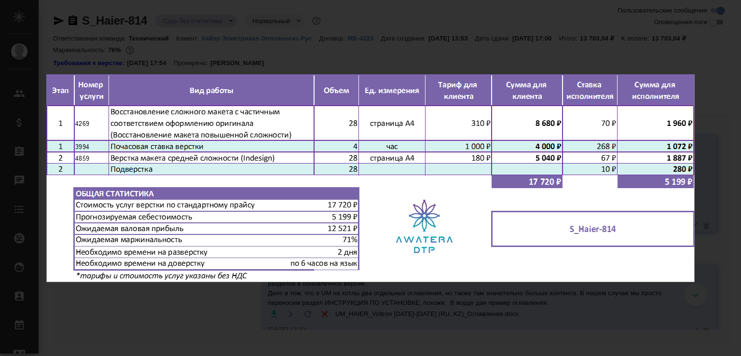
click at [193, 316] on div "S_Haier-814.png 1 of 1" at bounding box center [370, 178] width 741 height 356
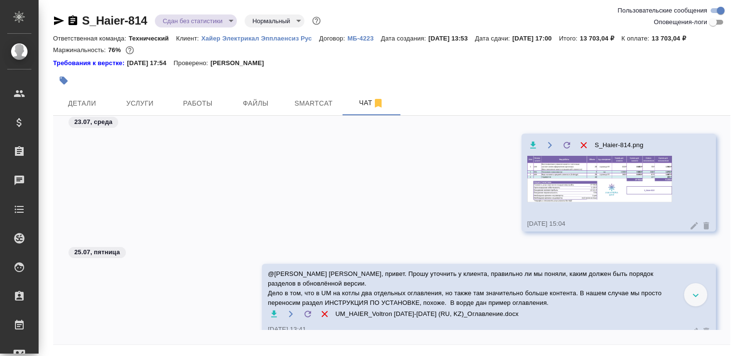
click at [689, 304] on div at bounding box center [695, 294] width 23 height 23
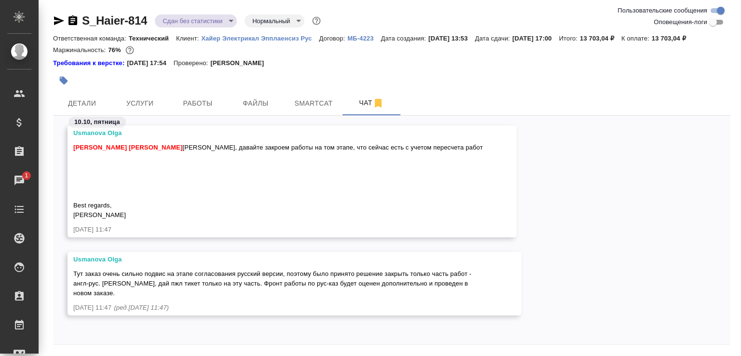
click at [74, 18] on icon "button" at bounding box center [73, 20] width 9 height 10
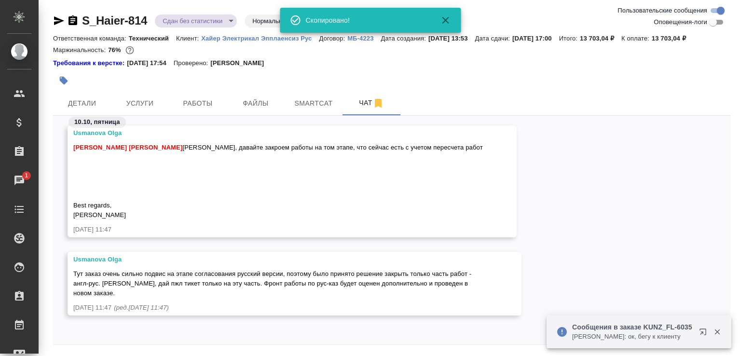
scroll to position [44, 0]
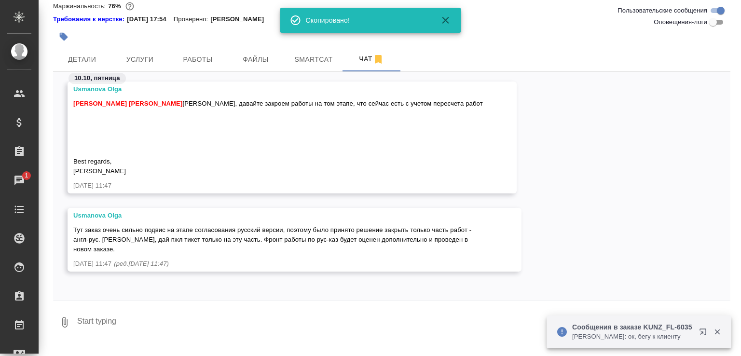
click at [71, 331] on button "0" at bounding box center [64, 322] width 23 height 33
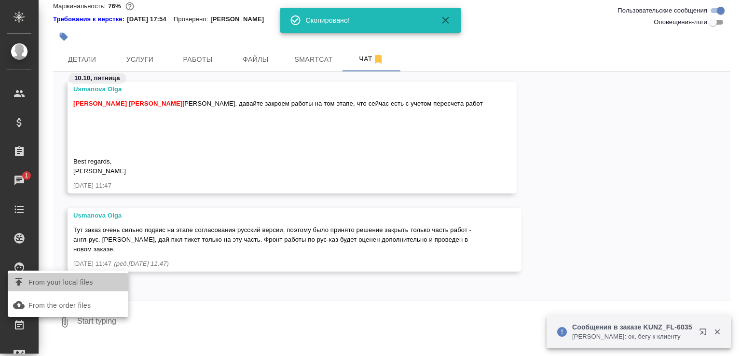
click at [87, 277] on span "From your local files" at bounding box center [60, 283] width 65 height 12
click at [0, 0] on input "From your local files" at bounding box center [0, 0] width 0 height 0
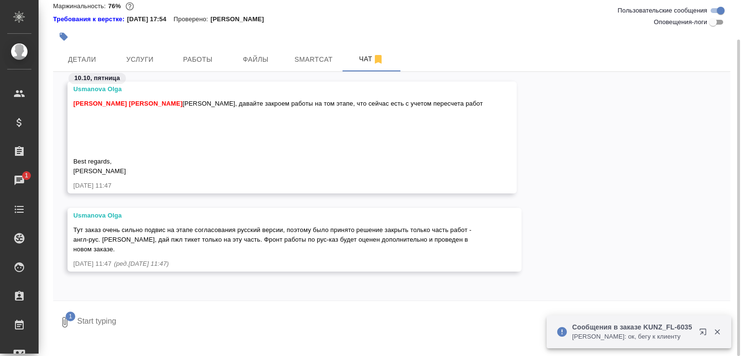
click at [116, 333] on textarea at bounding box center [395, 322] width 639 height 33
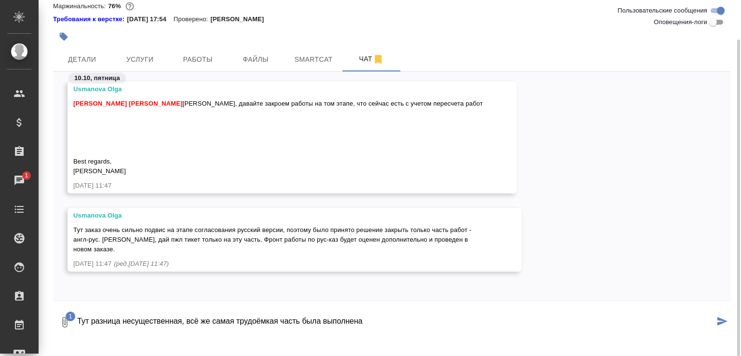
type textarea "Тут разница несущественная, всё же самая трудоёмкая часть была выполнена"
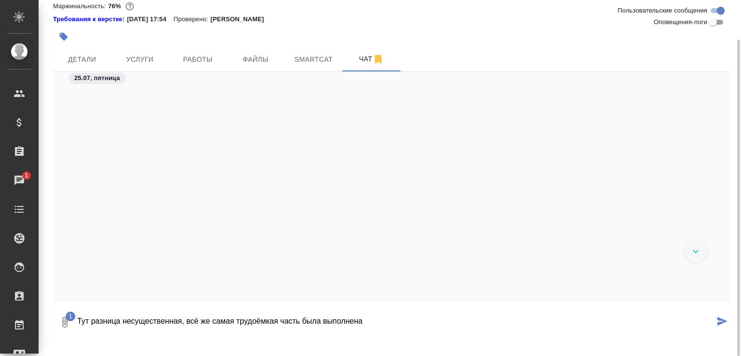
scroll to position [0, 0]
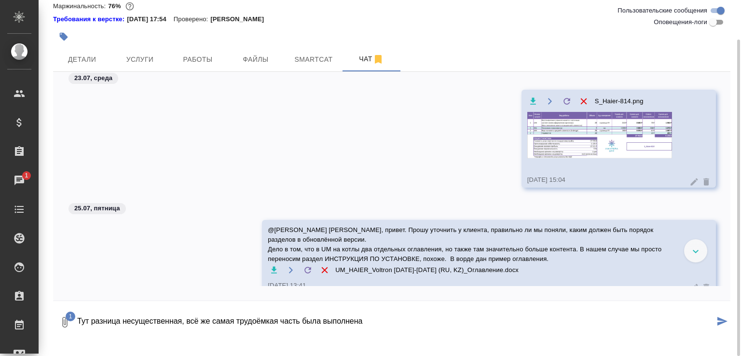
click at [626, 141] on img at bounding box center [600, 135] width 145 height 46
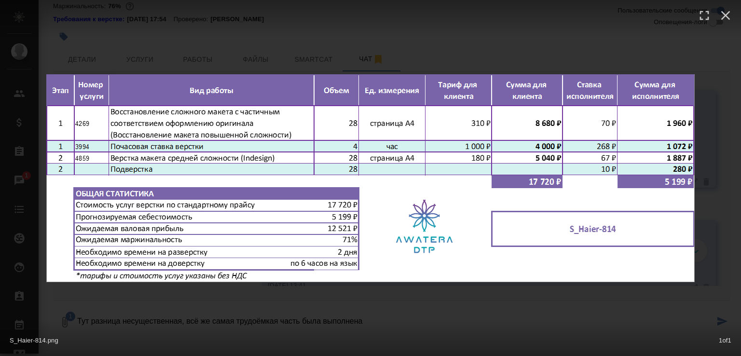
click at [478, 51] on div "S_Haier-814.png 1 of 1" at bounding box center [370, 178] width 741 height 356
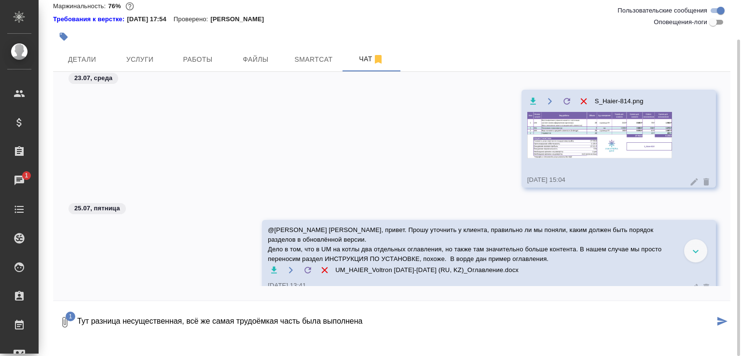
click at [720, 327] on button "submit" at bounding box center [723, 322] width 16 height 33
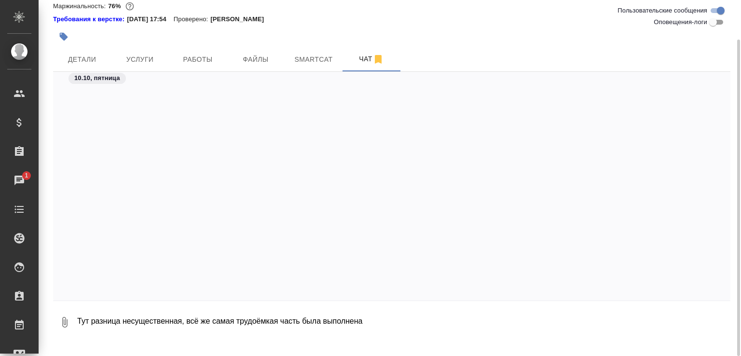
scroll to position [3910, 0]
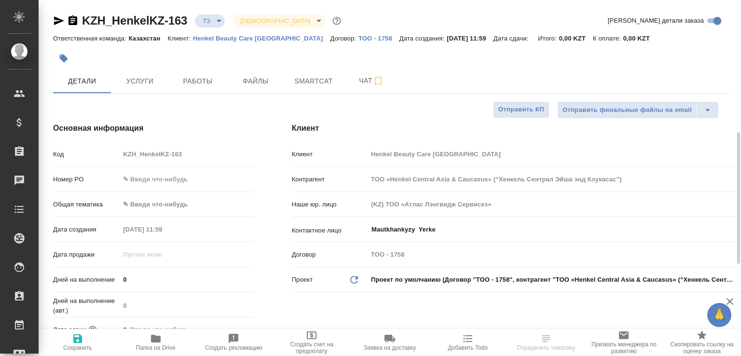
select select "RU"
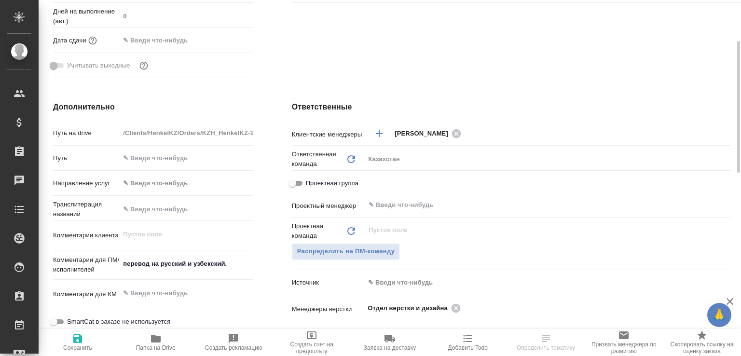
scroll to position [338, 0]
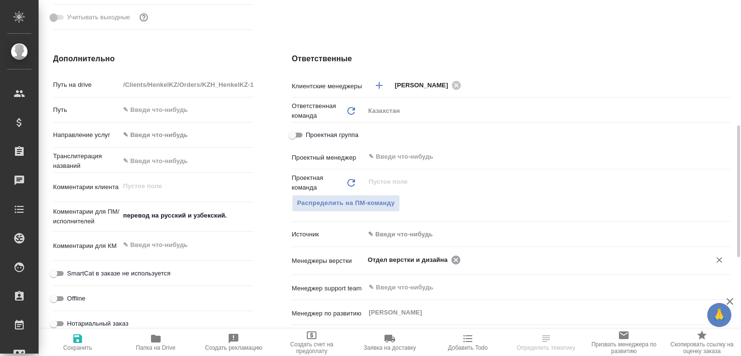
click at [453, 260] on icon at bounding box center [456, 260] width 11 height 11
click at [464, 260] on input "text" at bounding box center [580, 260] width 232 height 12
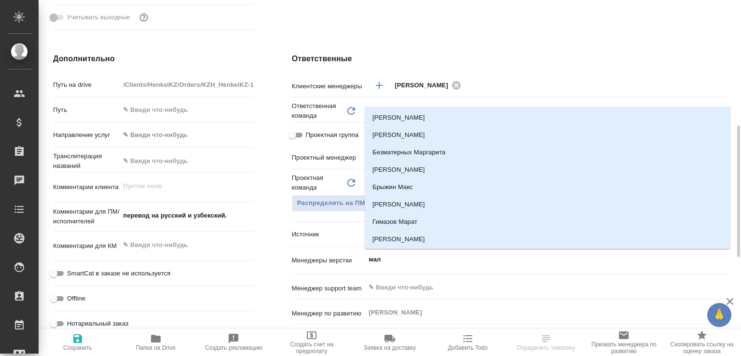
type input "мало"
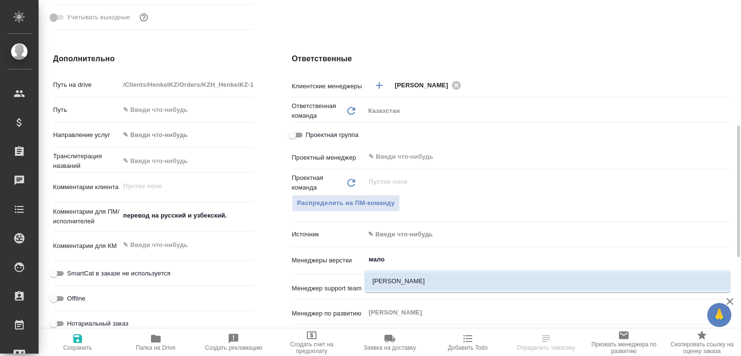
click at [398, 276] on li "[PERSON_NAME]" at bounding box center [548, 281] width 366 height 17
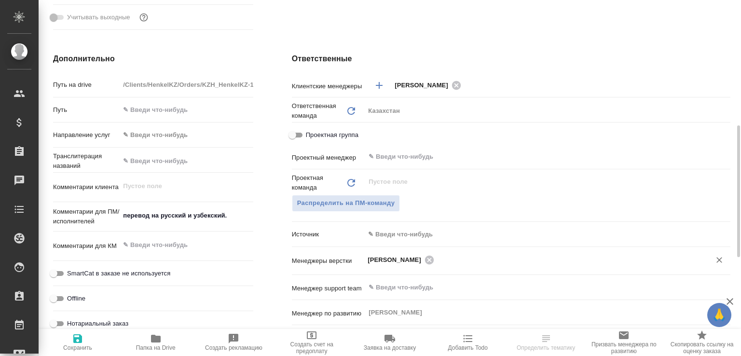
click at [75, 329] on button "Сохранить" at bounding box center [78, 342] width 78 height 27
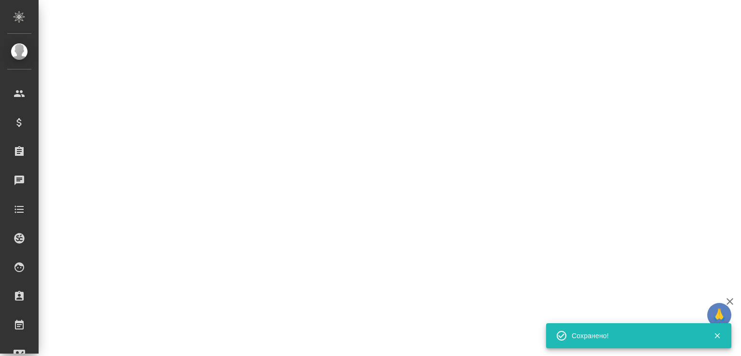
select select "RU"
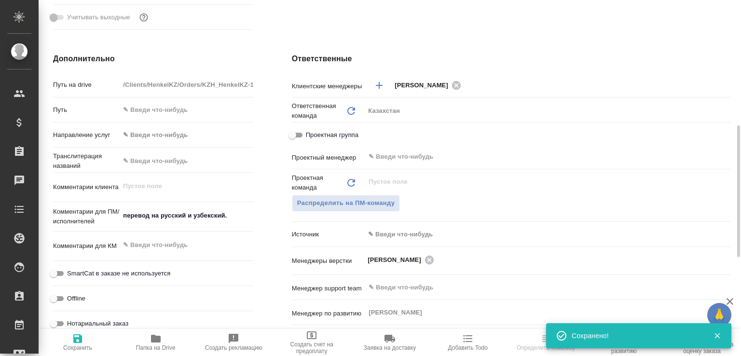
type textarea "x"
select select "RU"
type textarea "x"
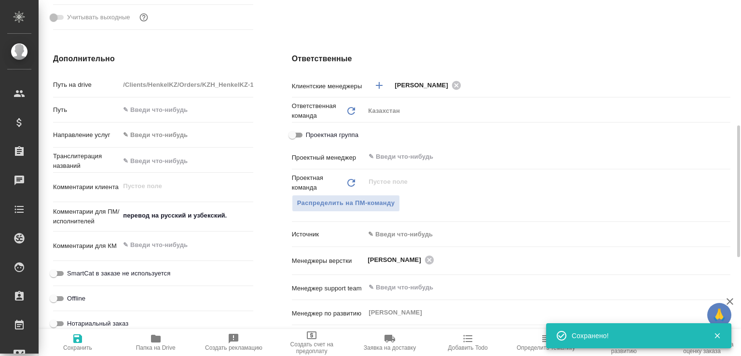
type textarea "x"
click at [173, 335] on span "Папка на Drive" at bounding box center [156, 342] width 67 height 18
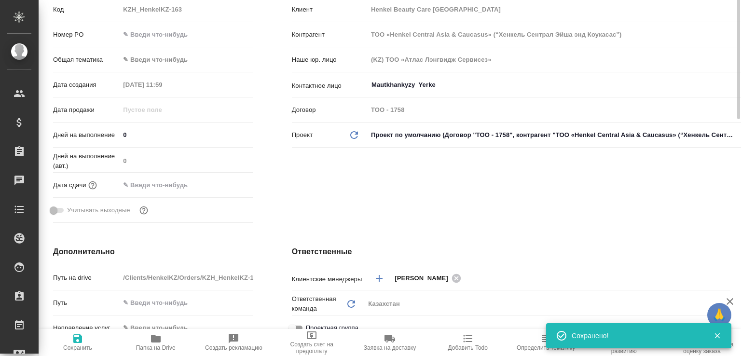
type textarea "x"
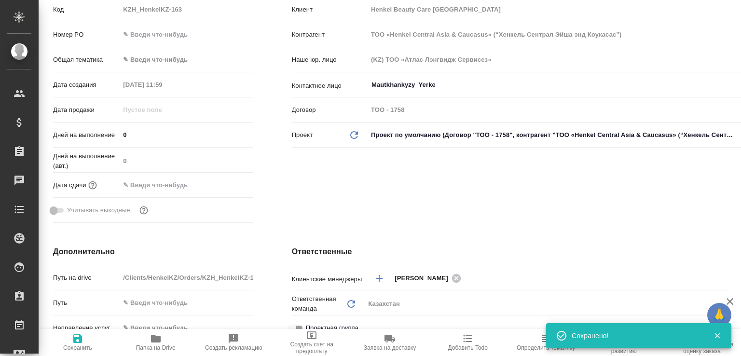
type textarea "x"
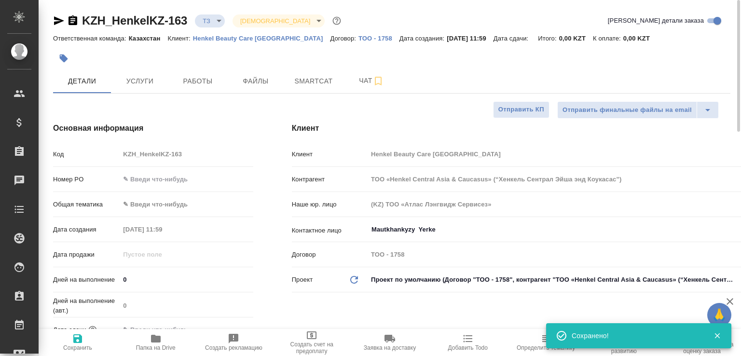
type textarea "x"
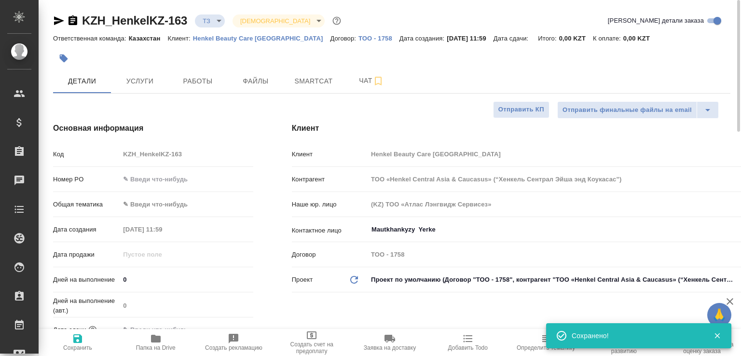
type textarea "x"
click at [68, 17] on icon "button" at bounding box center [73, 21] width 12 height 12
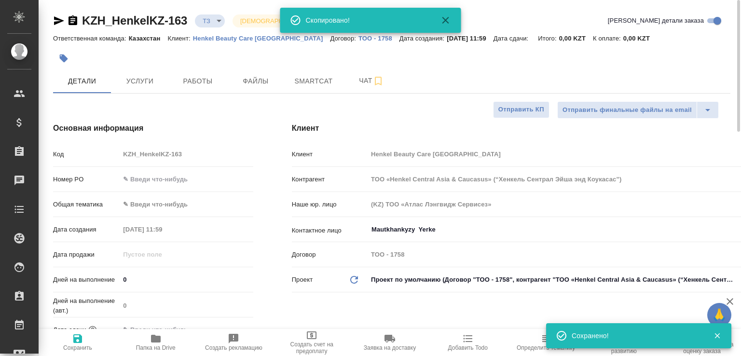
type textarea "x"
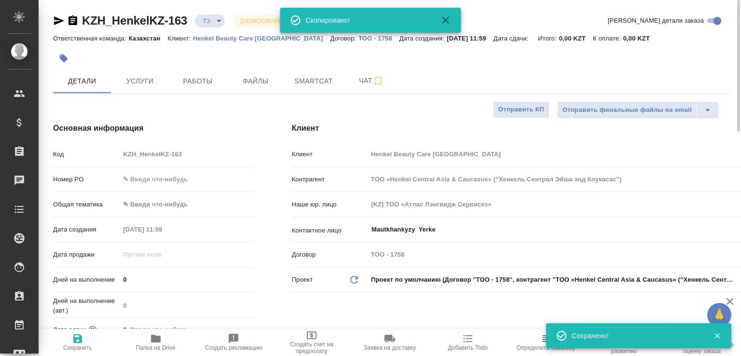
type textarea "x"
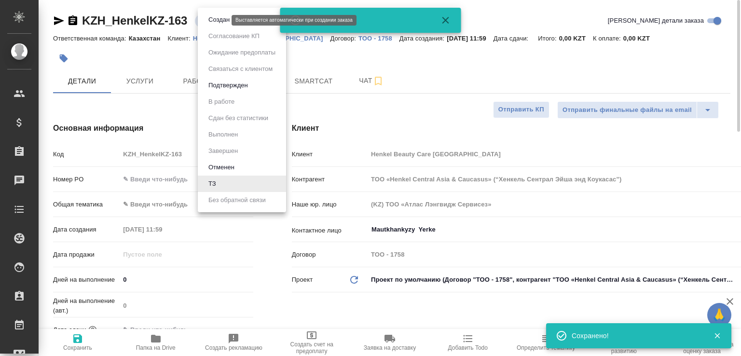
click at [219, 18] on body "🙏 .cls-1 fill:#fff; AWATERA Малофеева Екатерина e.malofeeva Клиенты Спецификаци…" at bounding box center [370, 178] width 741 height 356
click at [219, 18] on button "Создан" at bounding box center [219, 19] width 27 height 11
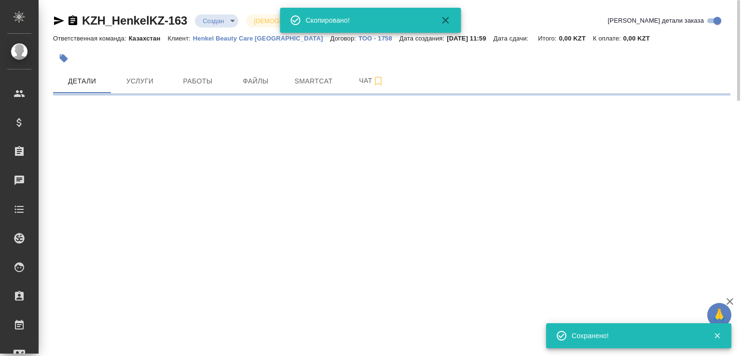
select select "RU"
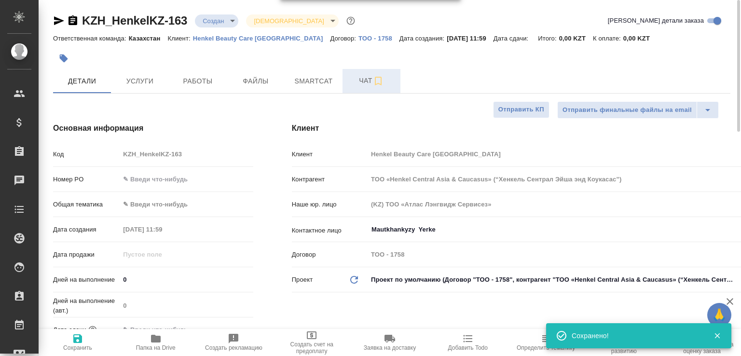
type textarea "x"
click at [360, 76] on span "Чат" at bounding box center [371, 81] width 46 height 12
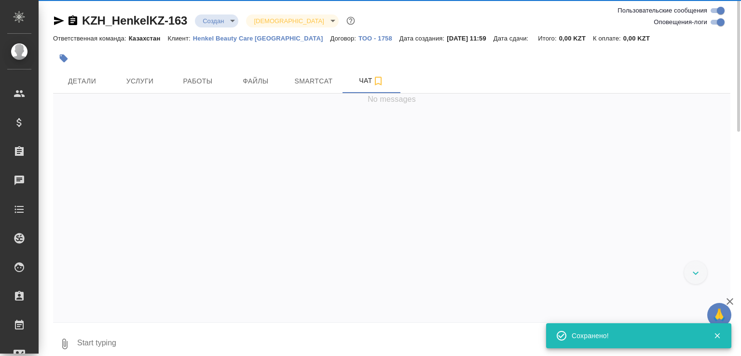
scroll to position [10, 0]
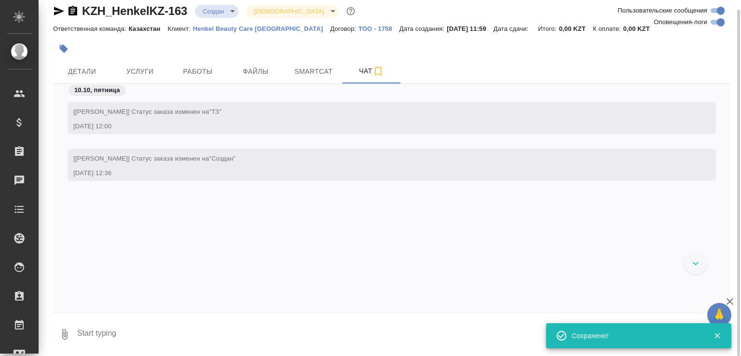
click at [159, 327] on textarea at bounding box center [403, 334] width 655 height 33
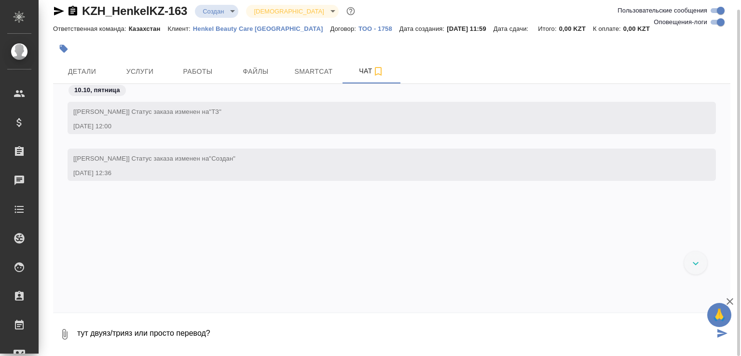
type textarea "тут двуяз/трияз или просто перевод?"
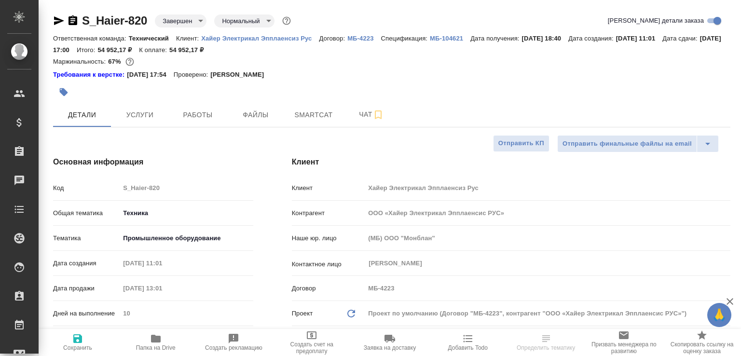
select select "RU"
click at [176, 335] on span "Папка на Drive" at bounding box center [156, 342] width 67 height 18
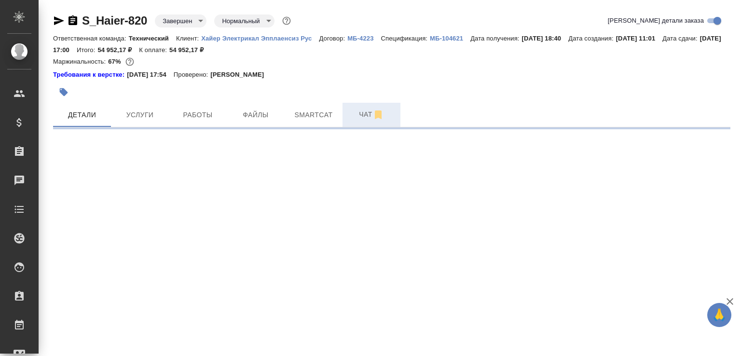
select select "RU"
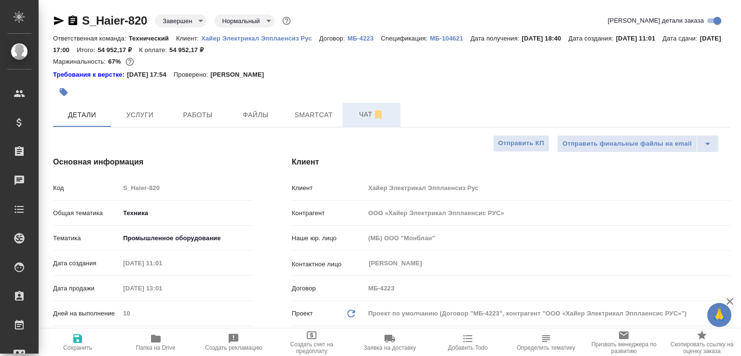
type textarea "x"
click at [348, 111] on span "Чат" at bounding box center [371, 115] width 46 height 12
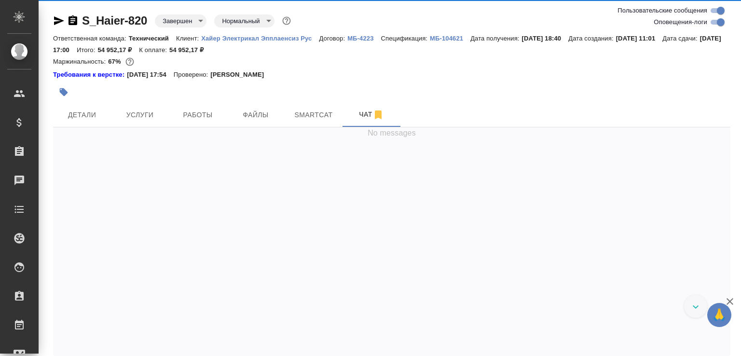
scroll to position [47808, 0]
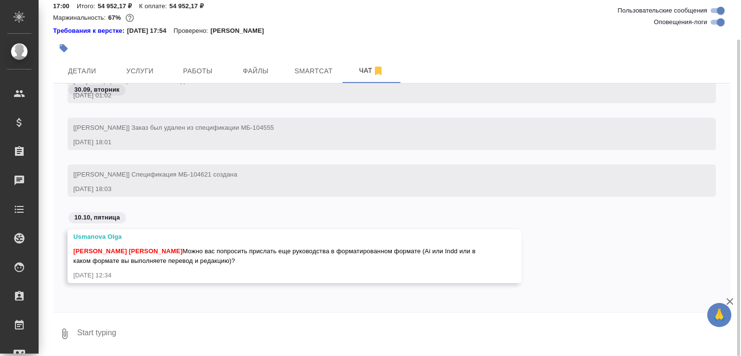
click at [160, 340] on textarea at bounding box center [403, 334] width 655 height 33
paste textarea "https://drive.awatera.com/s/6dpgj8WsJYRjxtS"
type textarea "индизы https://drive.awatera.com/s/6dpgj8WsJYRjxtS"
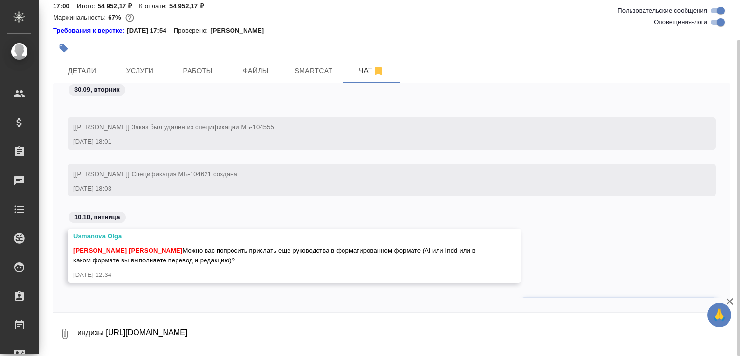
scroll to position [47854, 0]
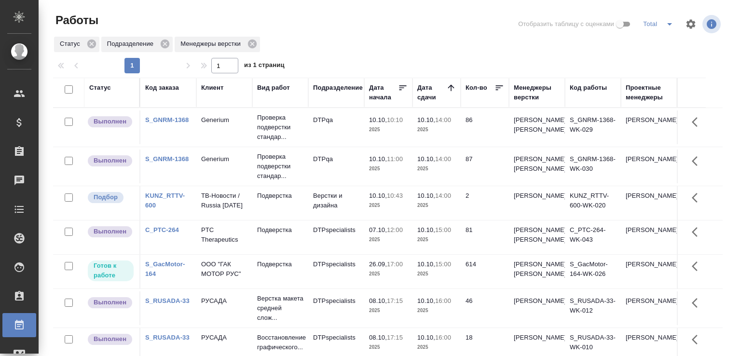
scroll to position [26, 0]
